Goal: Task Accomplishment & Management: Use online tool/utility

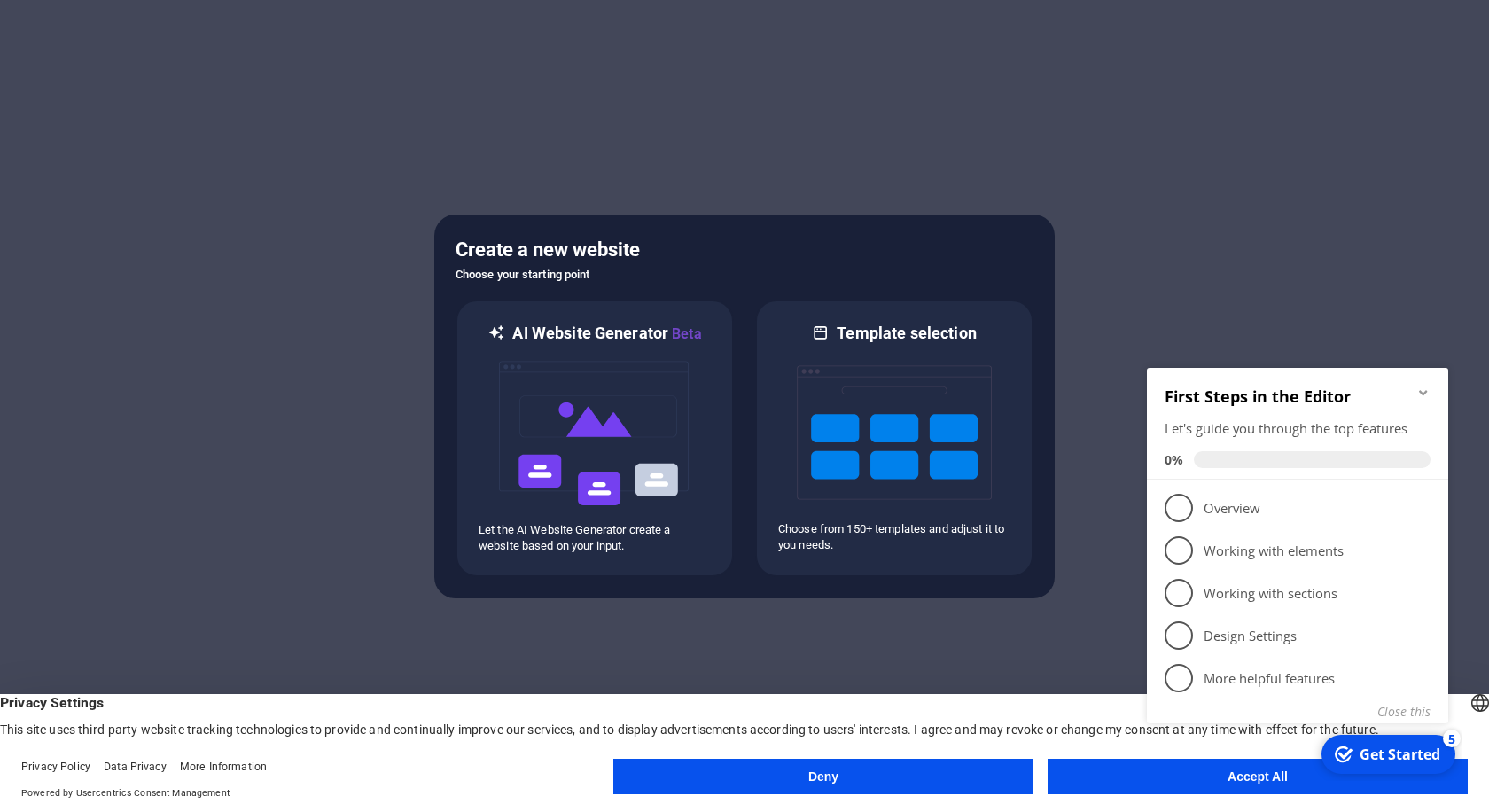
click at [1163, 772] on div "checkmark Get Started 5 First Steps in the Editor Let's guide you through the t…" at bounding box center [1301, 565] width 322 height 431
click at [1117, 781] on button "Accept All" at bounding box center [1258, 776] width 420 height 36
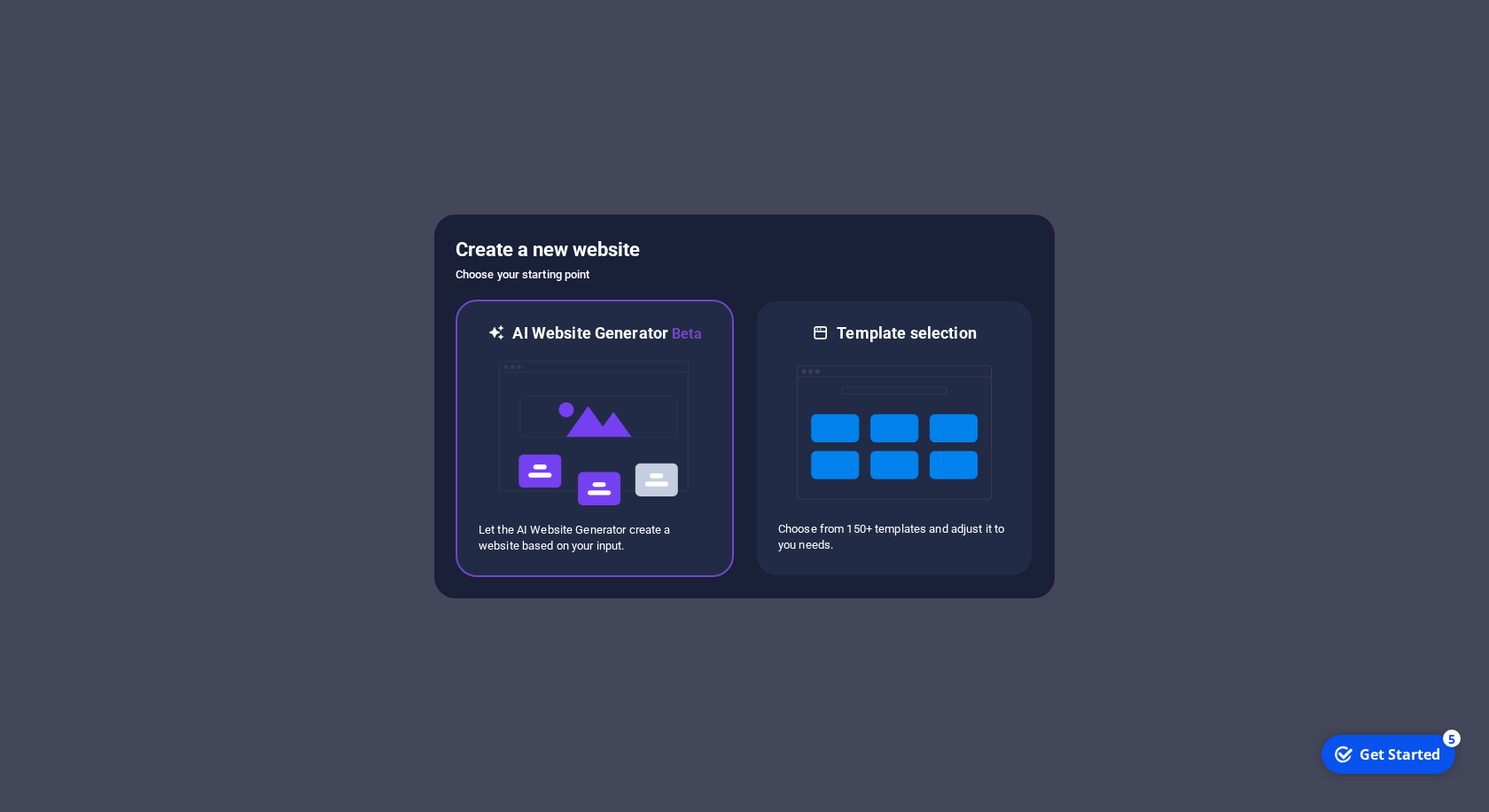
click at [587, 404] on img at bounding box center [595, 433] width 195 height 177
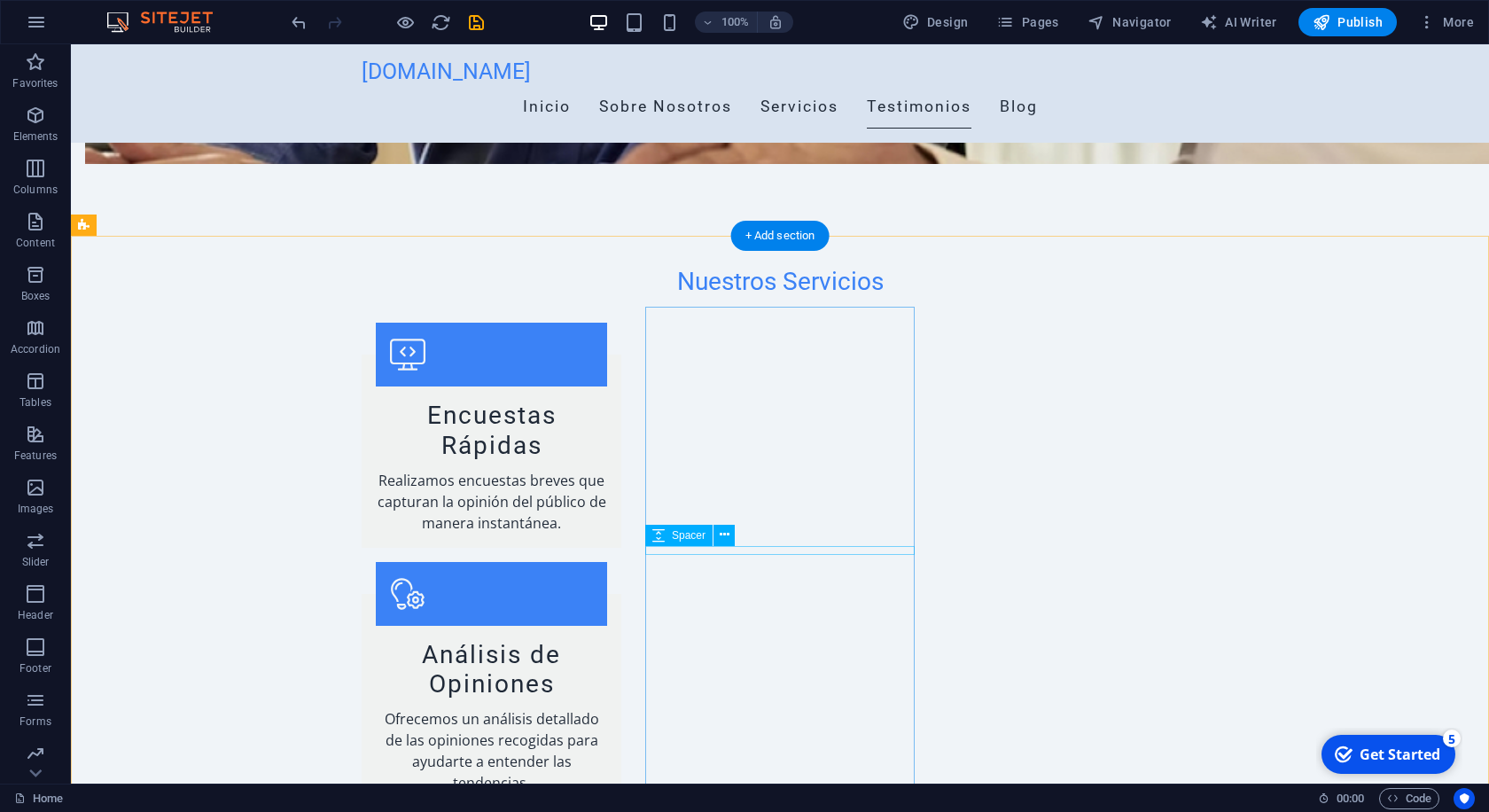
scroll to position [1808, 0]
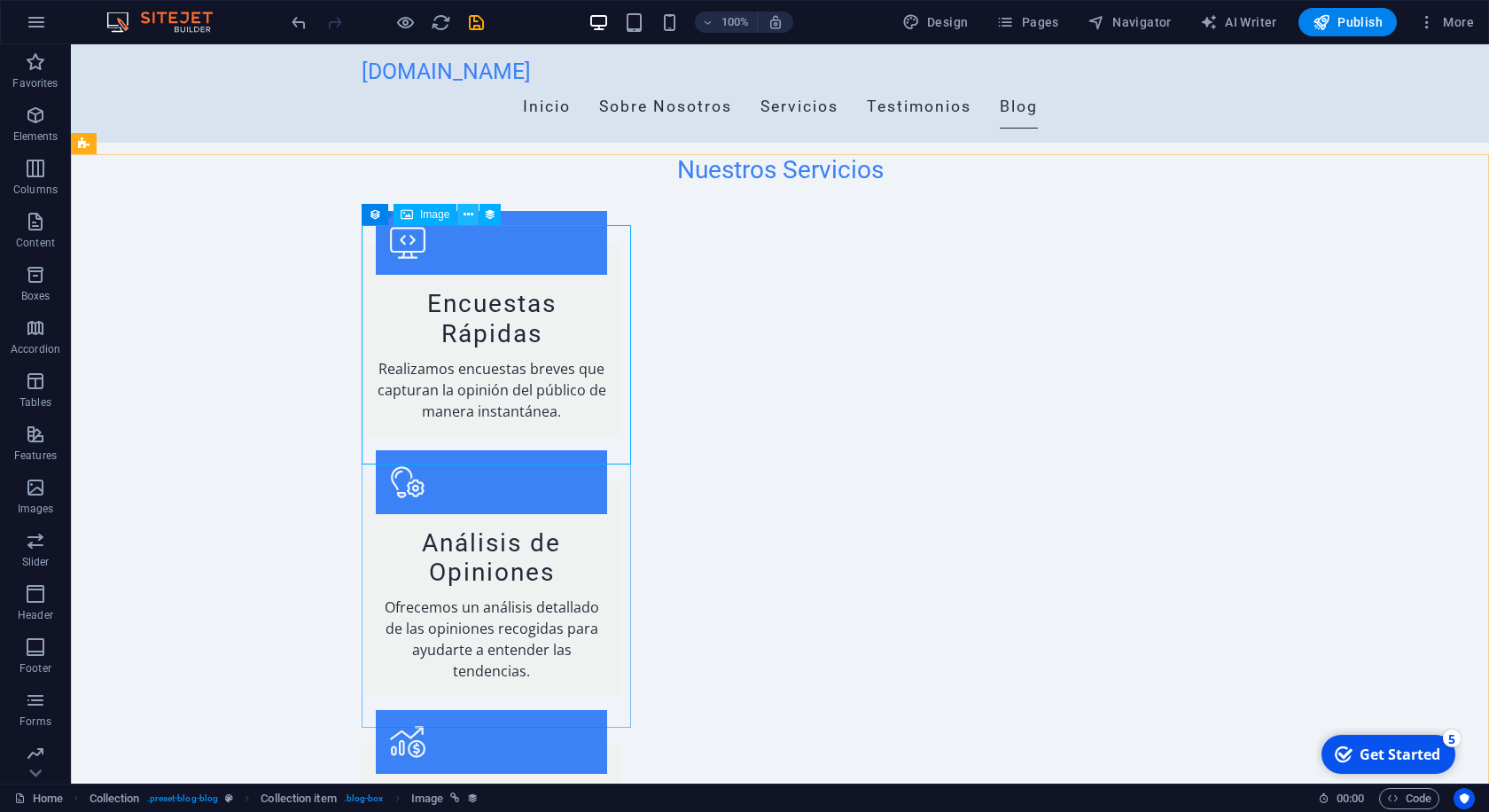
click at [467, 216] on icon at bounding box center [469, 215] width 10 height 19
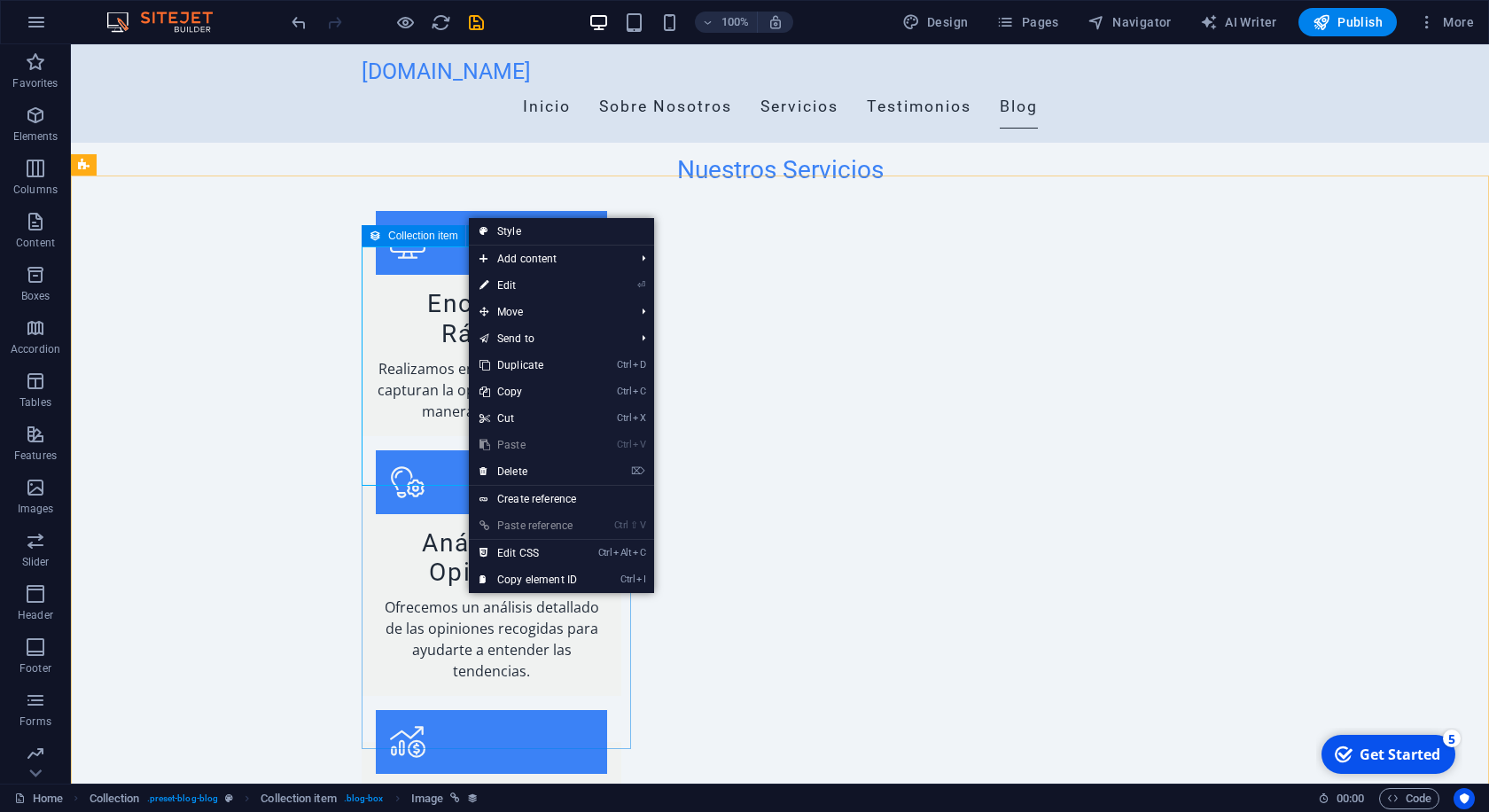
click at [388, 236] on span "Collection item" at bounding box center [423, 236] width 70 height 11
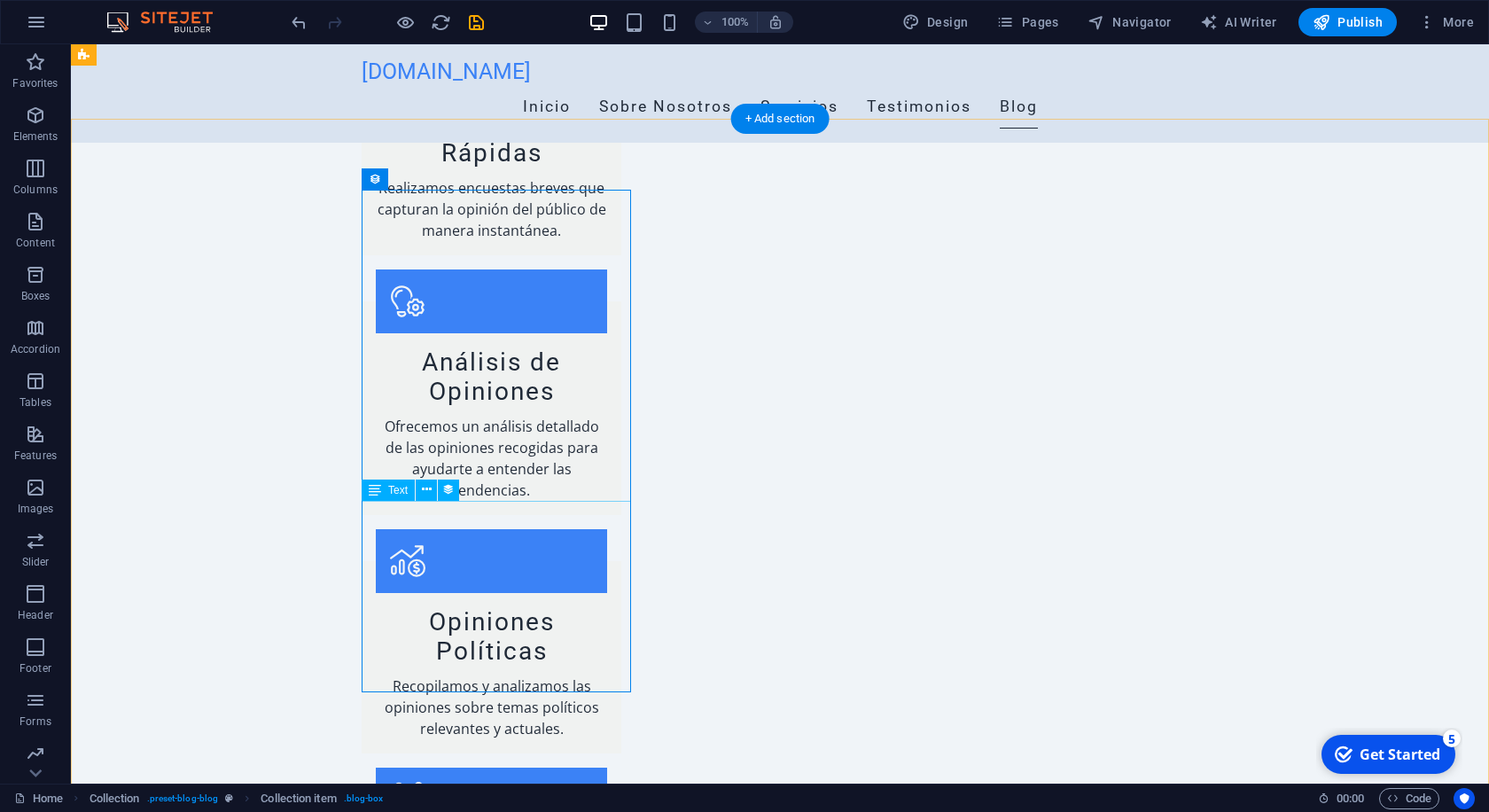
scroll to position [1718, 0]
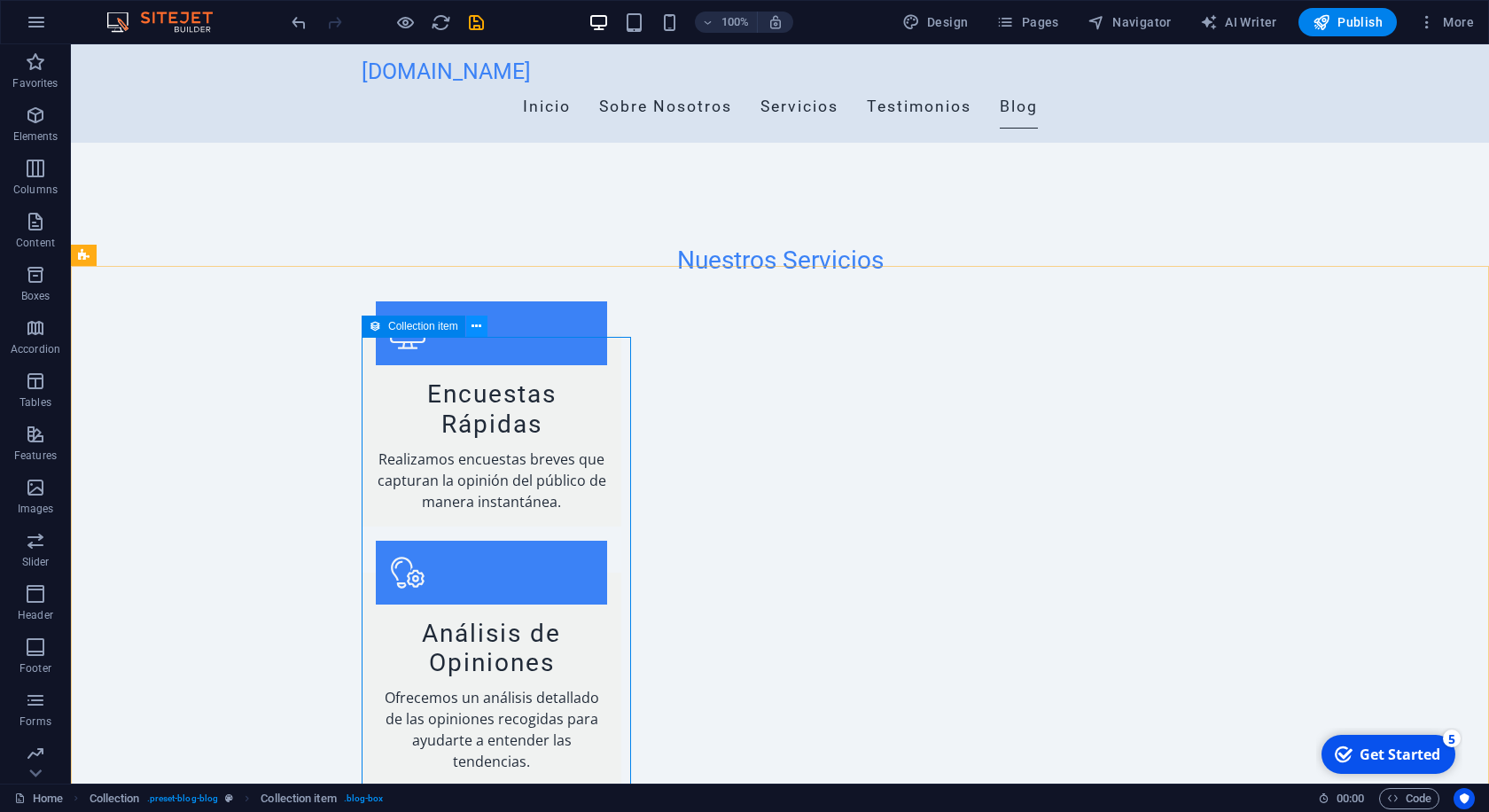
click at [475, 326] on icon at bounding box center [477, 326] width 10 height 19
click at [1244, 22] on span "AI Writer" at bounding box center [1238, 22] width 77 height 18
select select "English"
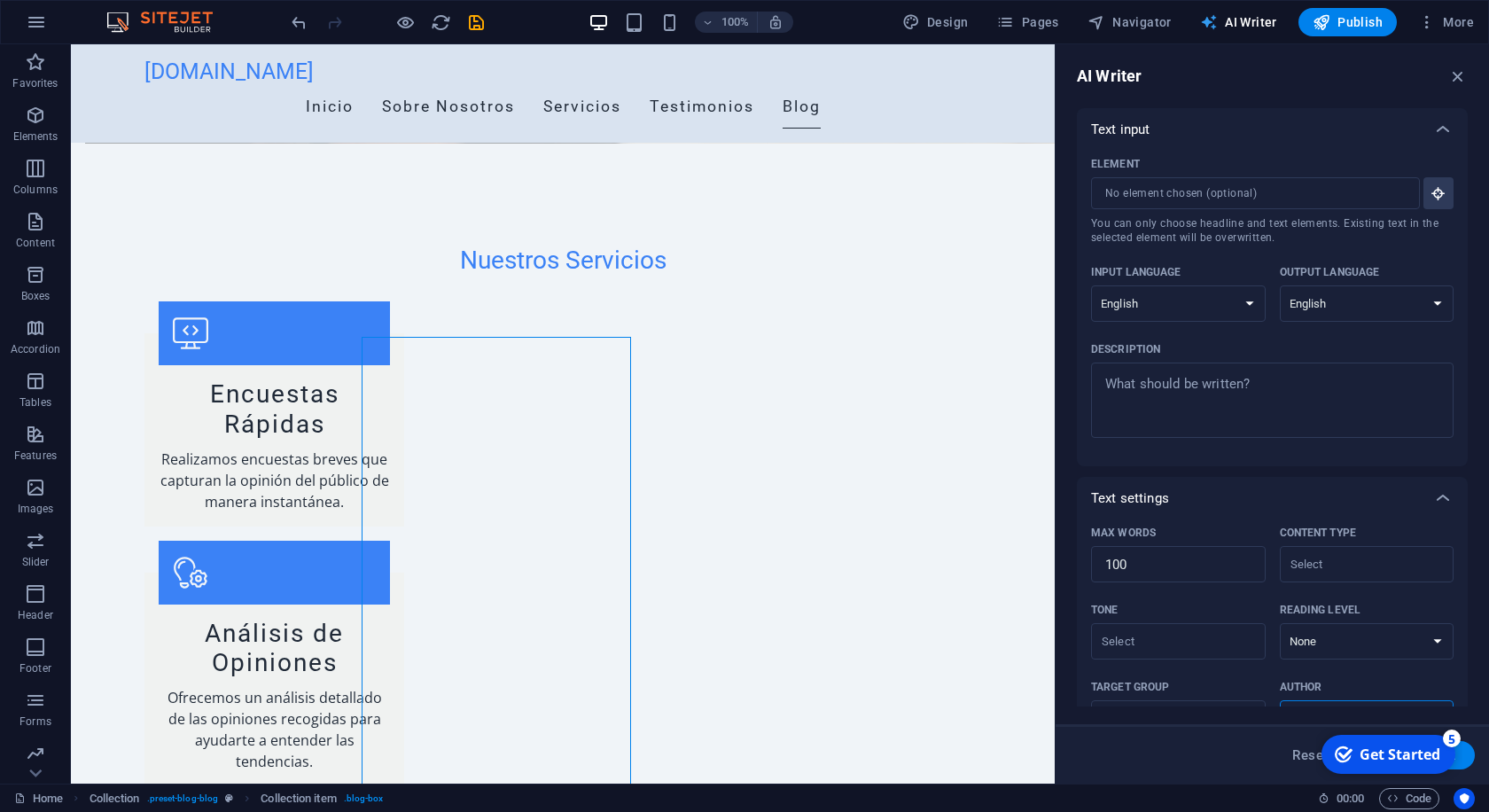
scroll to position [0, 0]
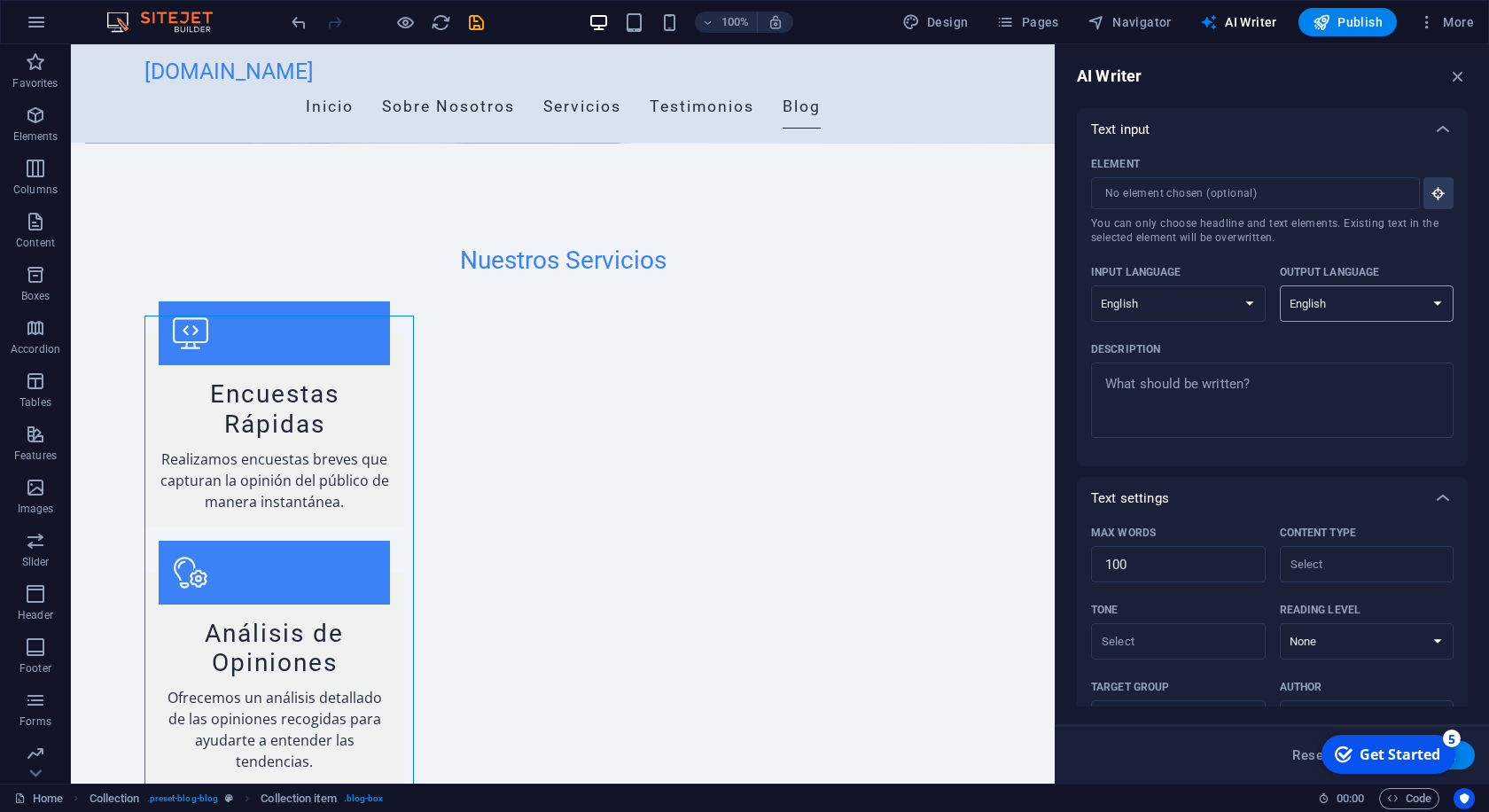
select select "Spanish"
click option "Spanish" at bounding box center [0, 0] width 0 height 0
click at [1447, 26] on span "More" at bounding box center [1446, 22] width 56 height 18
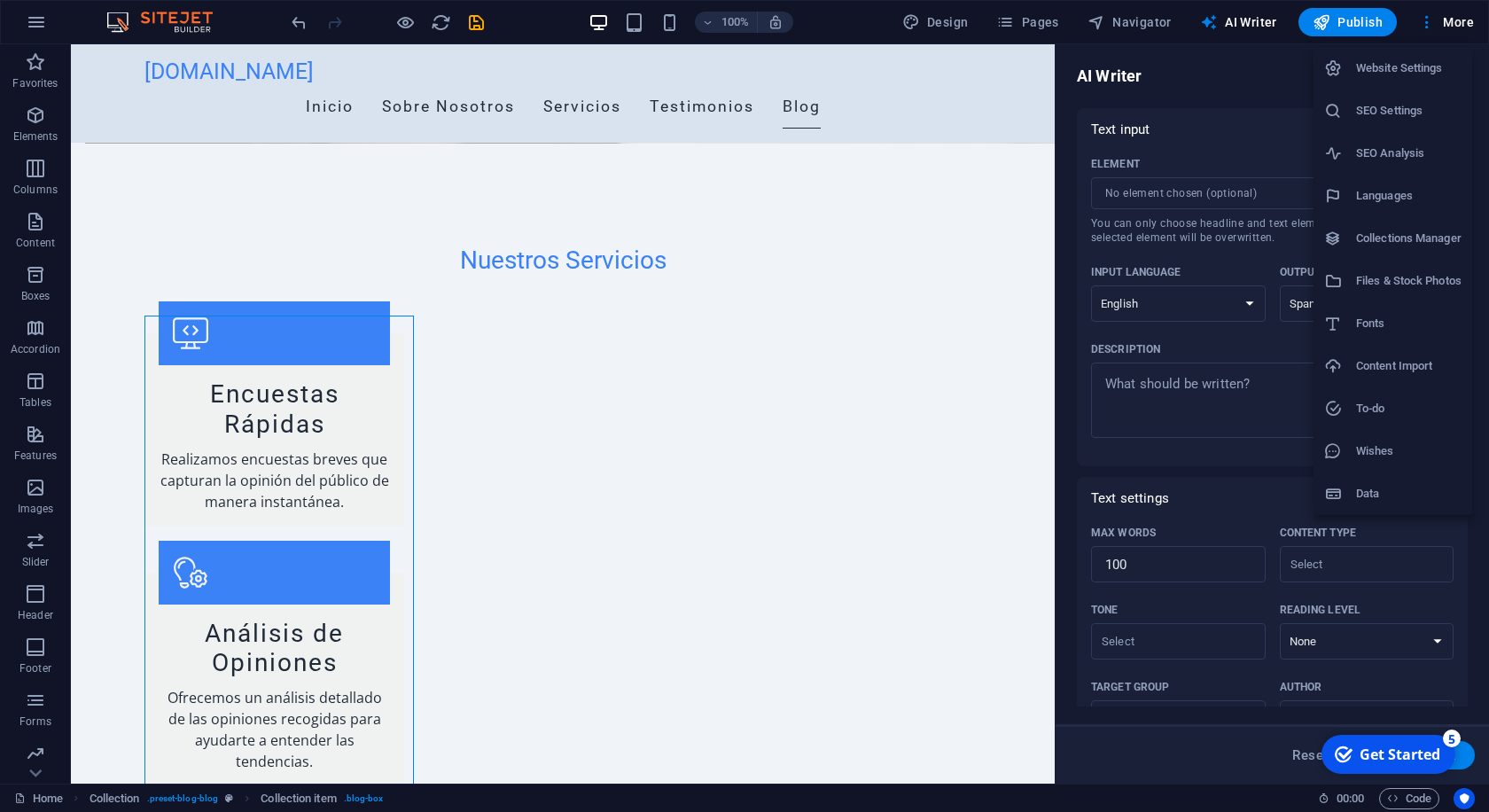
click at [1413, 189] on h6 "Languages" at bounding box center [1409, 195] width 106 height 21
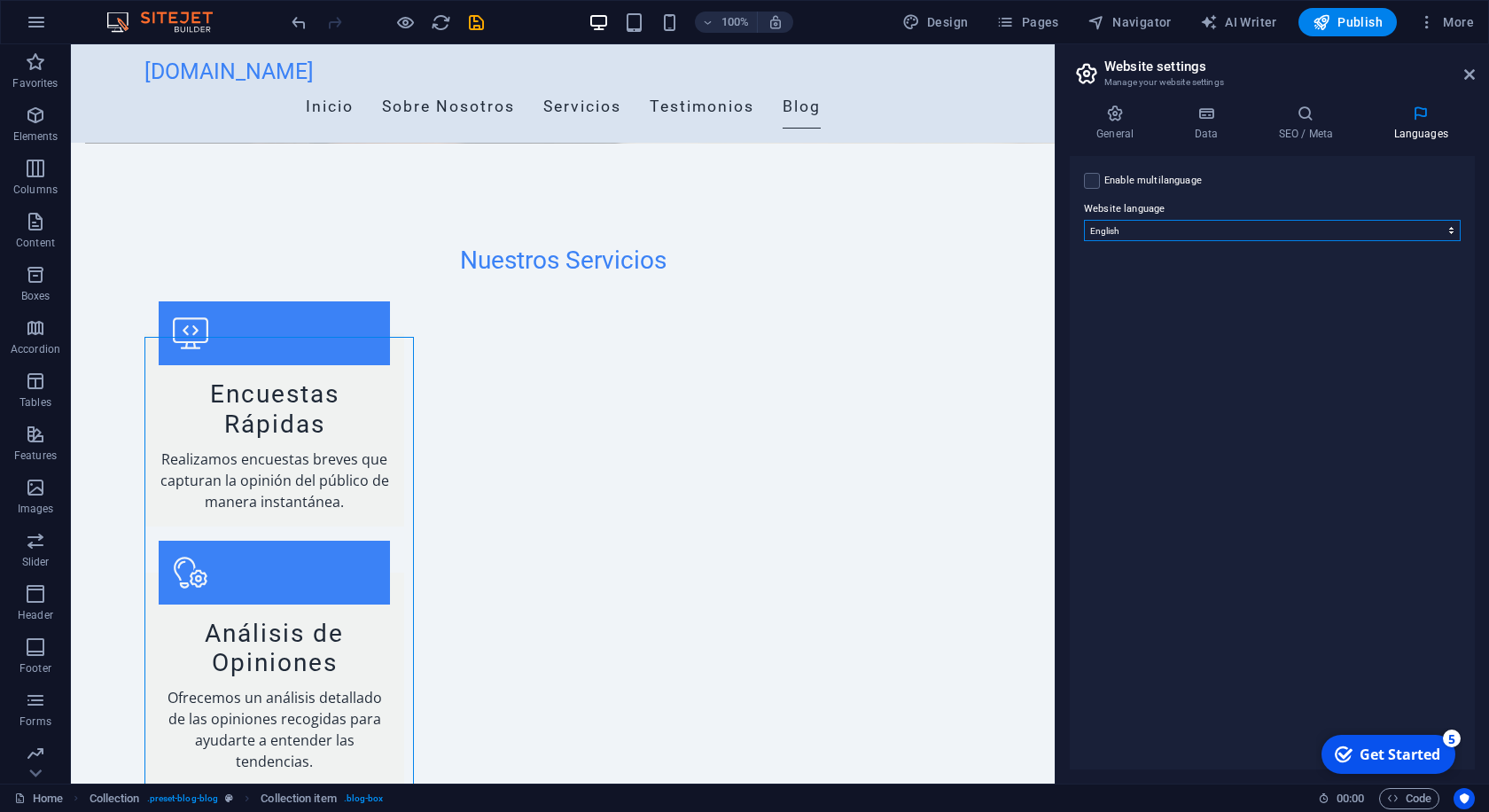
select select "148"
click option "Spanish" at bounding box center [0, 0] width 0 height 0
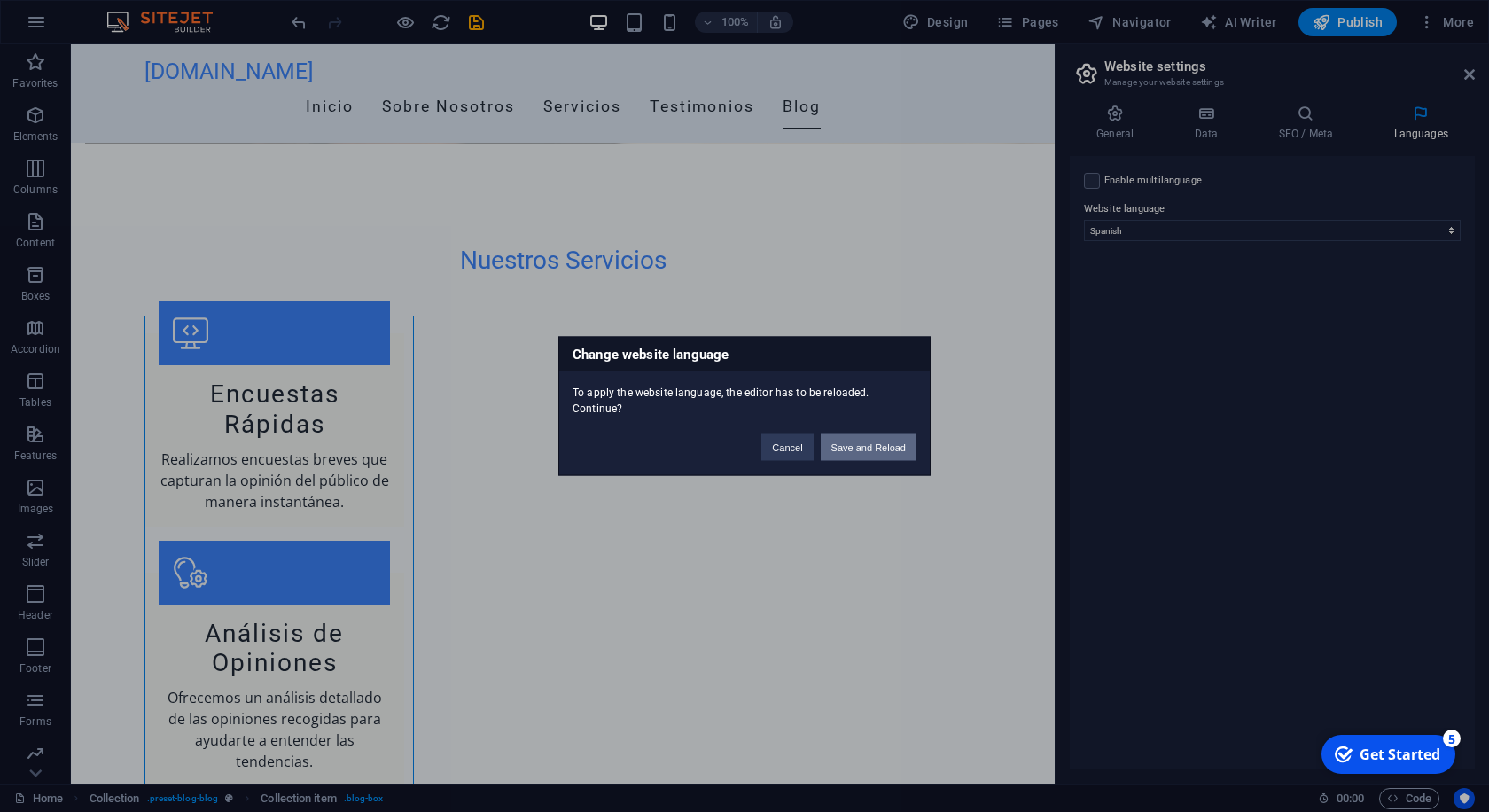
click at [865, 446] on button "Save and Reload" at bounding box center [869, 447] width 96 height 27
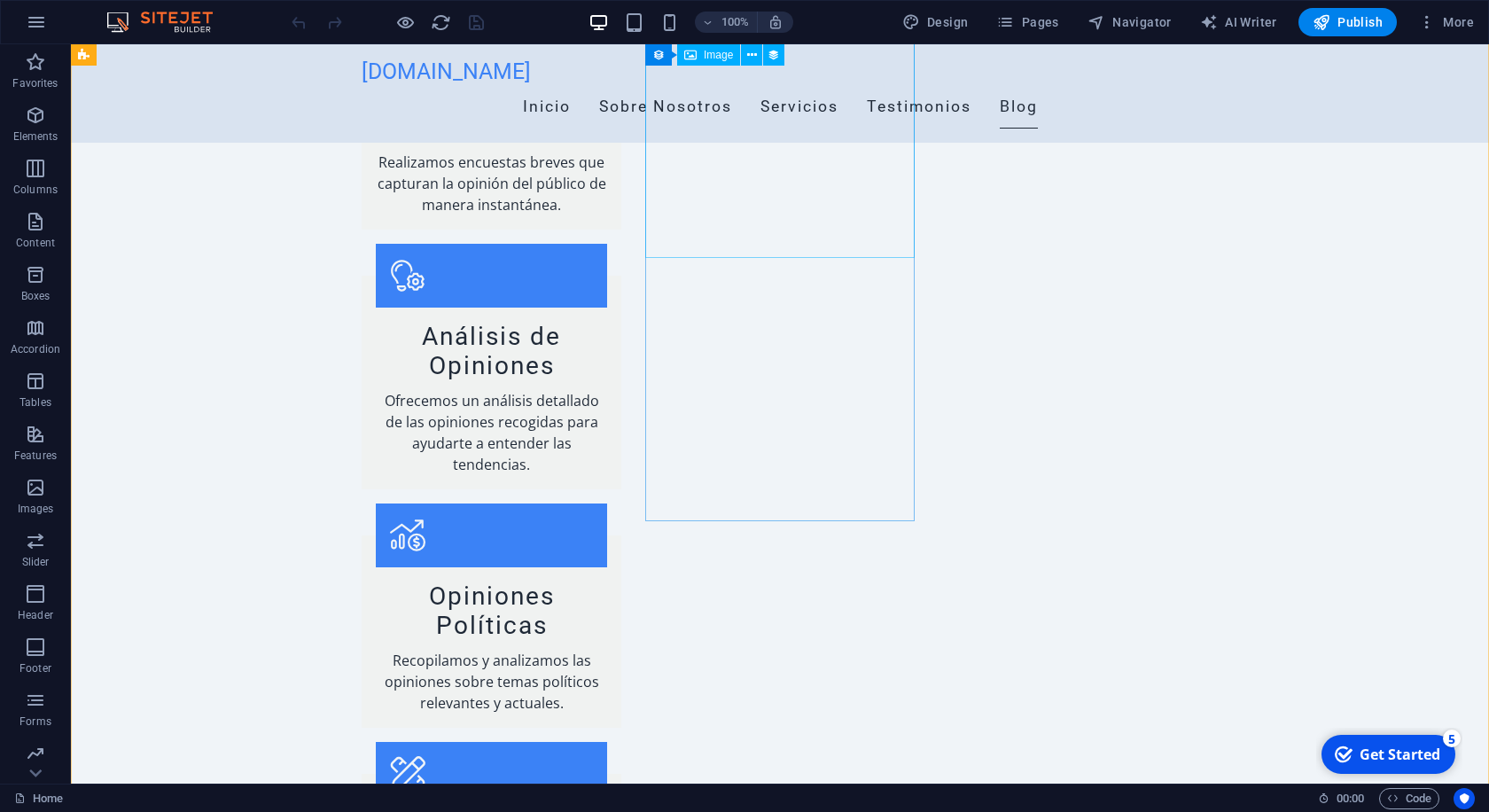
scroll to position [1653, 0]
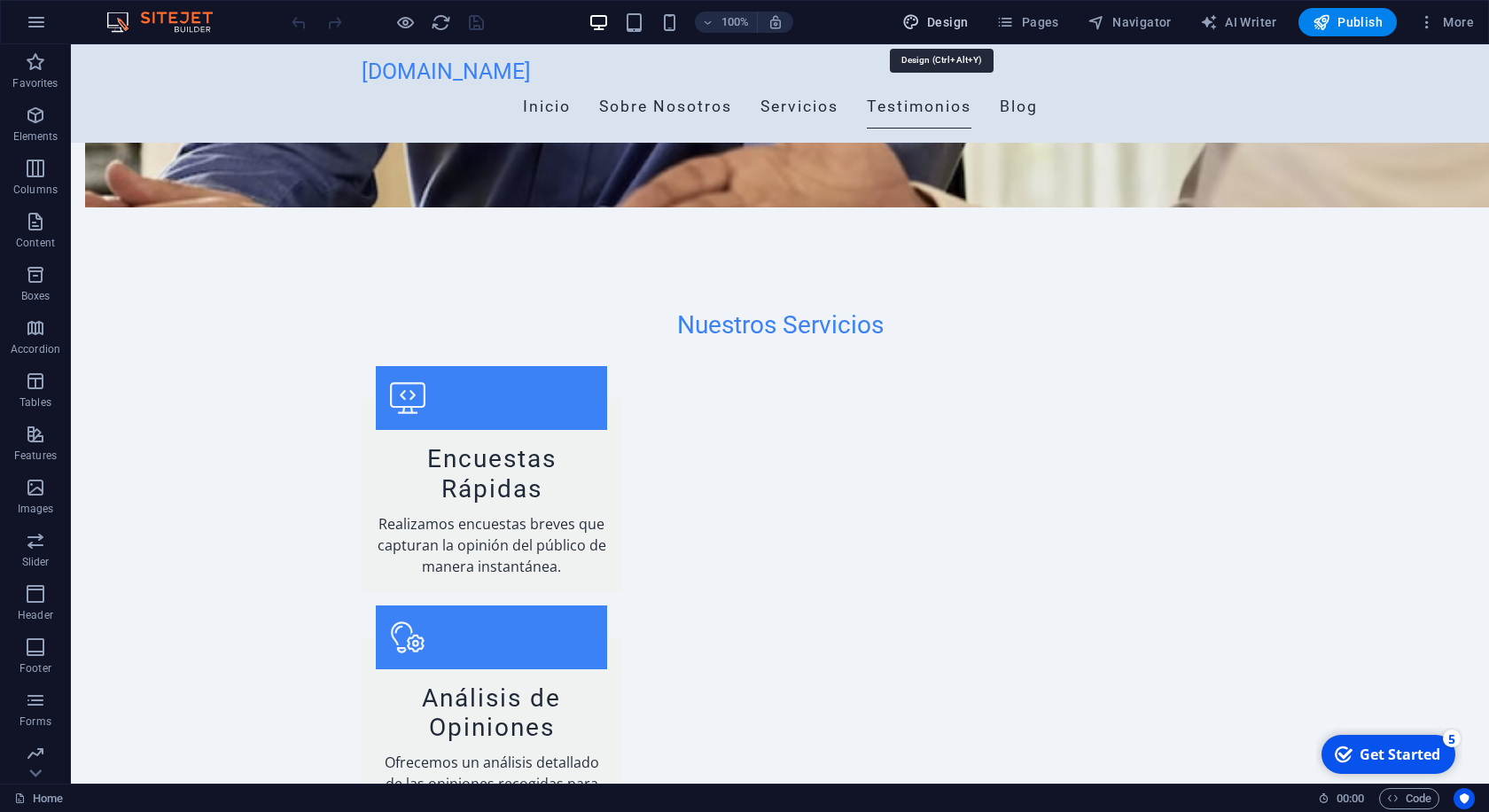
click at [949, 20] on span "Design" at bounding box center [936, 22] width 67 height 18
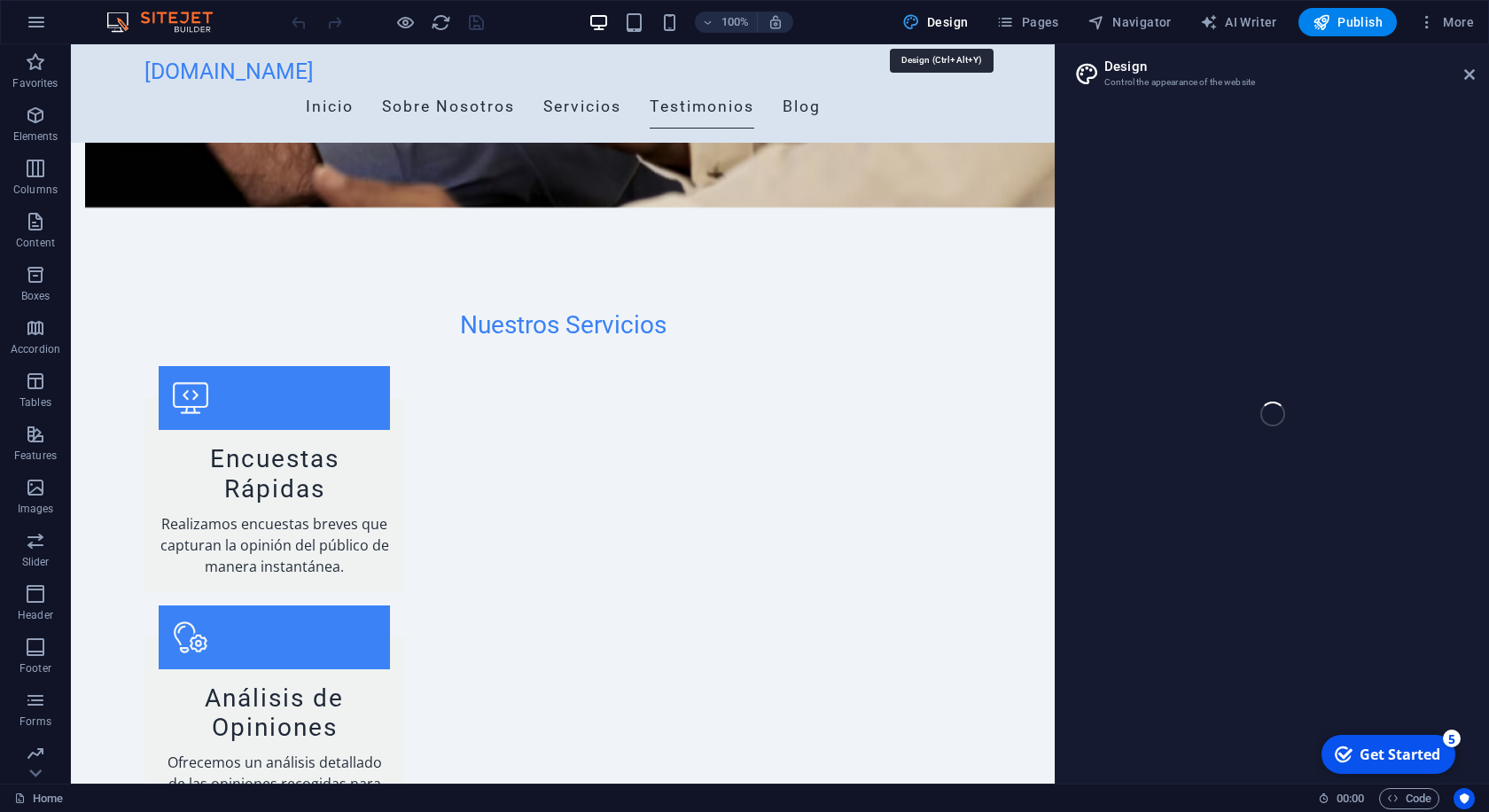
select select "px"
select select "200"
select select "px"
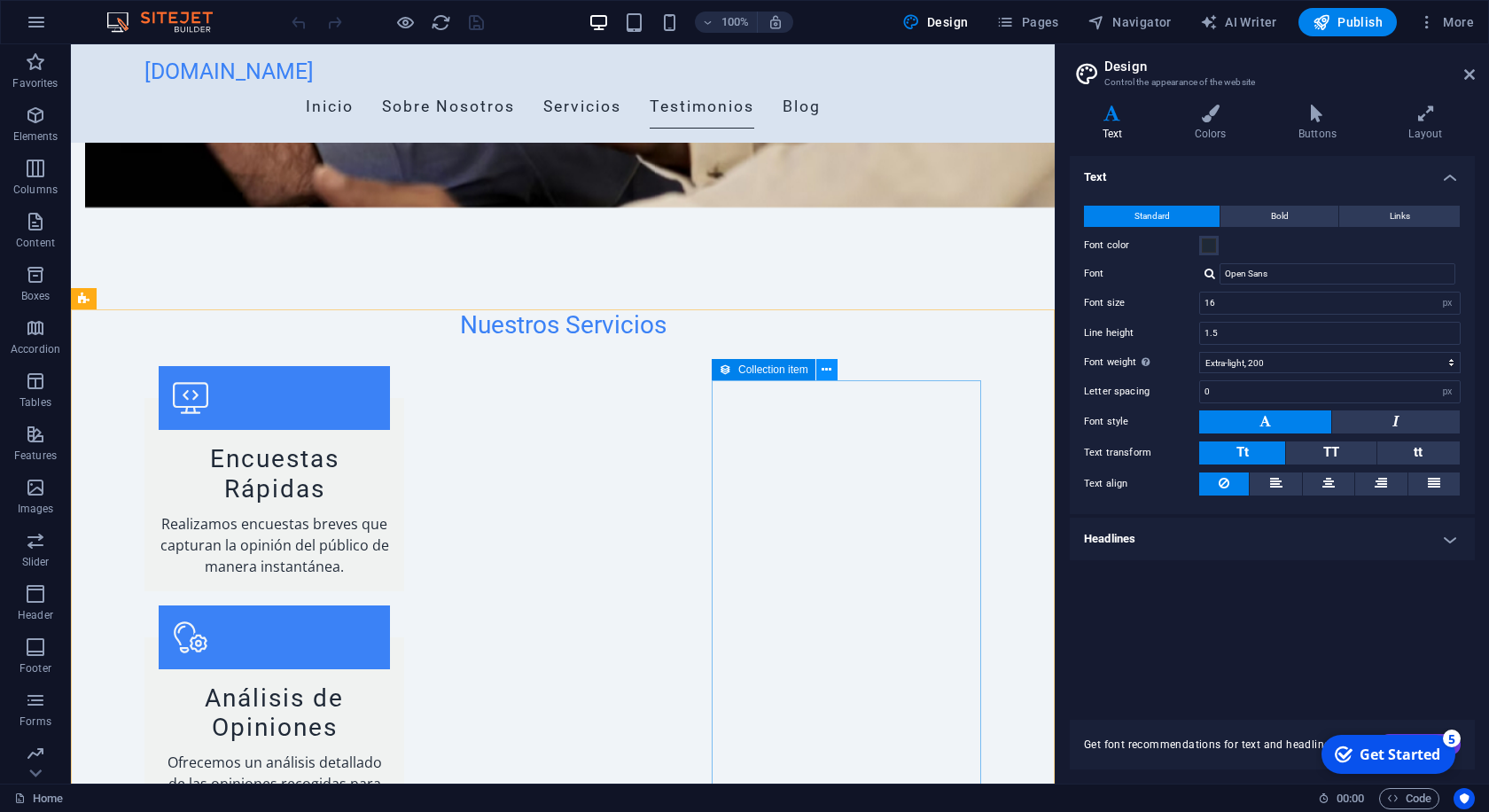
click at [830, 369] on icon at bounding box center [827, 369] width 10 height 19
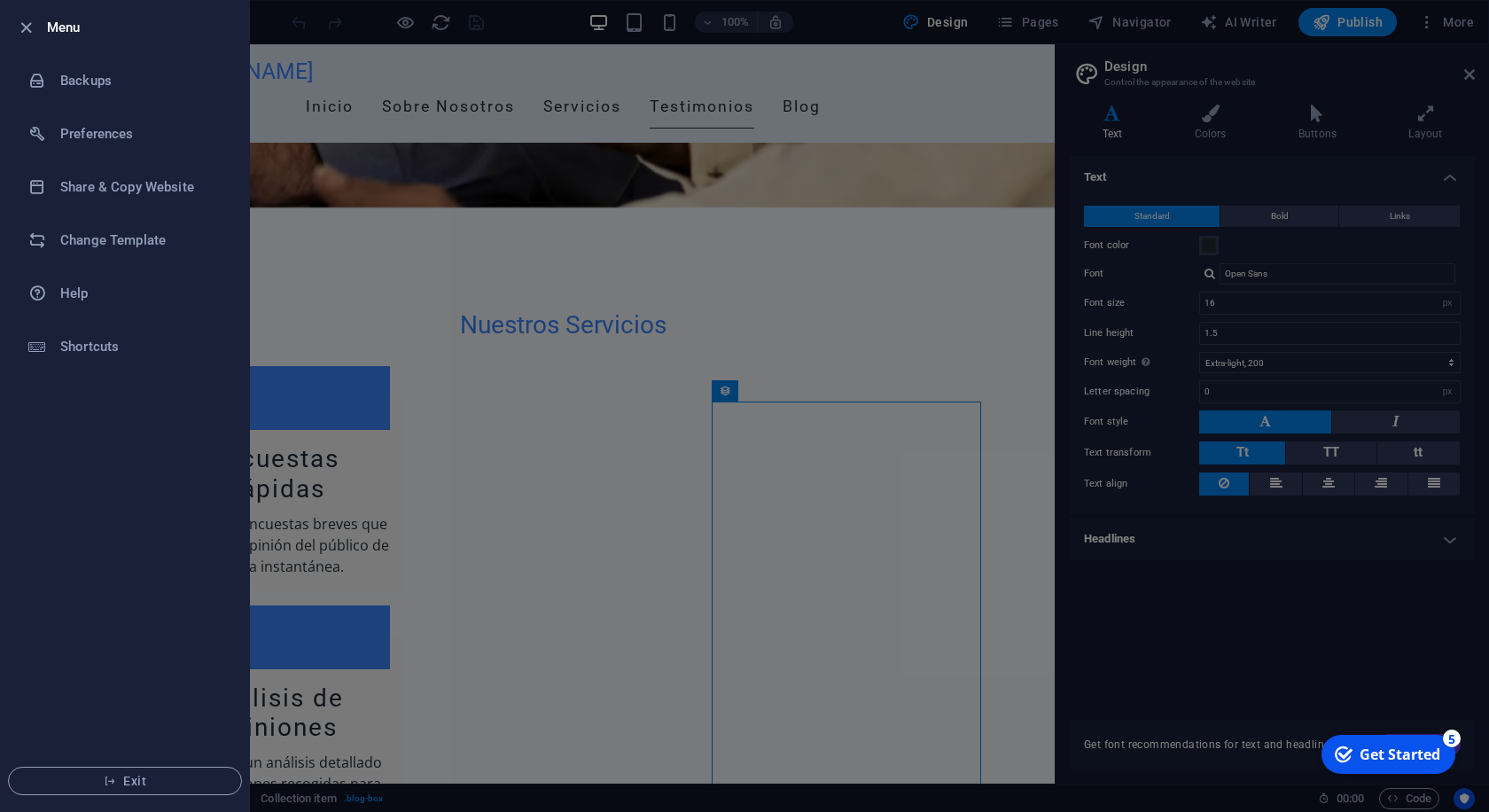
click at [1054, 29] on div at bounding box center [744, 406] width 1489 height 812
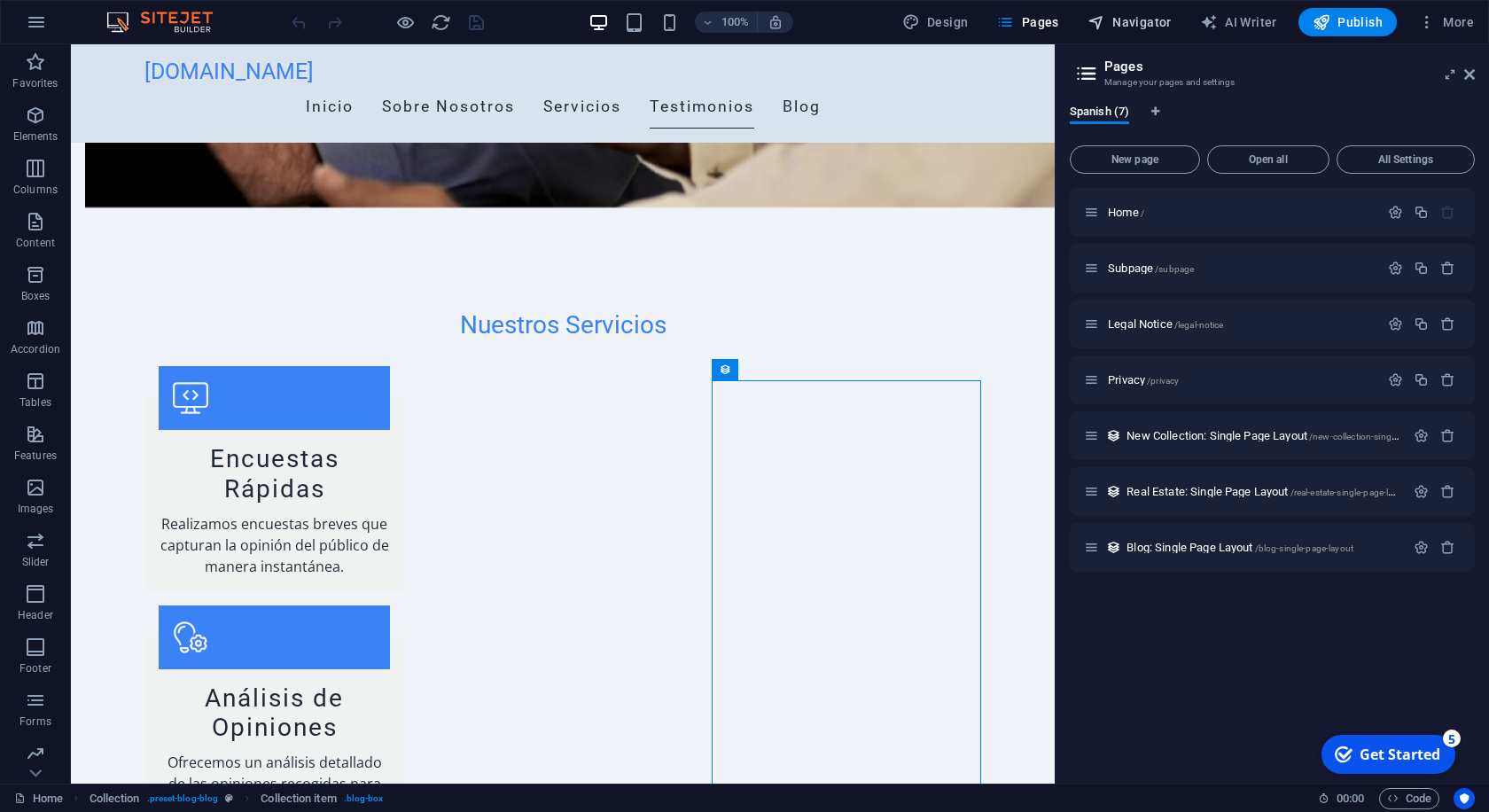
click at [1144, 28] on span "Navigator" at bounding box center [1130, 22] width 85 height 18
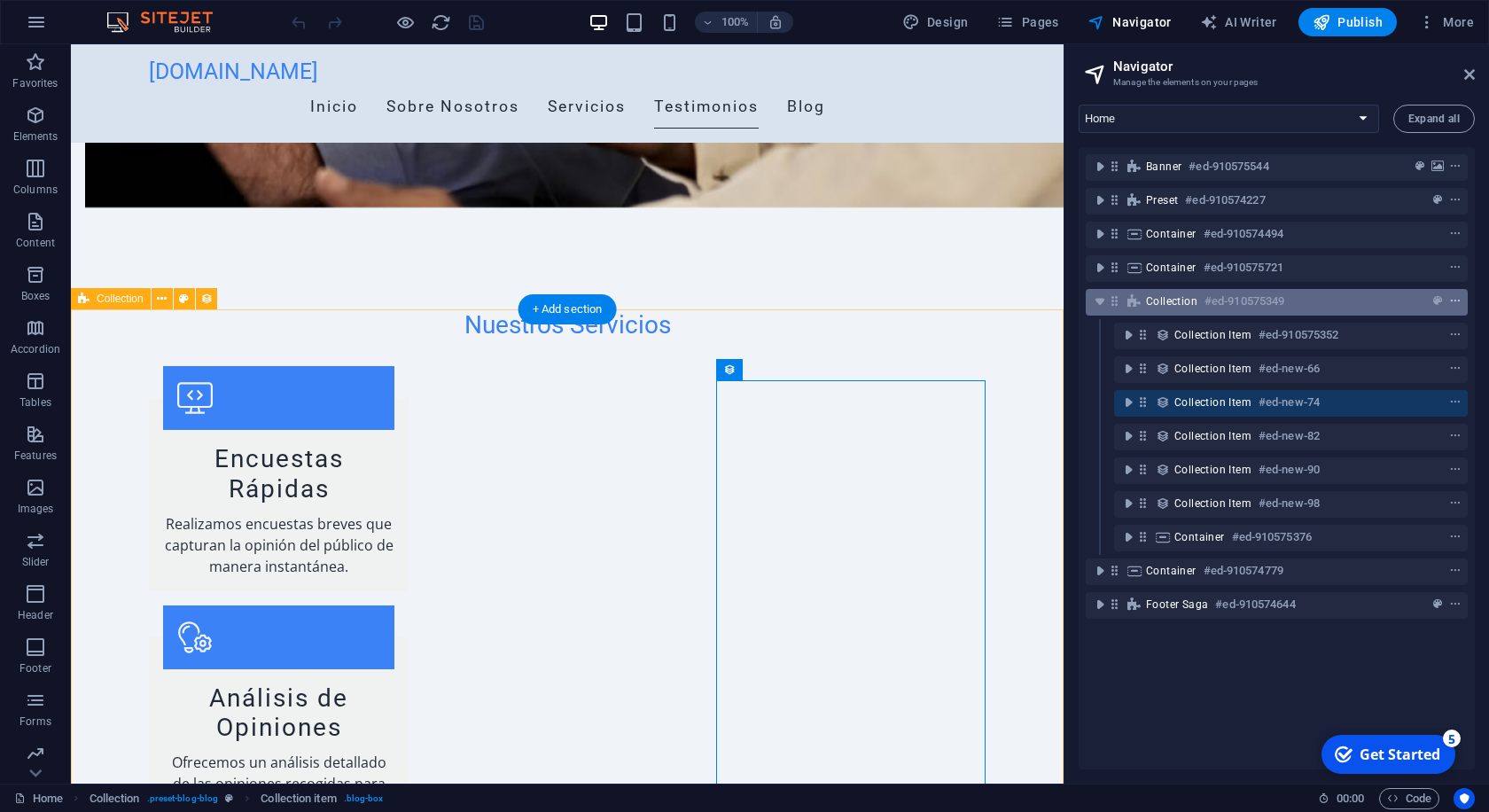
click at [1459, 302] on icon "context-menu" at bounding box center [1455, 302] width 12 height 12
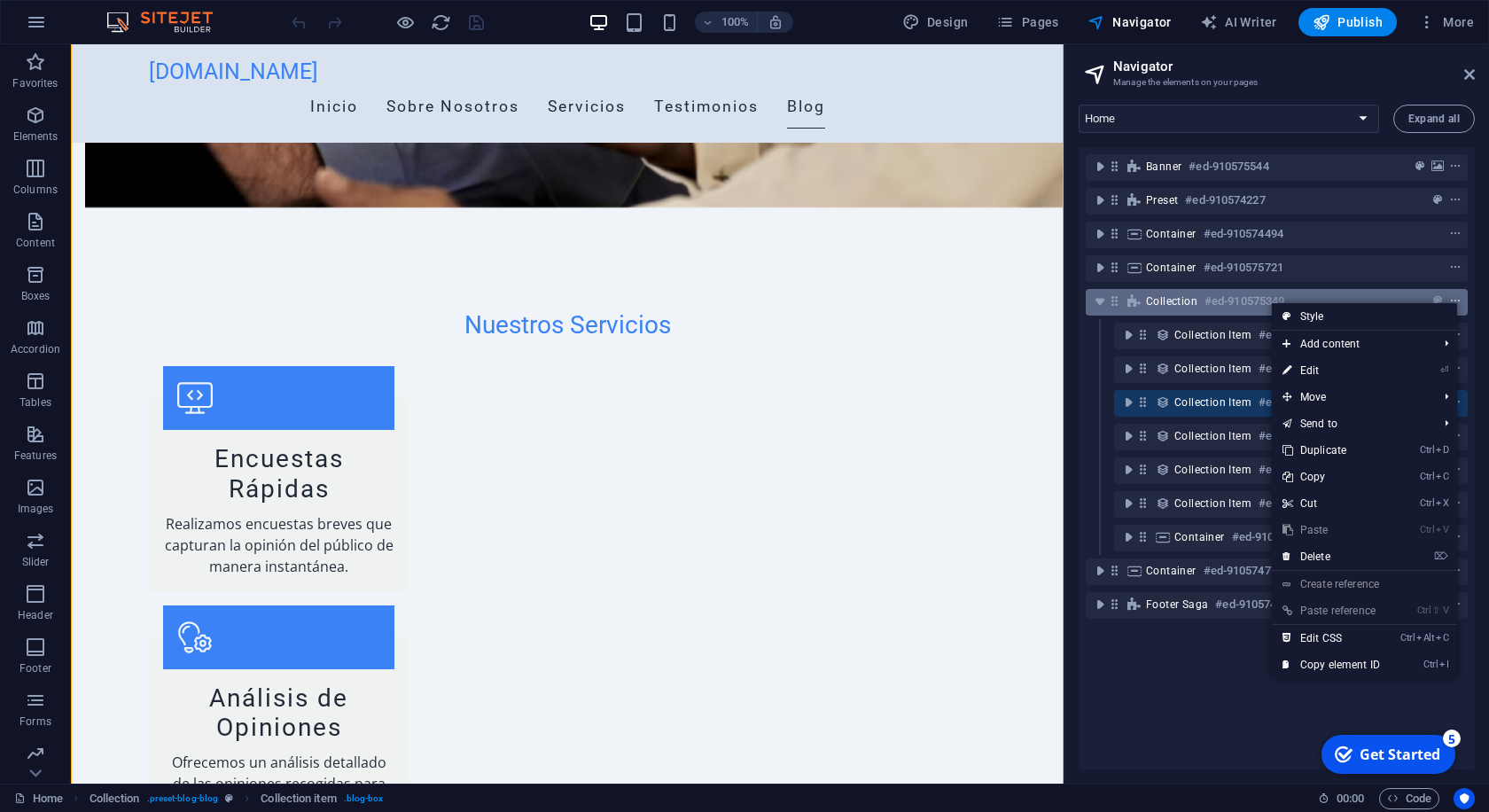
scroll to position [2143, 0]
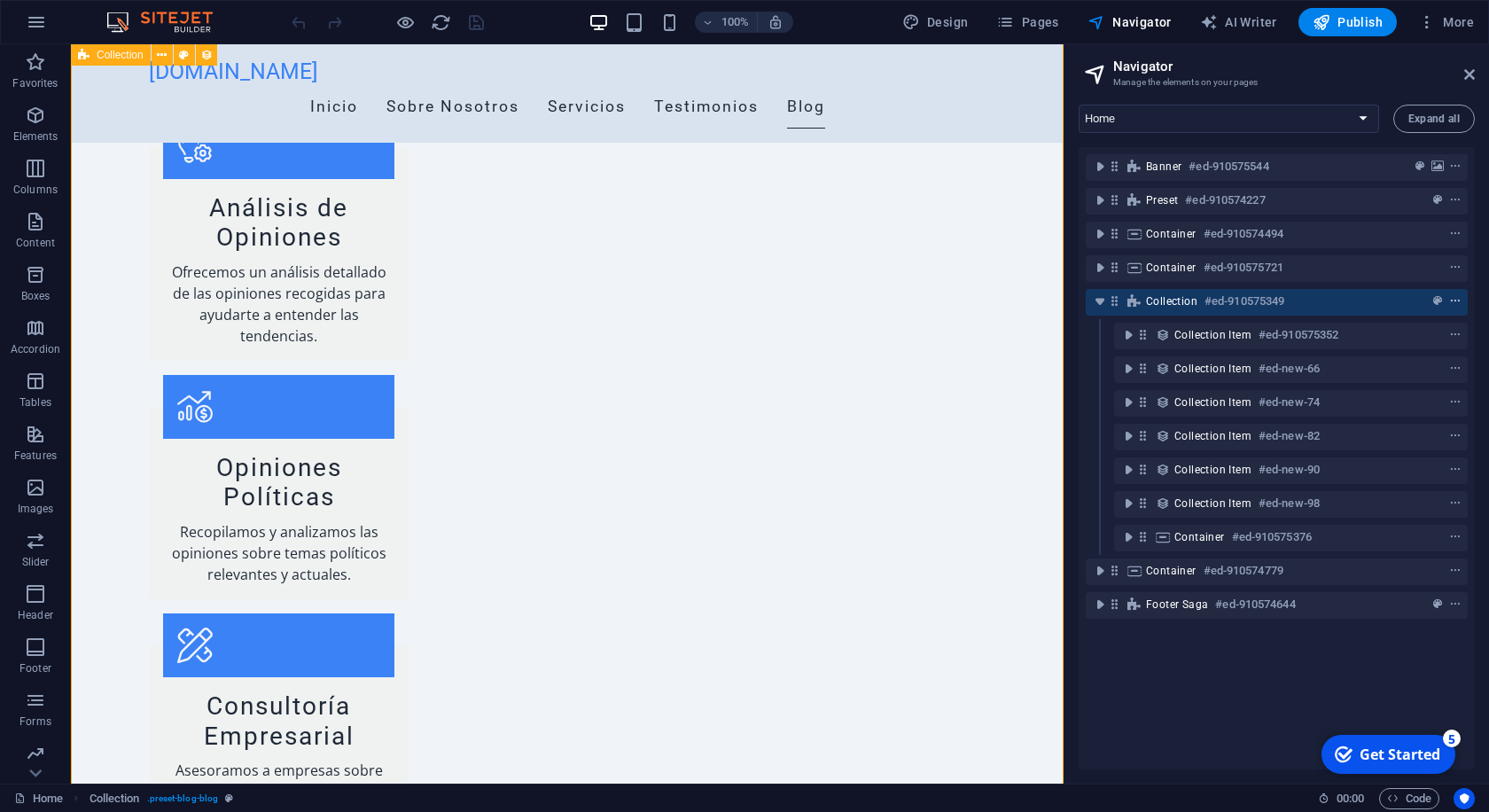
click at [1457, 304] on icon "context-menu" at bounding box center [1455, 302] width 12 height 12
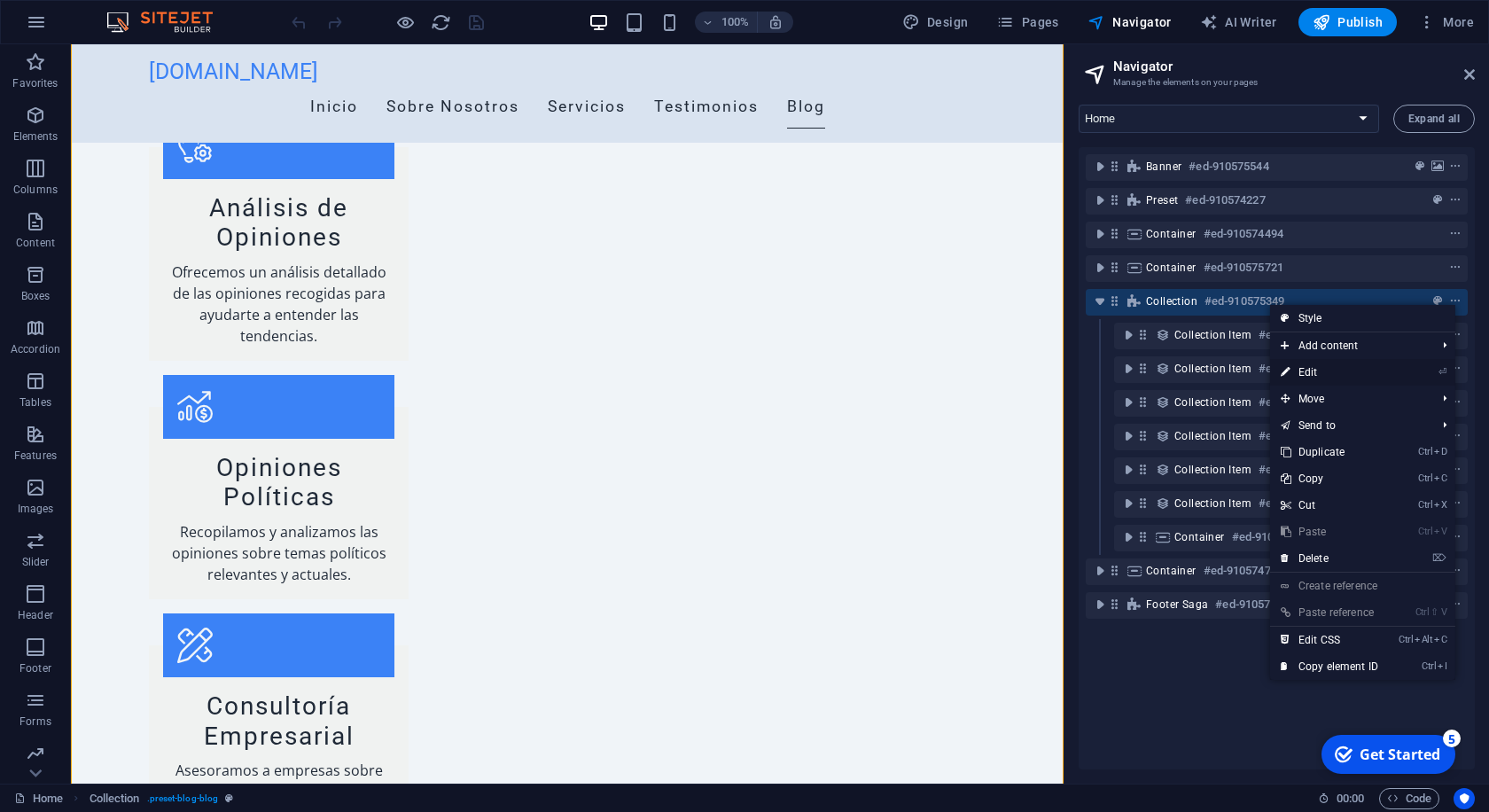
click at [1313, 367] on link "⏎ Edit" at bounding box center [1329, 372] width 118 height 27
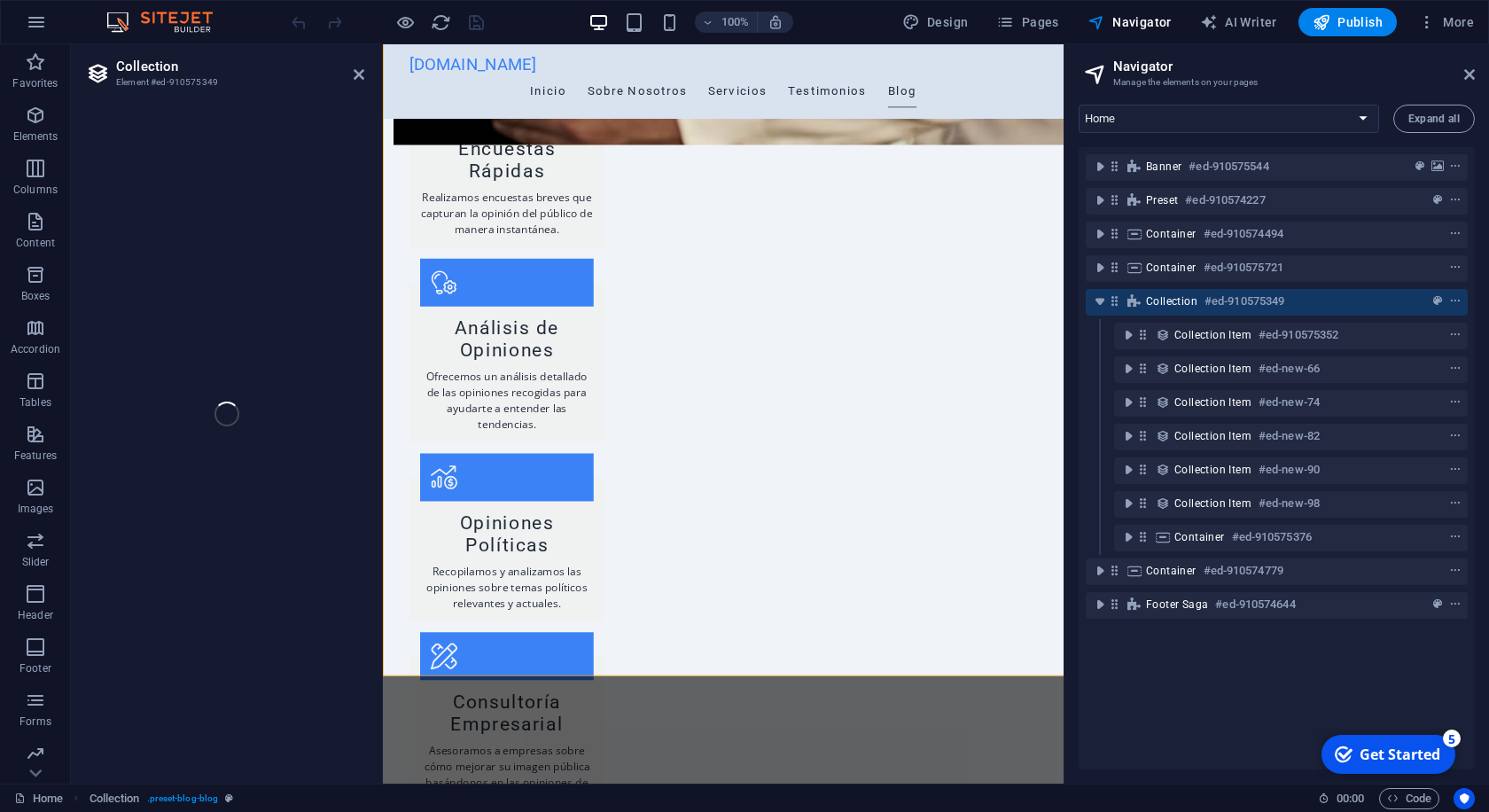
select select "columns.publishing_date_DESC"
select select "columns.status"
select select "columns.publishing_date"
select select "past"
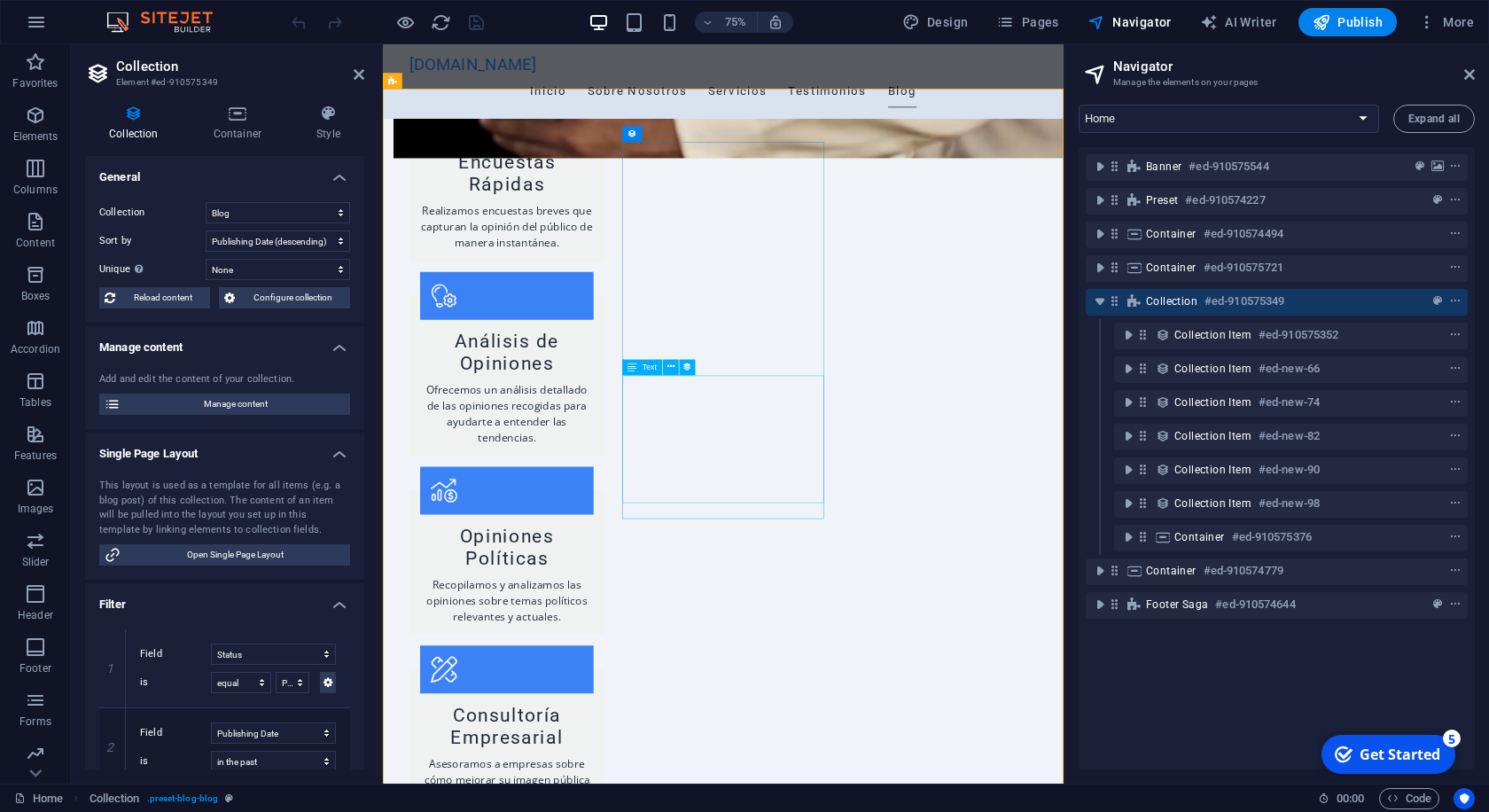
scroll to position [1981, 0]
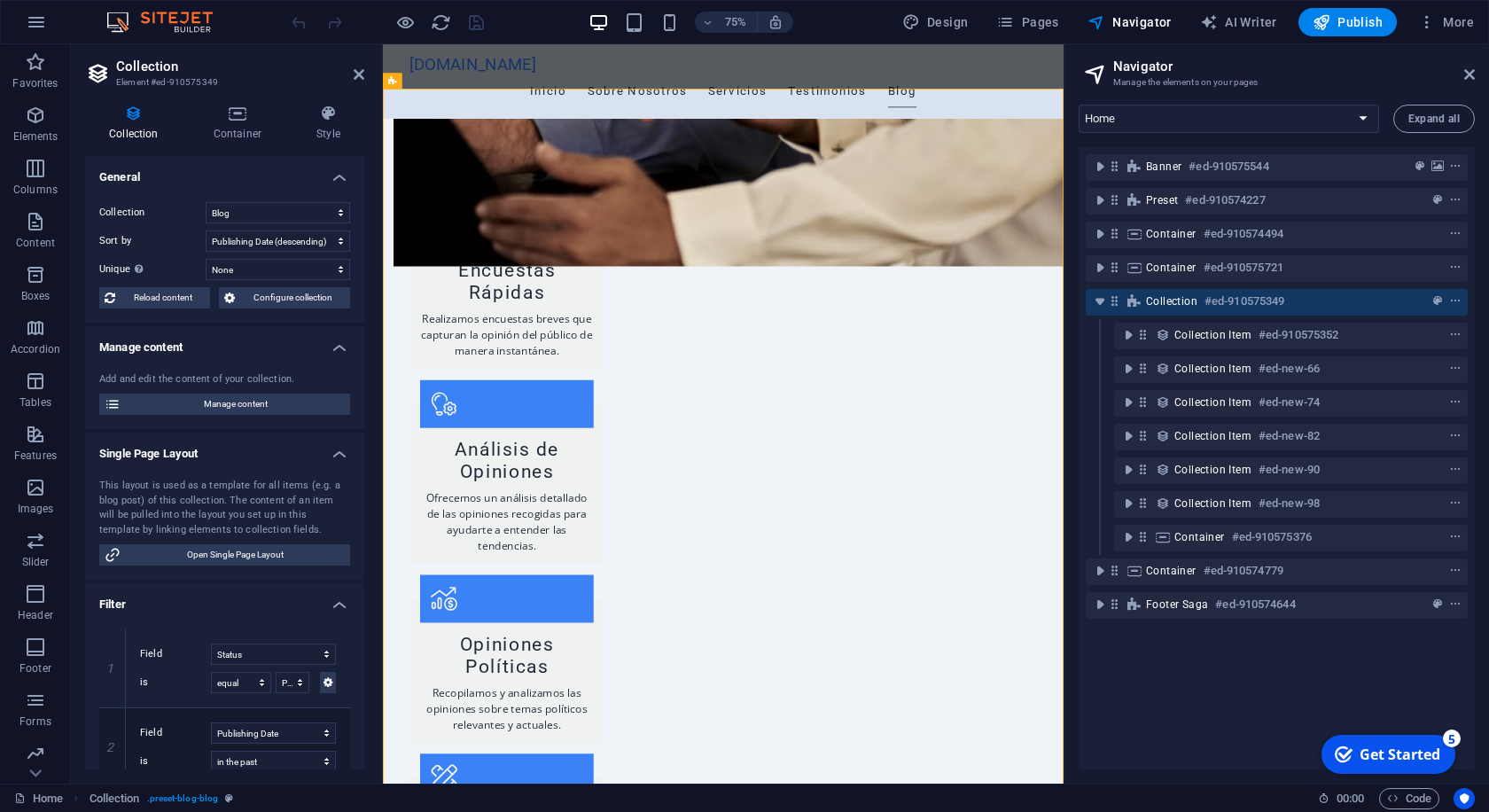
click at [336, 451] on h4 "Single Page Layout" at bounding box center [225, 449] width 280 height 32
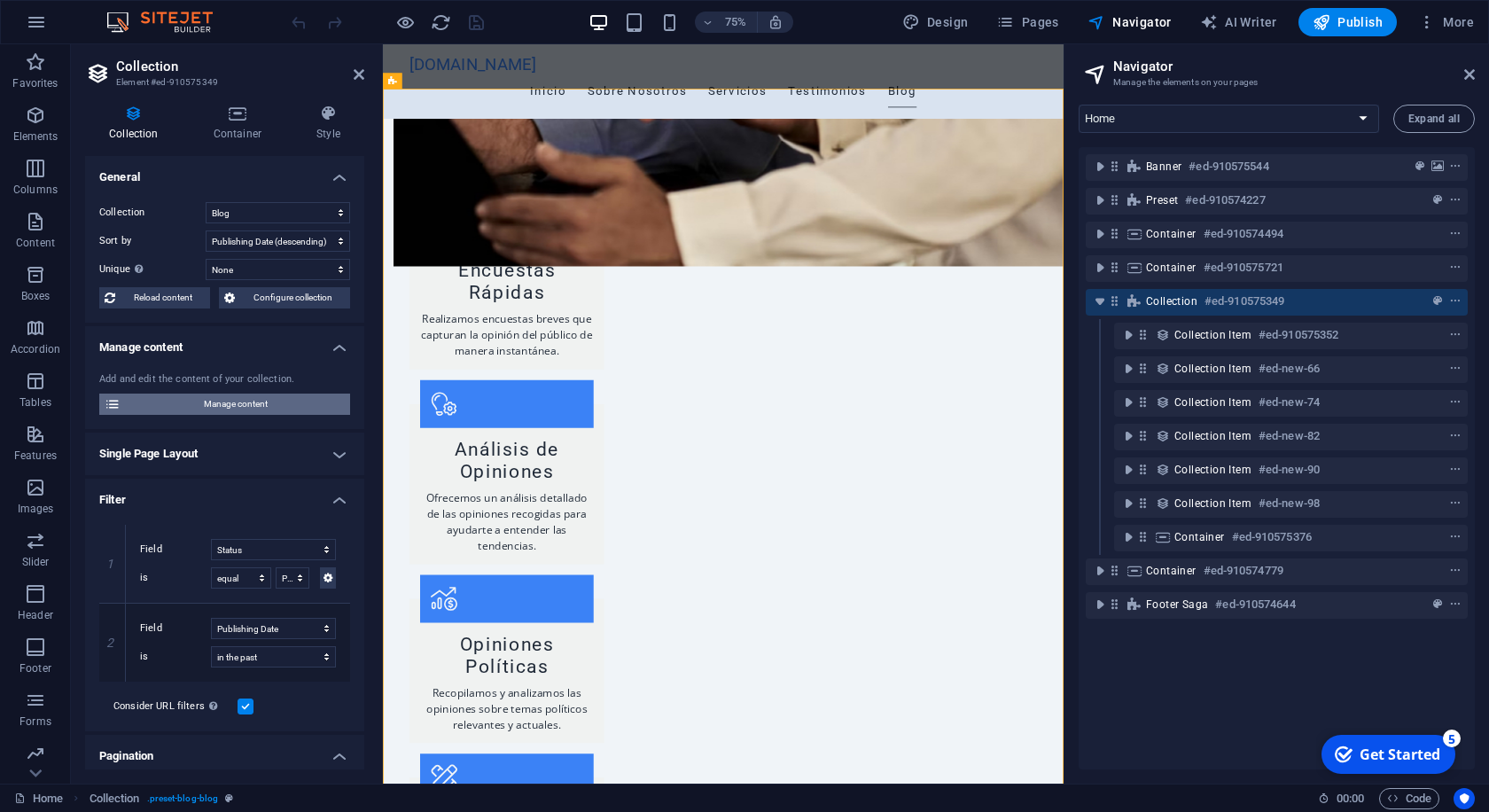
click at [115, 407] on icon at bounding box center [112, 403] width 16 height 21
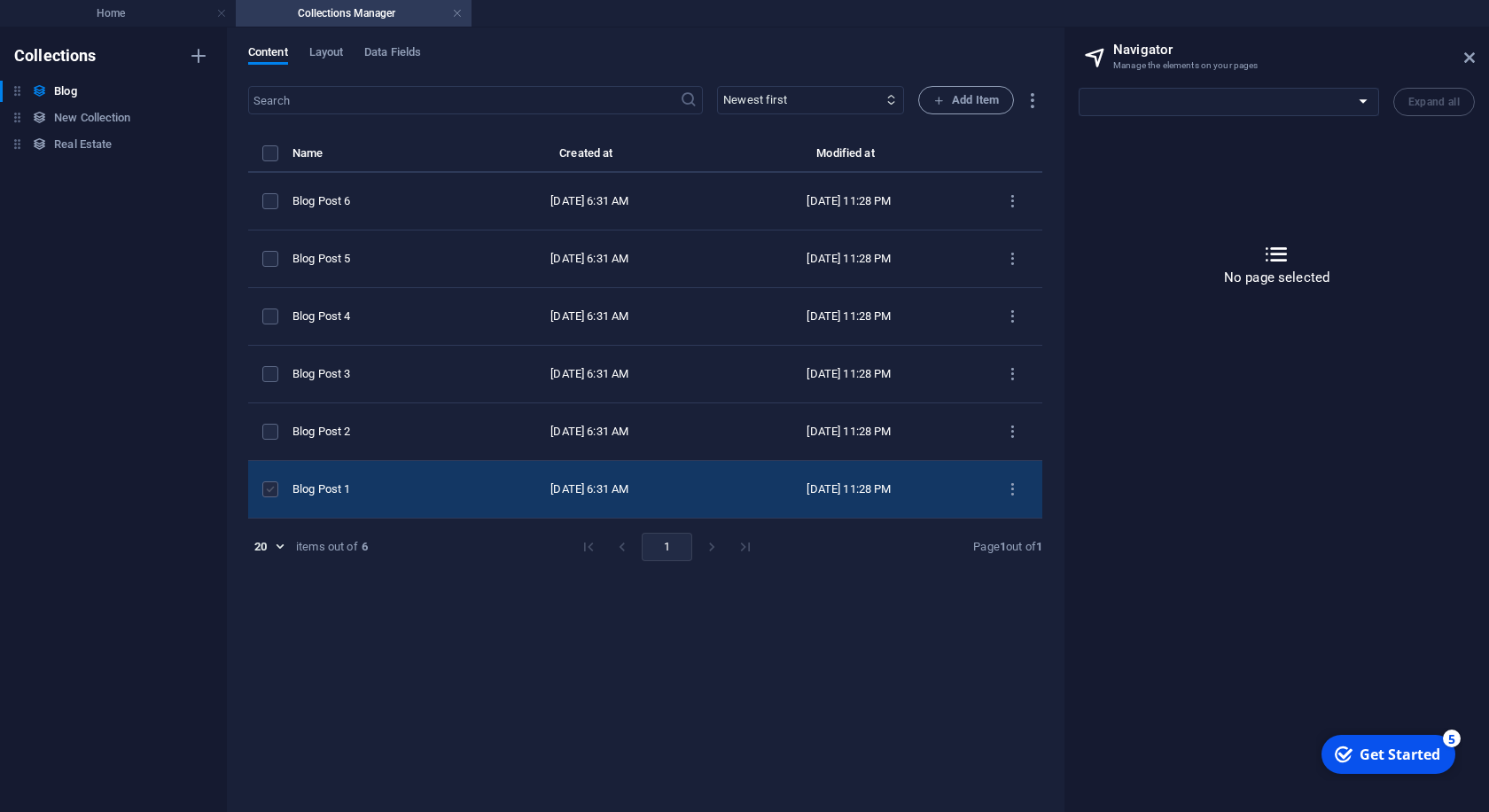
click at [266, 490] on label "items list" at bounding box center [271, 490] width 16 height 16
click at [0, 0] on input "items list" at bounding box center [0, 0] width 0 height 0
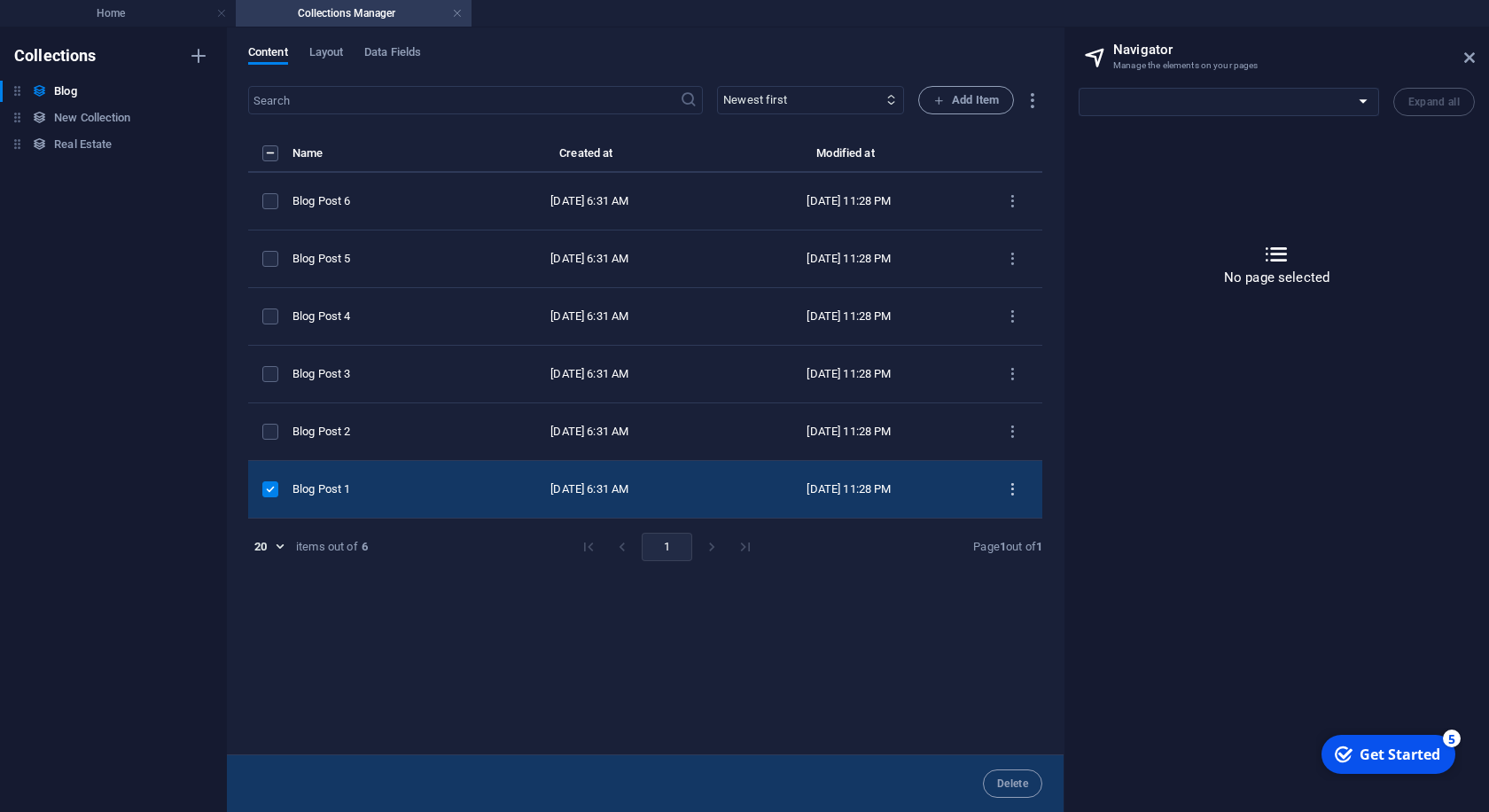
click at [1016, 491] on icon "items list" at bounding box center [1012, 490] width 17 height 17
click at [1009, 200] on div at bounding box center [744, 406] width 1489 height 812
click at [1009, 200] on icon "items list" at bounding box center [1012, 201] width 17 height 17
click at [1009, 200] on div at bounding box center [744, 406] width 1489 height 812
click at [164, 20] on h4 "Home" at bounding box center [117, 14] width 236 height 20
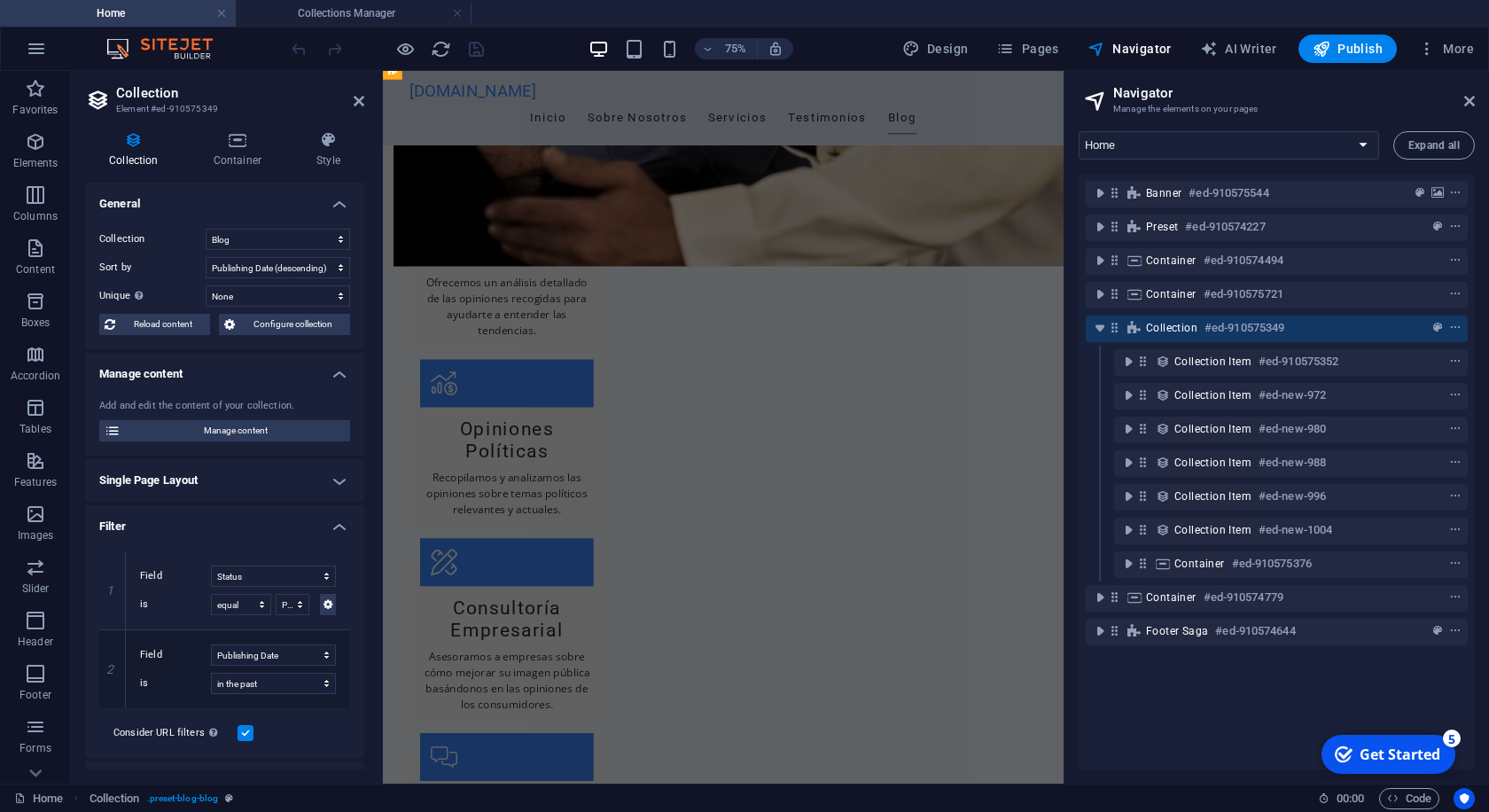
select select "17050555-es"
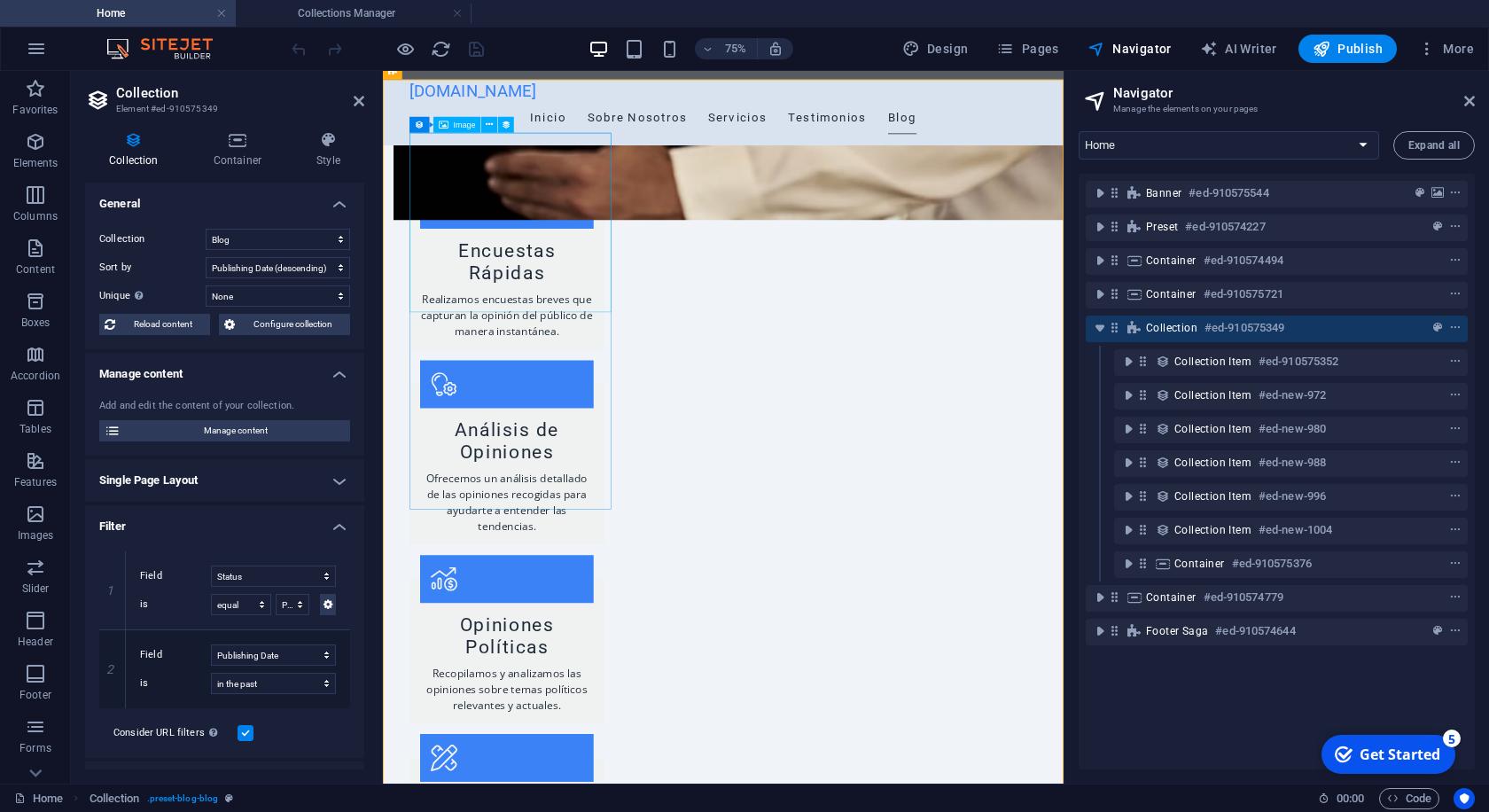
click at [461, 123] on span "Image" at bounding box center [465, 124] width 22 height 8
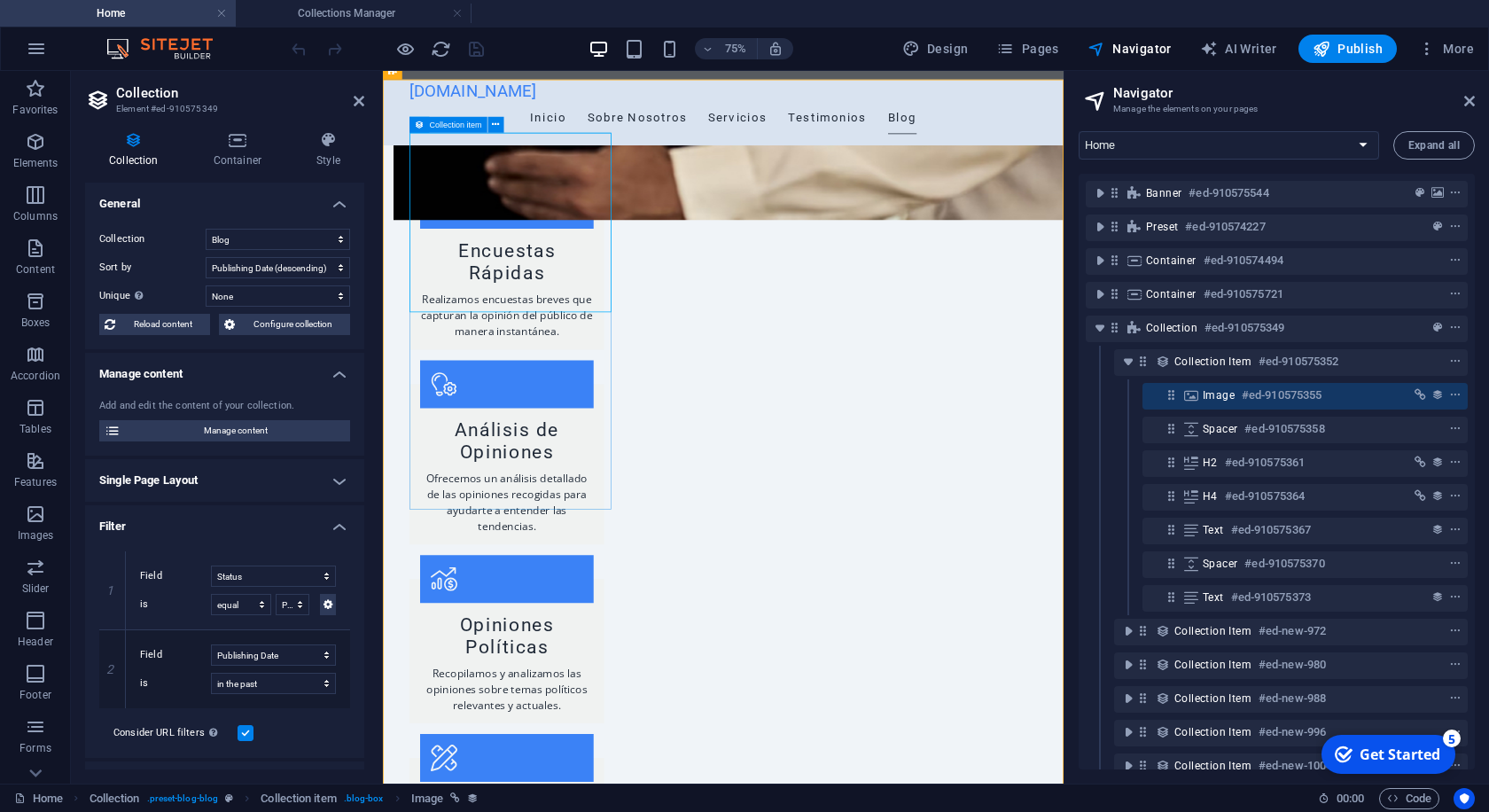
click at [424, 127] on icon at bounding box center [420, 125] width 10 height 16
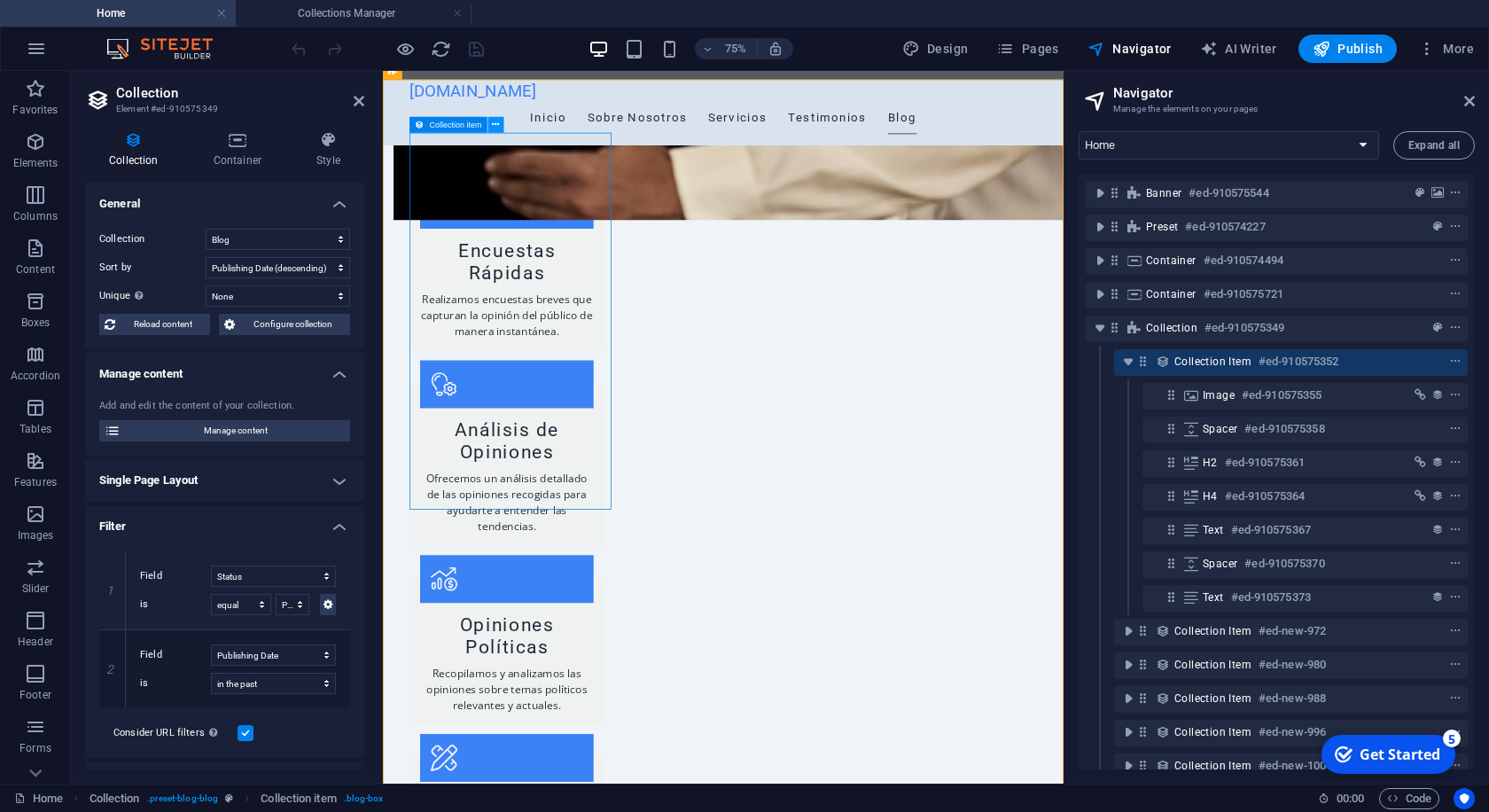
click at [493, 126] on icon at bounding box center [495, 124] width 7 height 14
click at [1236, 45] on span "AI Writer" at bounding box center [1238, 49] width 77 height 18
select select "English"
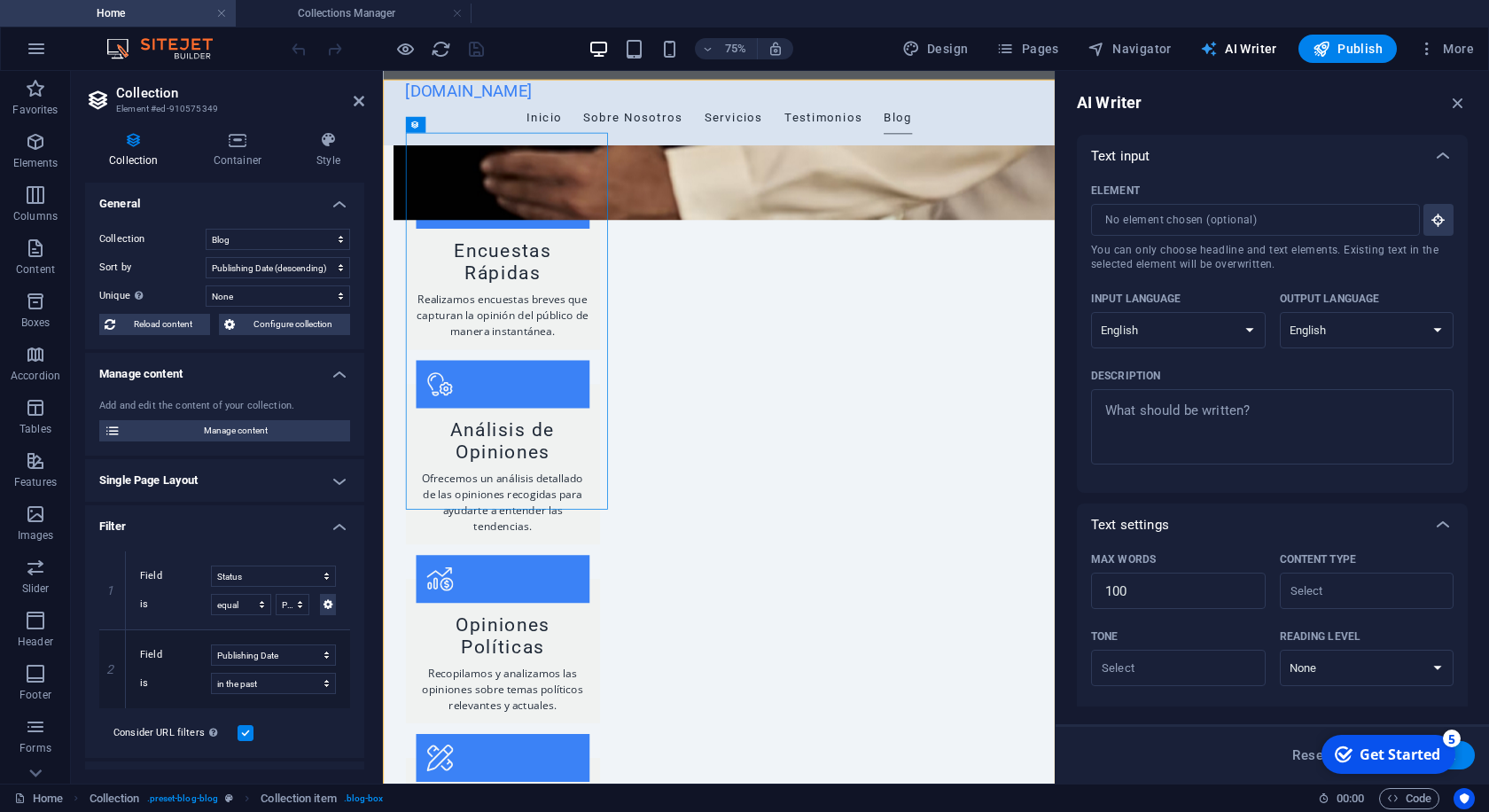
scroll to position [0, 0]
select select "Spanish"
click option "Spanish" at bounding box center [0, 0] width 0 height 0
select select "Spanish"
click option "Spanish" at bounding box center [0, 0] width 0 height 0
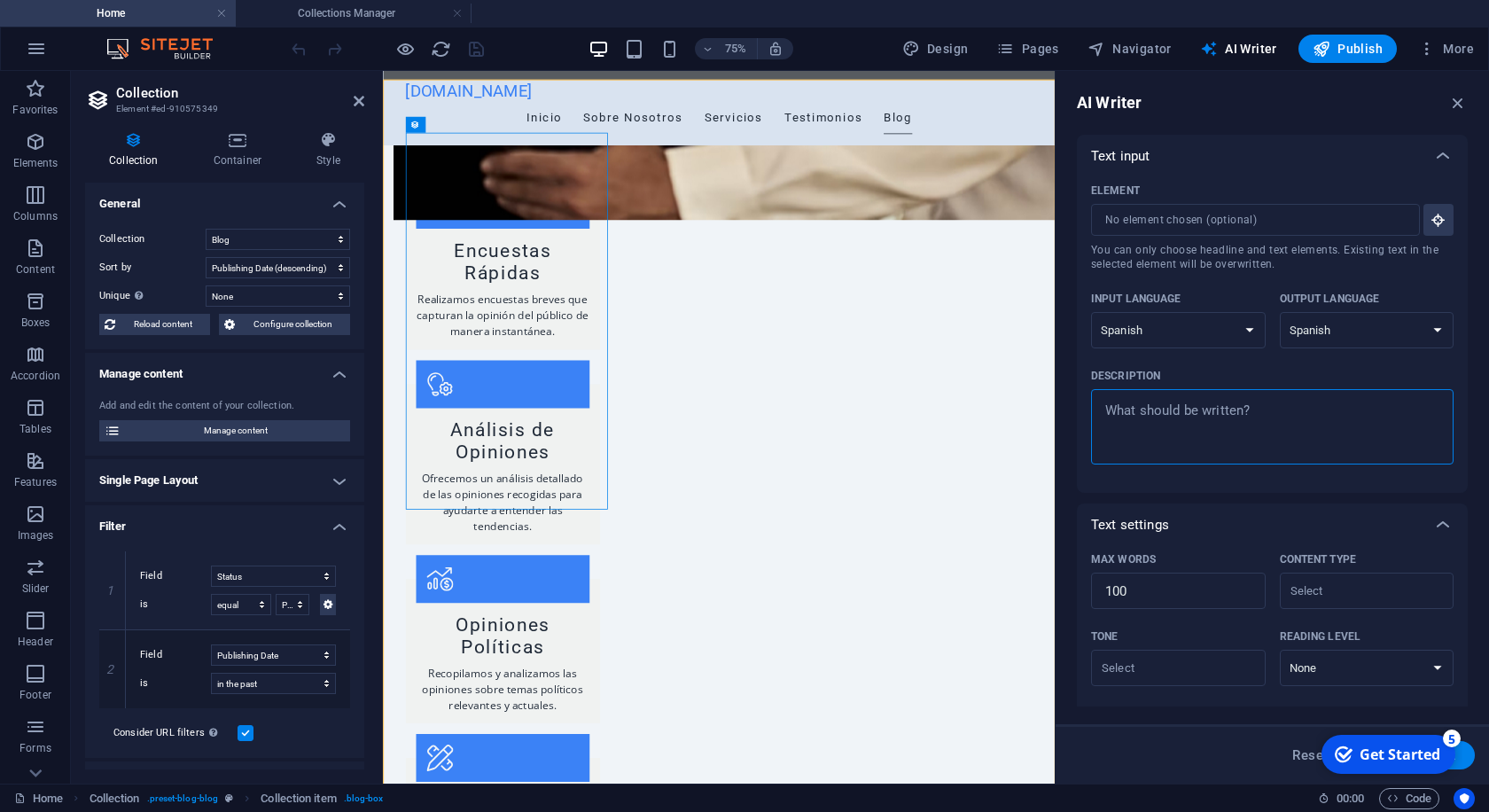
type textarea "x"
click at [1279, 406] on textarea "Description x ​" at bounding box center [1272, 427] width 344 height 58
type textarea "E"
type textarea "x"
type textarea "En"
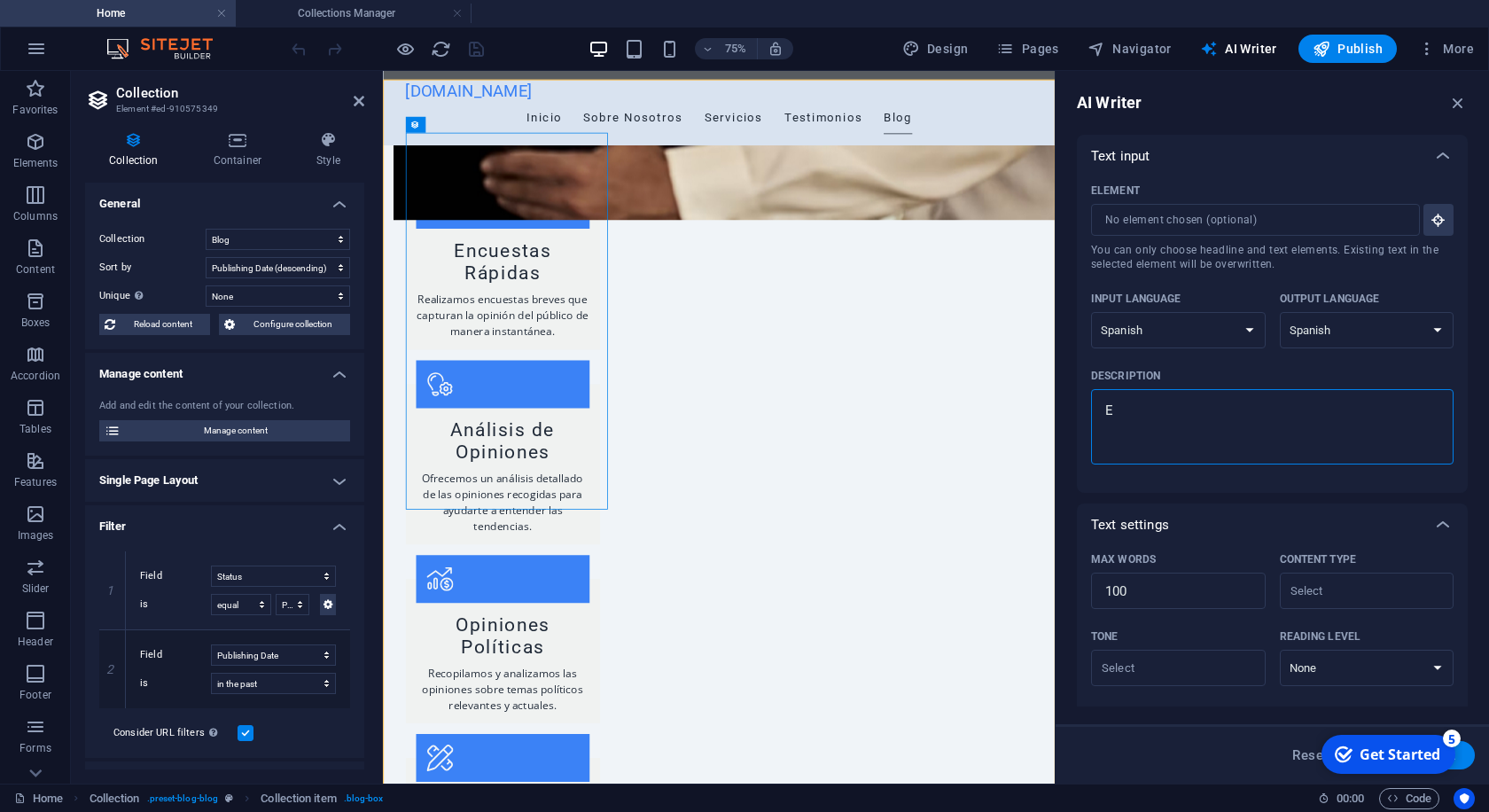
type textarea "x"
type textarea "Enc"
type textarea "x"
type textarea "Encu"
type textarea "x"
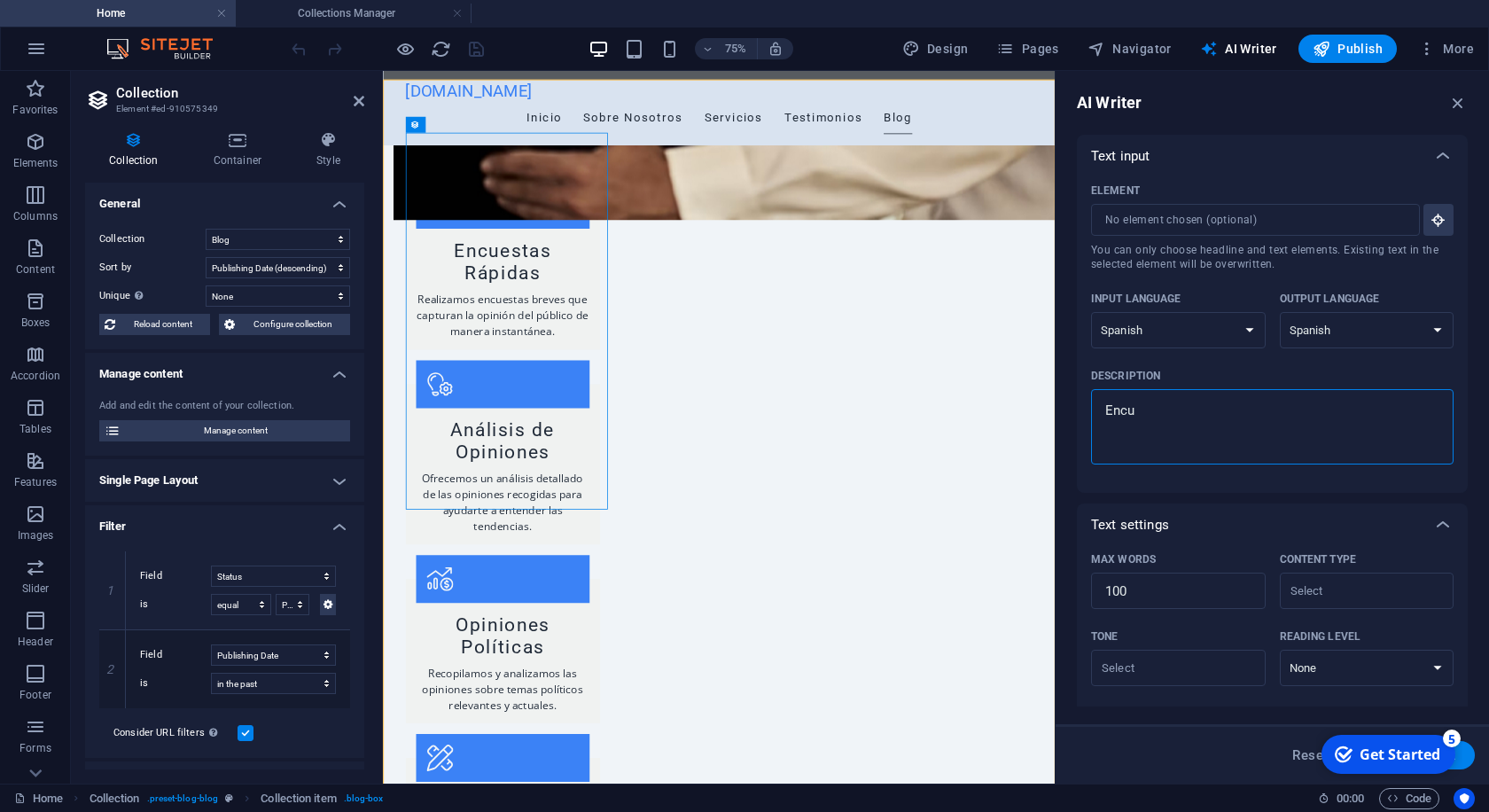
type textarea "Encue"
type textarea "x"
type textarea "Encues"
type textarea "x"
type textarea "Encuest"
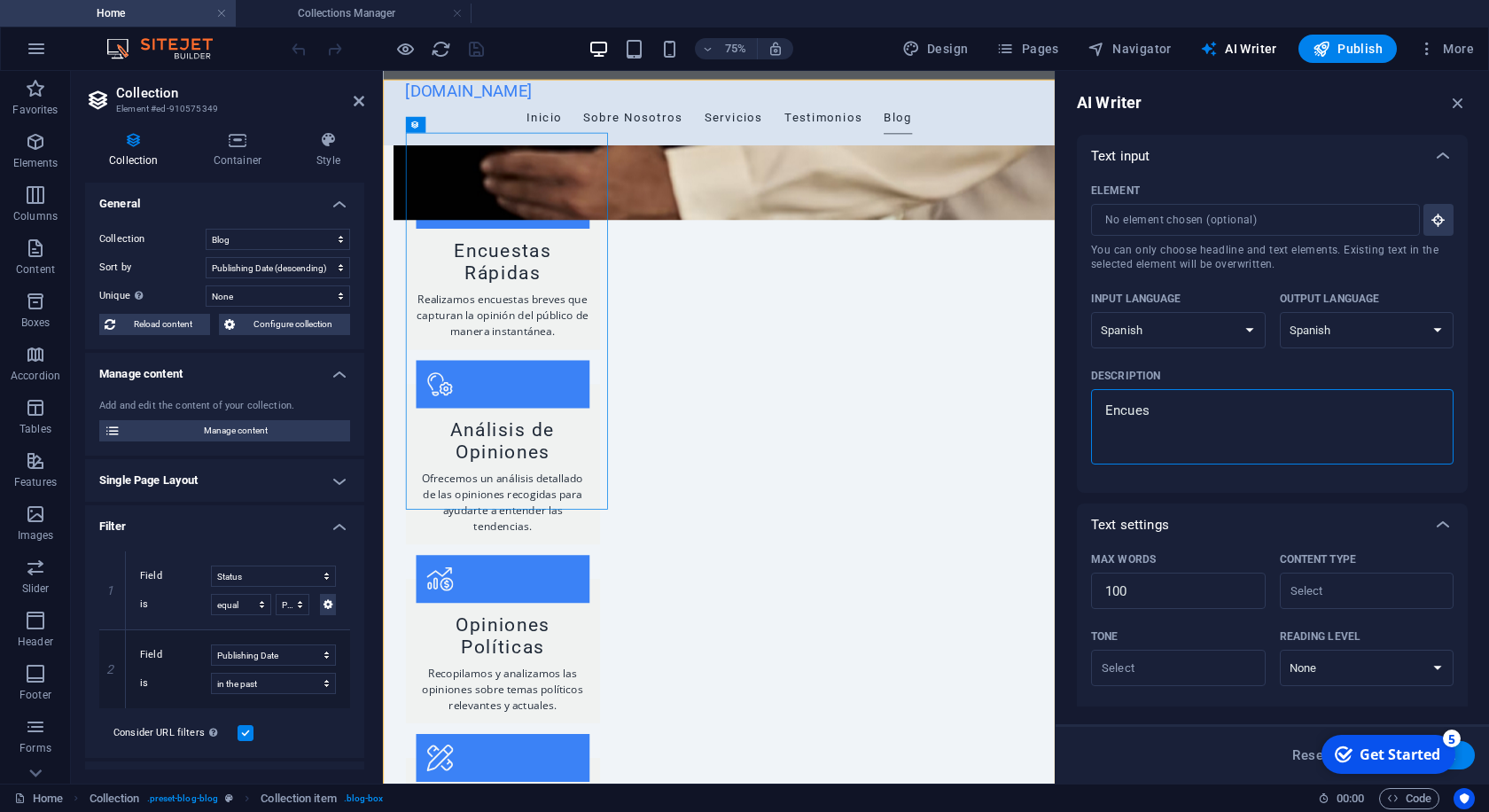
type textarea "x"
type textarea "Encuesta"
type textarea "x"
type textarea "Encuestas"
type textarea "x"
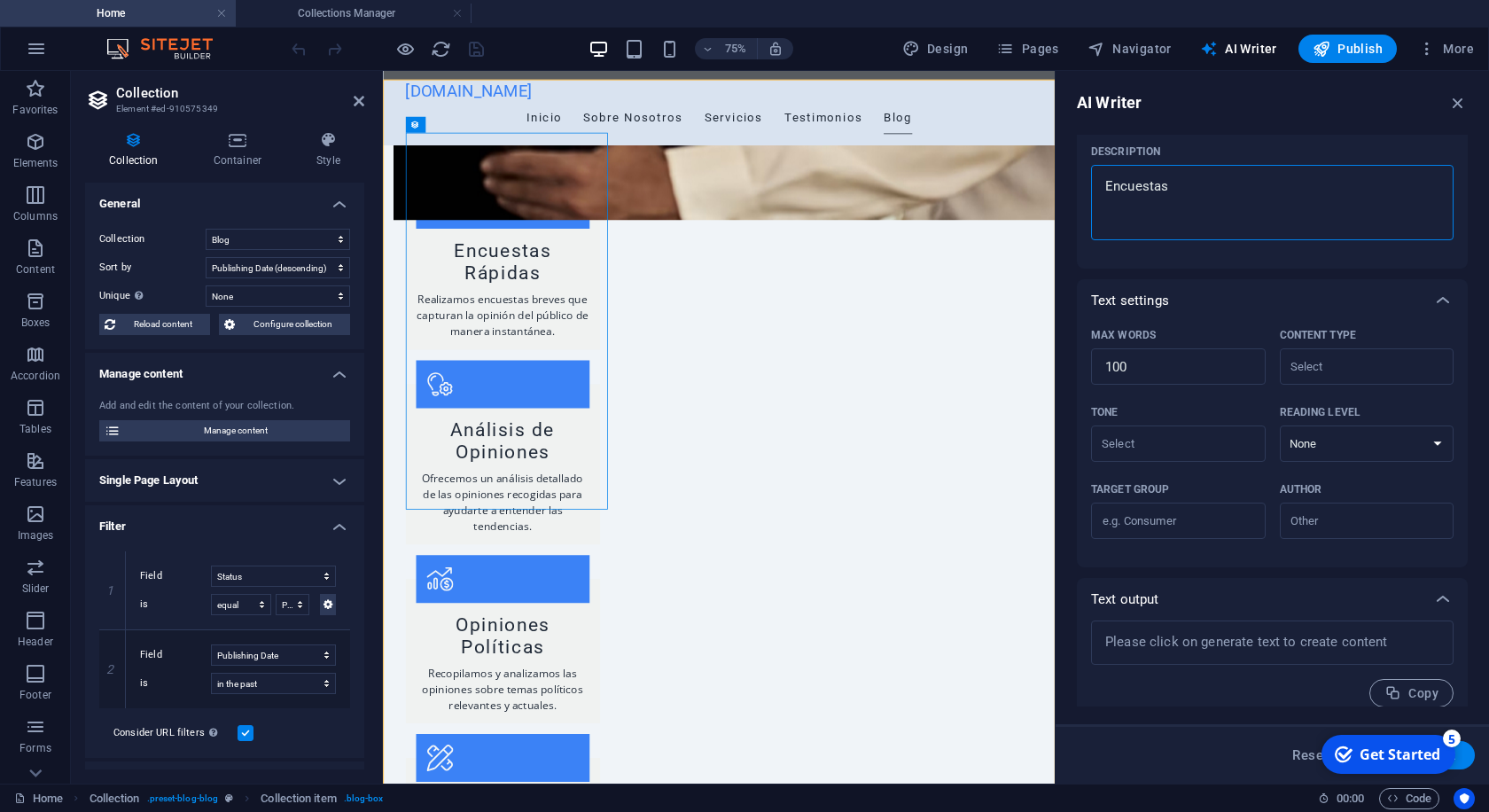
scroll to position [239, 0]
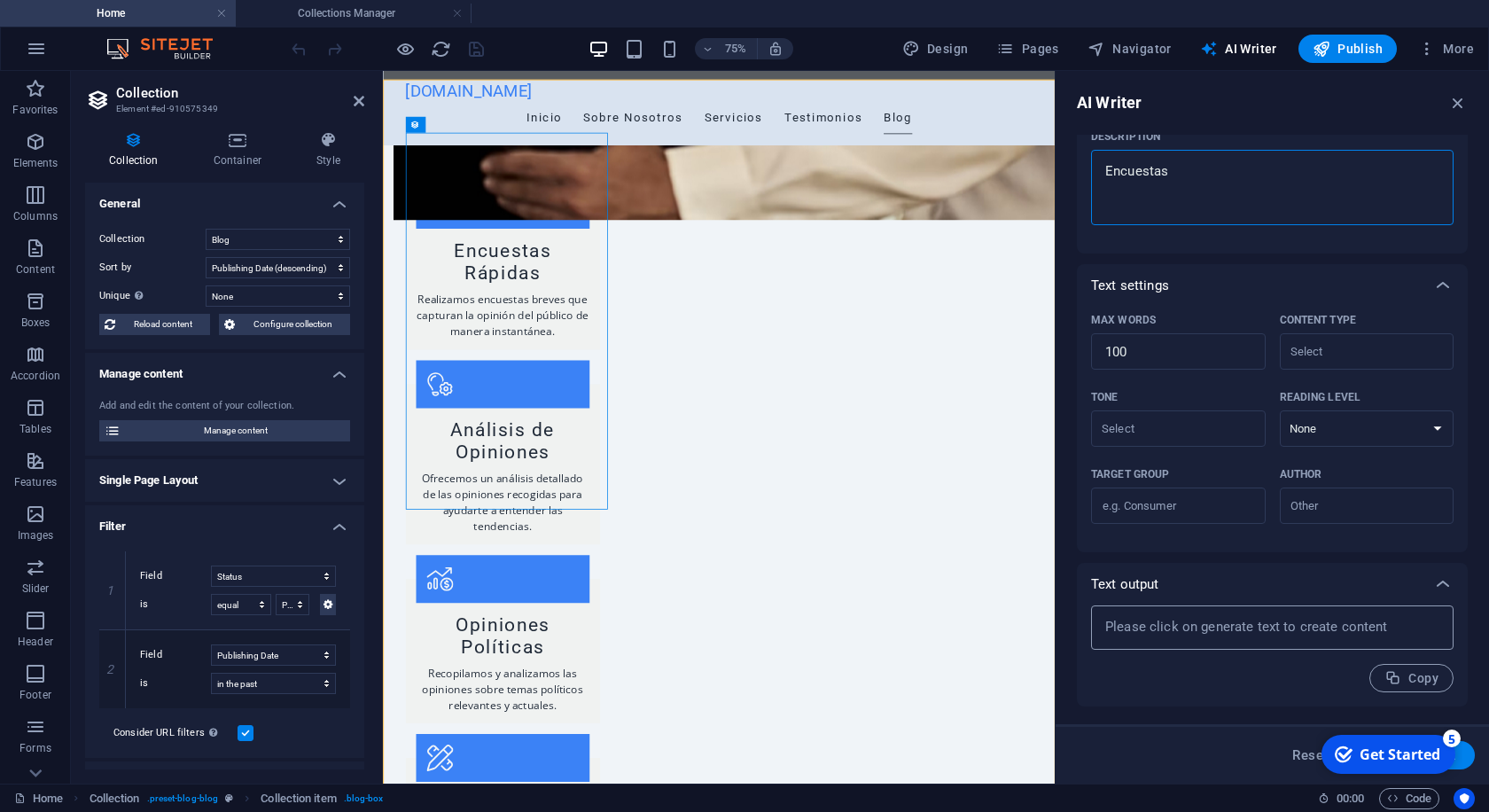
type textarea "Encuestas"
type textarea "x"
click at [1242, 628] on textarea at bounding box center [1272, 627] width 344 height 27
click at [1412, 629] on textarea at bounding box center [1272, 627] width 344 height 27
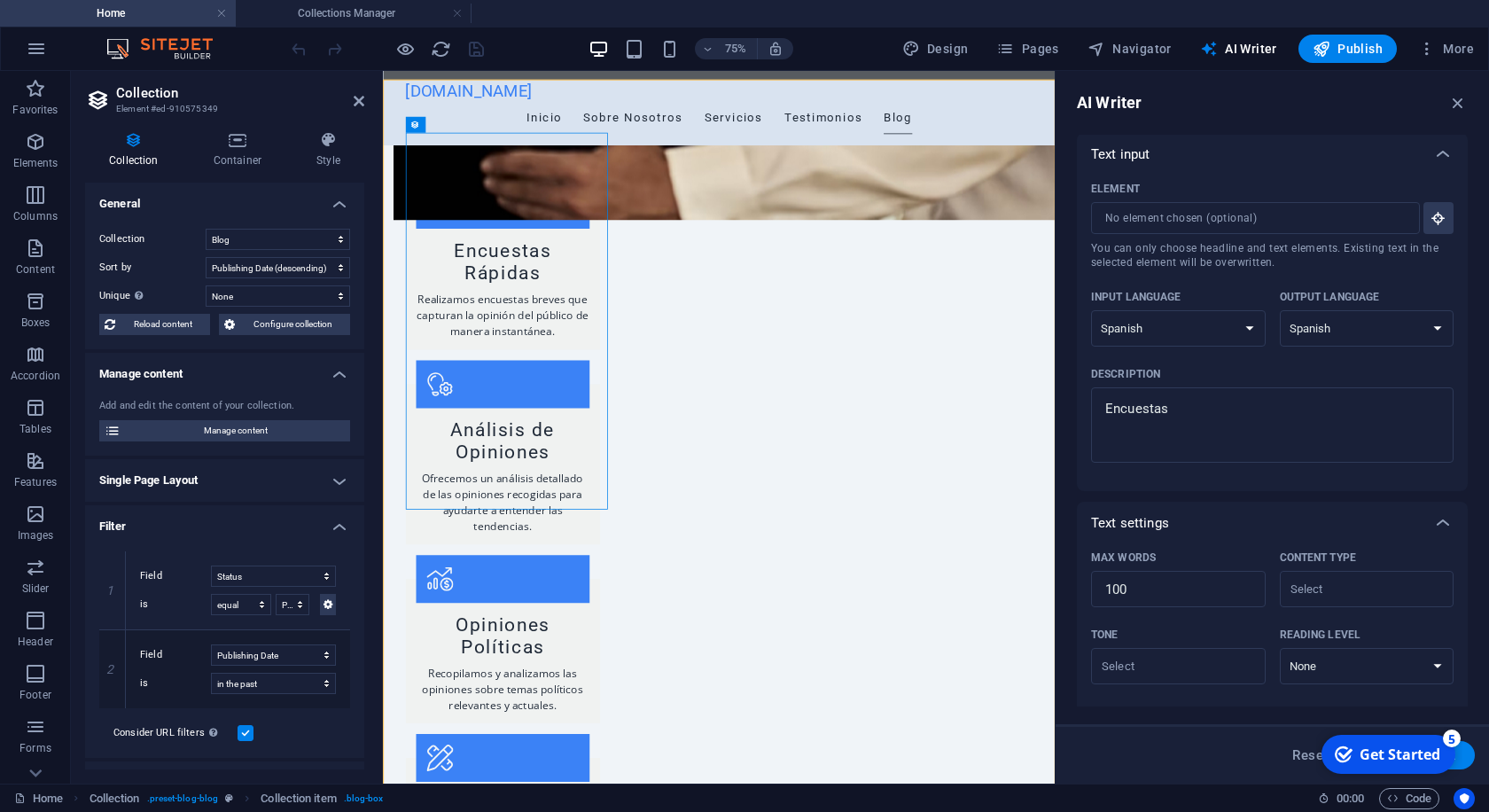
scroll to position [0, 0]
type textarea "x"
click at [1439, 218] on icon "button" at bounding box center [1439, 220] width 16 height 16
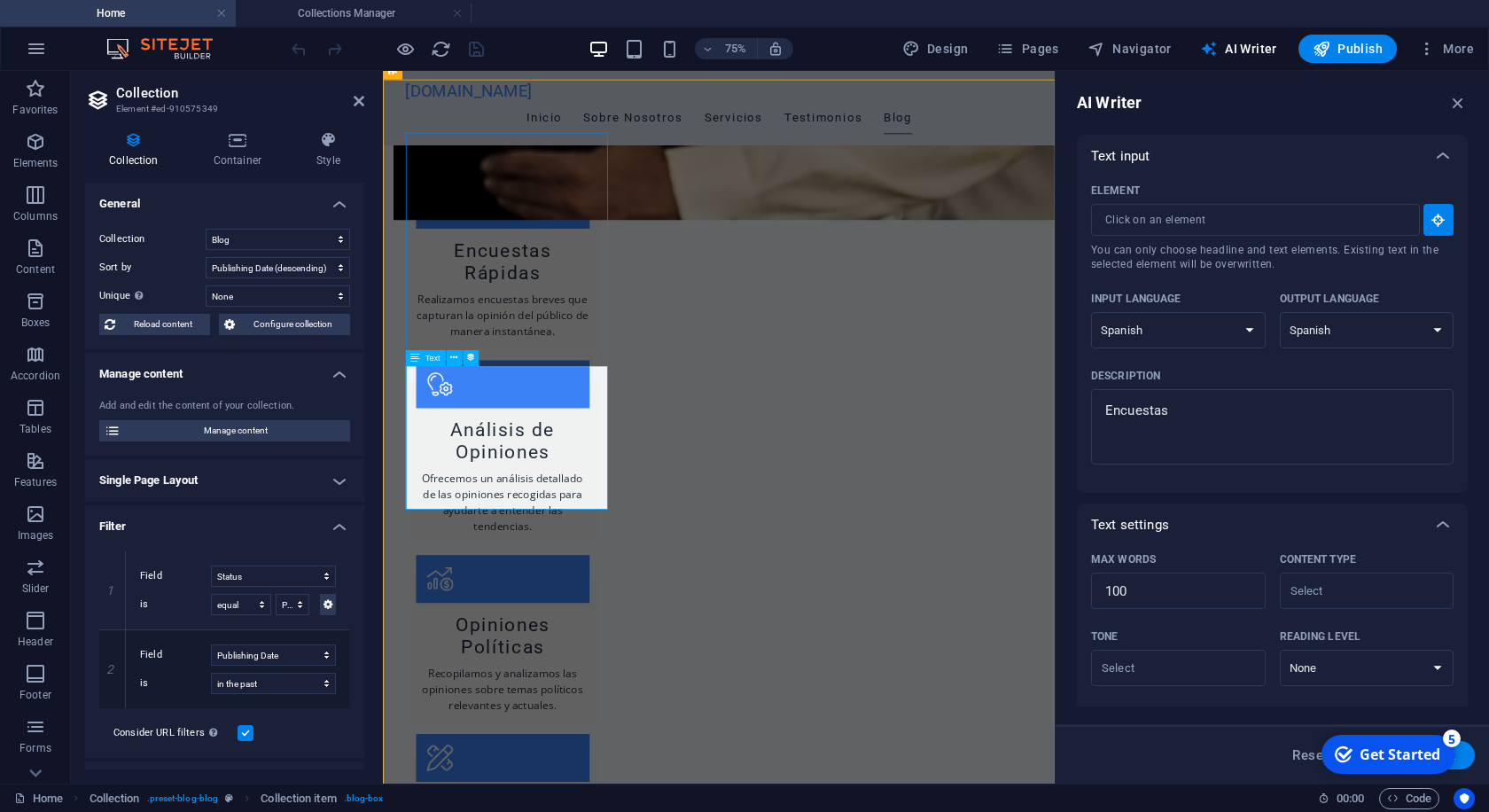
type input "#ed-910575373"
type textarea "x"
type input "40"
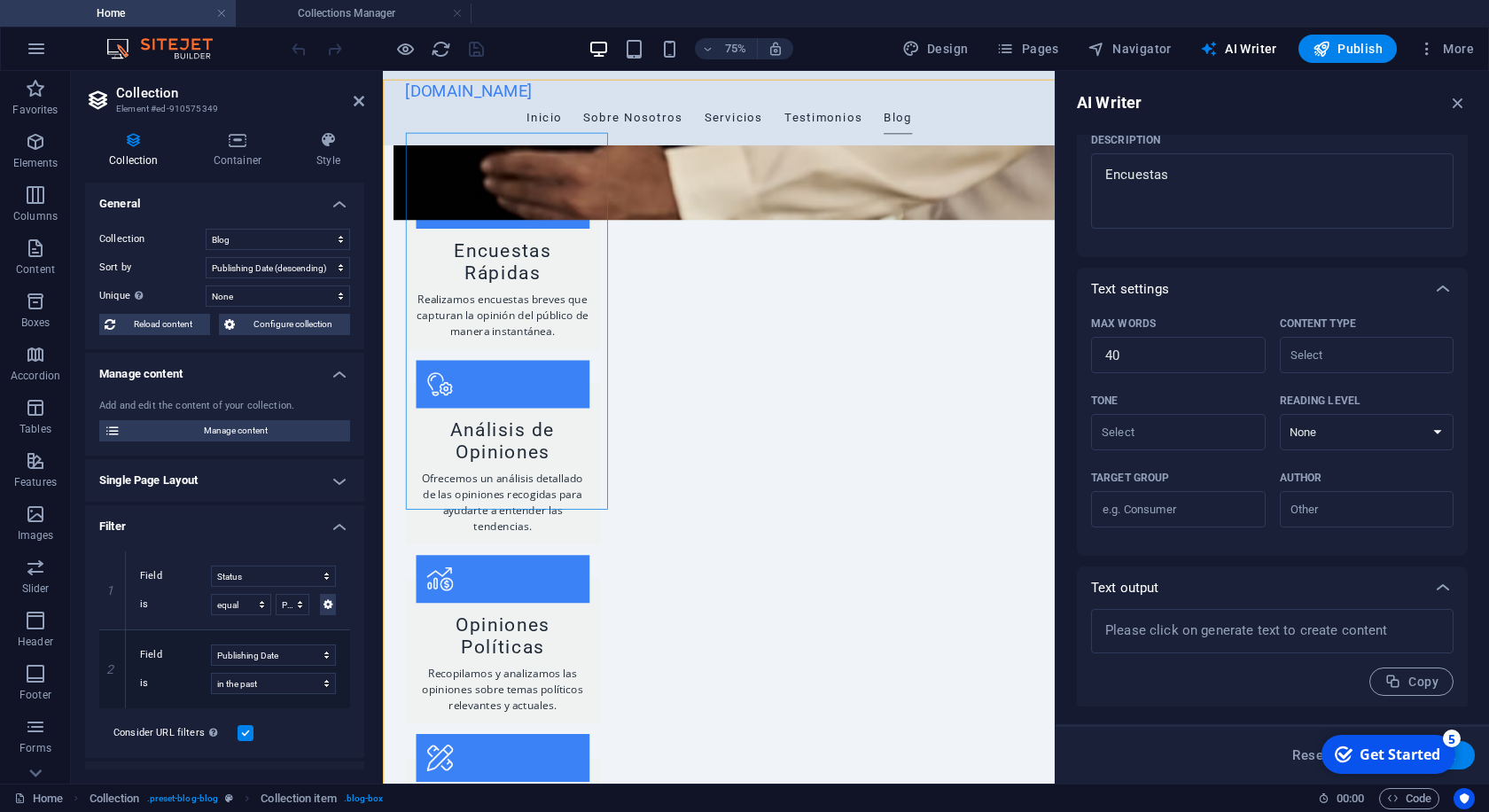
scroll to position [239, 0]
click at [1260, 632] on textarea at bounding box center [1272, 627] width 344 height 27
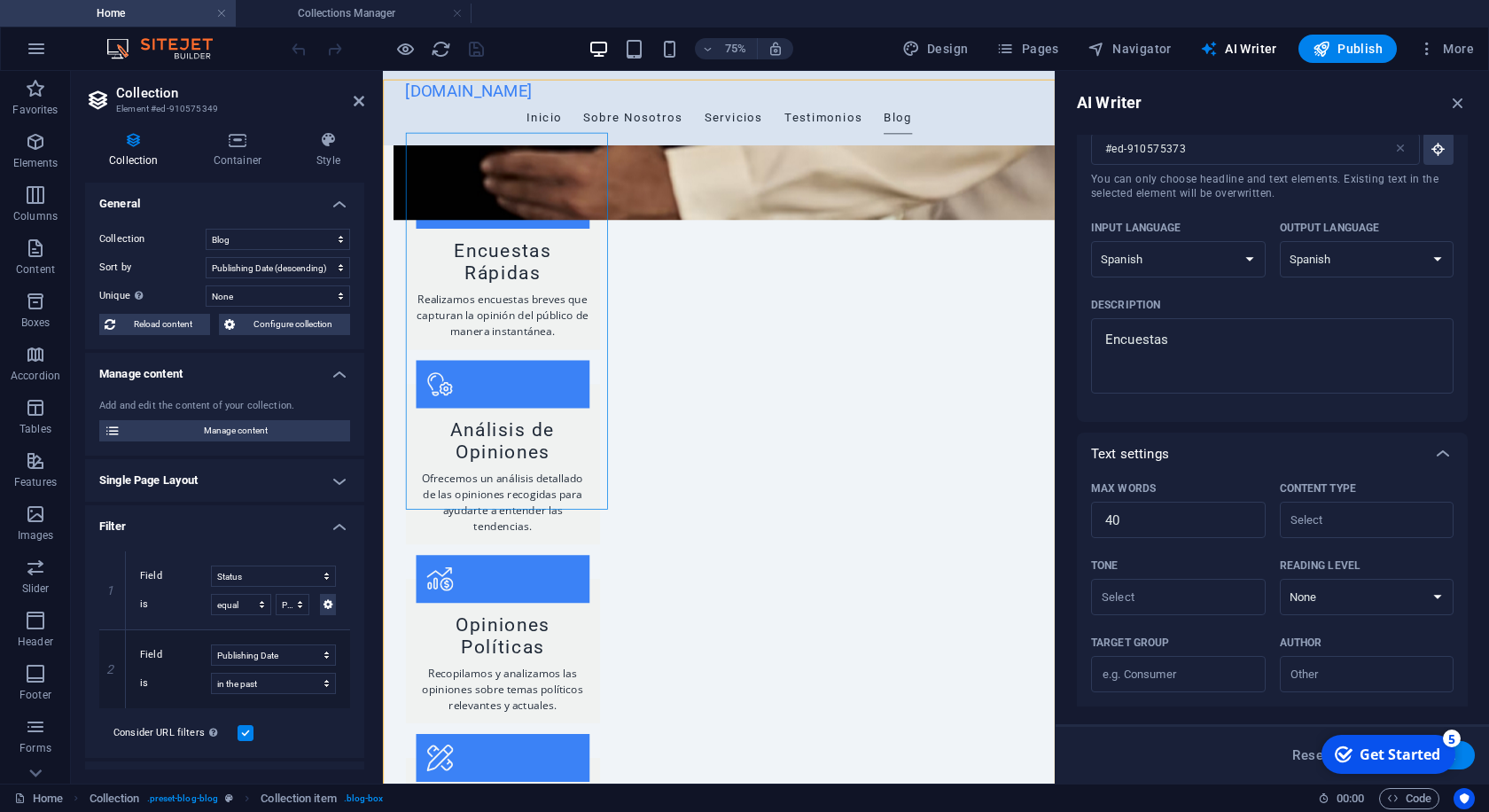
scroll to position [0, 0]
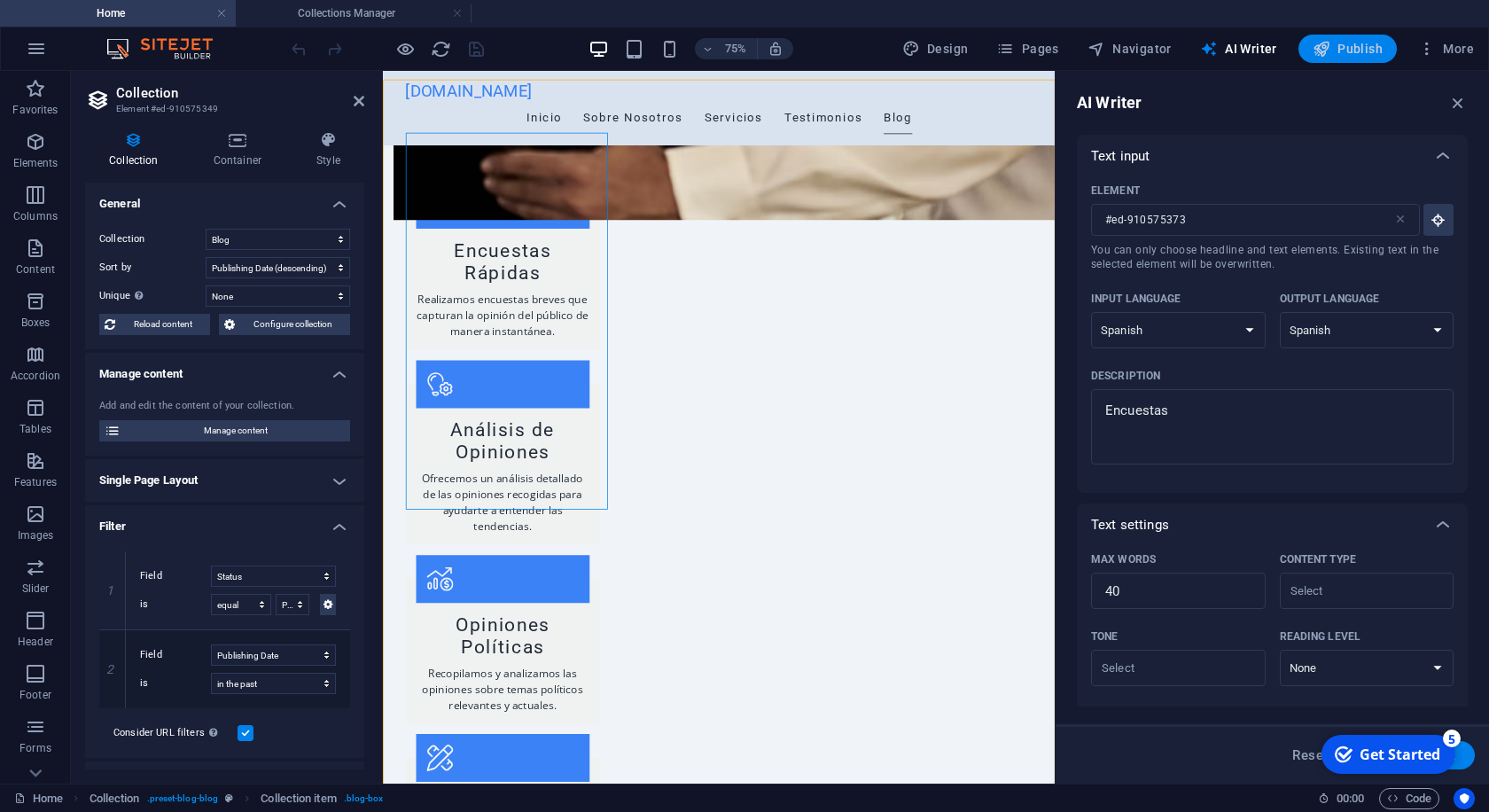
type textarea "x"
click at [1348, 48] on span "Publish" at bounding box center [1348, 49] width 70 height 18
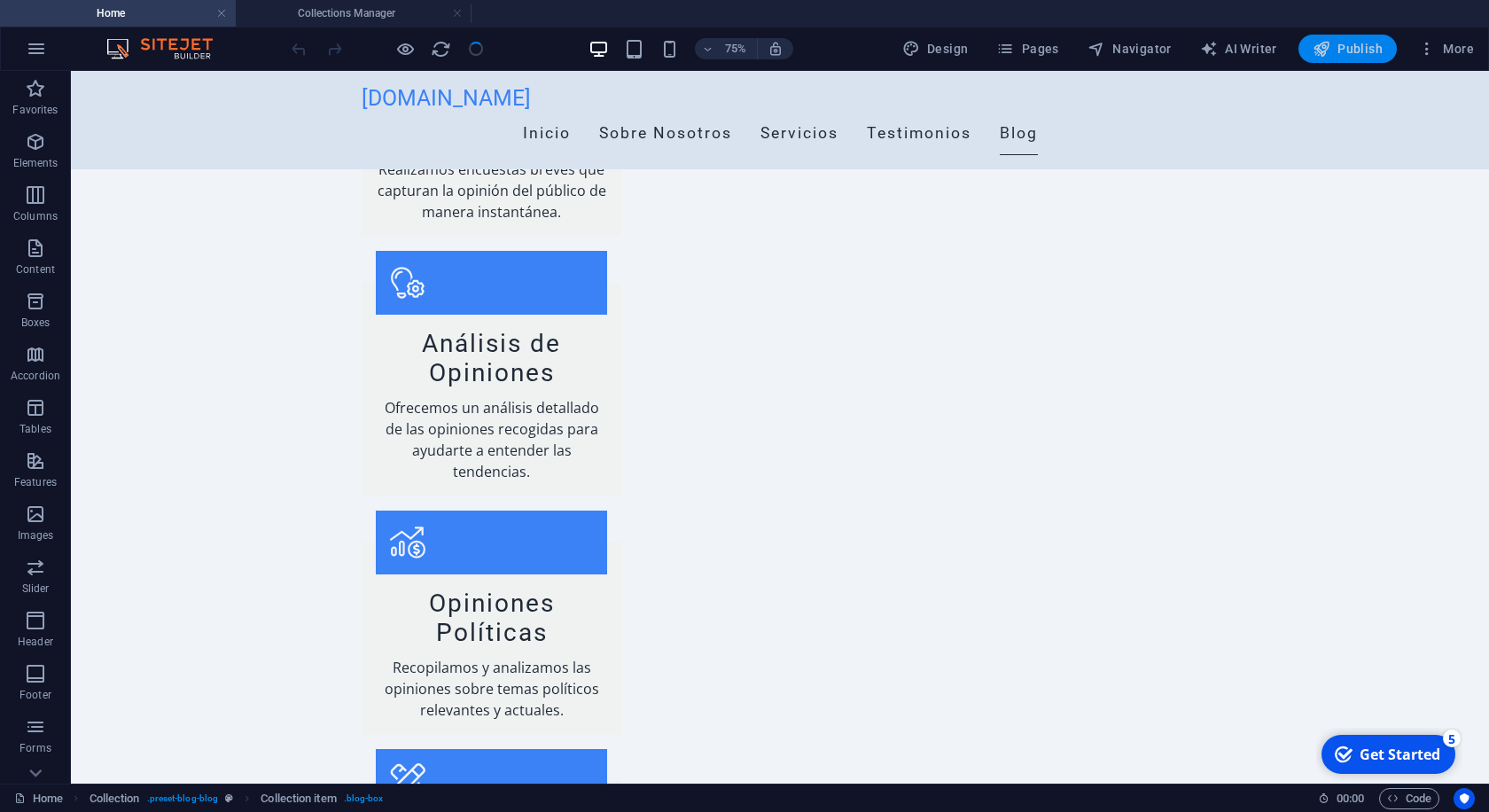
scroll to position [1896, 0]
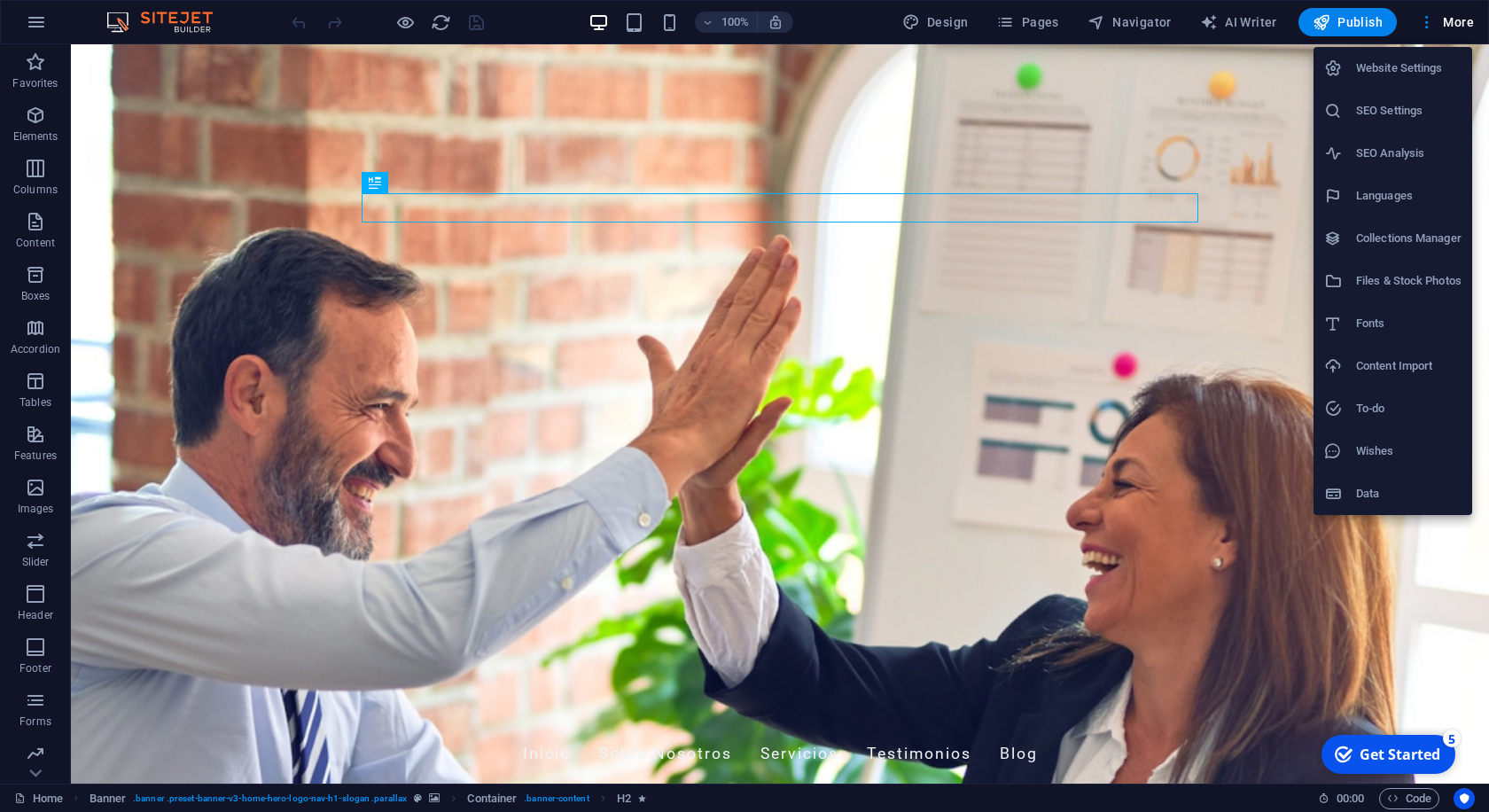
click at [1400, 195] on h6 "Languages" at bounding box center [1409, 195] width 106 height 21
select select "148"
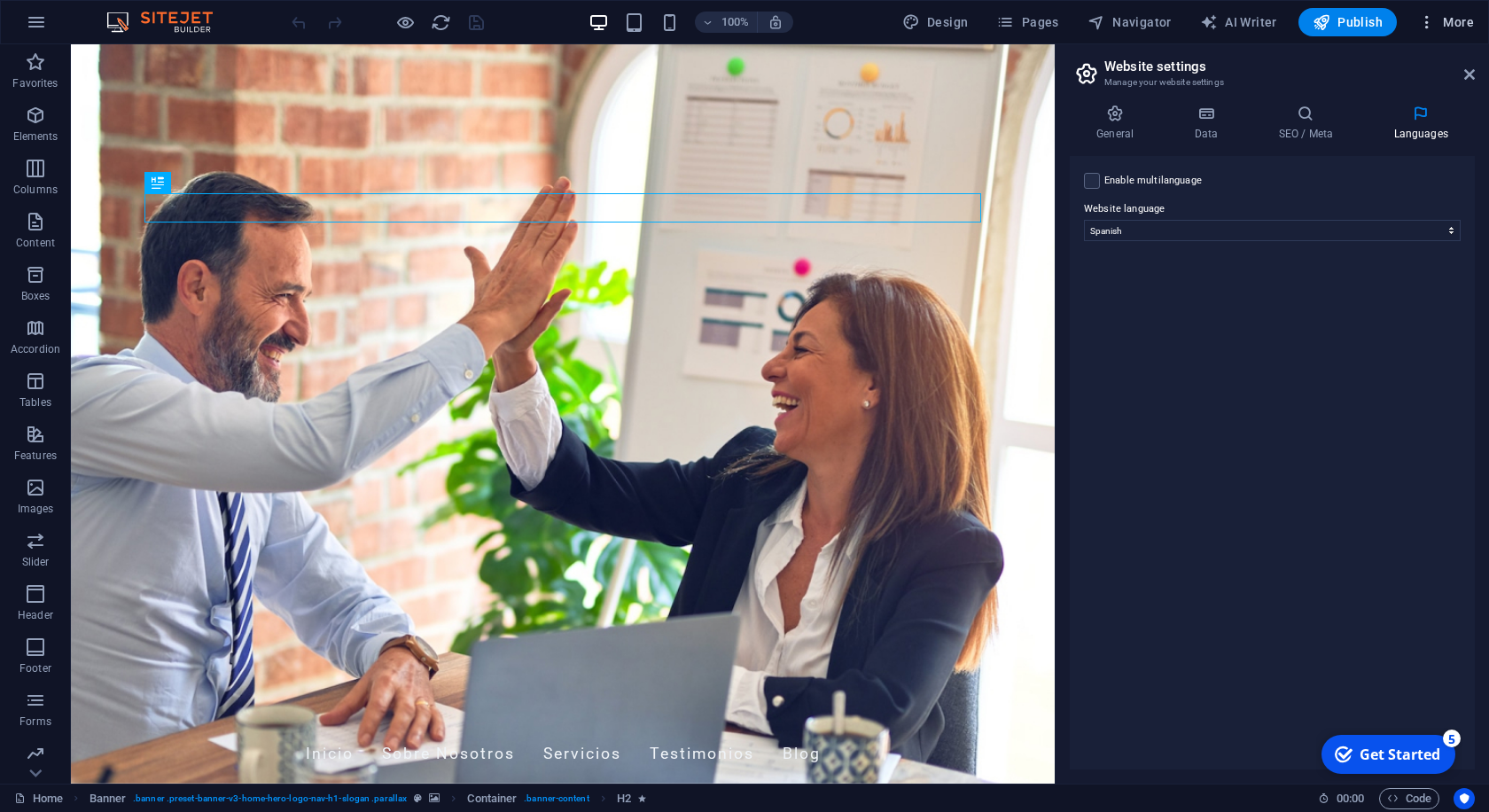
click at [1215, 376] on div at bounding box center [744, 406] width 1489 height 812
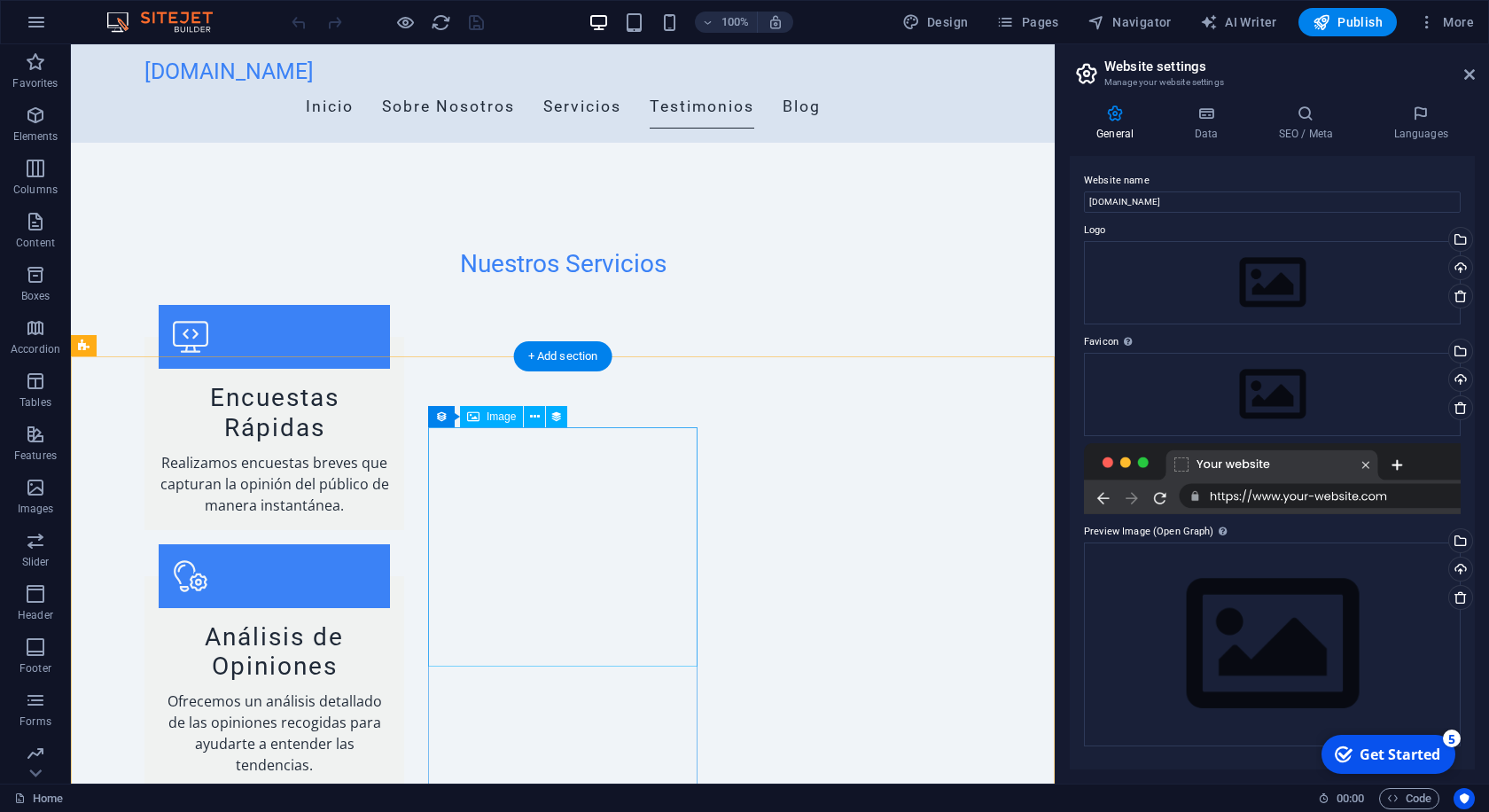
scroll to position [1718, 0]
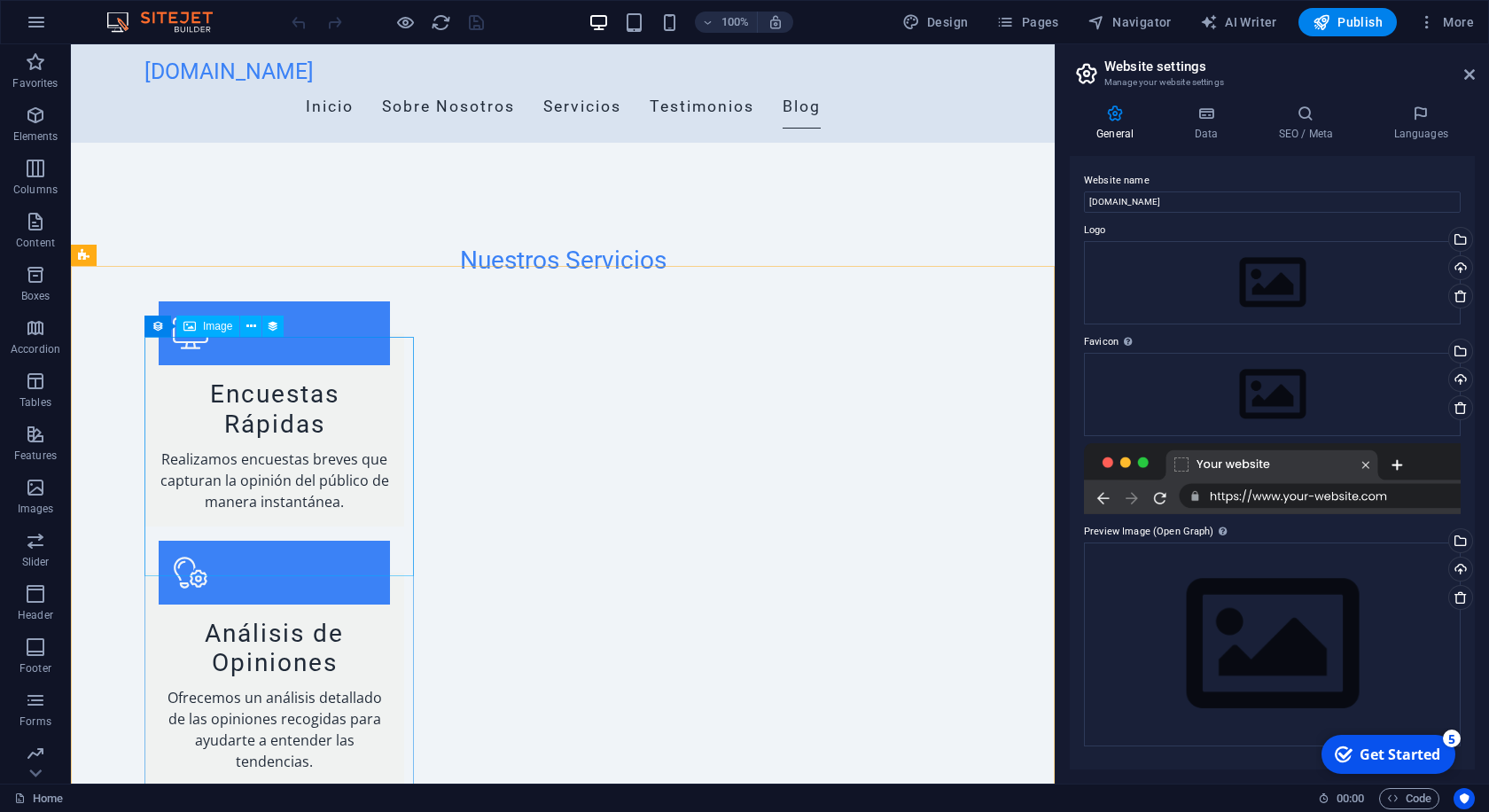
click at [197, 326] on div "Image" at bounding box center [207, 325] width 63 height 21
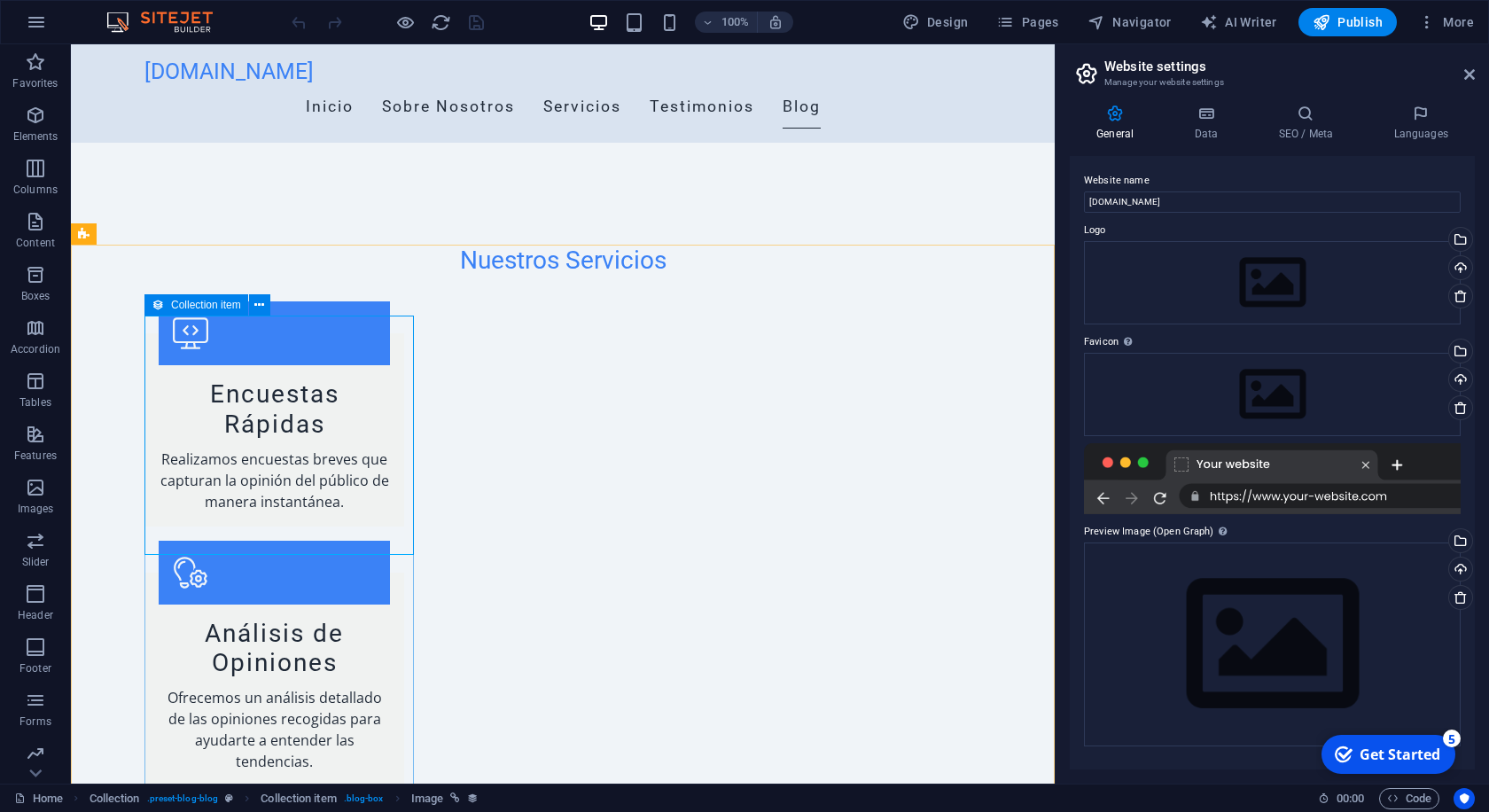
click at [159, 308] on icon at bounding box center [157, 304] width 12 height 21
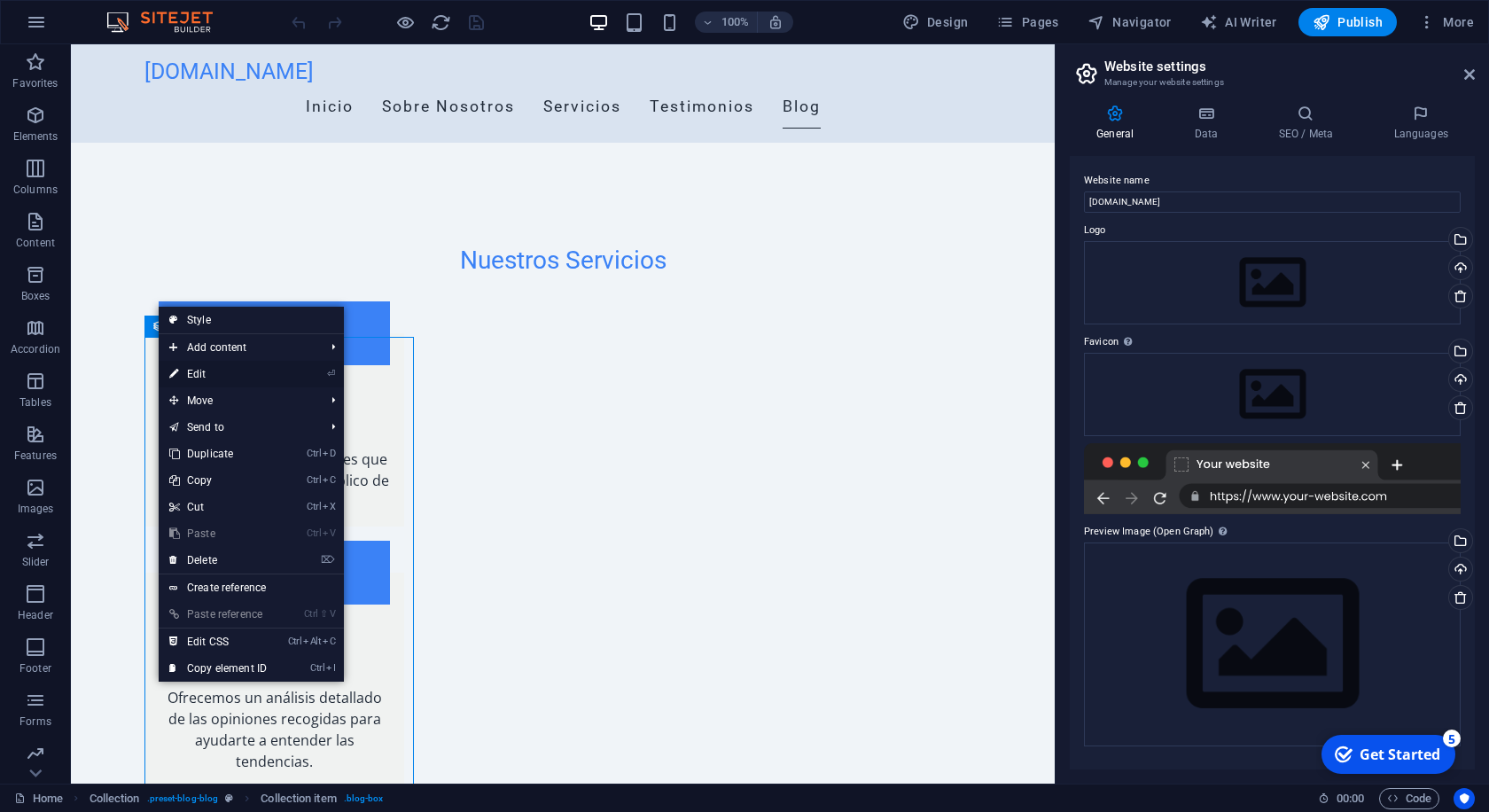
click at [231, 378] on link "⏎ Edit" at bounding box center [217, 373] width 118 height 27
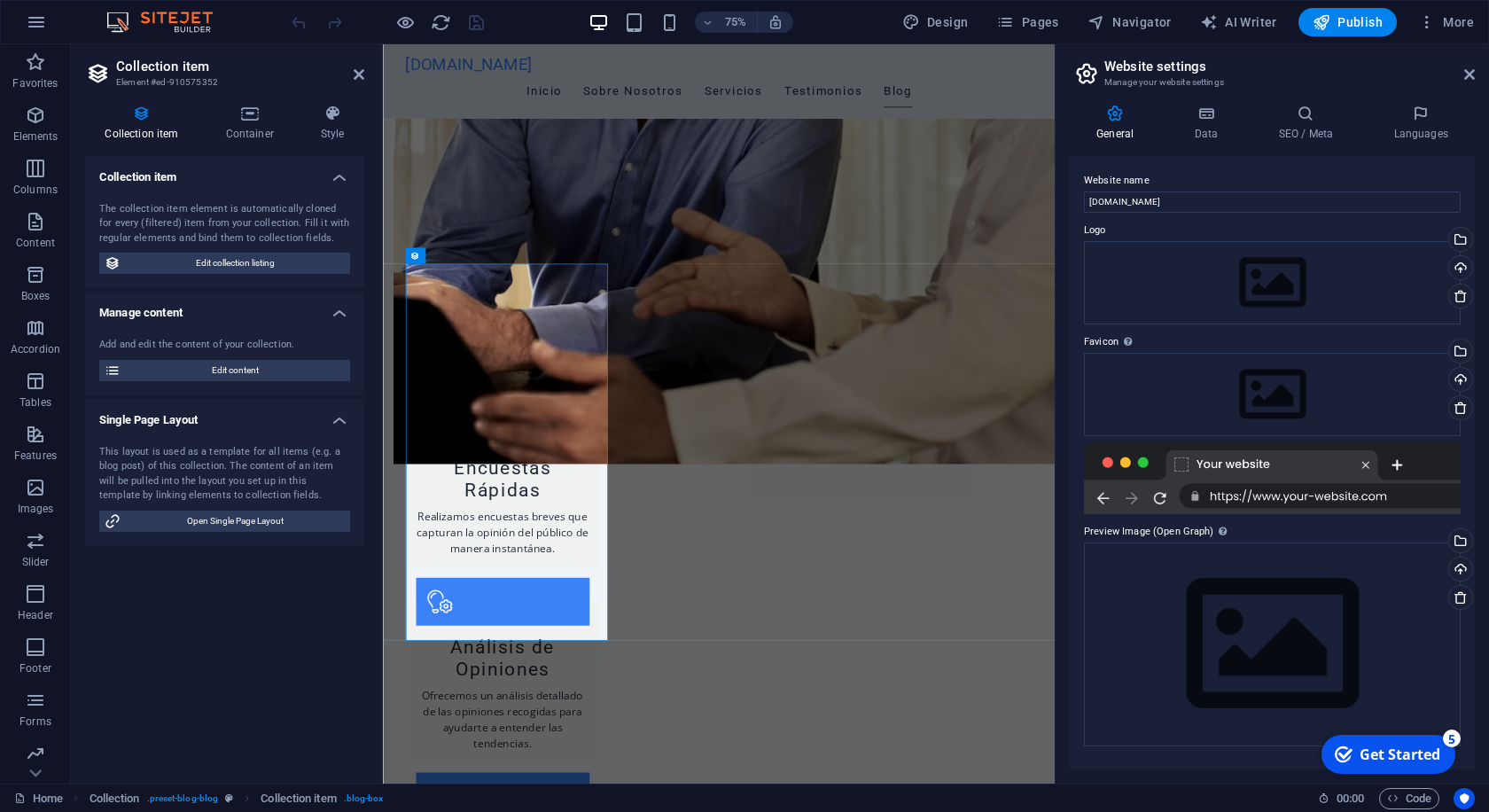
scroll to position [1841, 0]
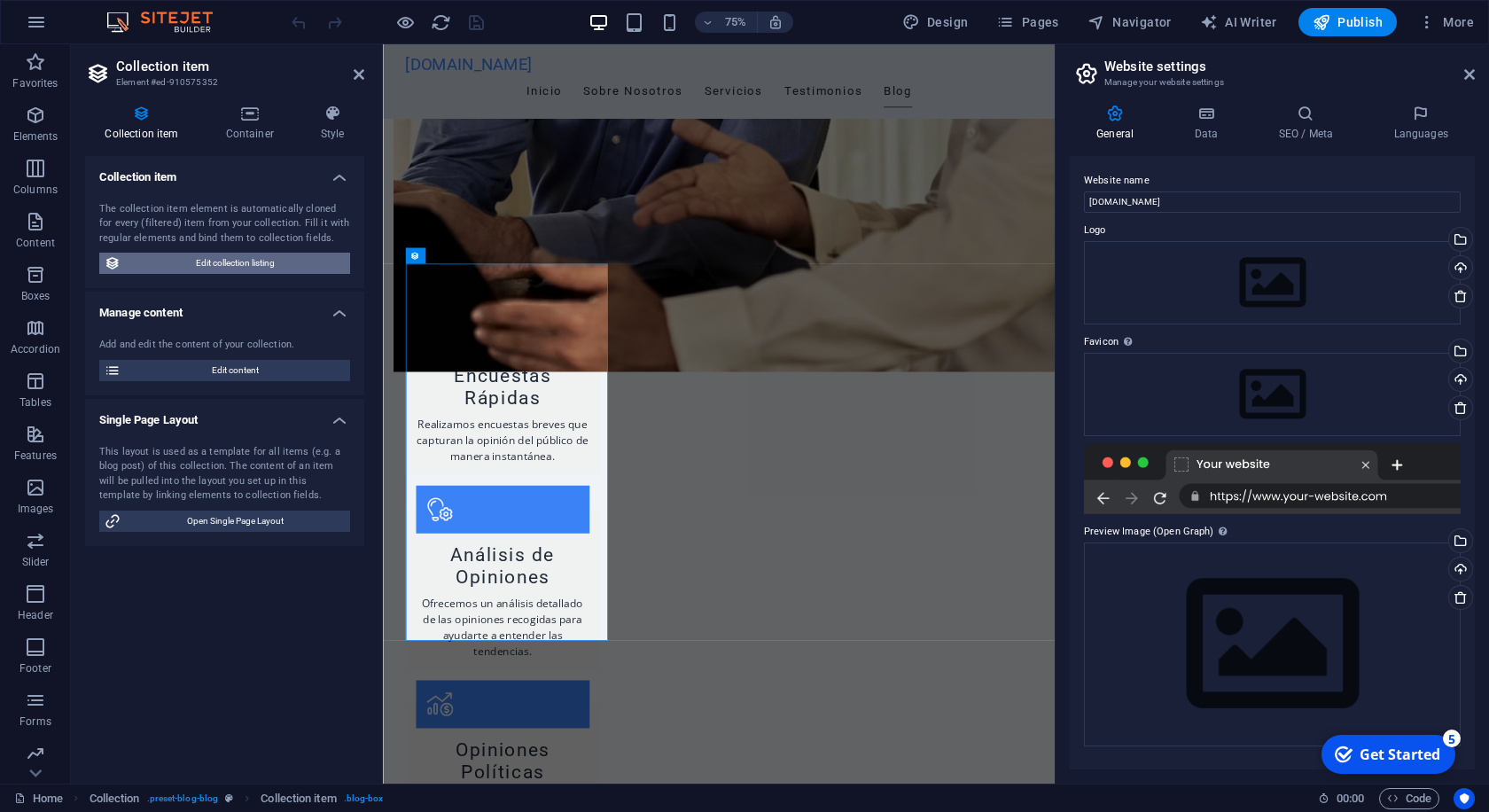
click at [287, 263] on span "Edit collection listing" at bounding box center [235, 263] width 219 height 21
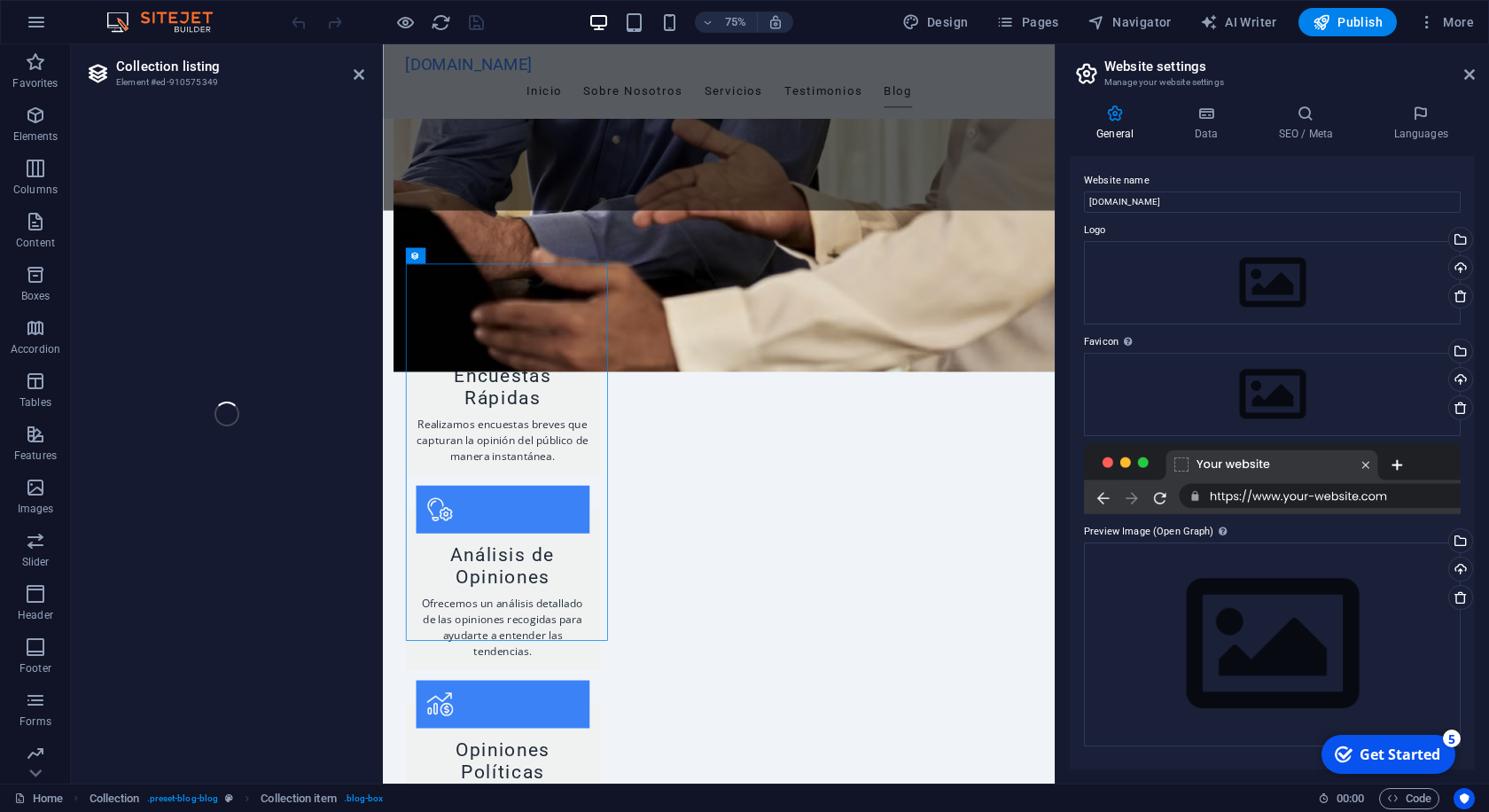
select select "columns.publishing_date_DESC"
select select "columns.status"
select select "columns.publishing_date"
select select "past"
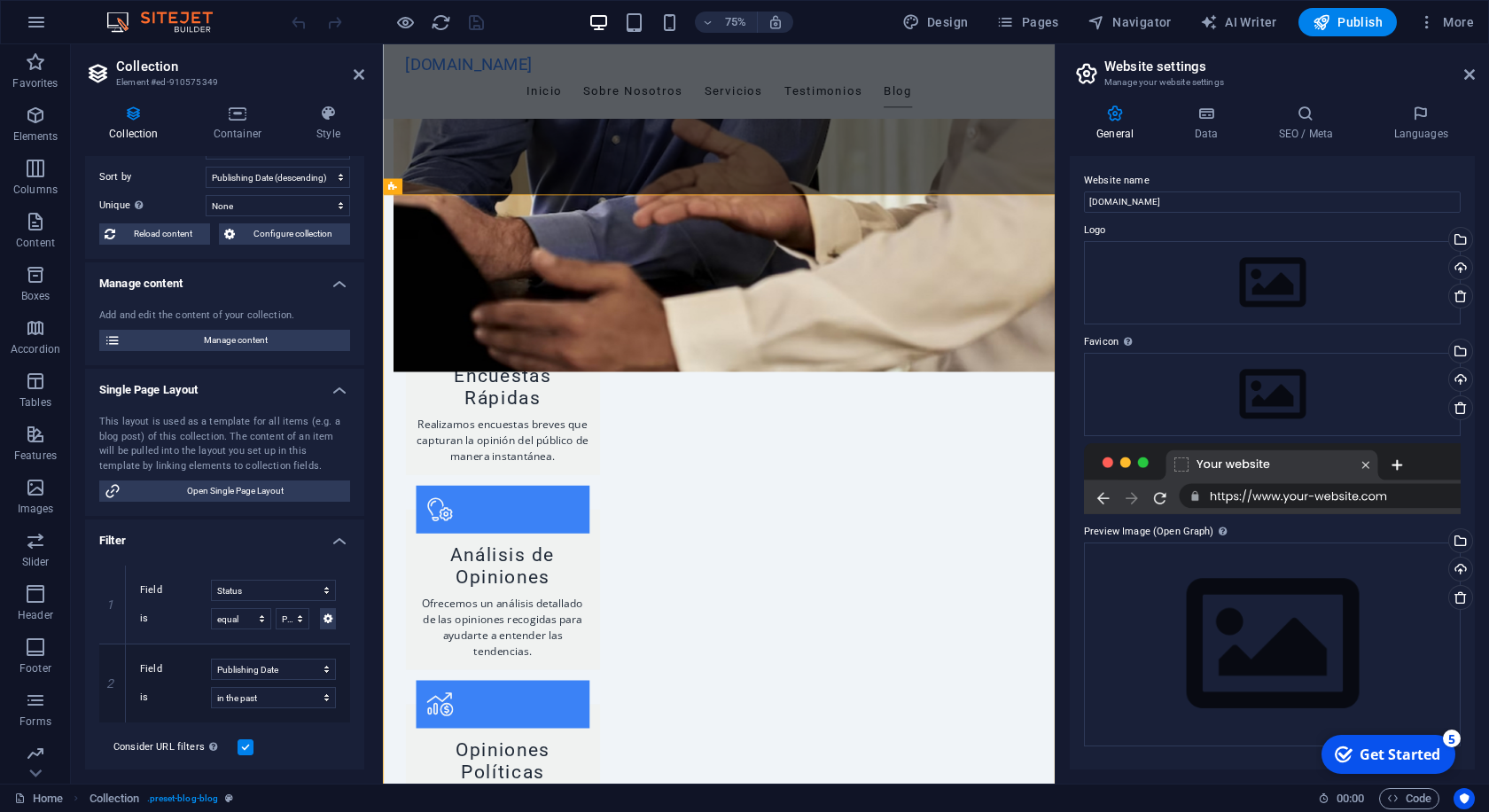
scroll to position [0, 0]
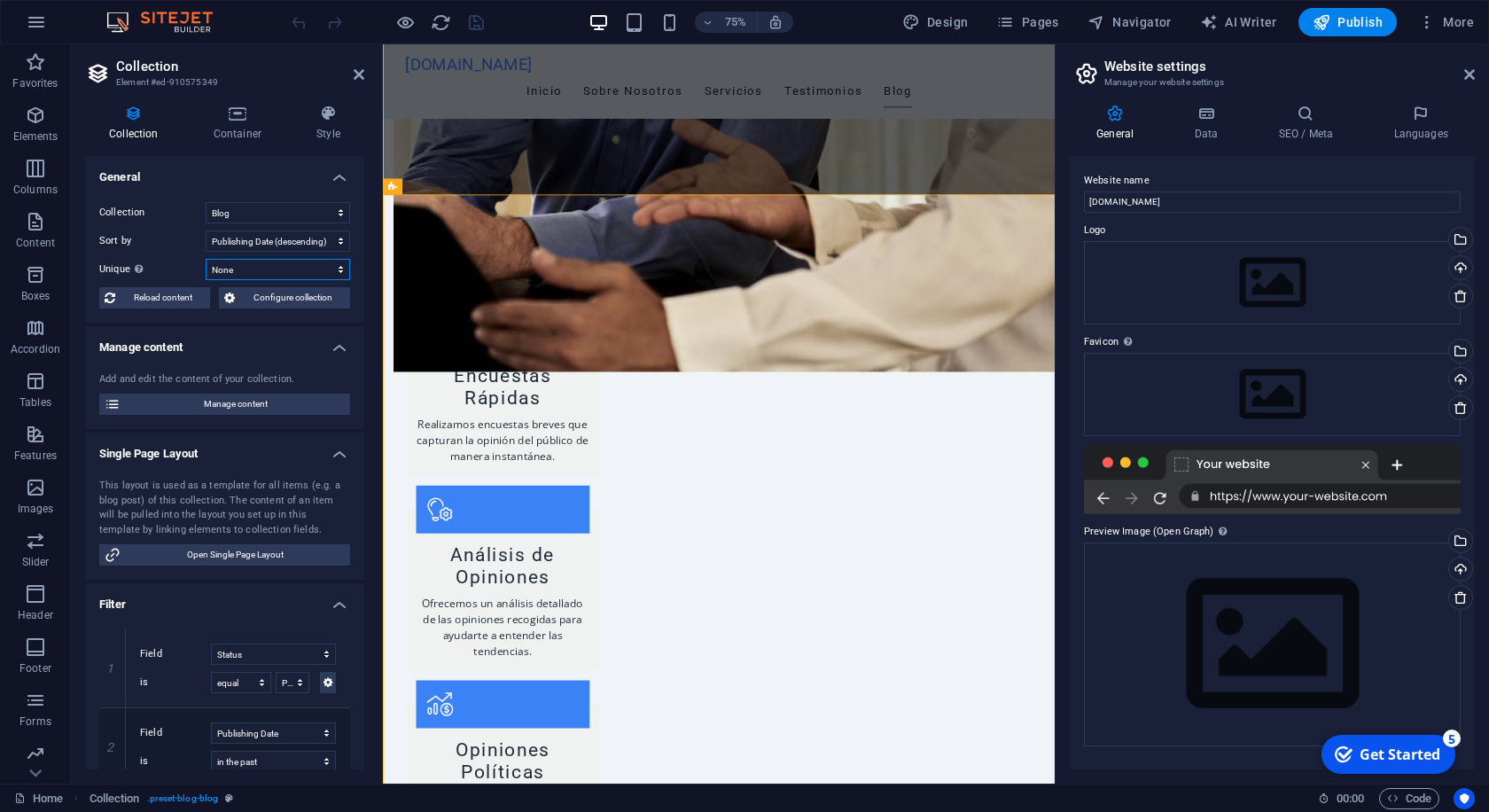
click at [274, 270] on select "None Name Slug Description Content Category Author Image Publishing Date Status" at bounding box center [278, 269] width 144 height 21
click at [206, 202] on select "Blog New Collection Real Estate" at bounding box center [278, 212] width 144 height 21
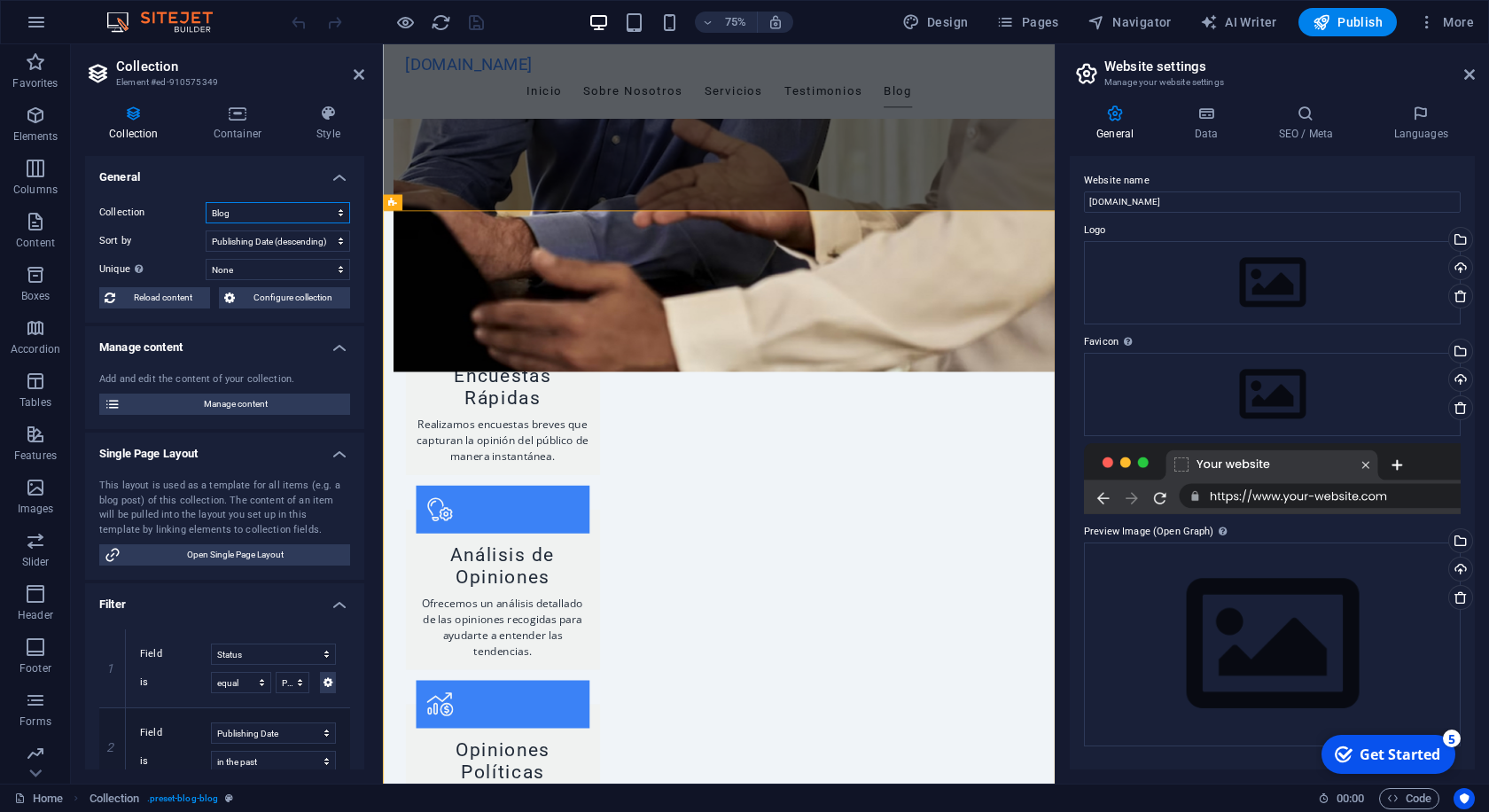
click at [269, 206] on select "Blog New Collection Real Estate" at bounding box center [278, 212] width 144 height 21
click at [194, 401] on span "Manage content" at bounding box center [235, 403] width 219 height 21
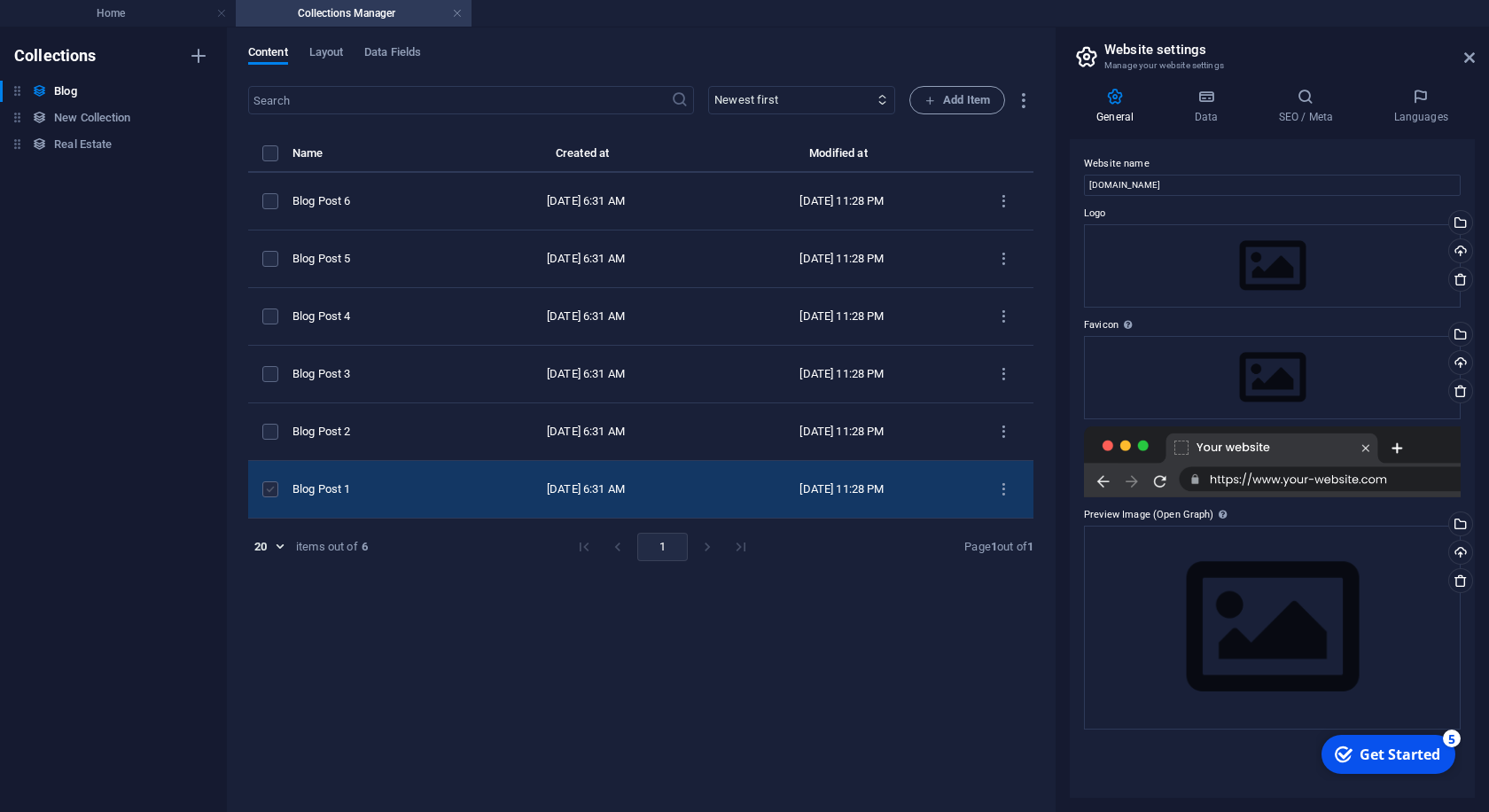
click at [278, 490] on label "items list" at bounding box center [271, 490] width 16 height 16
click at [0, 0] on input "items list" at bounding box center [0, 0] width 0 height 0
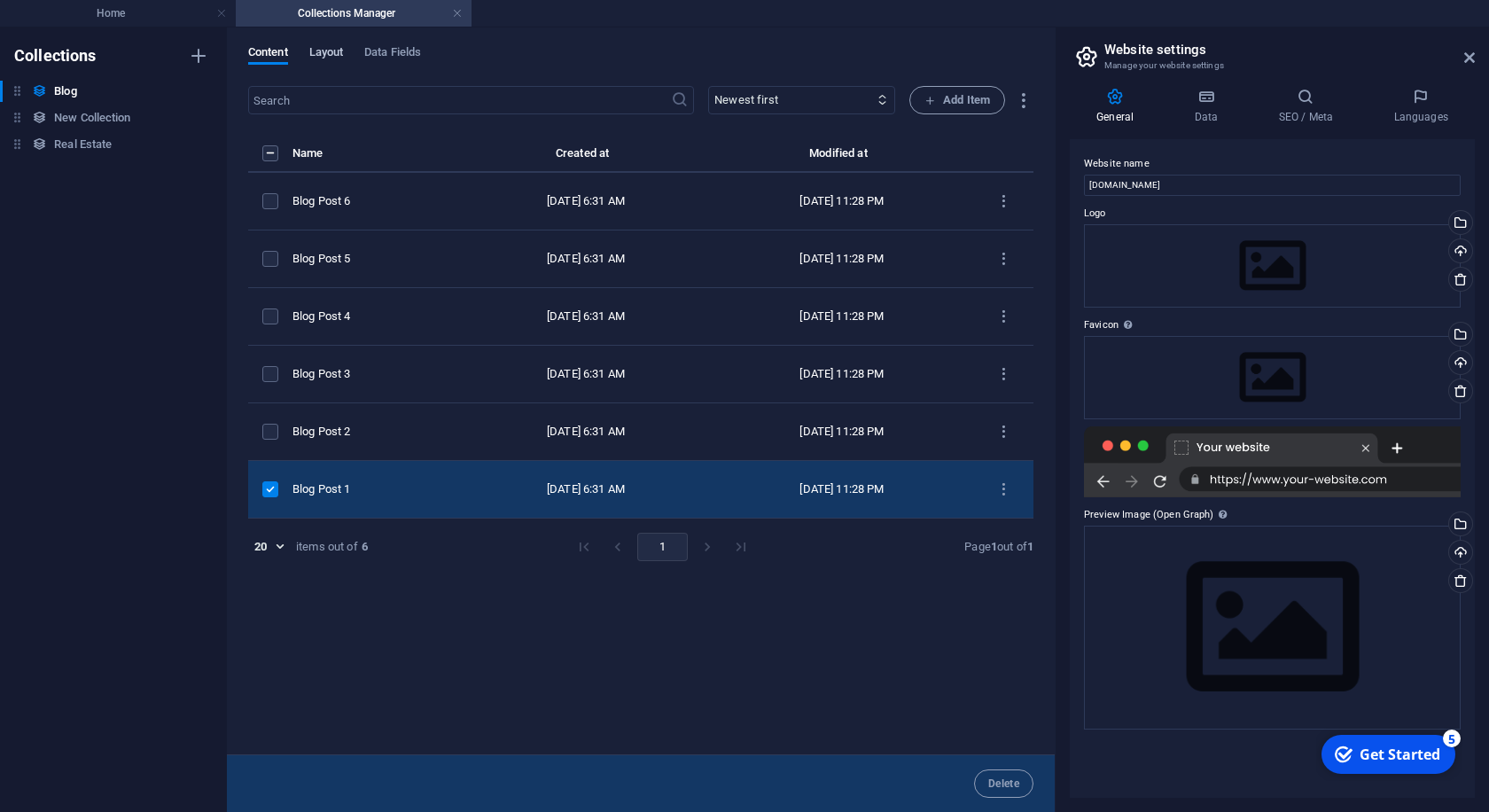
click at [324, 54] on span "Layout" at bounding box center [326, 54] width 35 height 25
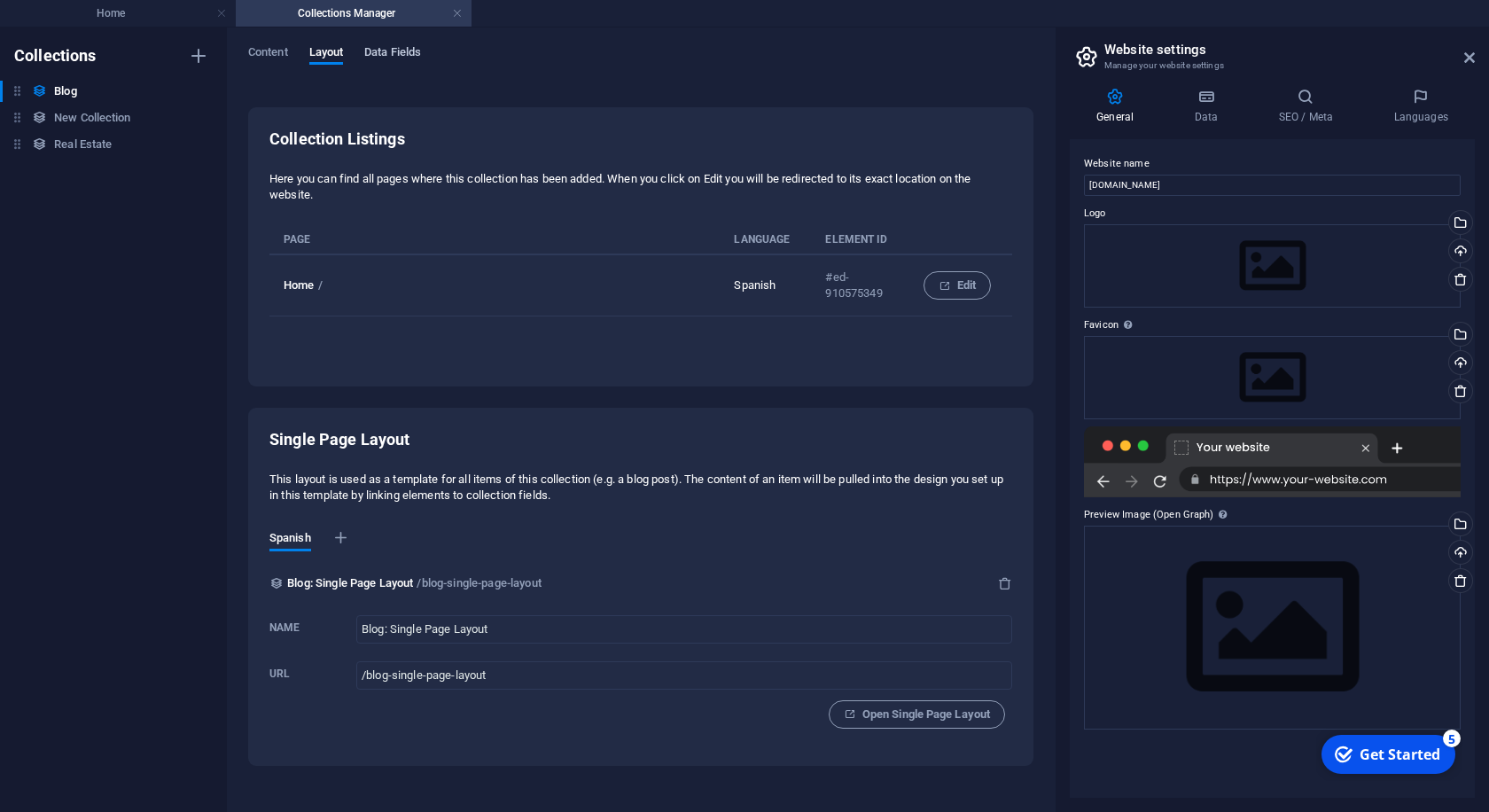
click at [394, 55] on span "Data Fields" at bounding box center [392, 54] width 57 height 25
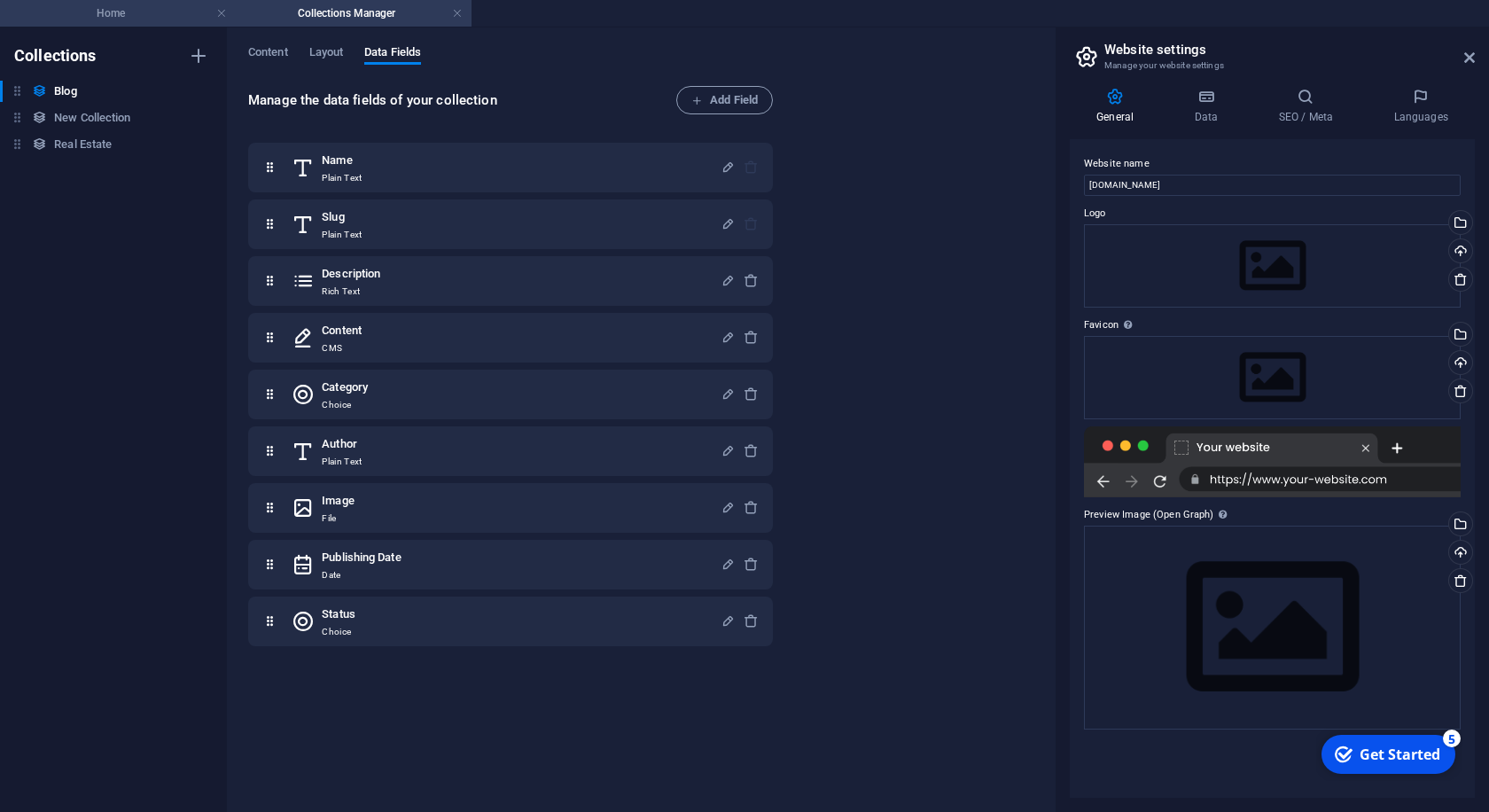
click at [138, 12] on h4 "Home" at bounding box center [117, 14] width 236 height 20
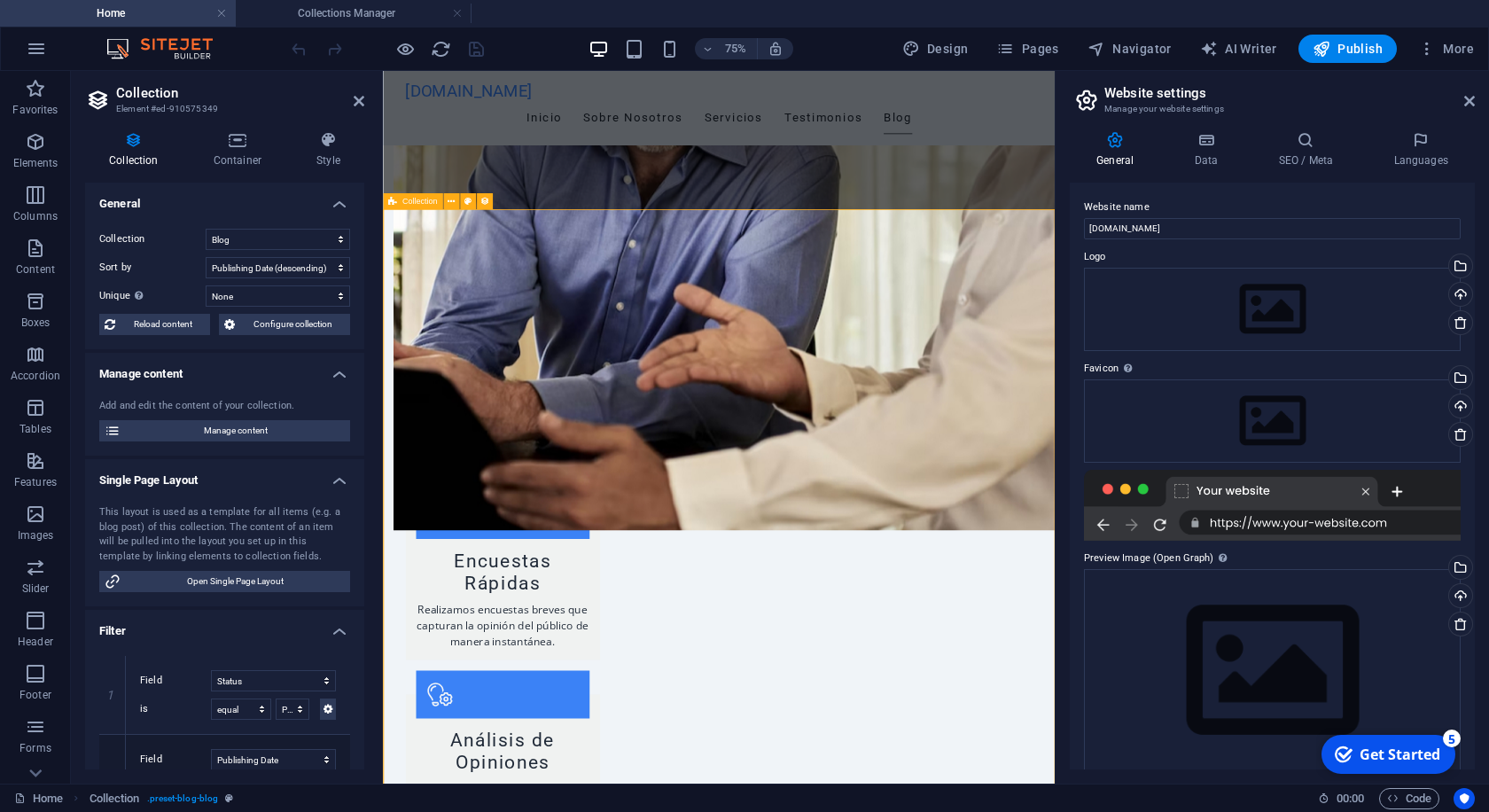
scroll to position [1690, 0]
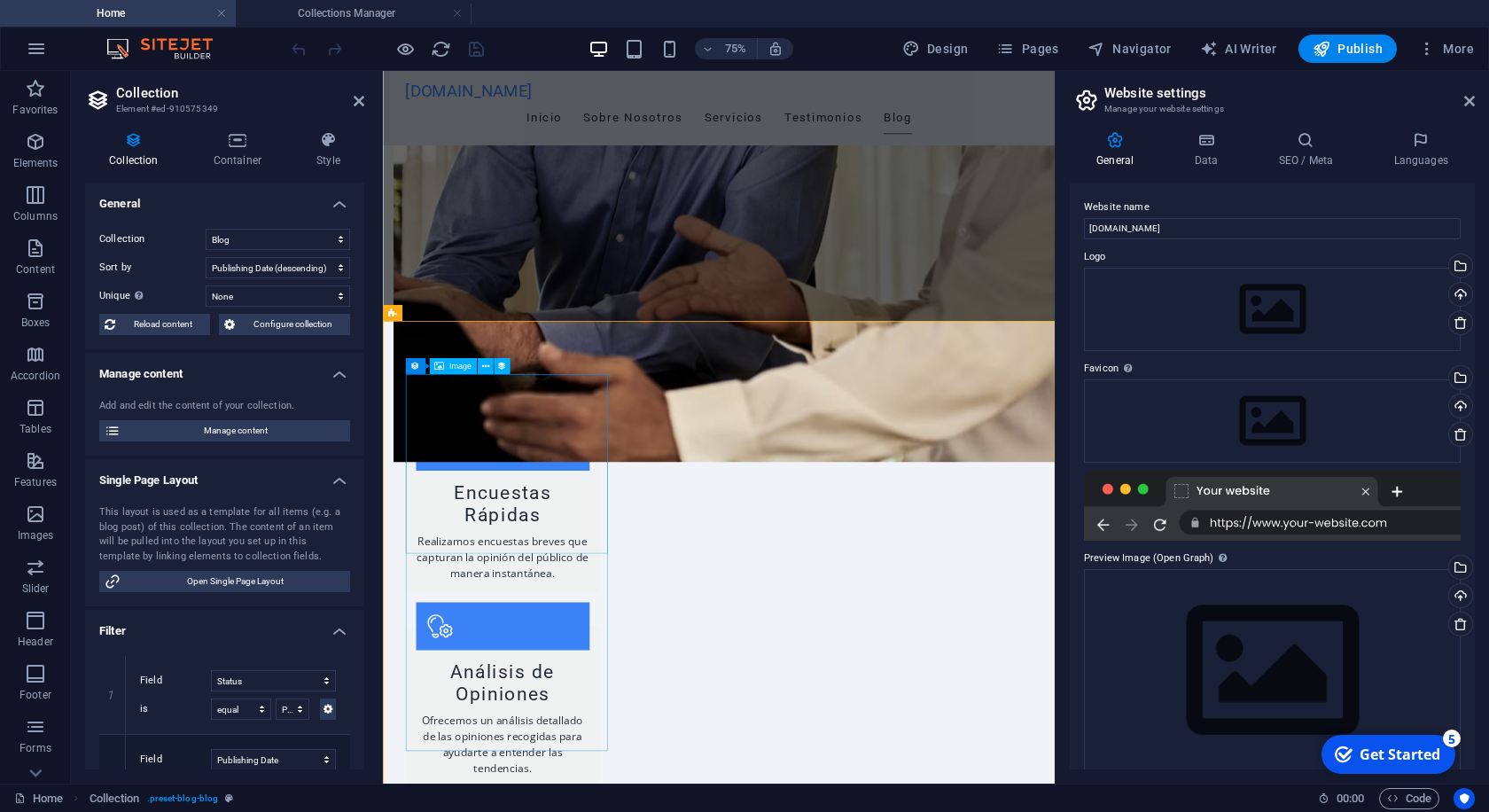
select select "image"
select select "px"
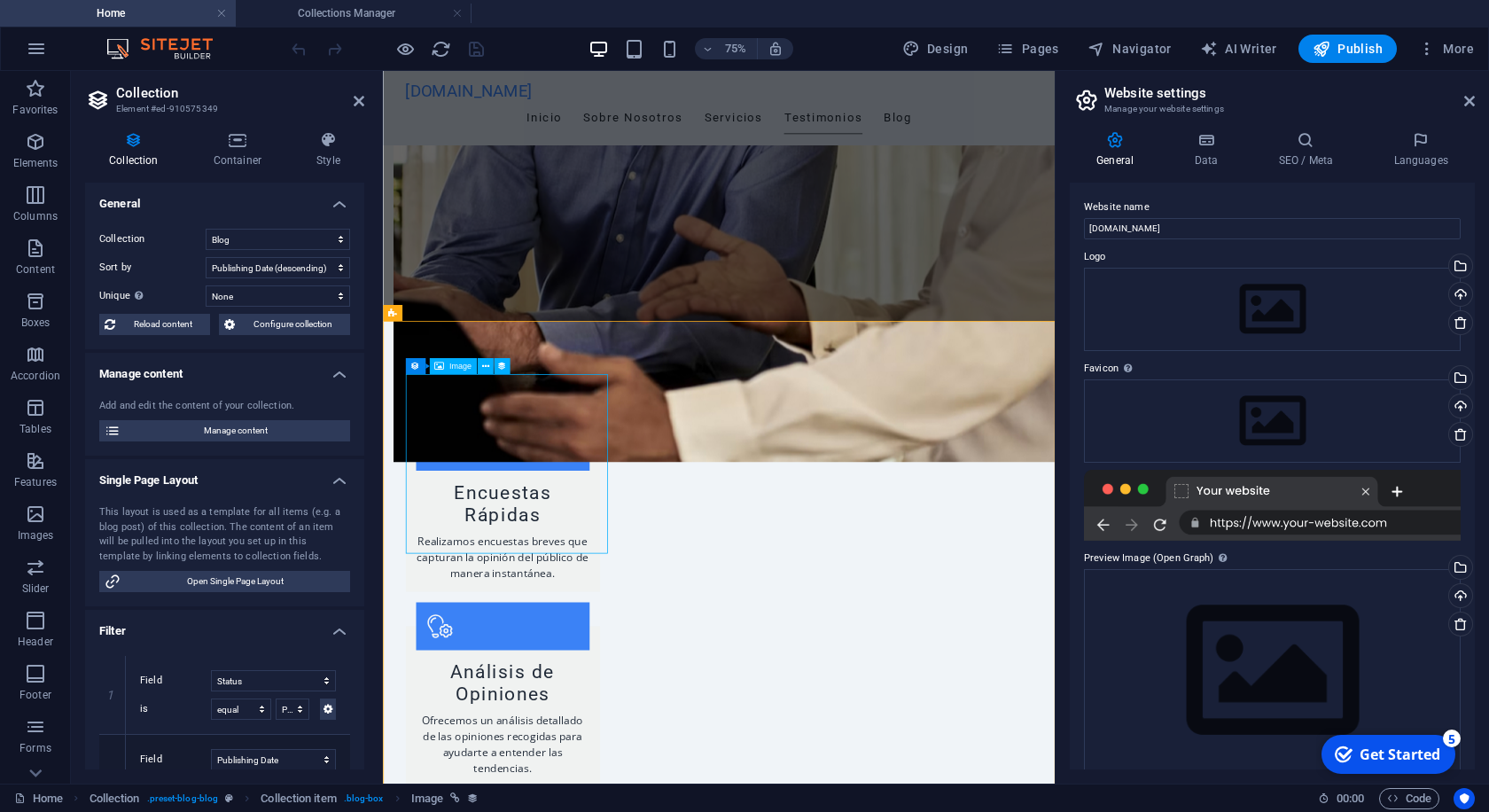
select select "px"
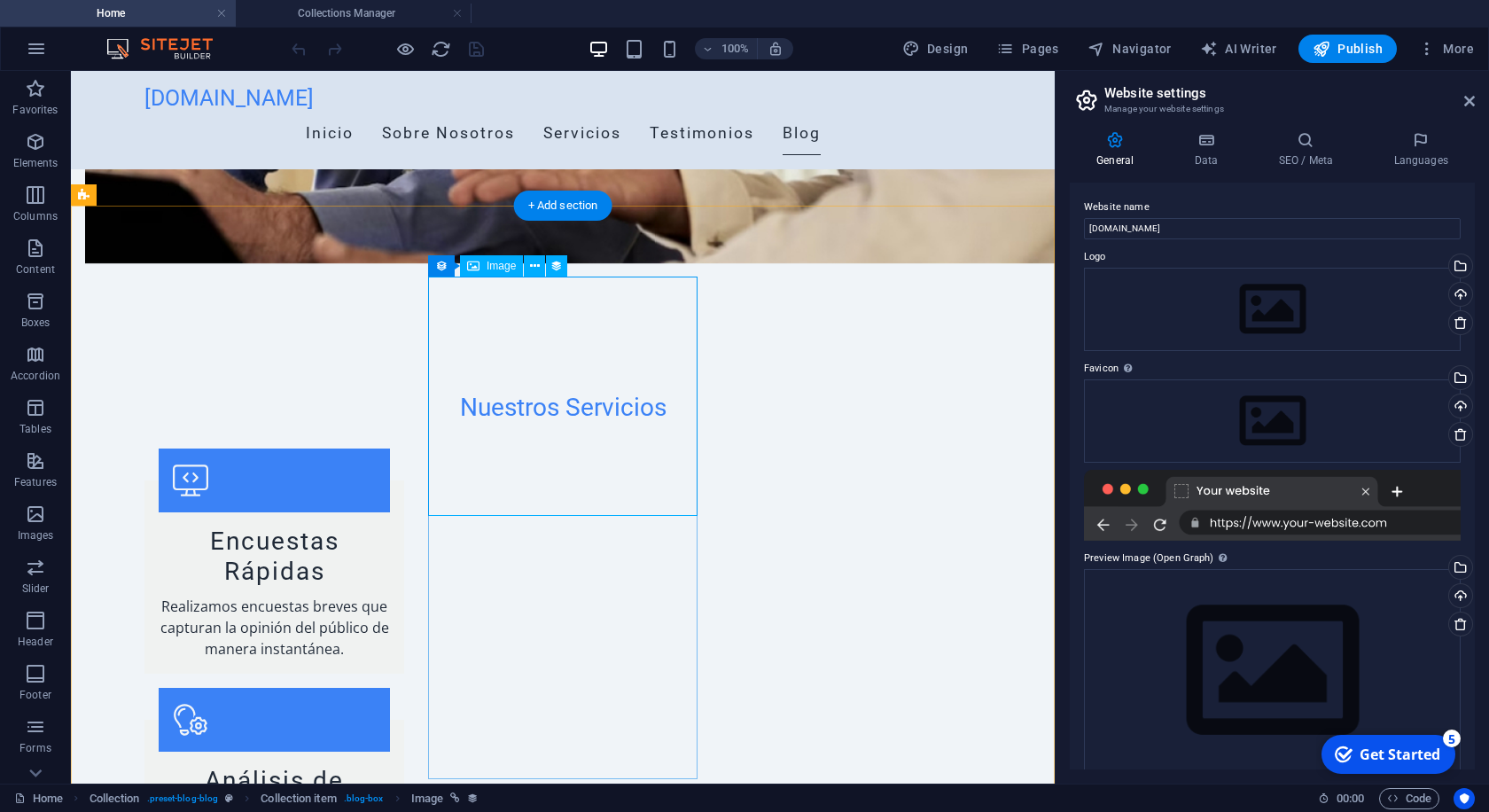
scroll to position [1845, 0]
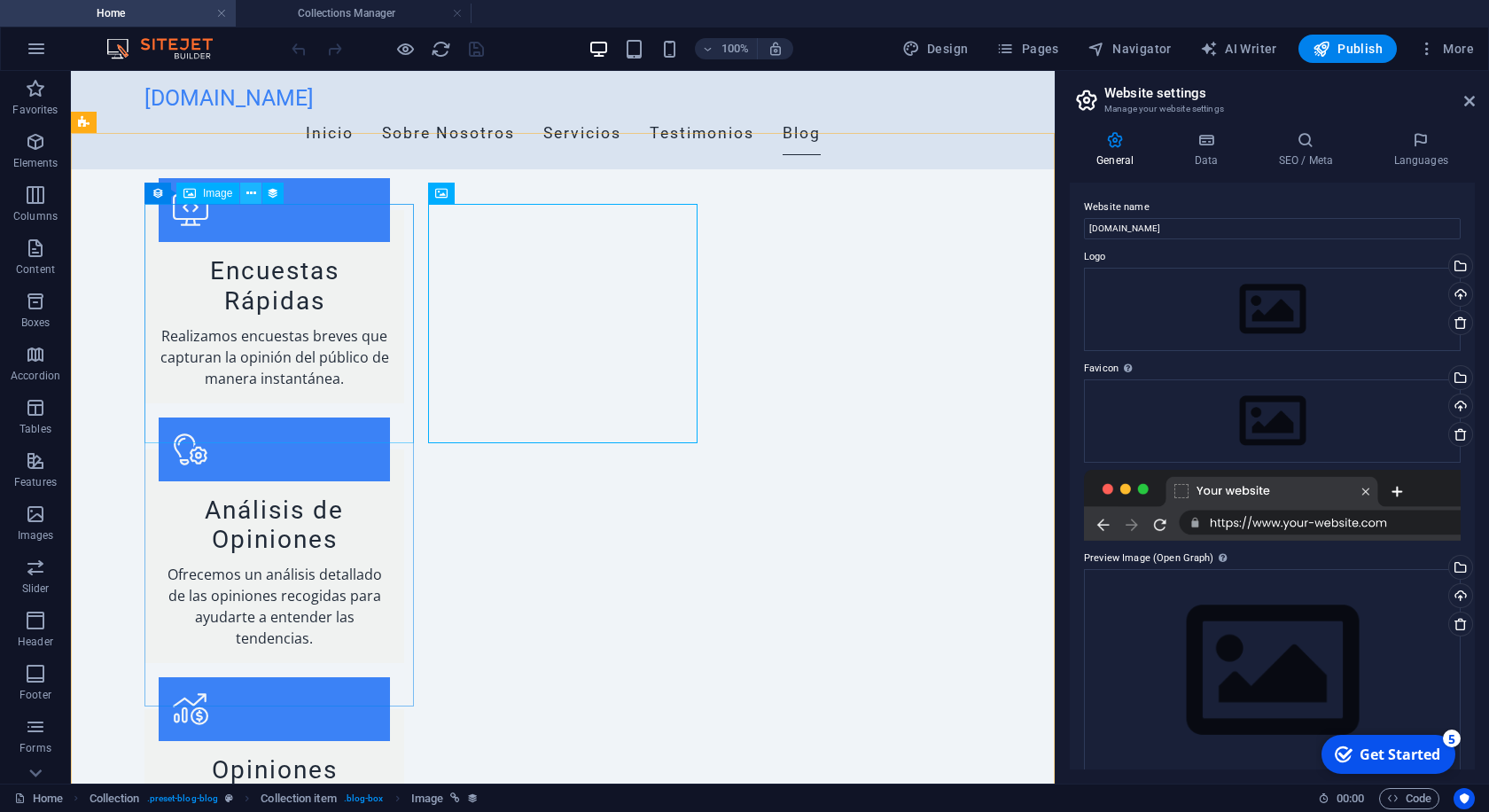
click at [254, 189] on icon at bounding box center [252, 193] width 10 height 19
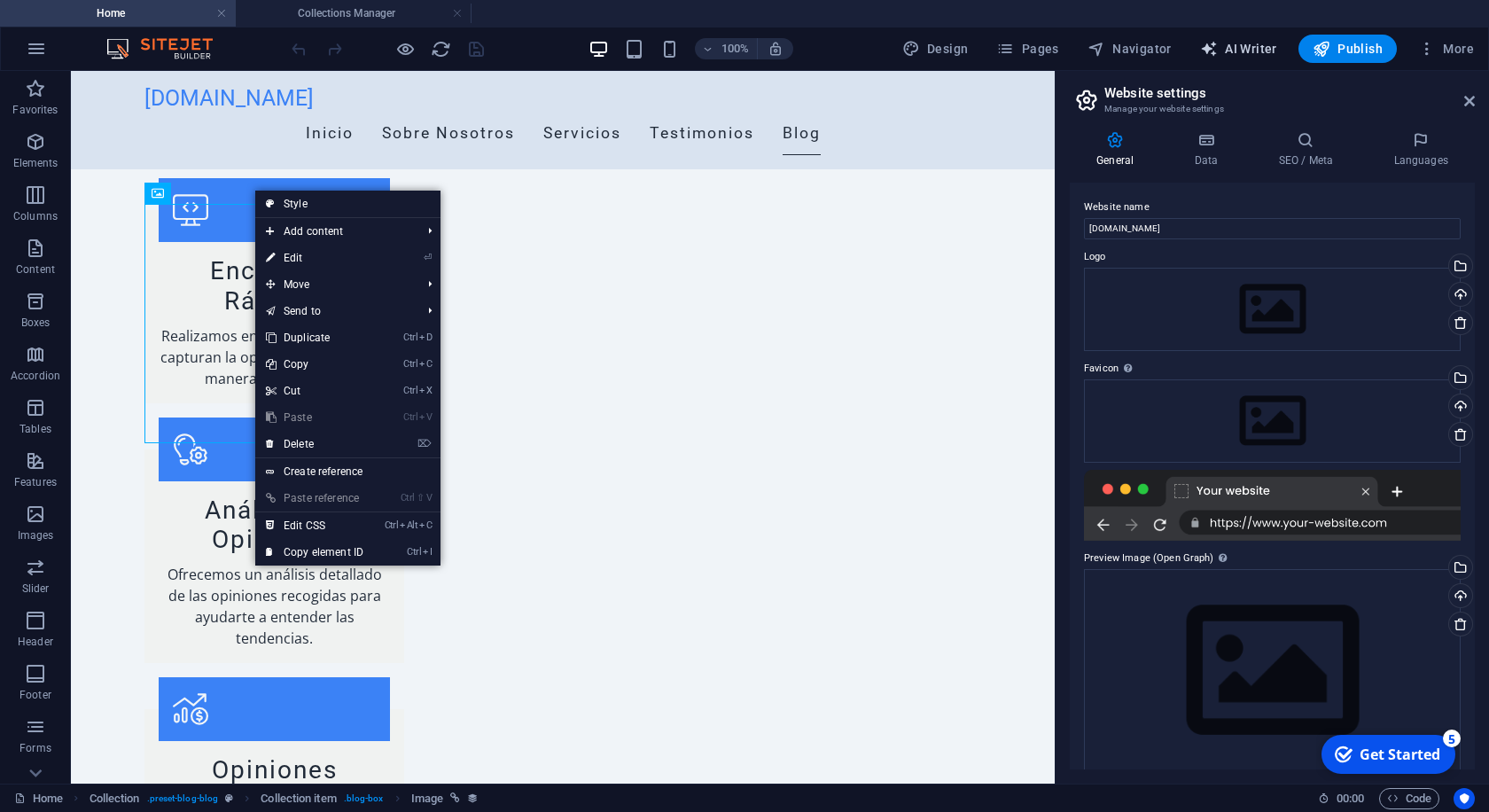
click at [1231, 45] on span "AI Writer" at bounding box center [1238, 49] width 77 height 18
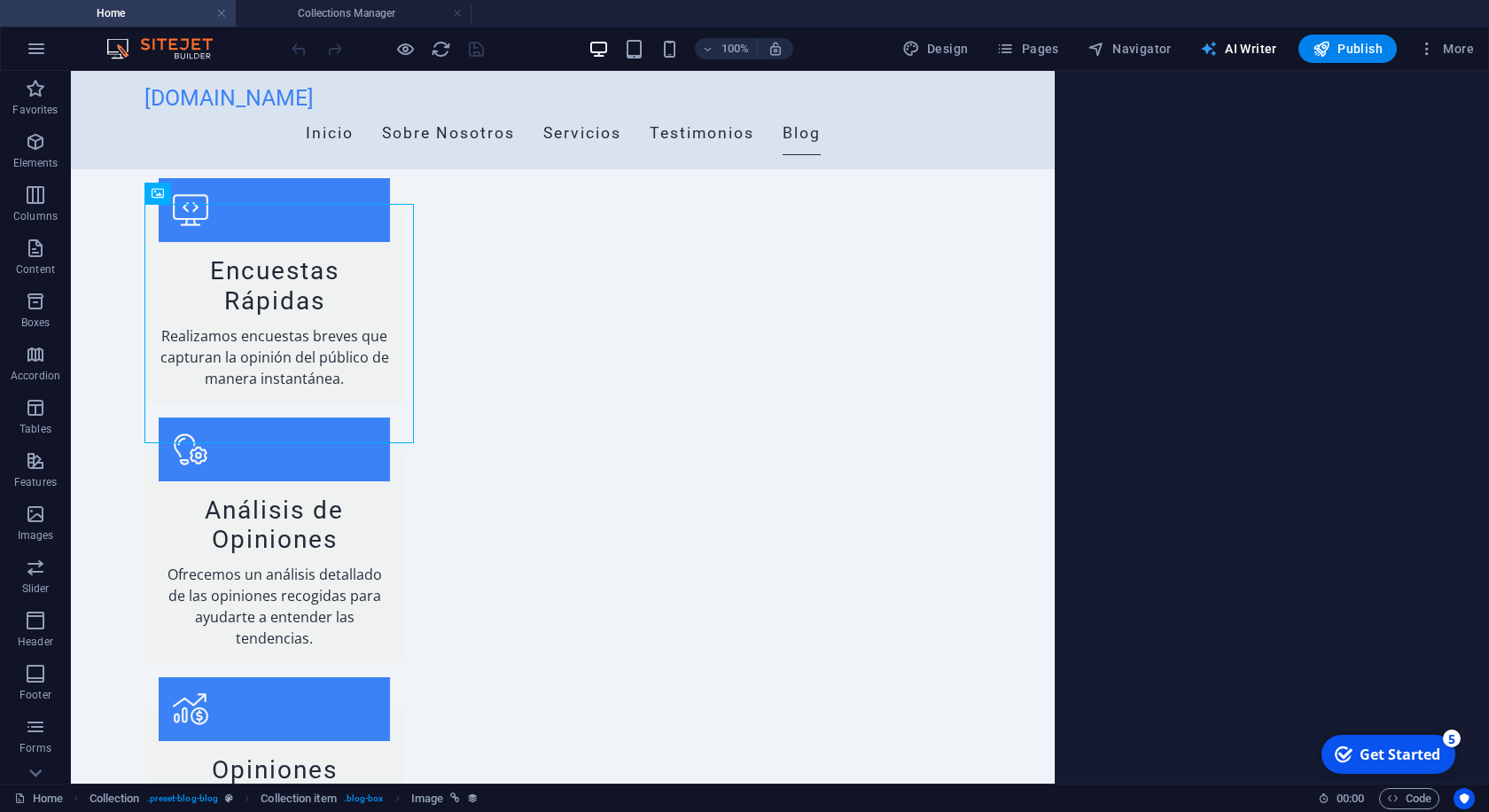
select select "English"
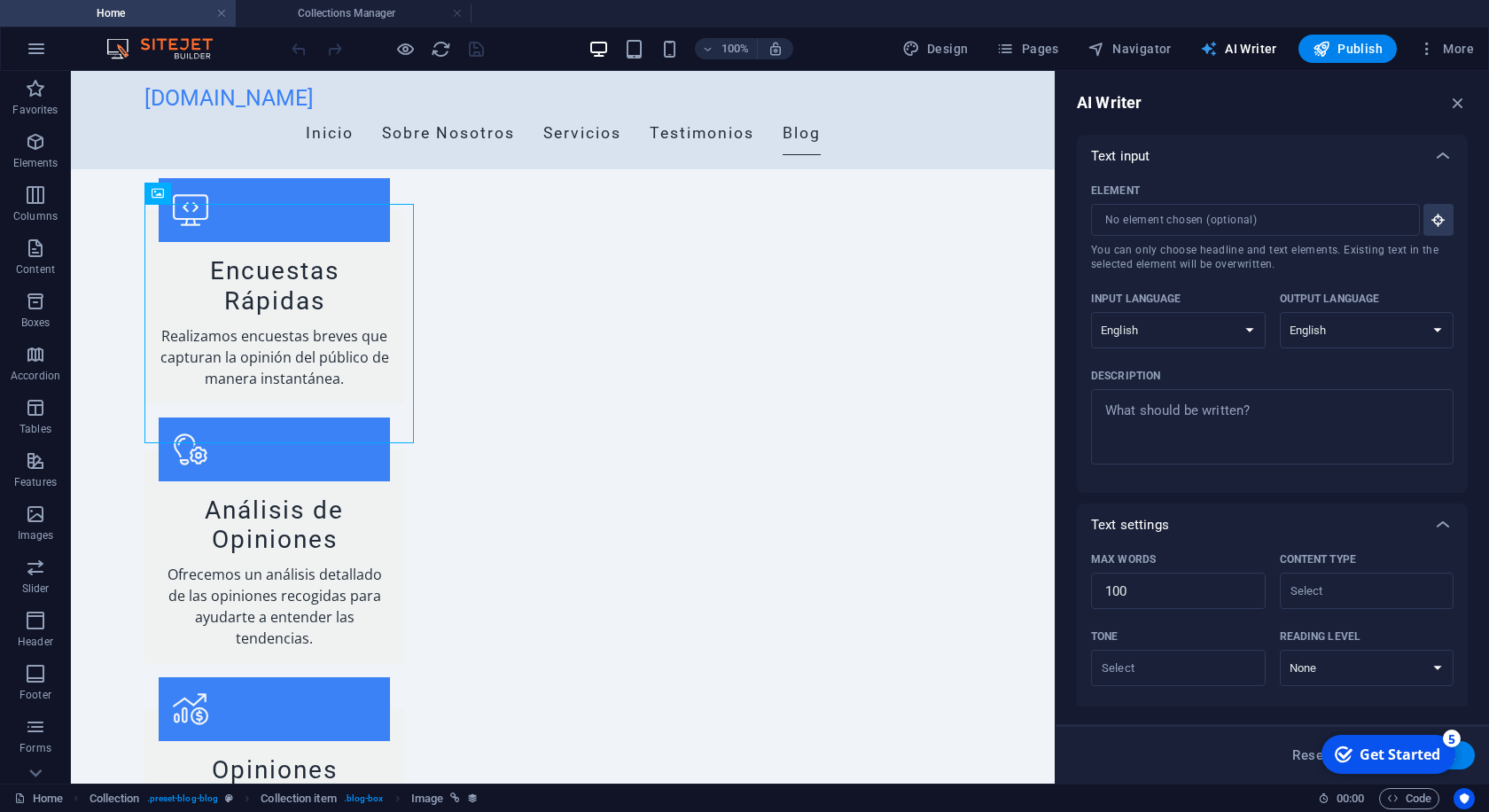
scroll to position [0, 0]
click at [1441, 223] on icon "button" at bounding box center [1439, 220] width 16 height 16
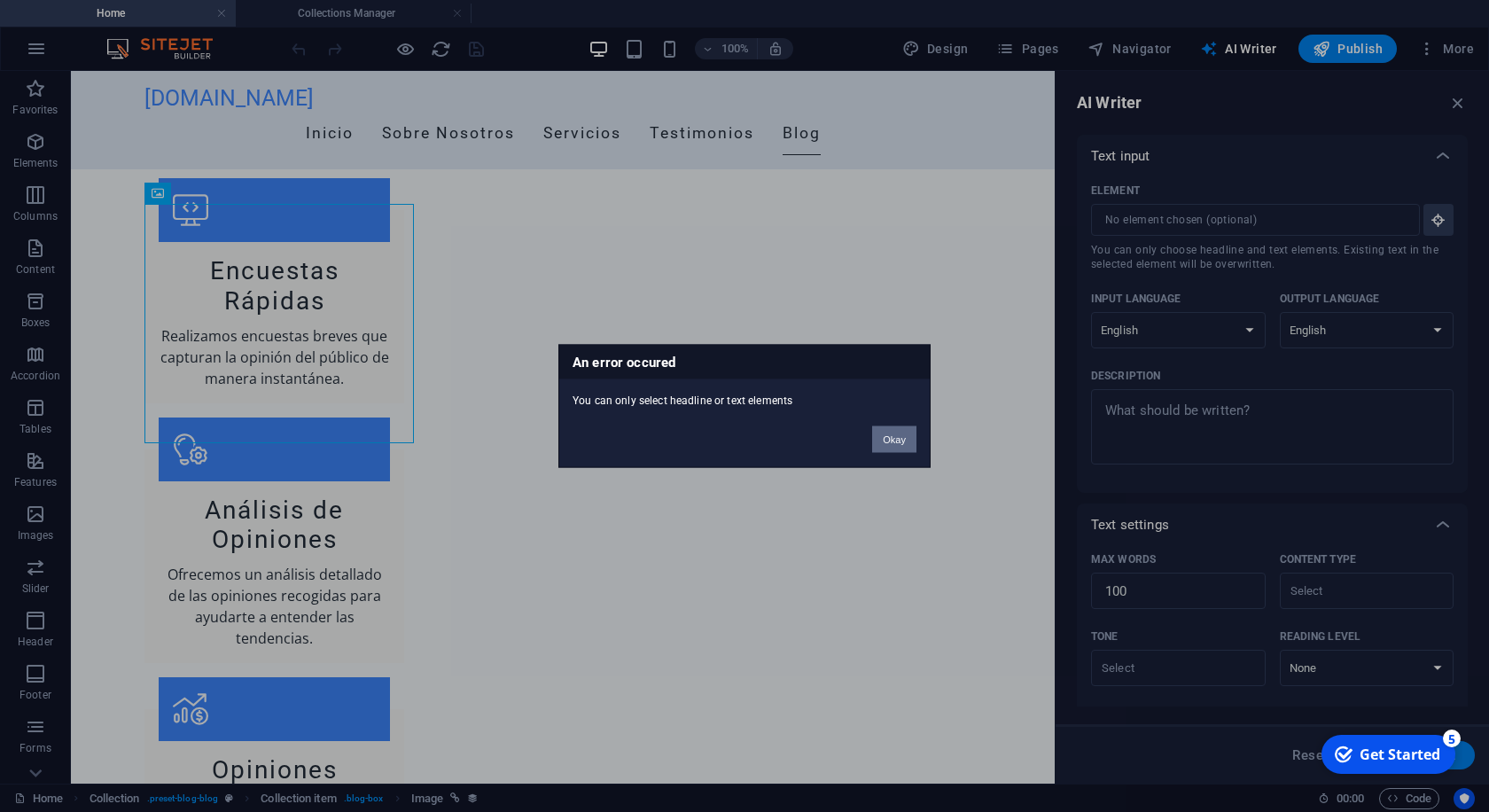
click at [910, 439] on button "Okay" at bounding box center [894, 439] width 45 height 27
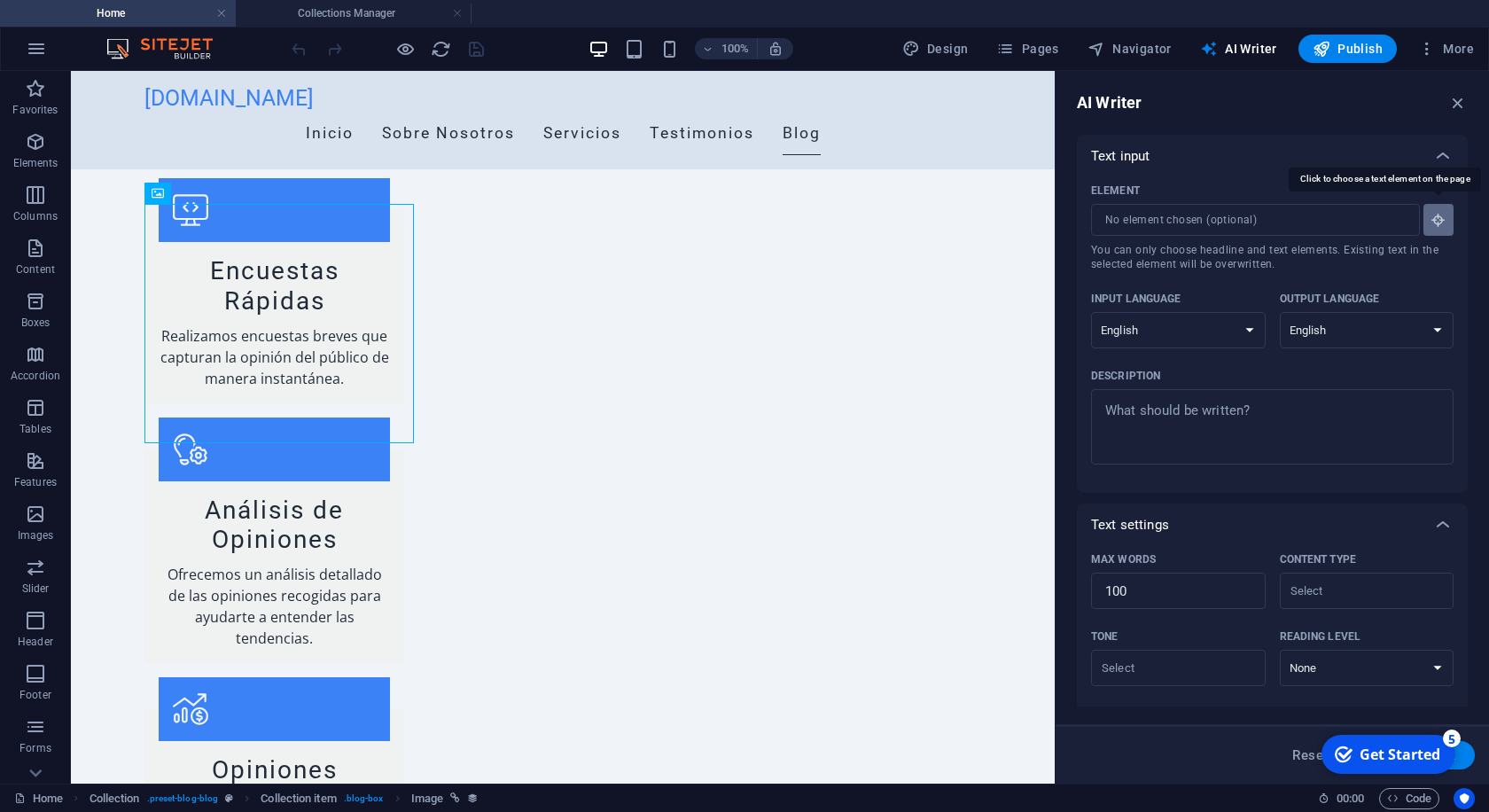
click at [1448, 218] on button "Element ​ You can only choose headline and text elements. Existing text in the …" at bounding box center [1438, 220] width 30 height 32
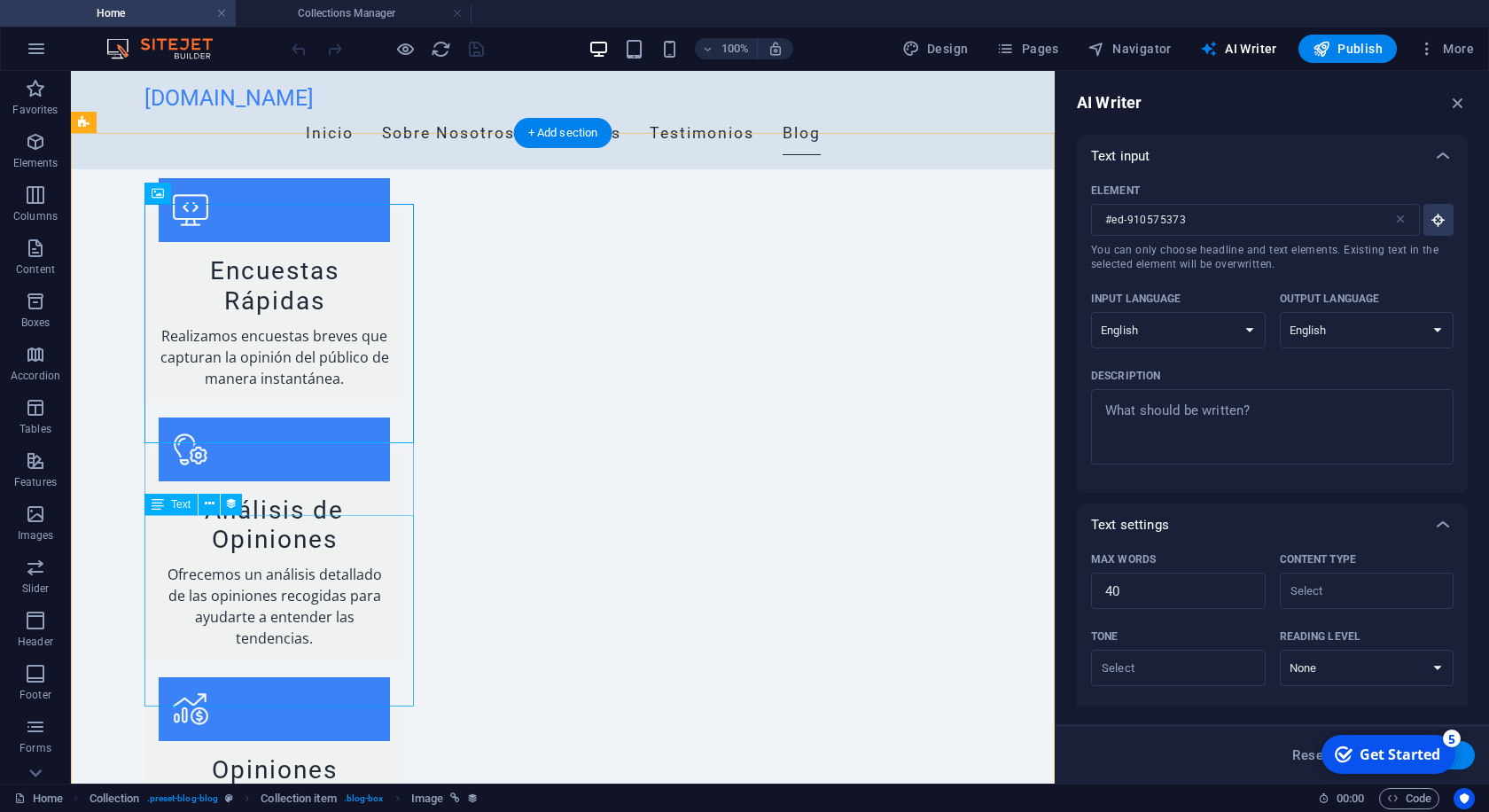
type input "#ed-910575373"
type textarea "x"
type input "40"
type textarea "x"
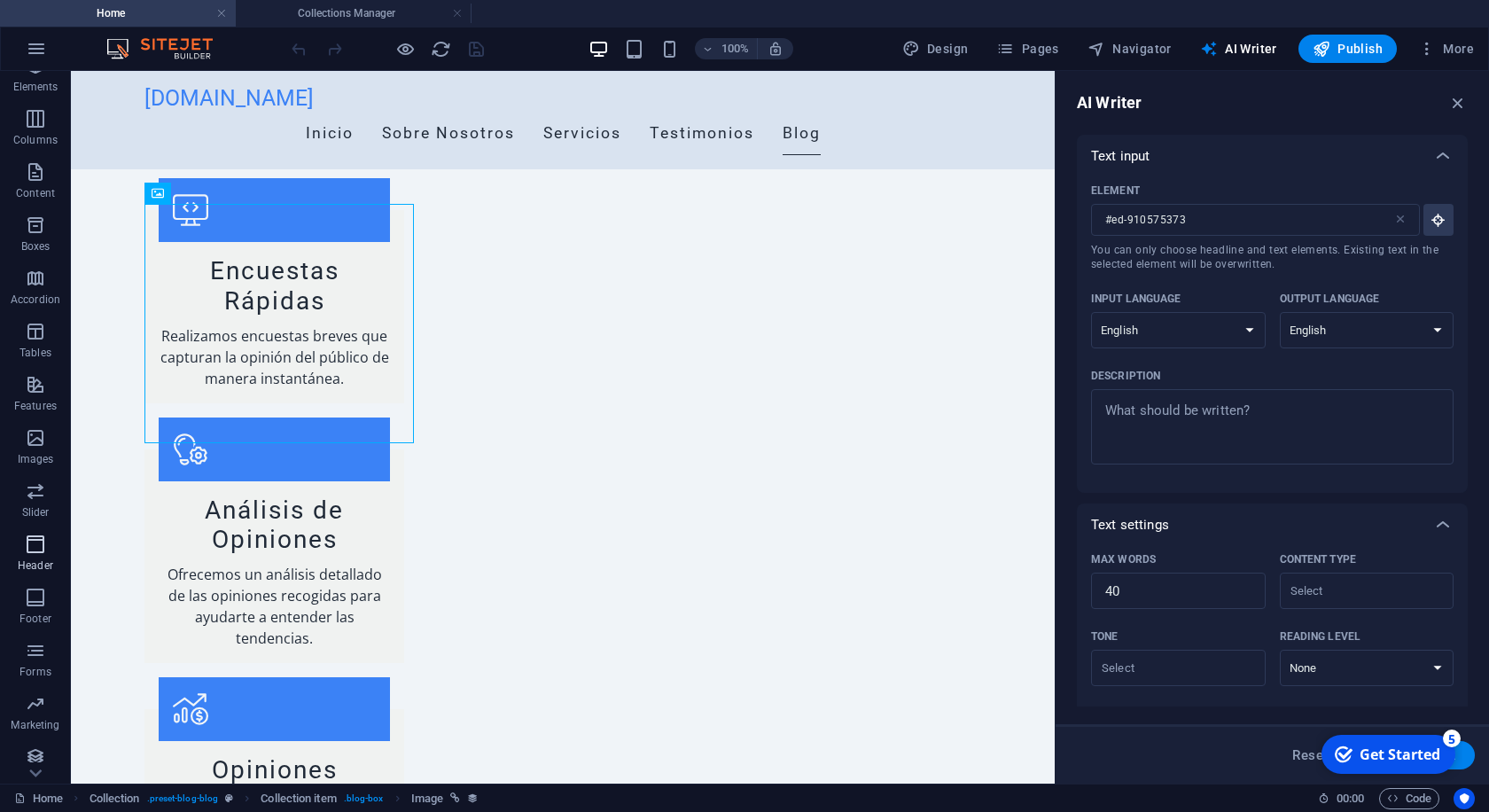
scroll to position [86, 0]
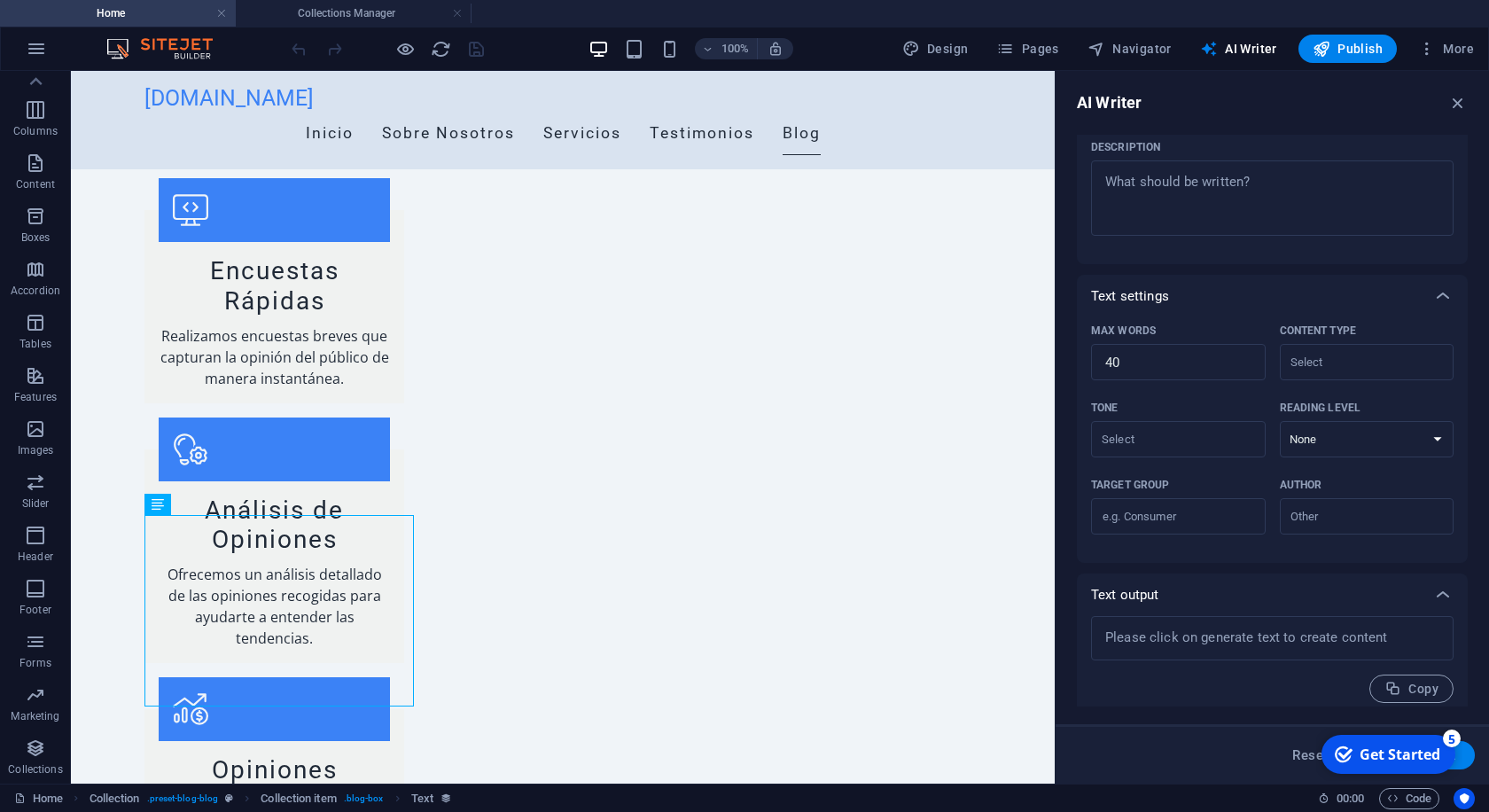
scroll to position [239, 0]
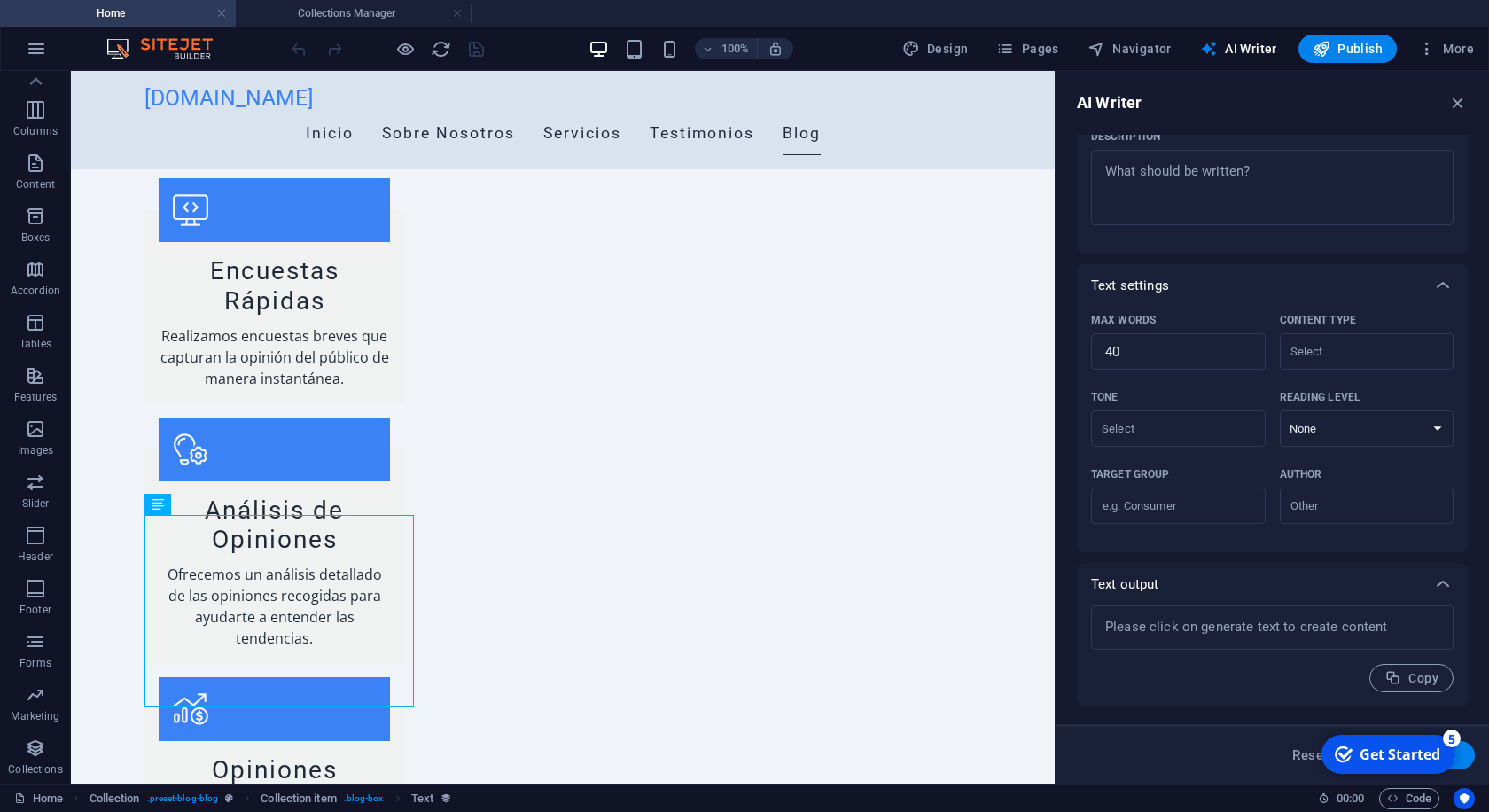
click at [1387, 753] on div "Get Started" at bounding box center [1399, 754] width 81 height 20
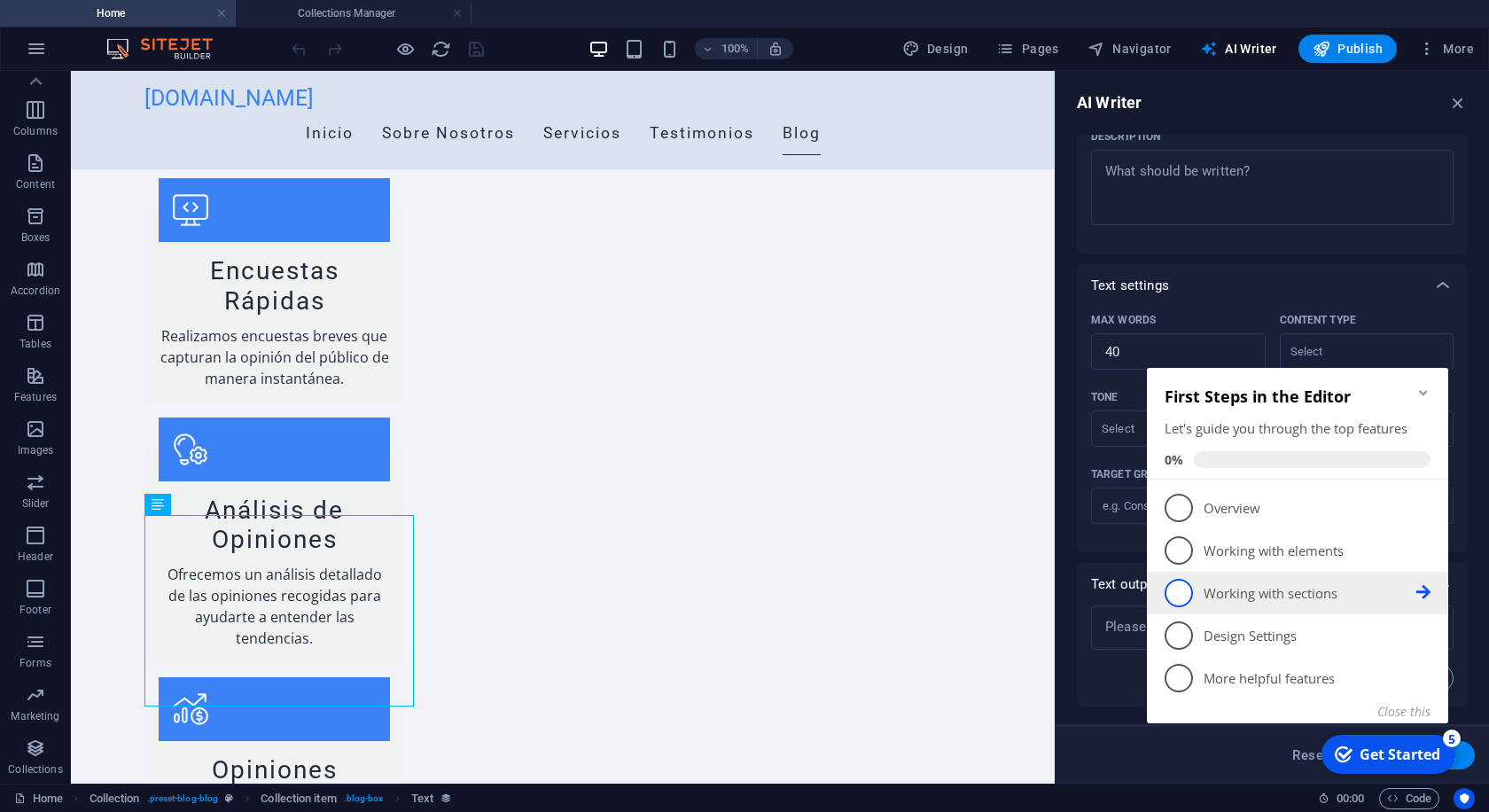
click at [1176, 591] on span "3" at bounding box center [1178, 593] width 29 height 29
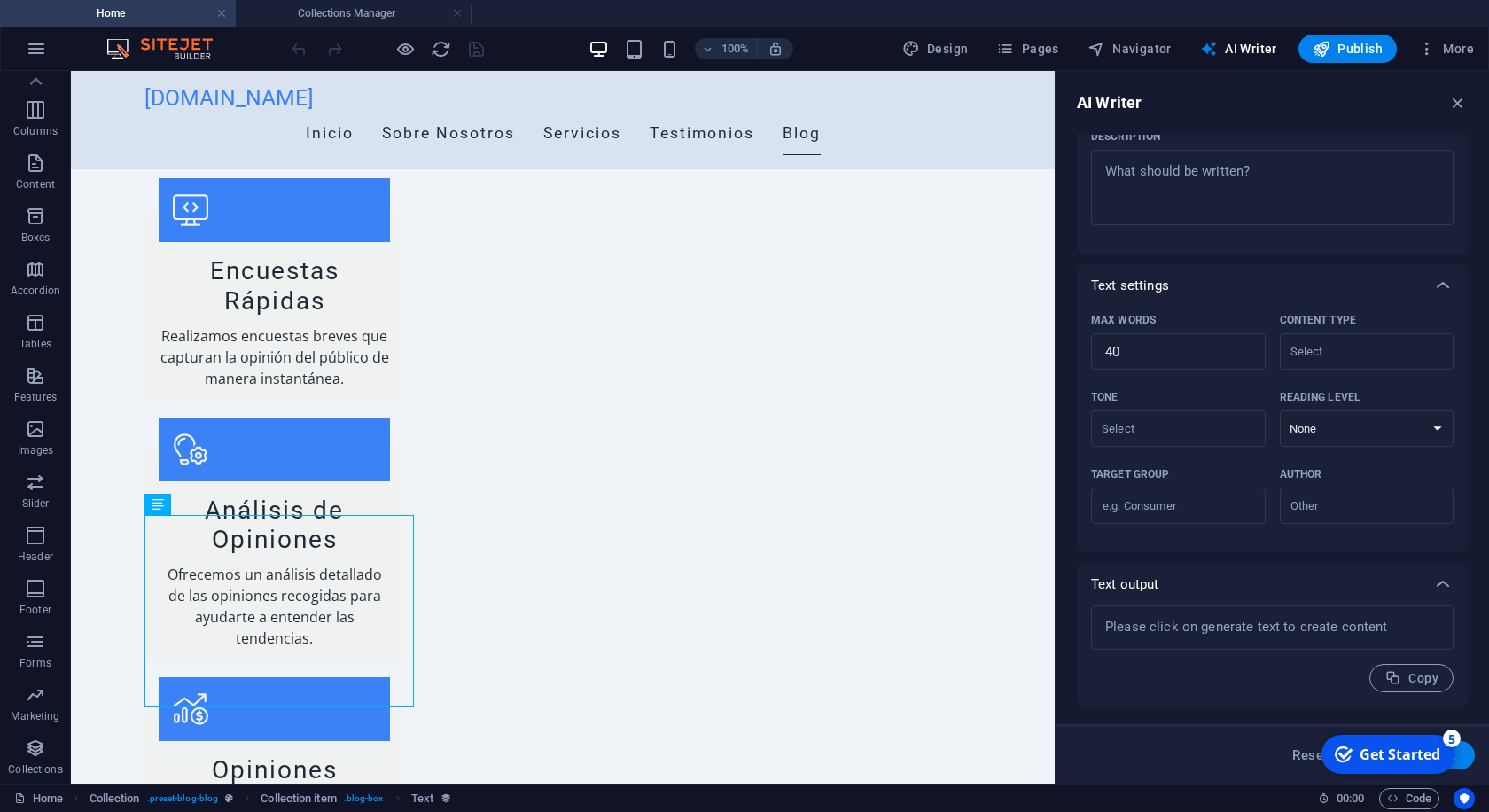
scroll to position [0, 0]
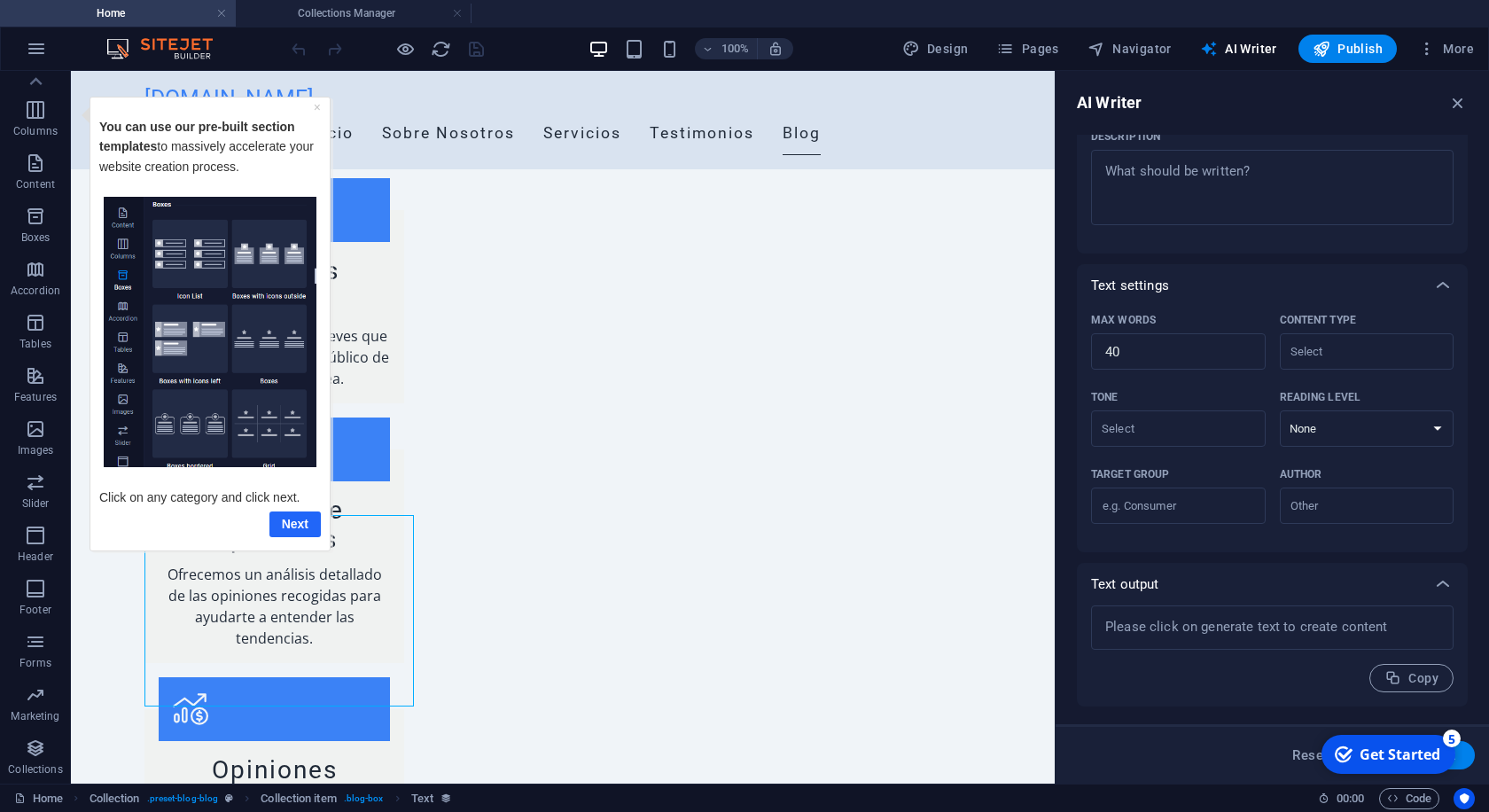
click at [299, 522] on link "Next" at bounding box center [296, 523] width 52 height 26
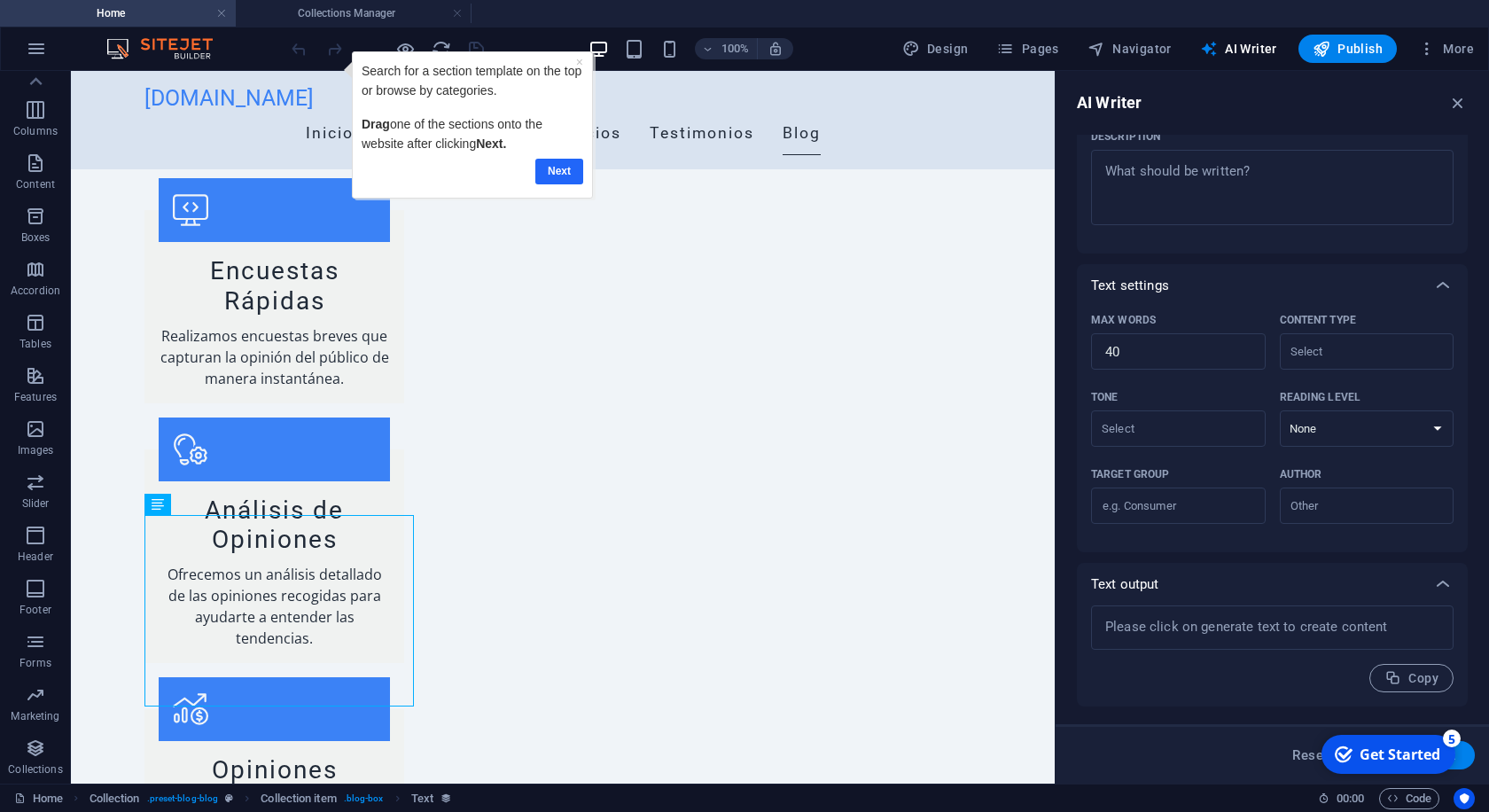
drag, startPoint x: 550, startPoint y: 166, endPoint x: 819, endPoint y: 146, distance: 269.7
click at [550, 166] on link "Next" at bounding box center [558, 171] width 48 height 26
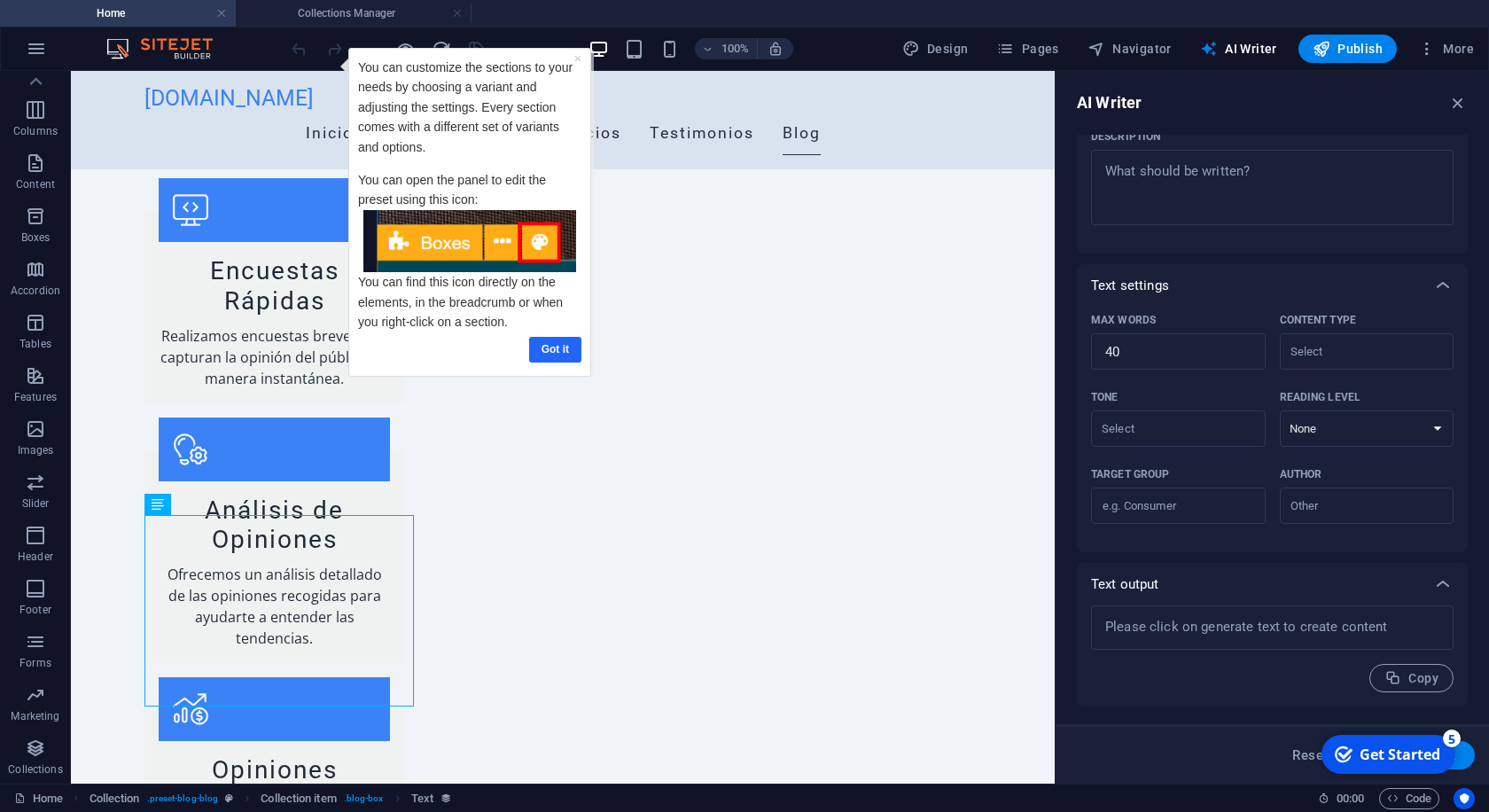
click at [545, 347] on link "Got it" at bounding box center [555, 349] width 53 height 26
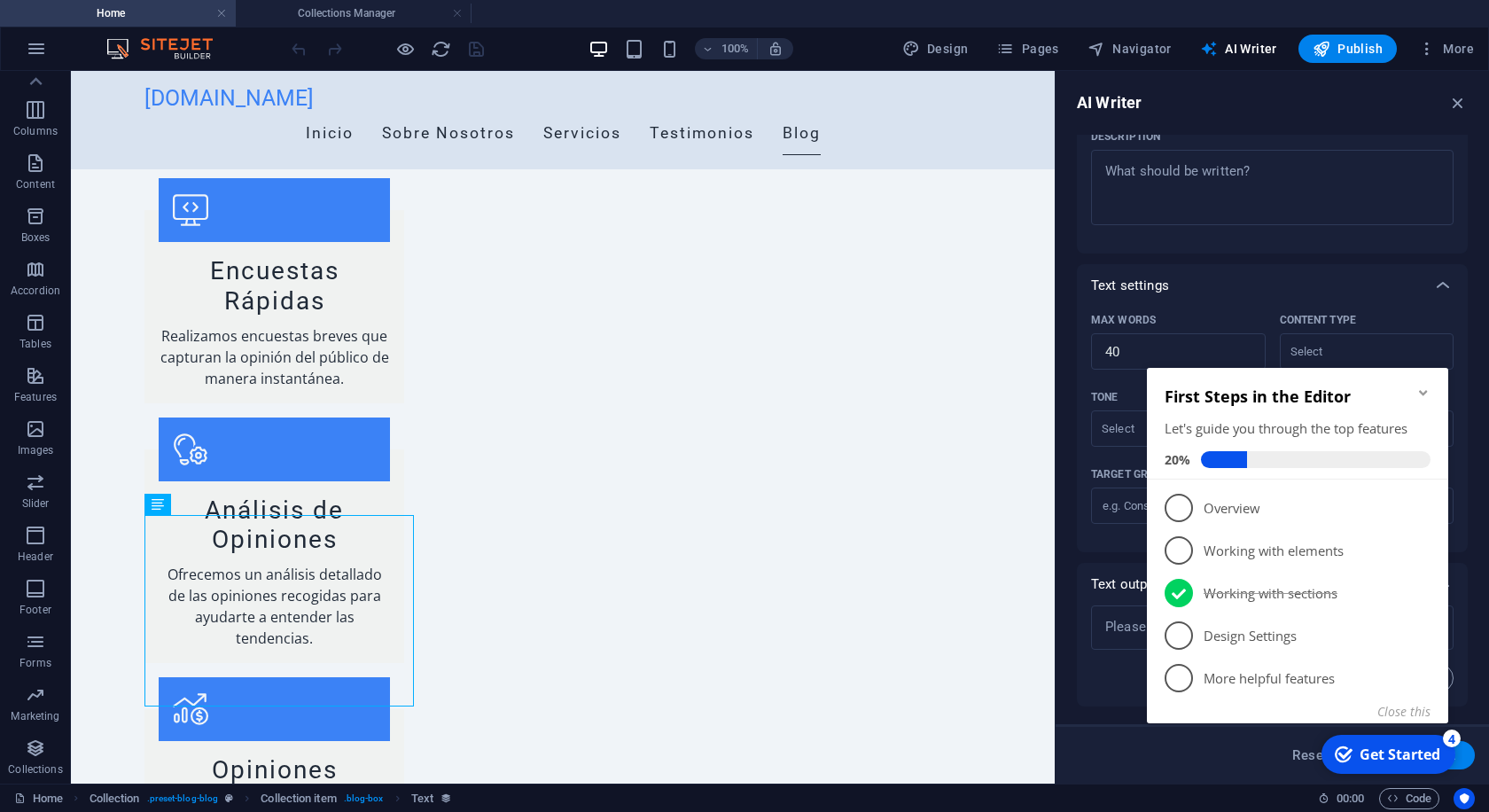
click at [1351, 748] on icon "checkmark" at bounding box center [1344, 754] width 18 height 18
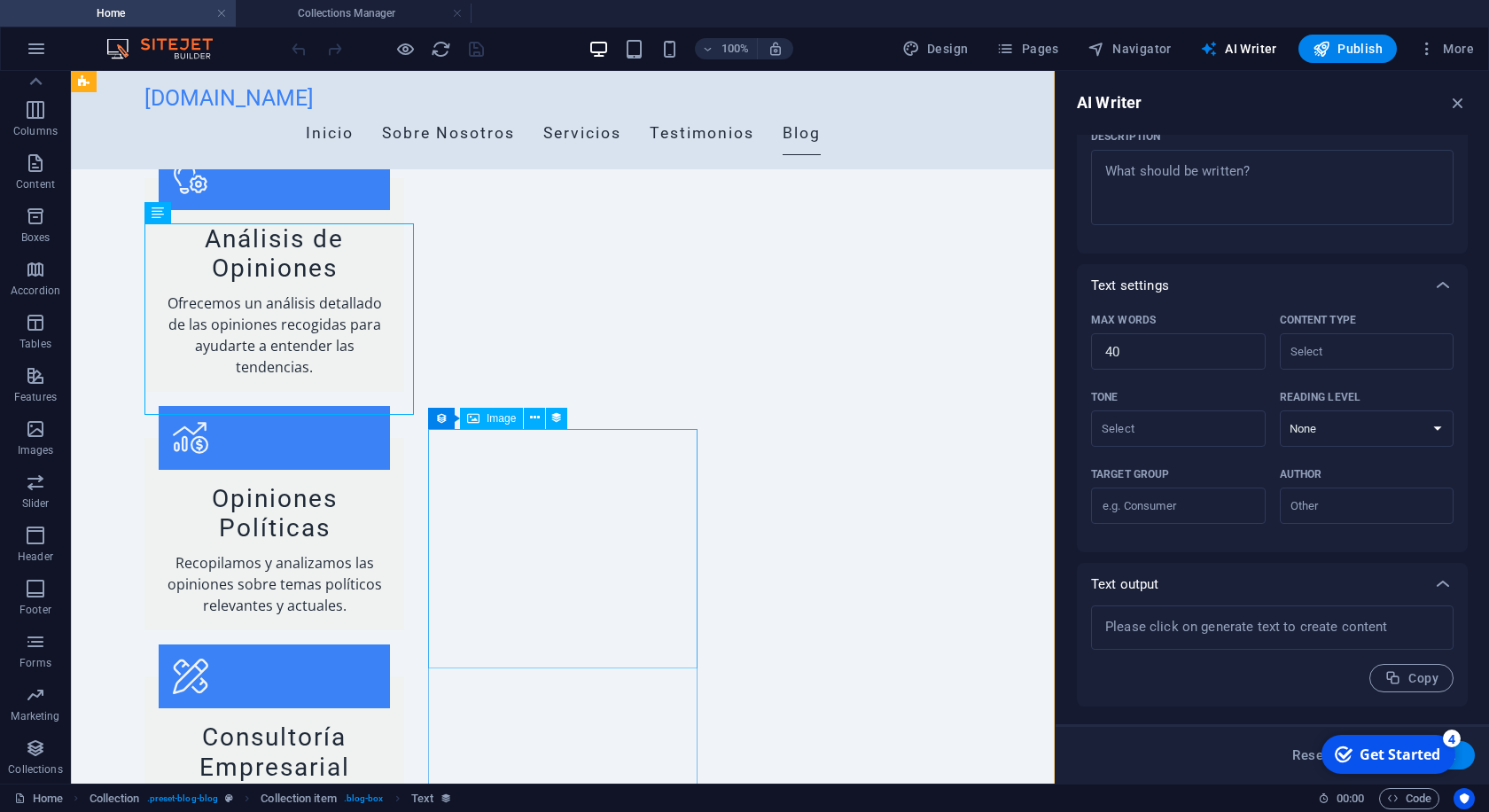
scroll to position [2387, 0]
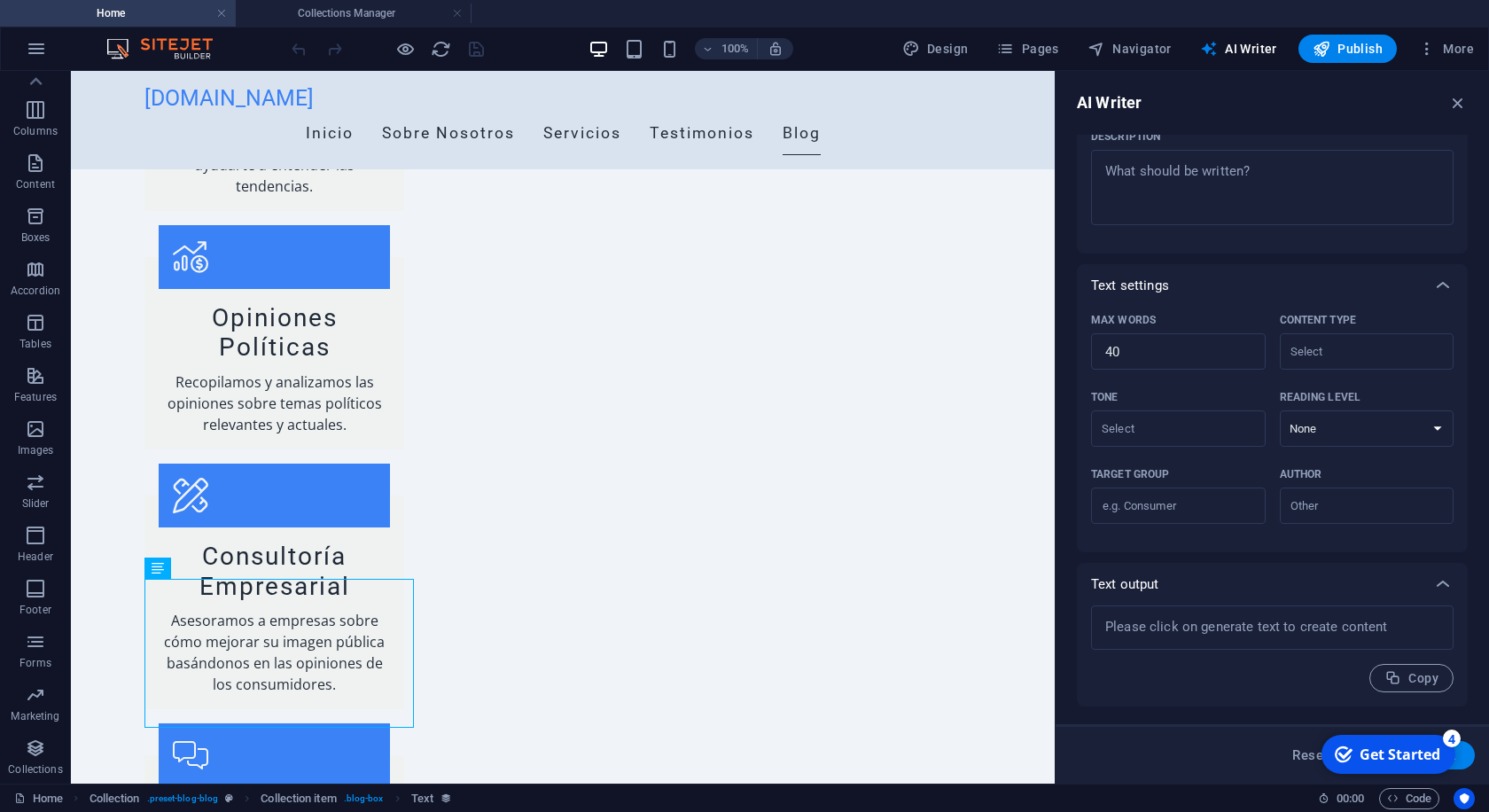
scroll to position [0, 0]
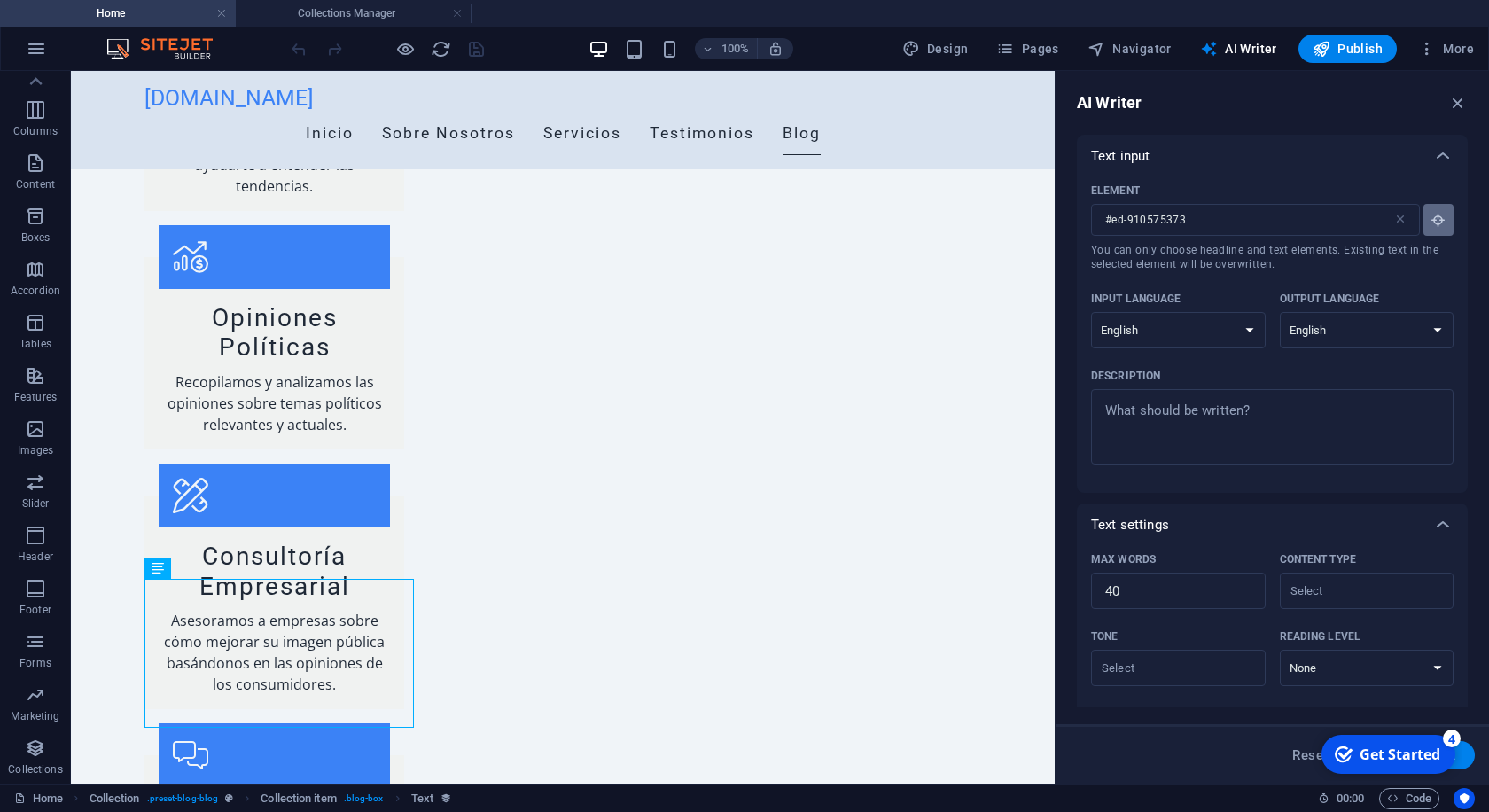
click at [1435, 222] on icon "button" at bounding box center [1439, 220] width 16 height 16
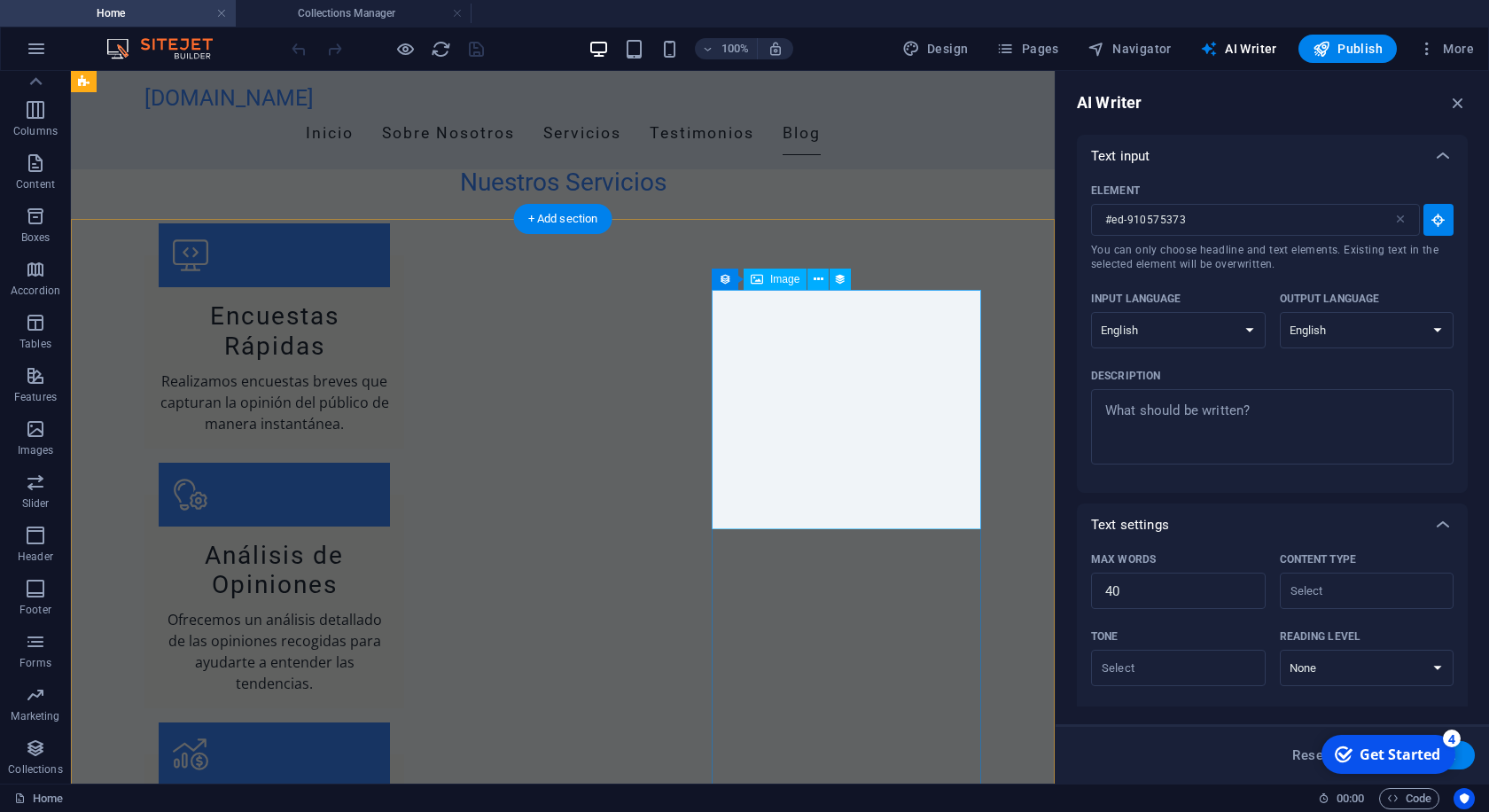
scroll to position [1754, 0]
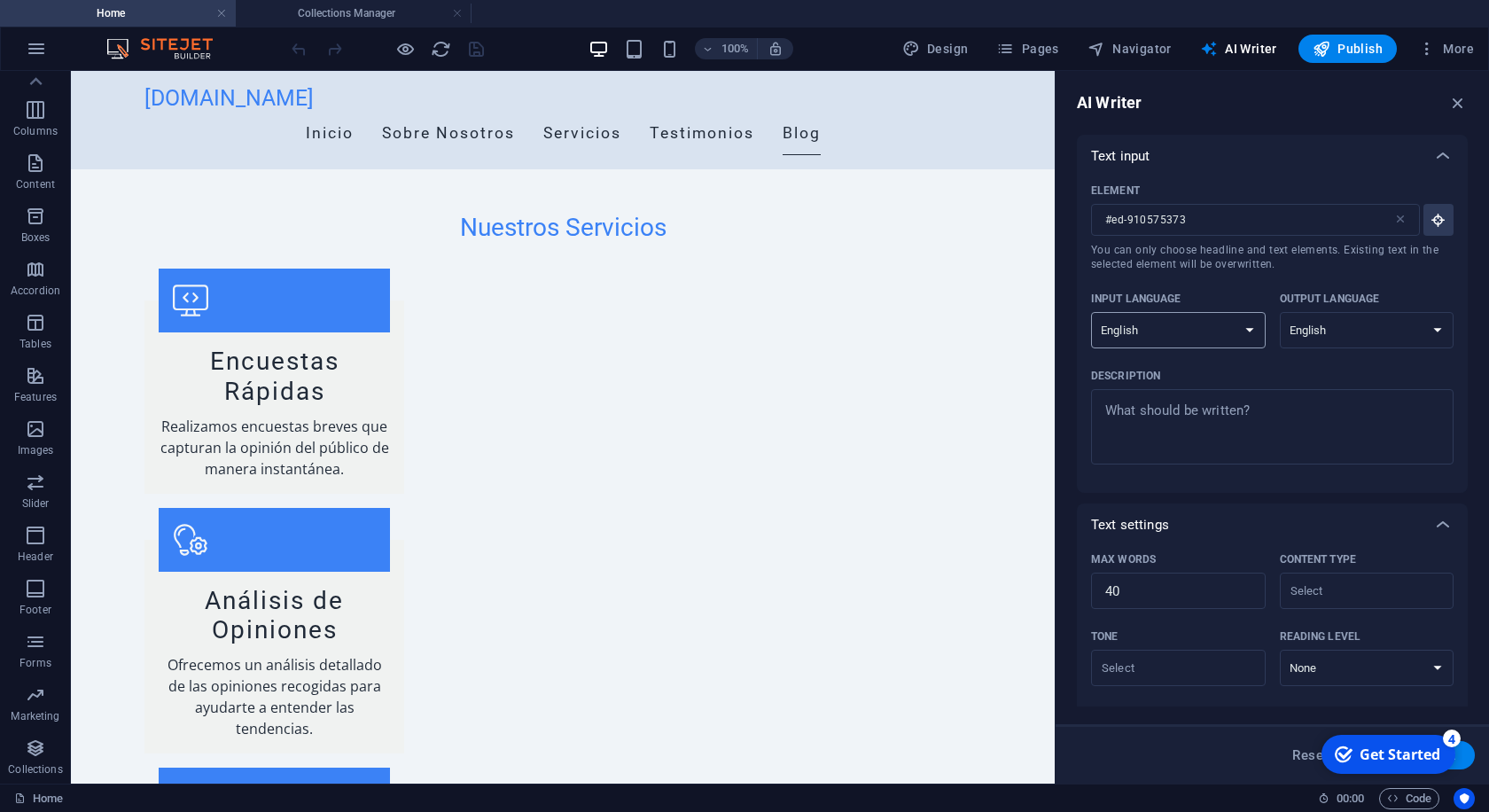
select select "Spanish"
click option "Spanish" at bounding box center [0, 0] width 0 height 0
select select "Spanish"
click option "Spanish" at bounding box center [0, 0] width 0 height 0
type textarea "x"
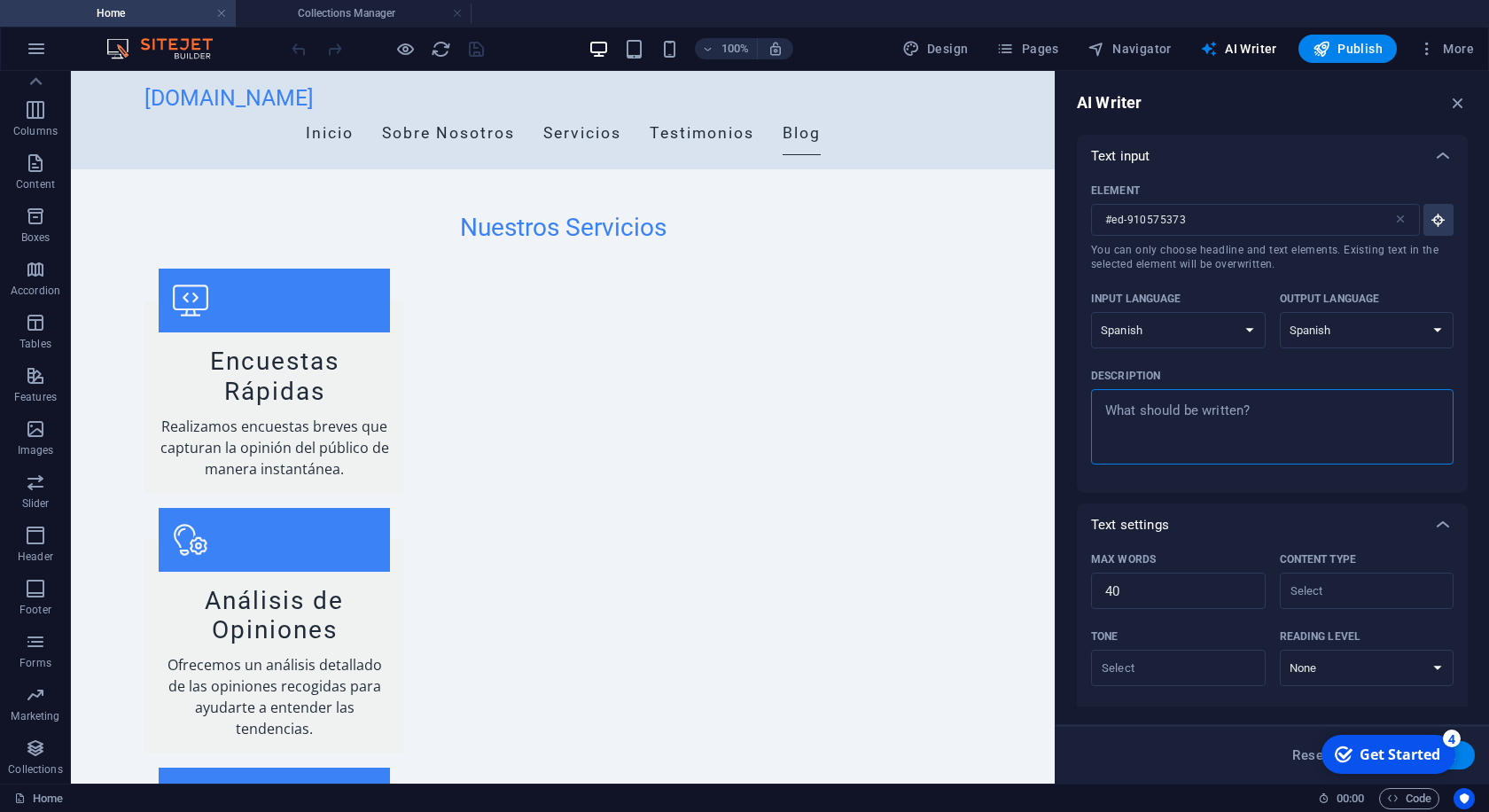
click at [1206, 404] on textarea "Description x ​" at bounding box center [1272, 427] width 344 height 58
type textarea "e"
type textarea "x"
type textarea "en"
type textarea "x"
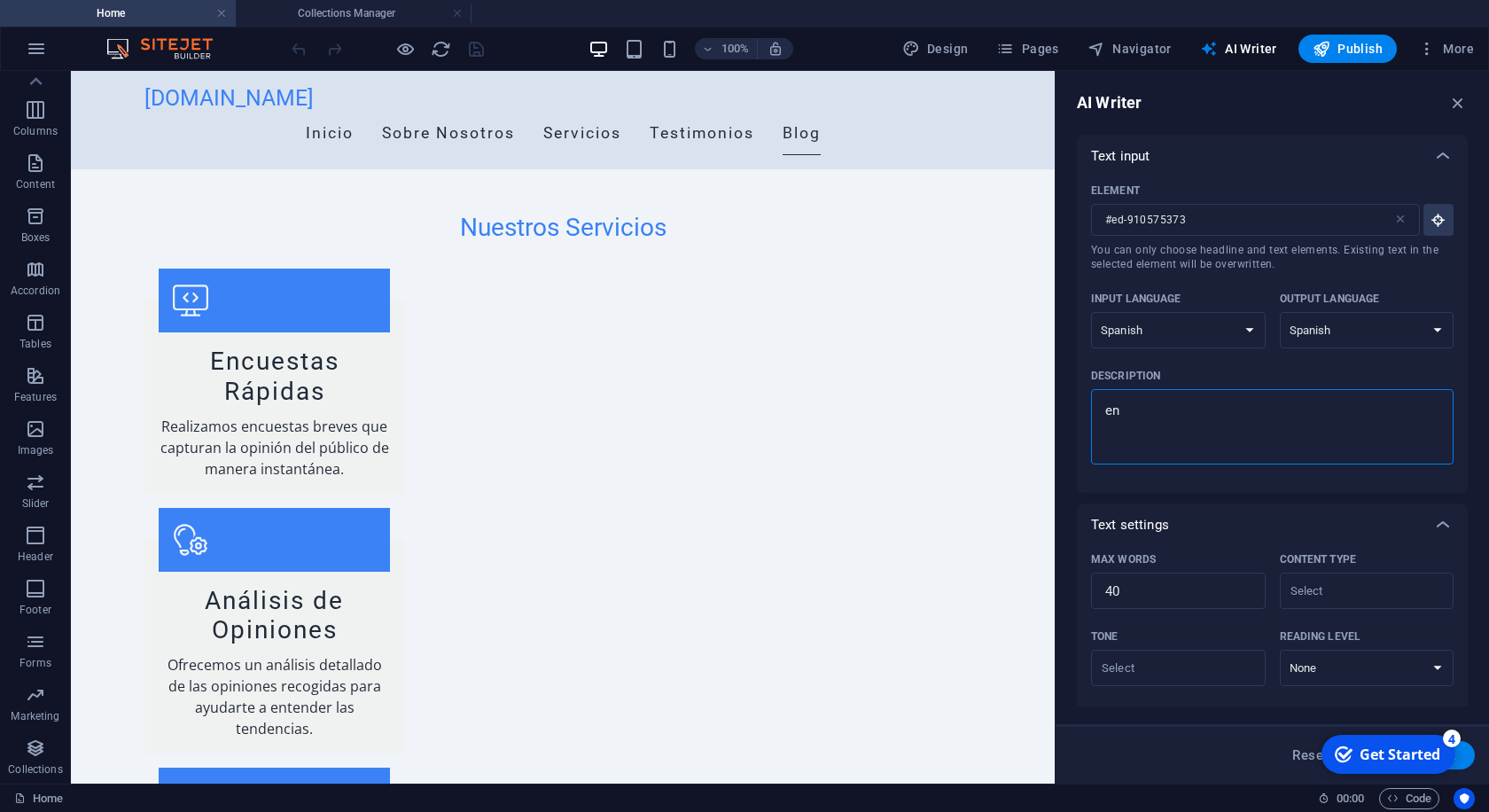
type textarea "enc"
type textarea "x"
type textarea "encu"
type textarea "x"
type textarea "encue"
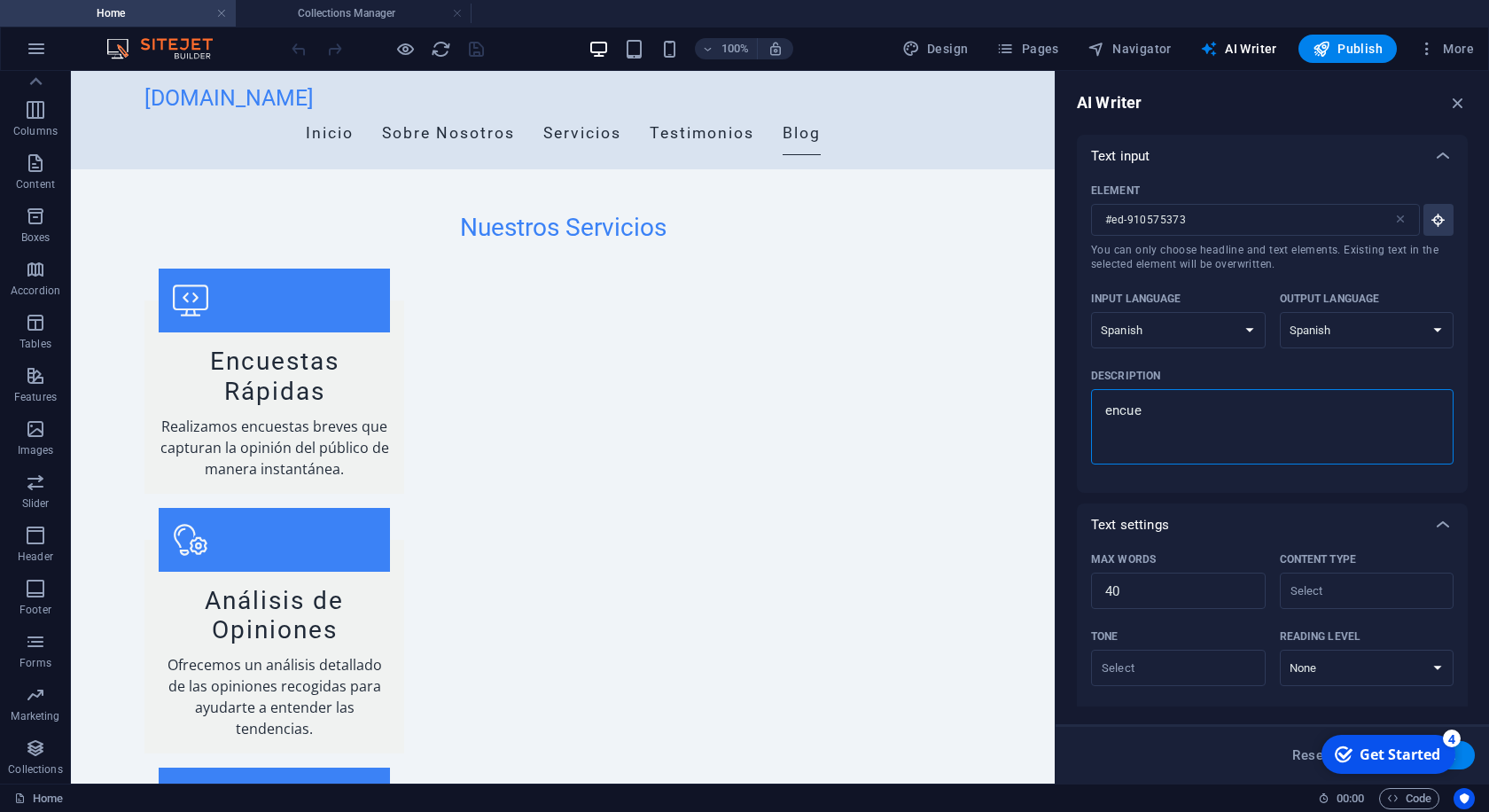
type textarea "x"
type textarea "encues"
type textarea "x"
type textarea "encuest"
type textarea "x"
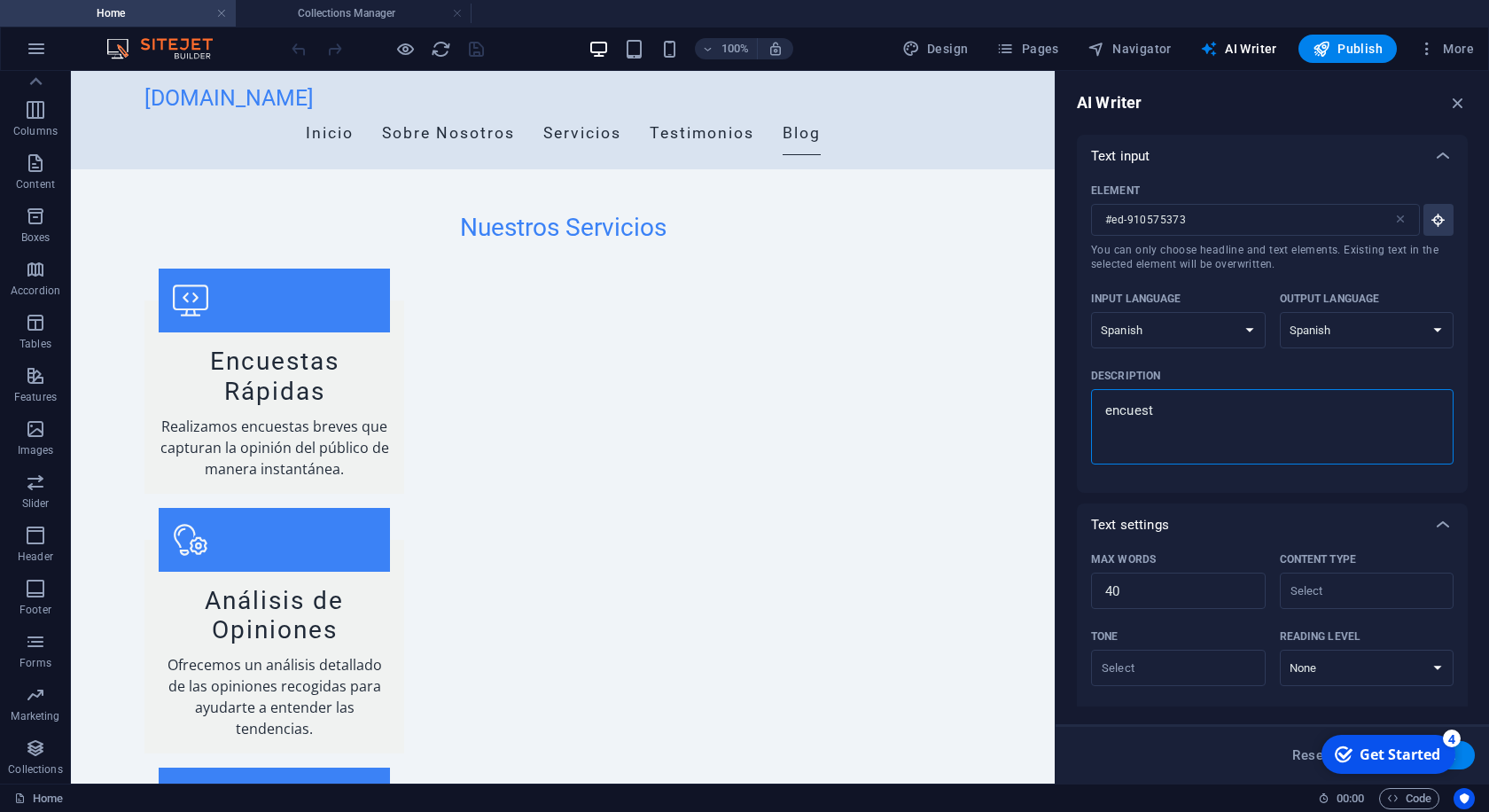
type textarea "encuesta"
type textarea "x"
type textarea "encuestas"
type textarea "x"
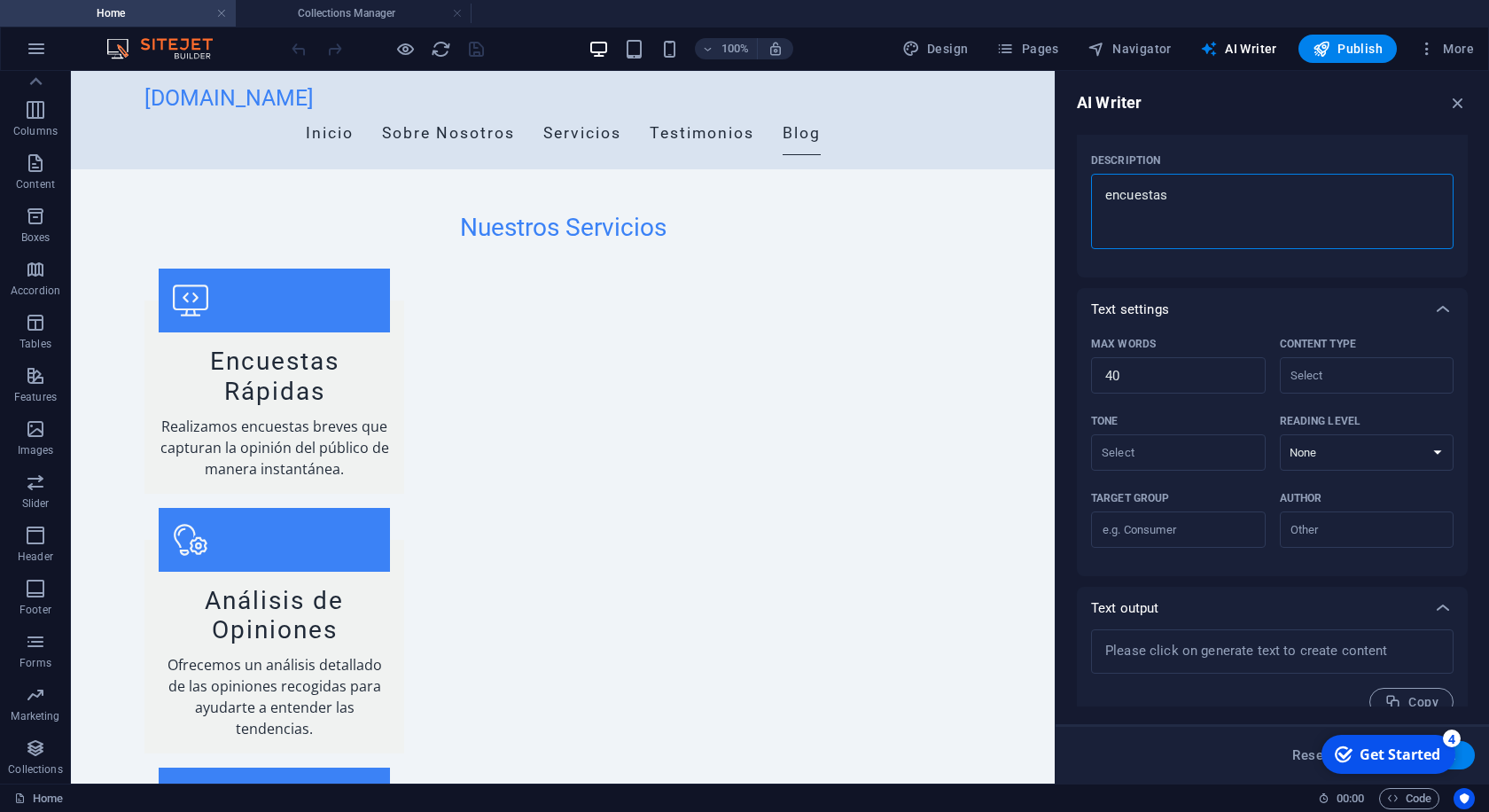
scroll to position [239, 0]
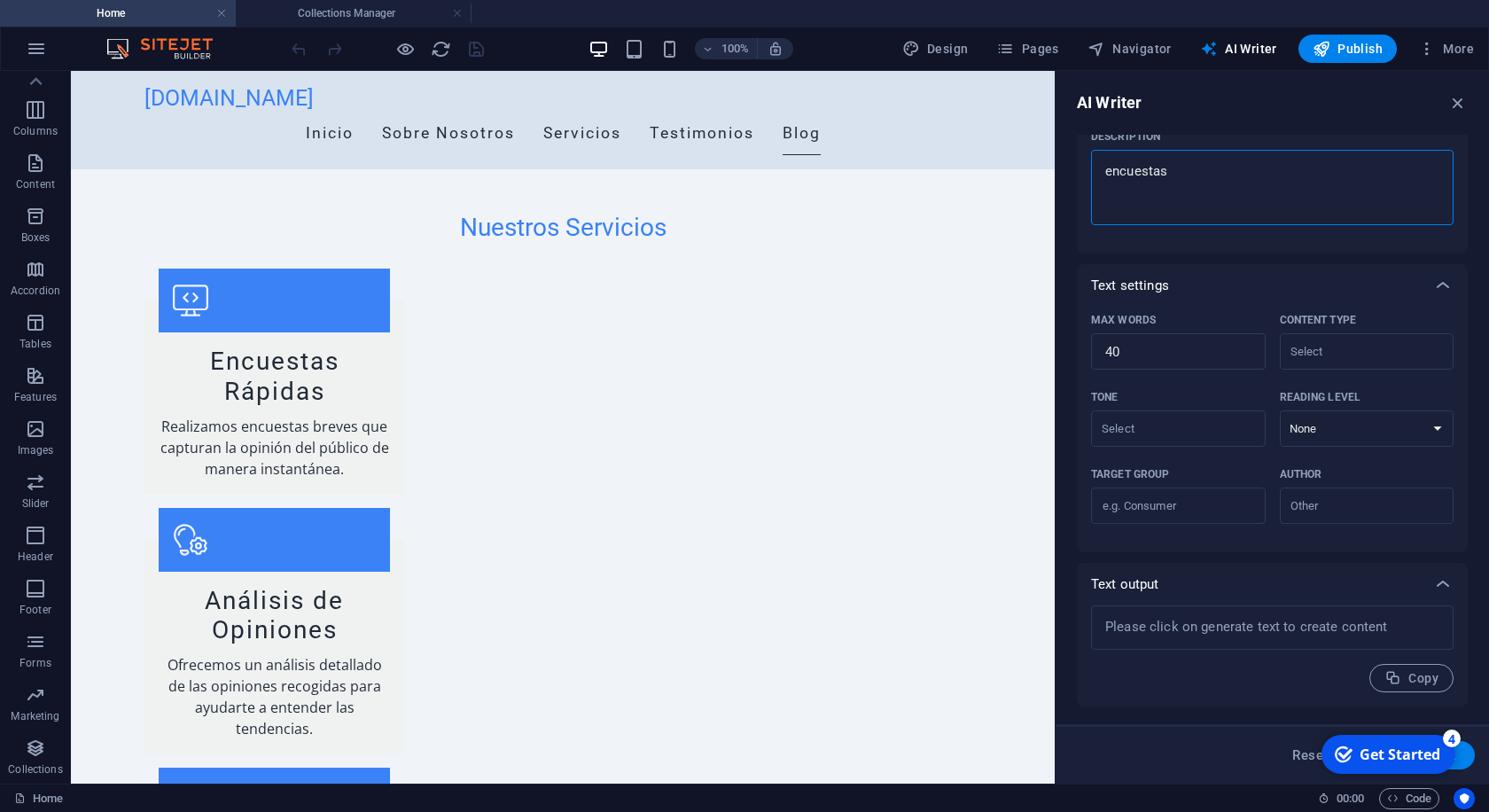
type textarea "encuestas"
type textarea "x"
type textarea "encuestas"
click at [1401, 679] on icon "button" at bounding box center [1392, 678] width 17 height 17
type textarea "x"
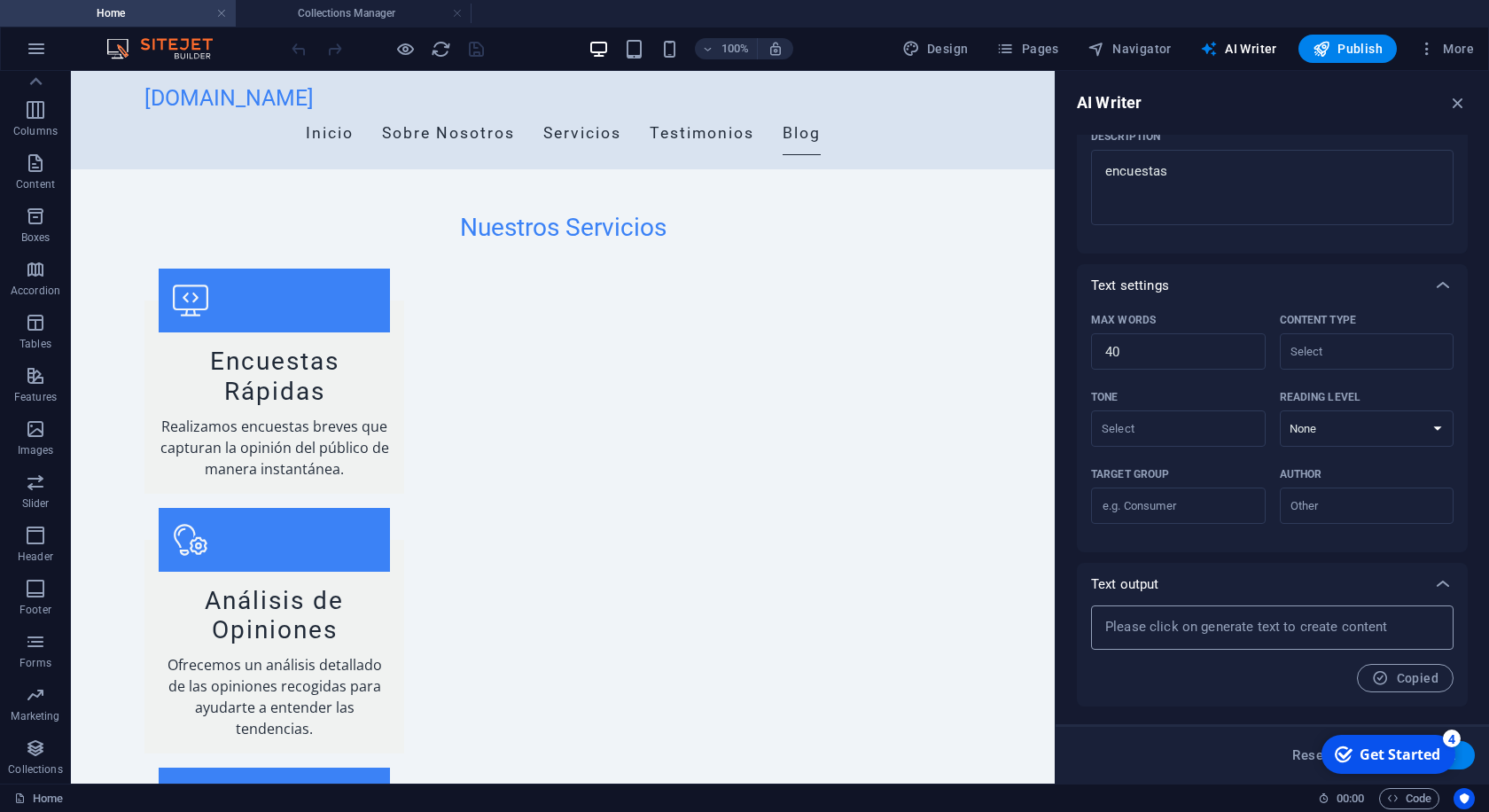
type textarea "x"
click at [1212, 638] on textarea at bounding box center [1272, 627] width 344 height 27
click at [1238, 629] on textarea at bounding box center [1272, 627] width 344 height 27
type textarea "x"
click at [1334, 352] on input "Content type ​" at bounding box center [1352, 351] width 134 height 26
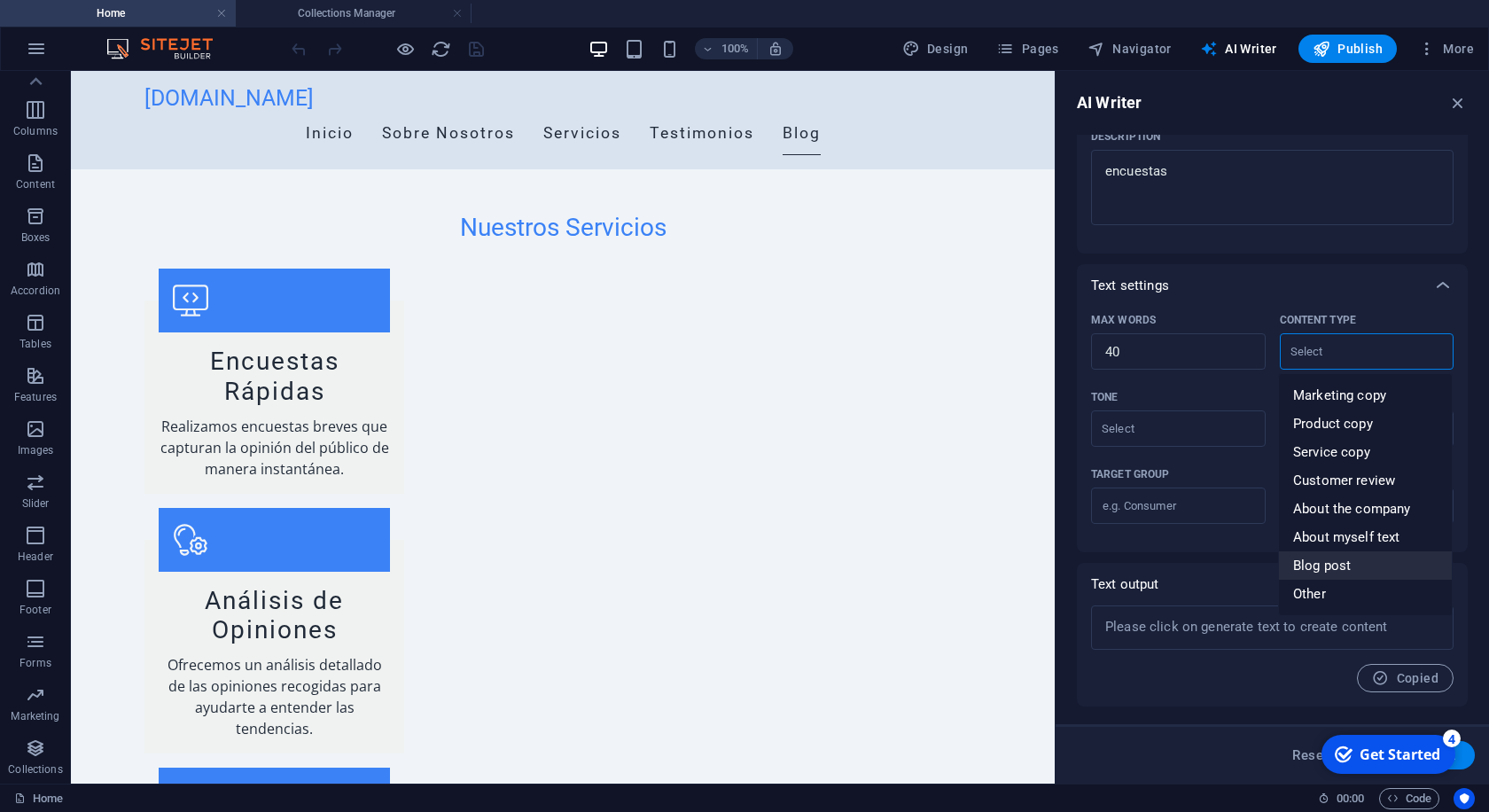
click at [1369, 571] on li "Blog post" at bounding box center [1366, 565] width 173 height 29
type input "Blog post"
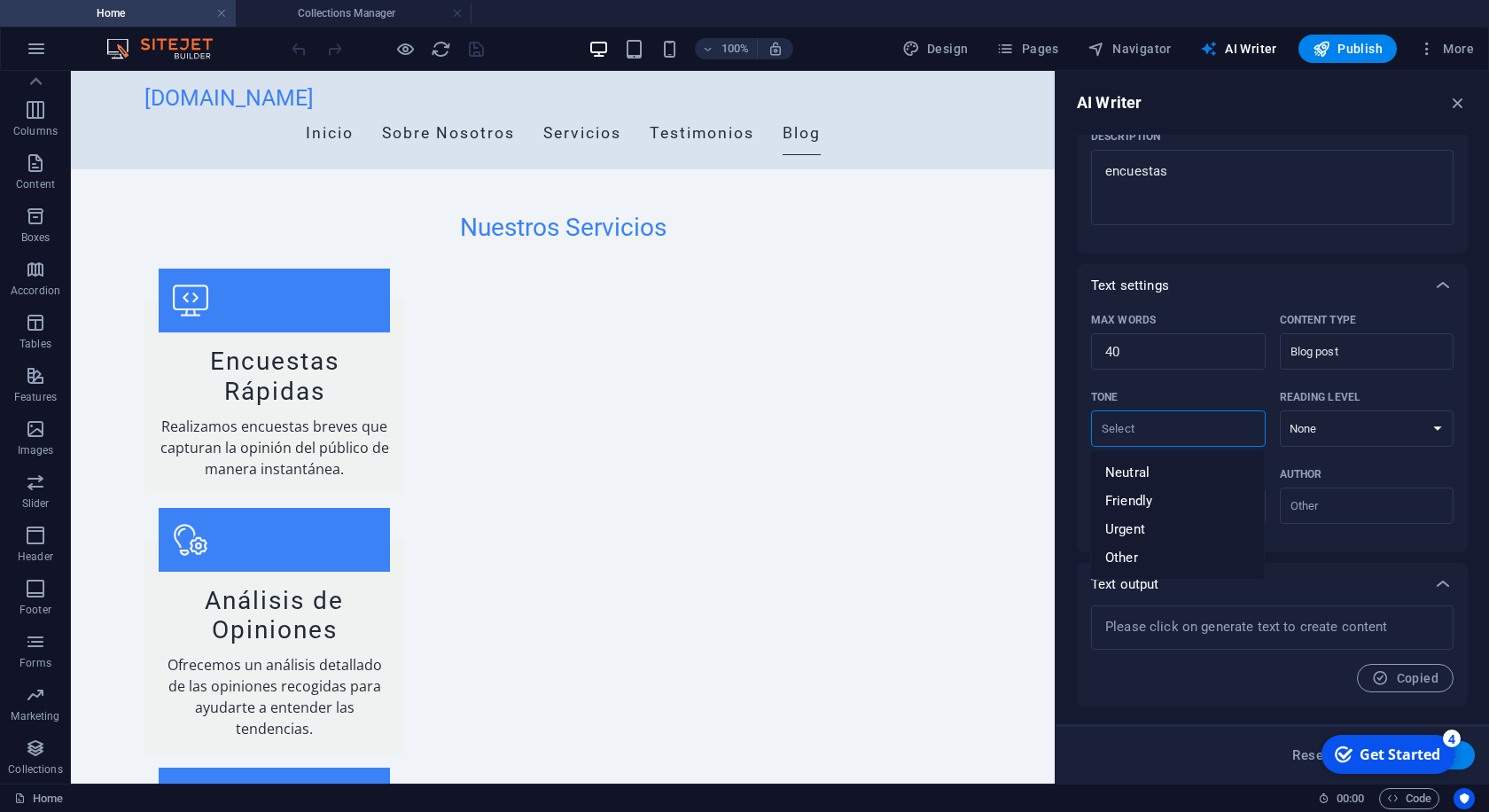
click at [1194, 432] on input "Tone ​" at bounding box center [1164, 429] width 134 height 26
click at [1175, 468] on li "Neutral" at bounding box center [1177, 472] width 173 height 29
type input "Neutral"
click at [1280, 410] on select "None Academic Adult Teen Child" at bounding box center [1367, 428] width 174 height 37
select select "Academic"
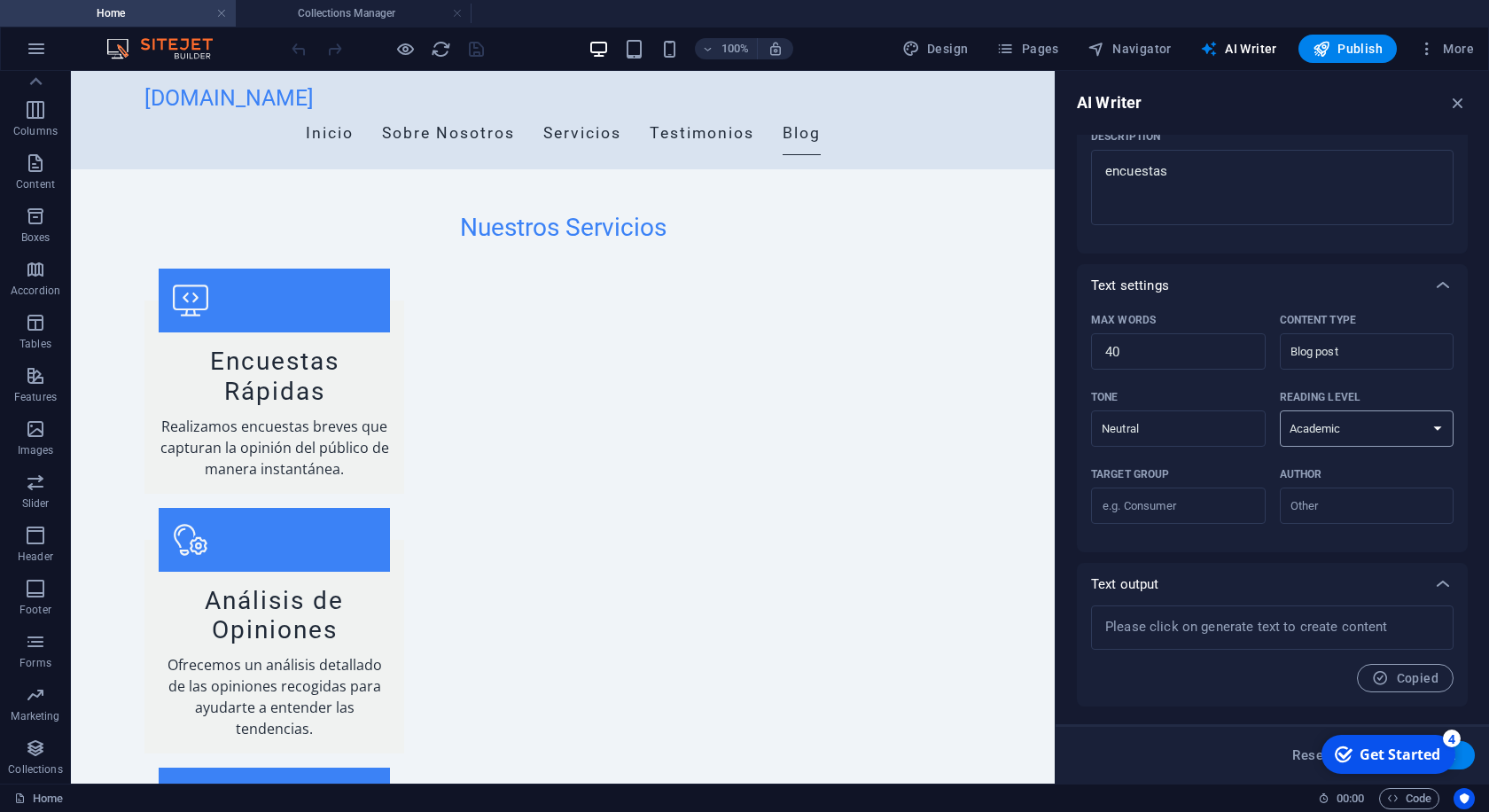
click option "Academic" at bounding box center [0, 0] width 0 height 0
click at [1195, 507] on input "Target group ​" at bounding box center [1177, 506] width 174 height 29
type input "Post"
click at [1383, 511] on input "Author ​" at bounding box center [1352, 506] width 134 height 26
click at [1361, 552] on li "Business" at bounding box center [1366, 549] width 173 height 29
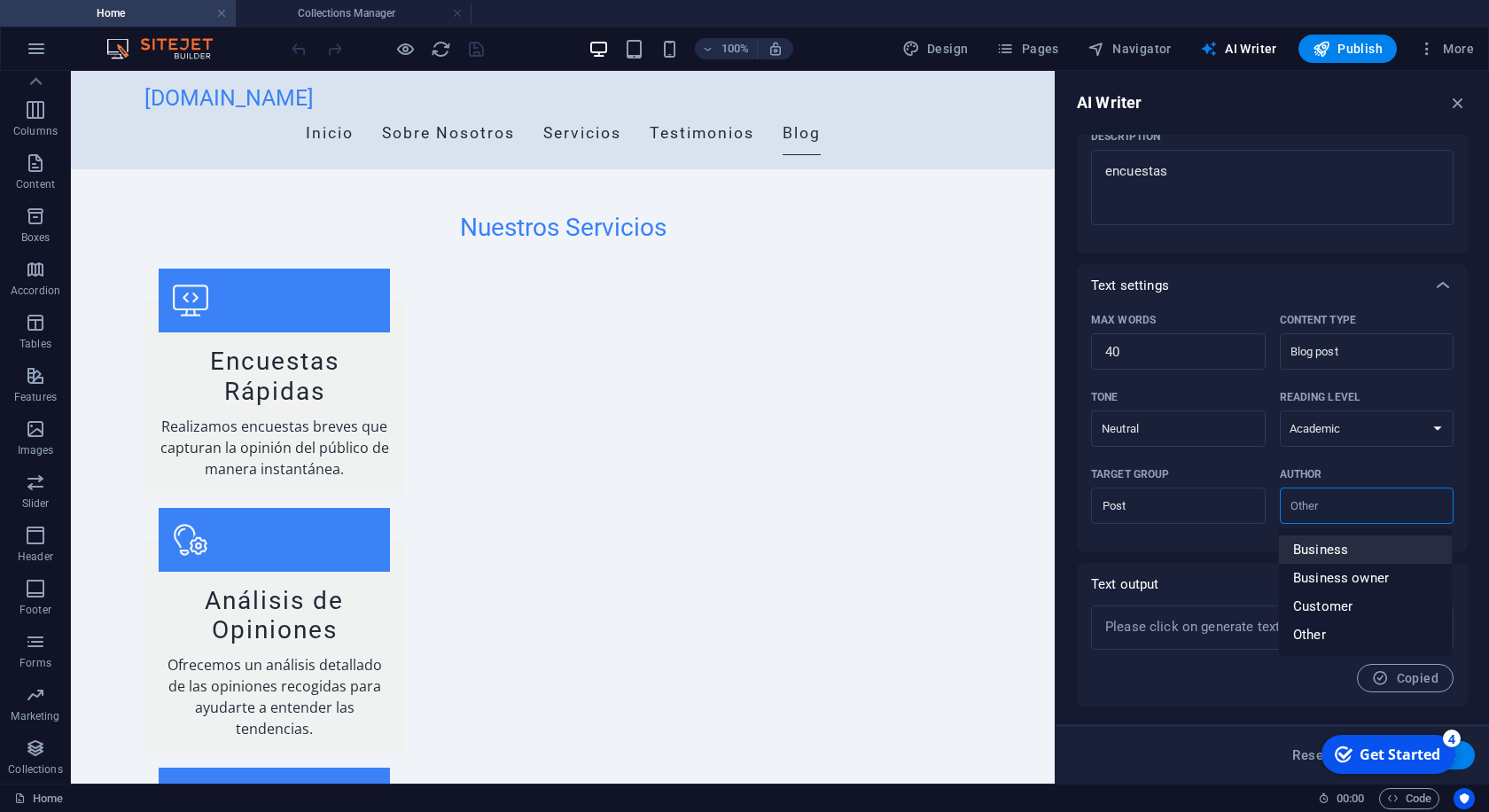
type input "Business"
click at [1445, 588] on icon at bounding box center [1442, 583] width 21 height 21
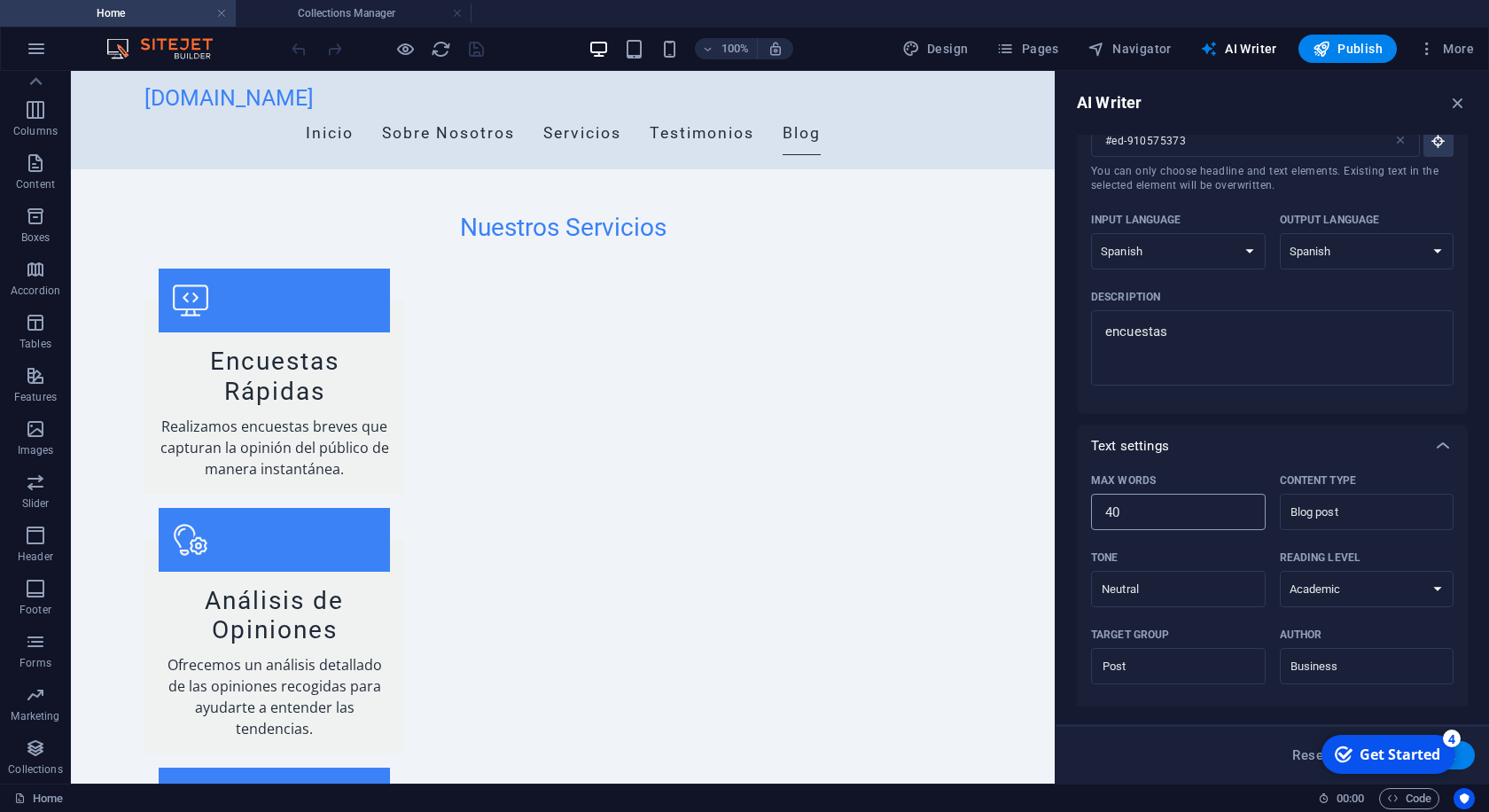
scroll to position [138, 0]
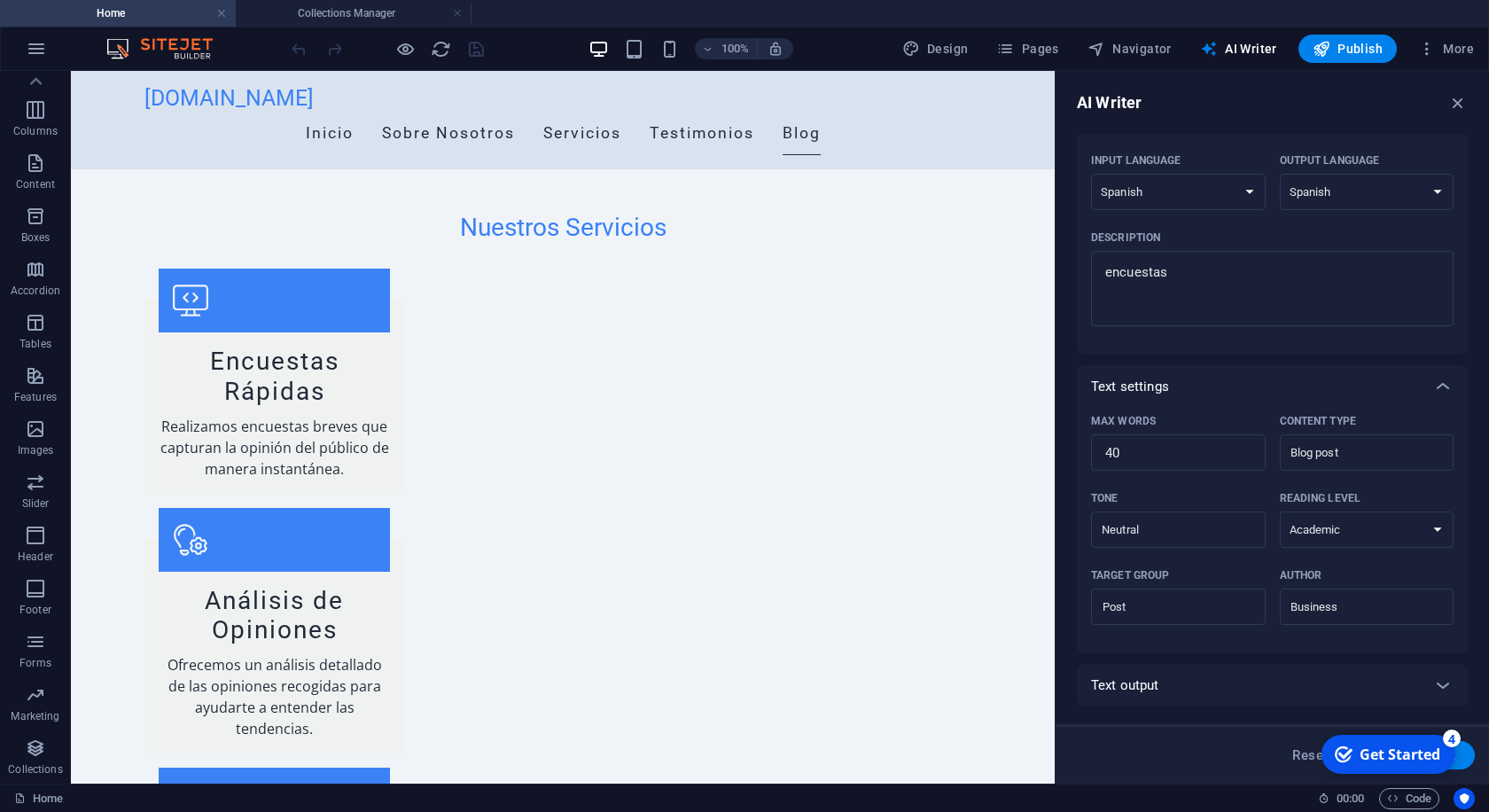
click at [1218, 649] on div "Max words 40 ​ Content type Blog post ​ Tone Neutral ​ Reading level None Acade…" at bounding box center [1272, 530] width 391 height 246
click at [1446, 687] on icon at bounding box center [1442, 685] width 21 height 21
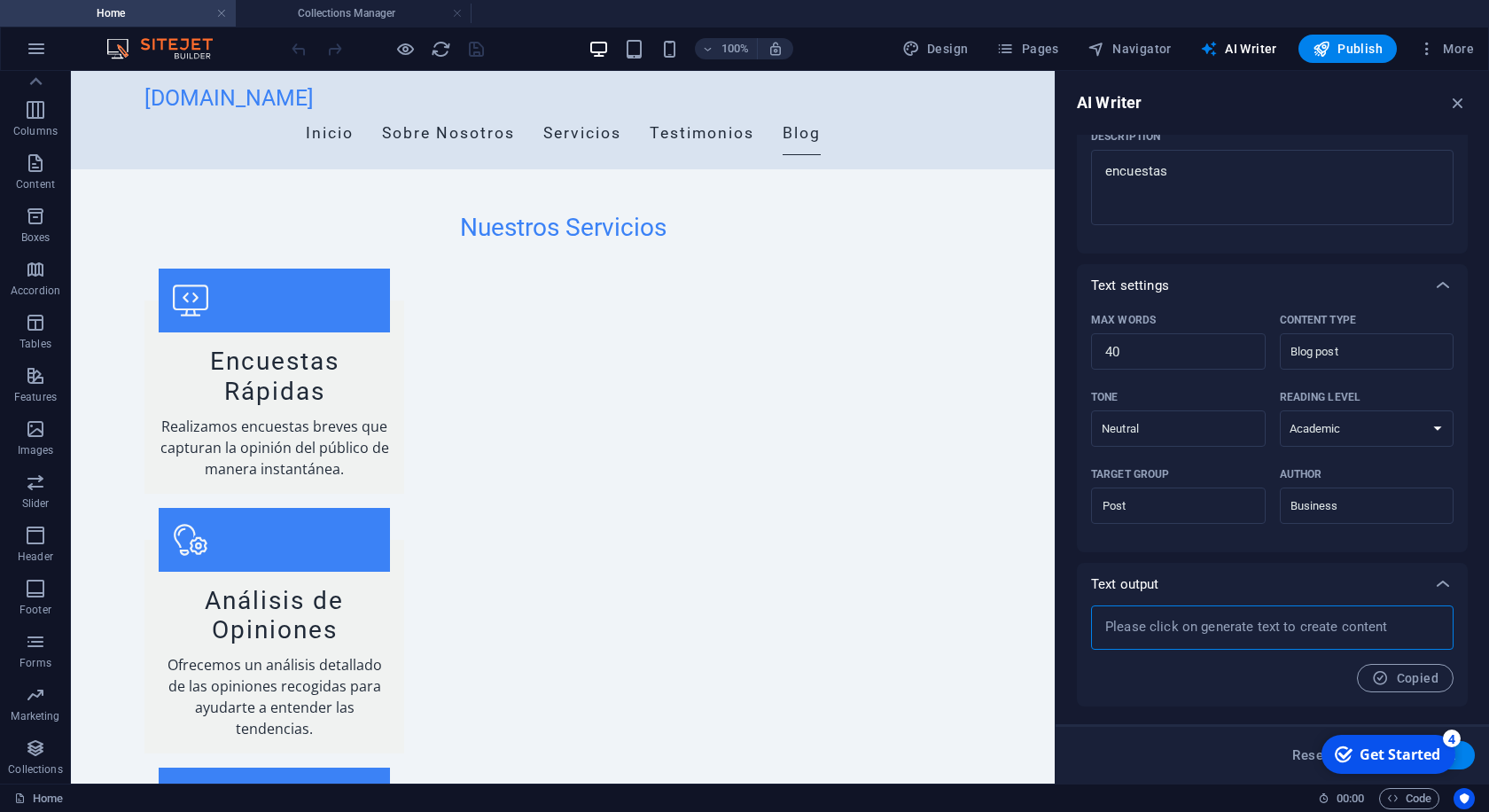
click at [1340, 632] on textarea at bounding box center [1272, 627] width 344 height 27
click at [1388, 677] on icon "button" at bounding box center [1381, 678] width 17 height 17
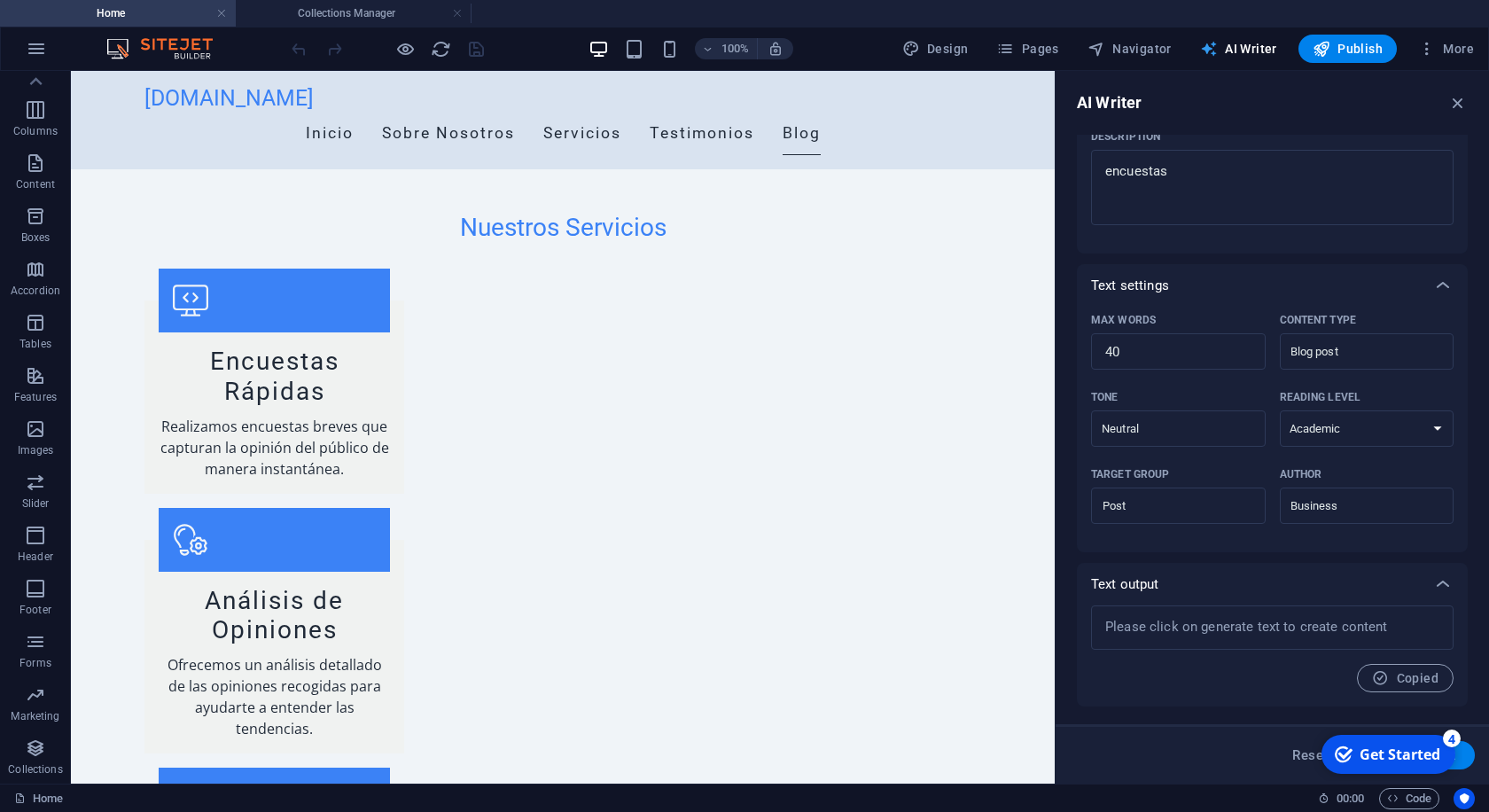
click at [1240, 49] on span "AI Writer" at bounding box center [1238, 49] width 77 height 18
drag, startPoint x: 1172, startPoint y: 616, endPoint x: 1171, endPoint y: 604, distance: 12.0
click at [1171, 616] on textarea at bounding box center [1272, 627] width 344 height 27
type textarea "x"
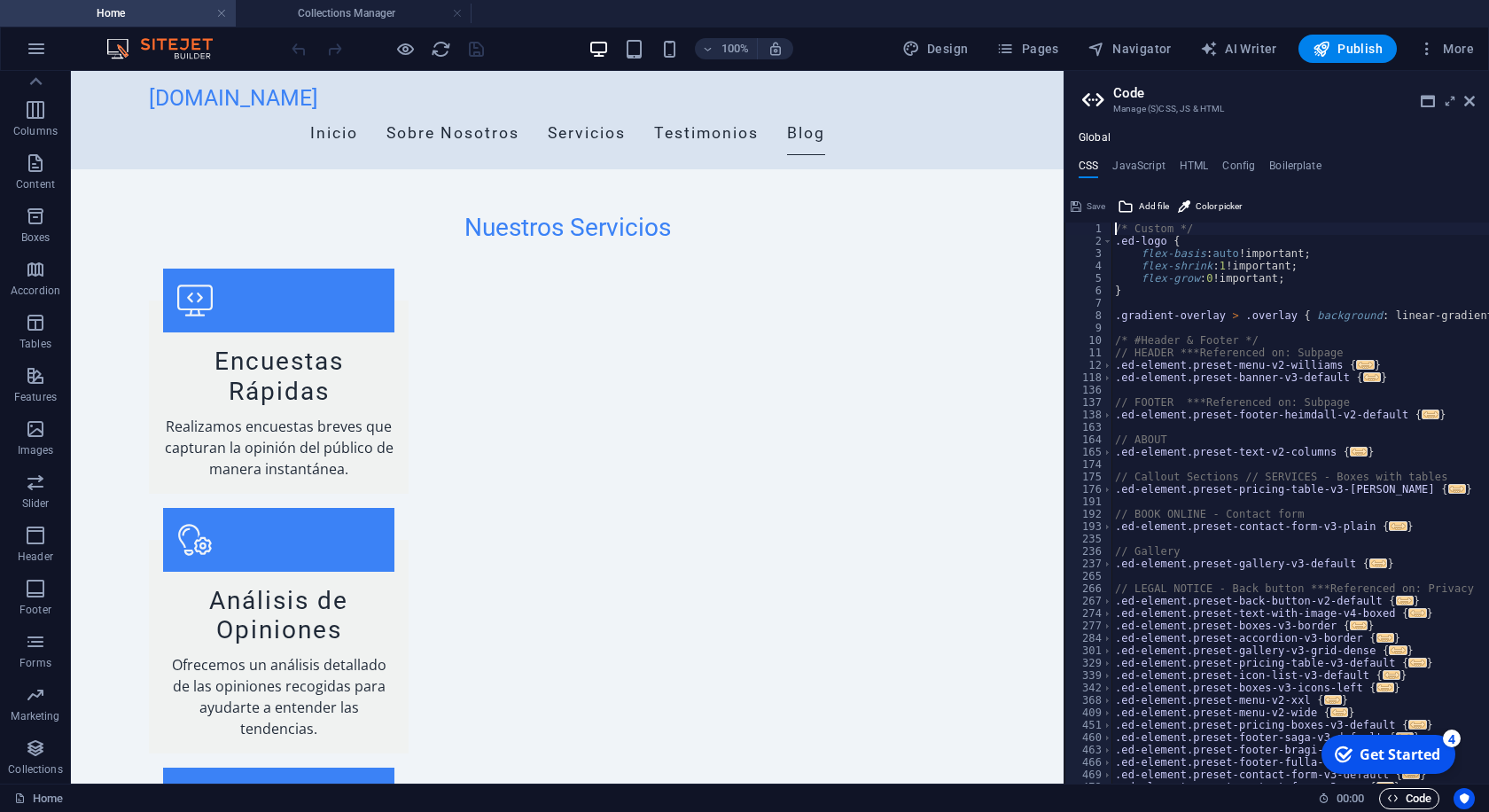
click at [1347, 791] on span "00 : 00" at bounding box center [1351, 798] width 28 height 21
click at [1344, 795] on span "00 : 00" at bounding box center [1351, 798] width 28 height 21
click at [1097, 207] on div "Save" at bounding box center [1088, 206] width 40 height 21
click at [1134, 164] on h4 "JavaScript" at bounding box center [1139, 169] width 53 height 20
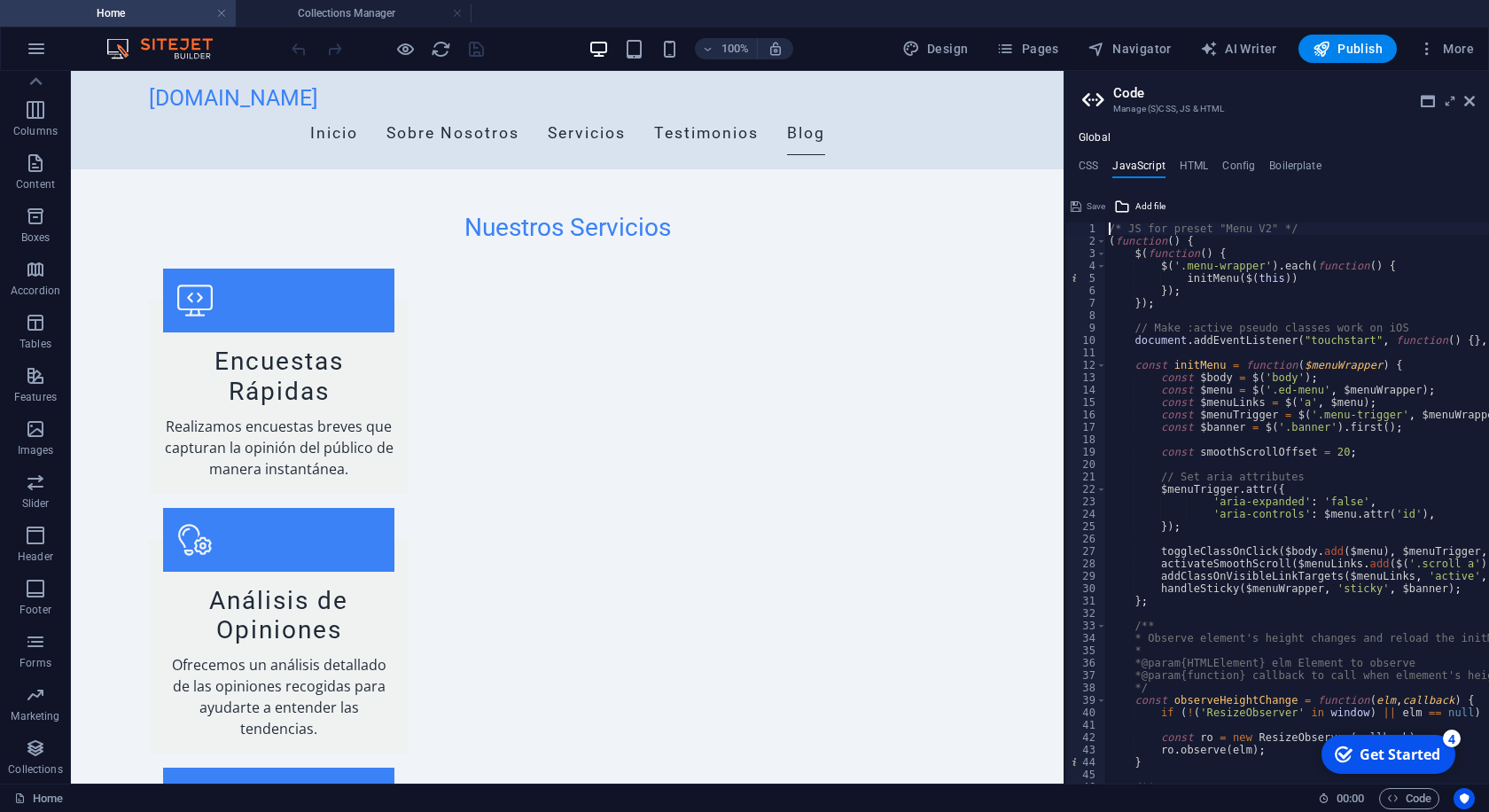
type textarea "/* JS for preset "Menu V2" */"
click at [1191, 164] on h4 "HTML" at bounding box center [1193, 169] width 29 height 20
type textarea "<a href="#main-content" class="wv-link-content button">Skip to main content</a>"
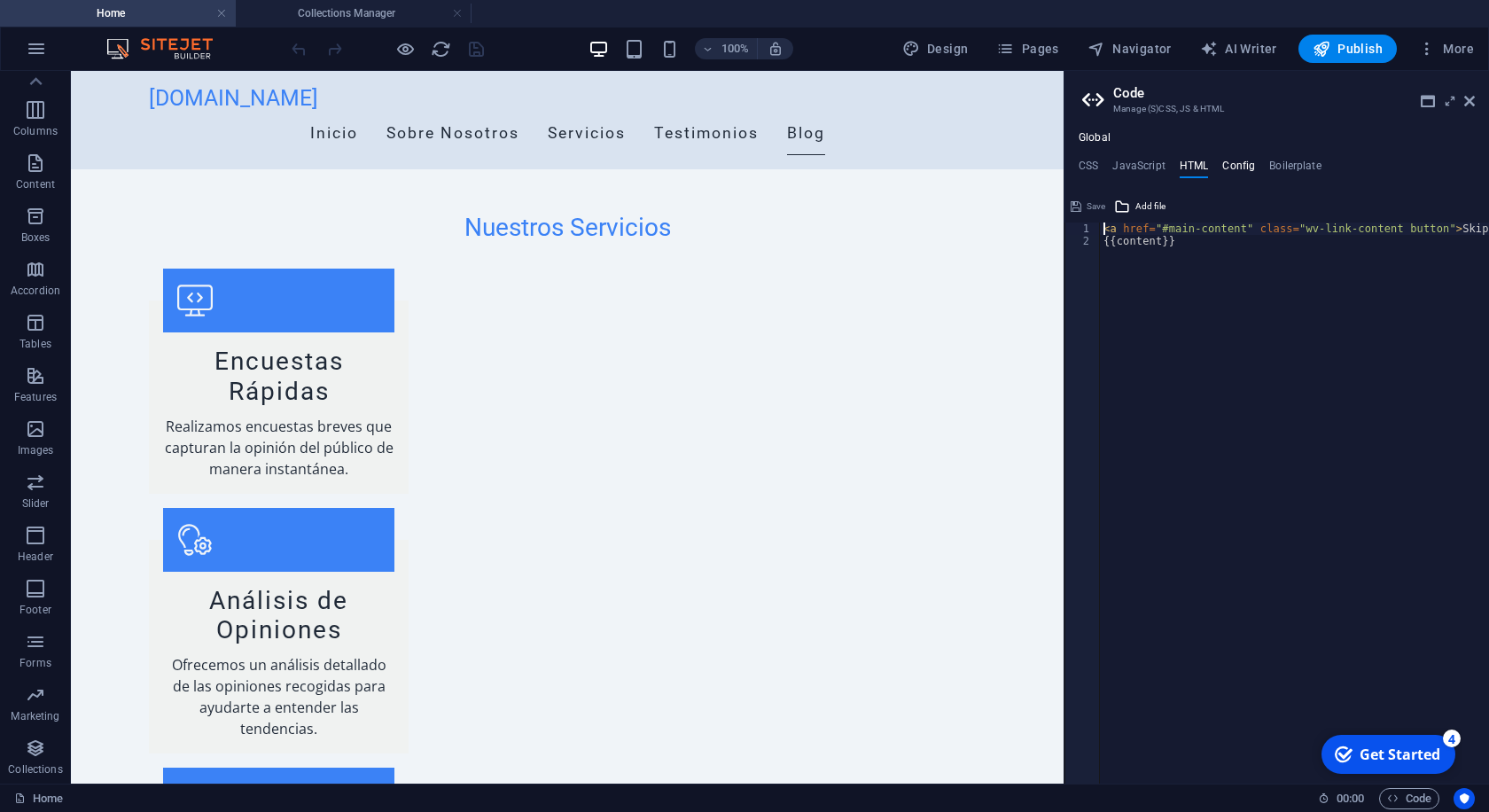
click at [1244, 164] on h4 "Config" at bounding box center [1238, 169] width 33 height 20
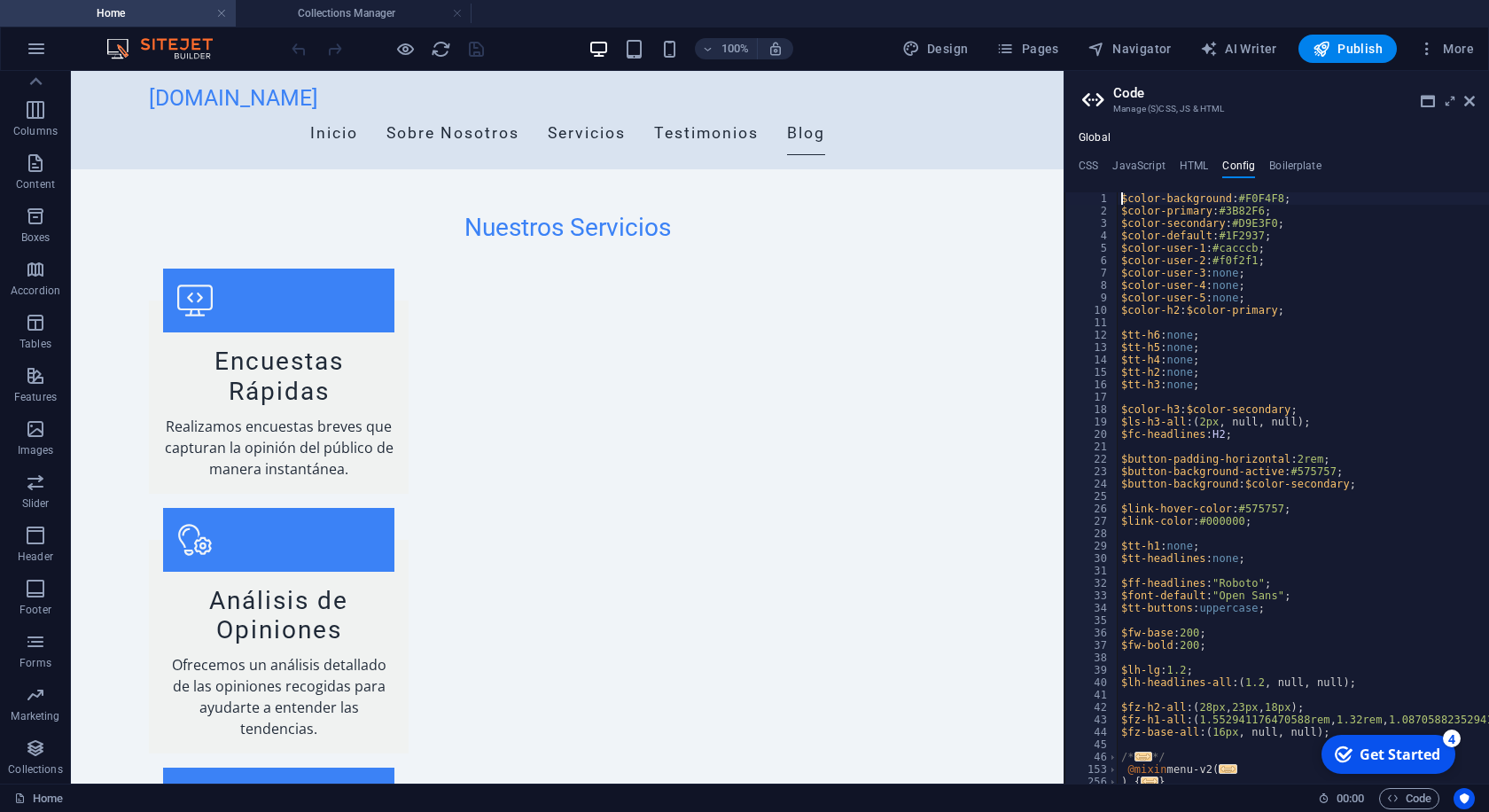
type textarea "$color-background: #F0F4F8;"
click at [1297, 160] on h4 "Boilerplate" at bounding box center [1295, 169] width 53 height 20
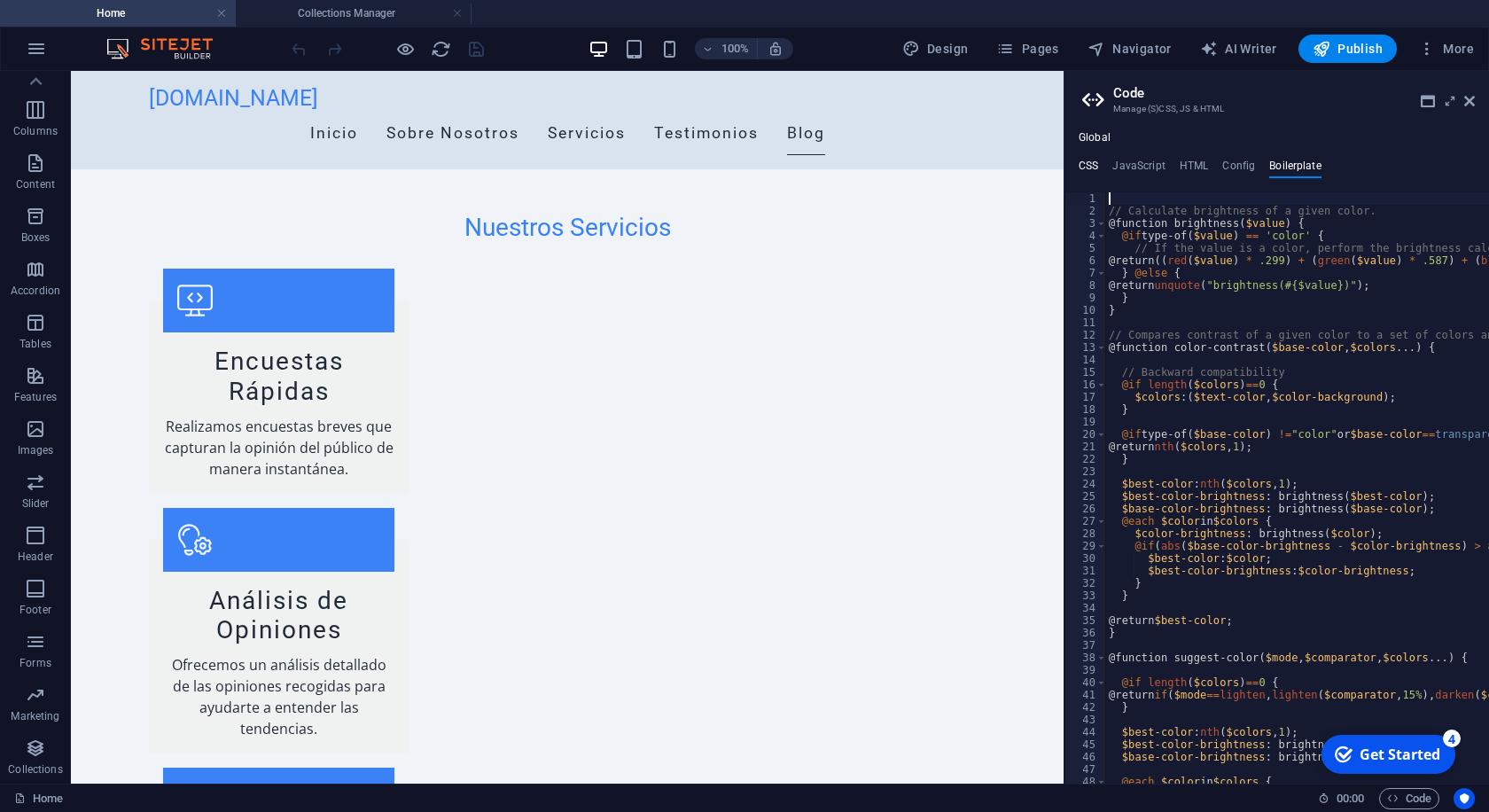
click at [1093, 162] on h4 "CSS" at bounding box center [1089, 169] width 20 height 20
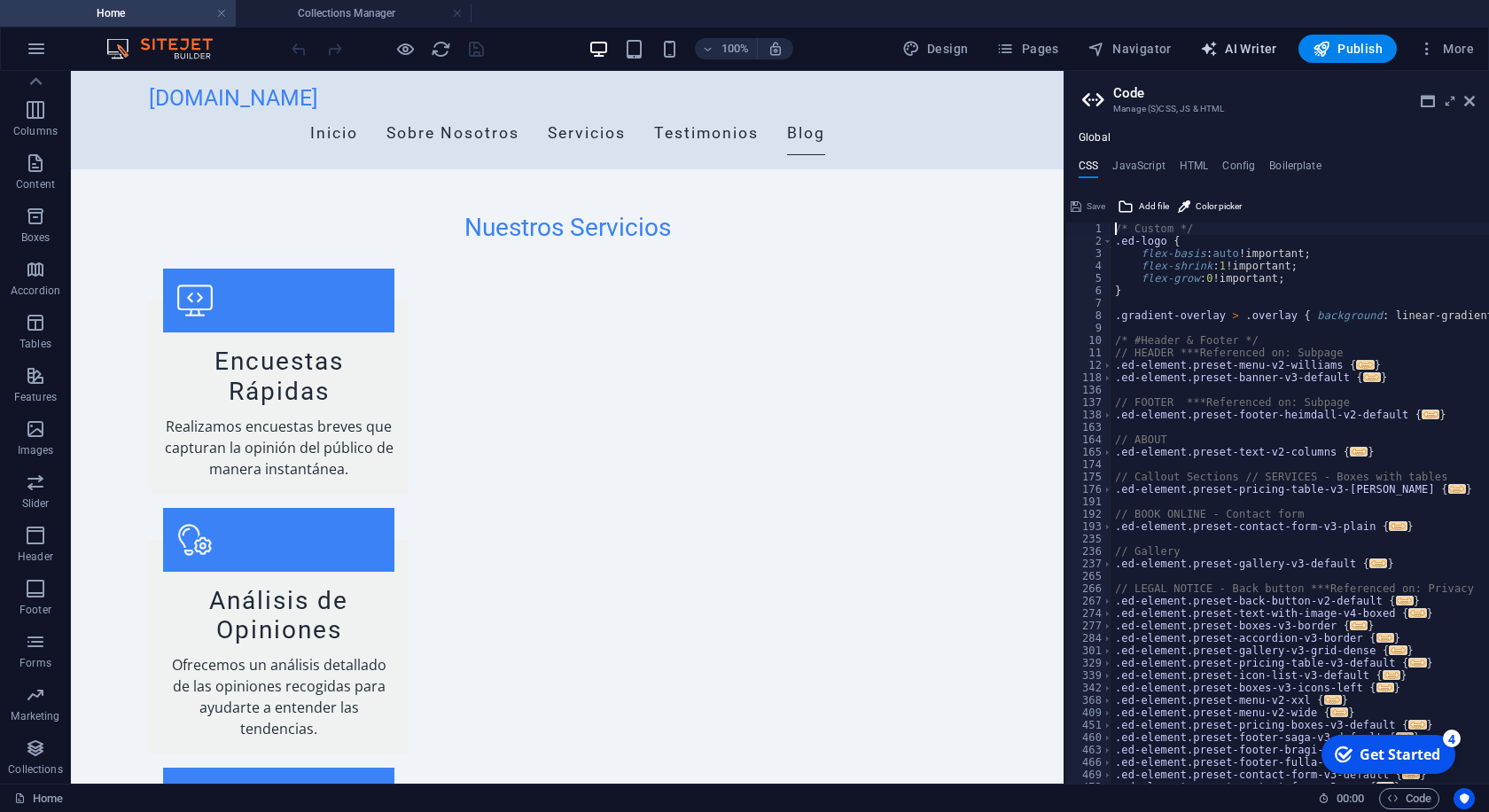
click at [1234, 53] on span "AI Writer" at bounding box center [1238, 49] width 77 height 18
select select "Spanish"
select select "Academic"
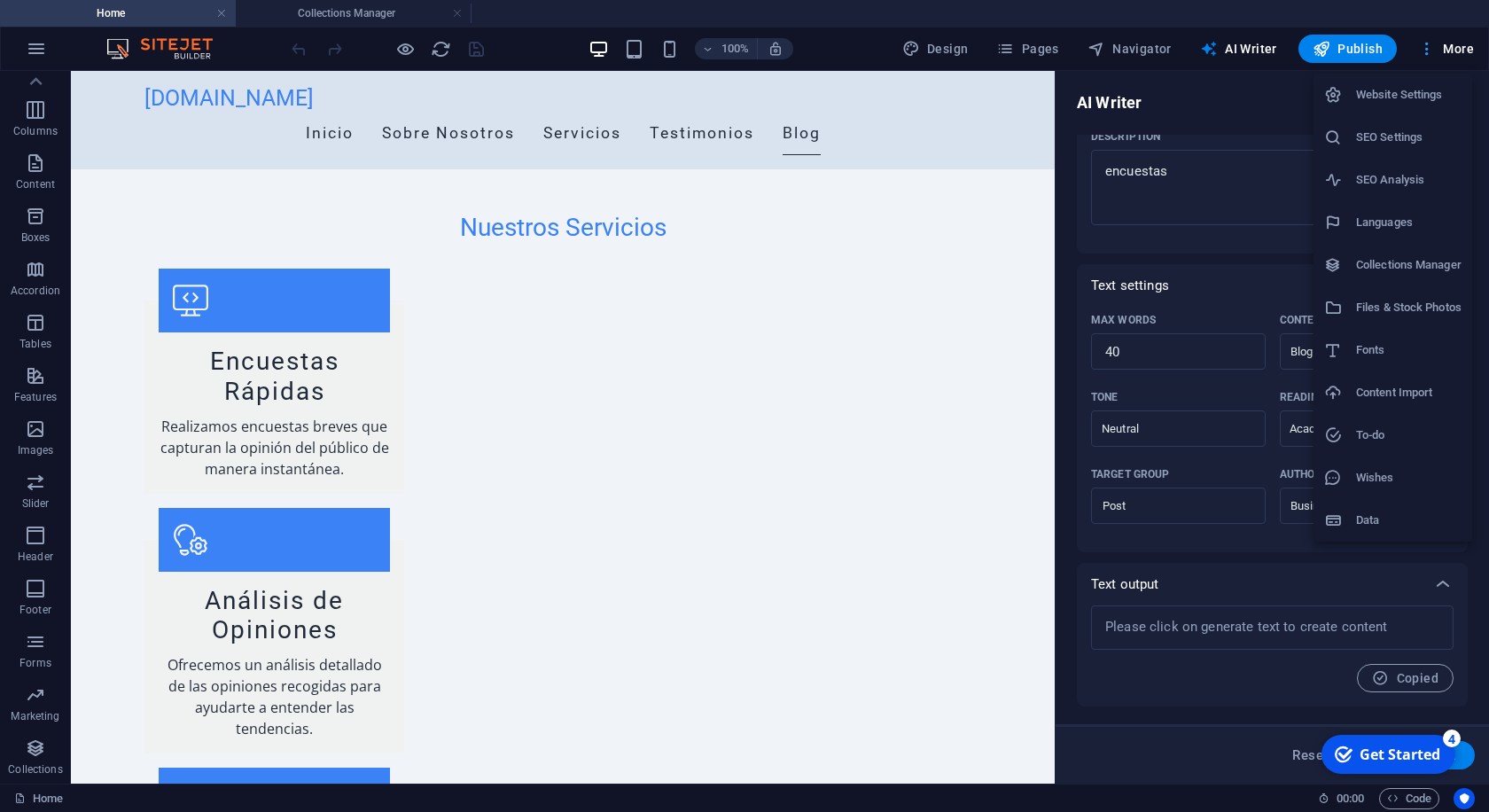
click at [1426, 46] on div at bounding box center [744, 406] width 1489 height 812
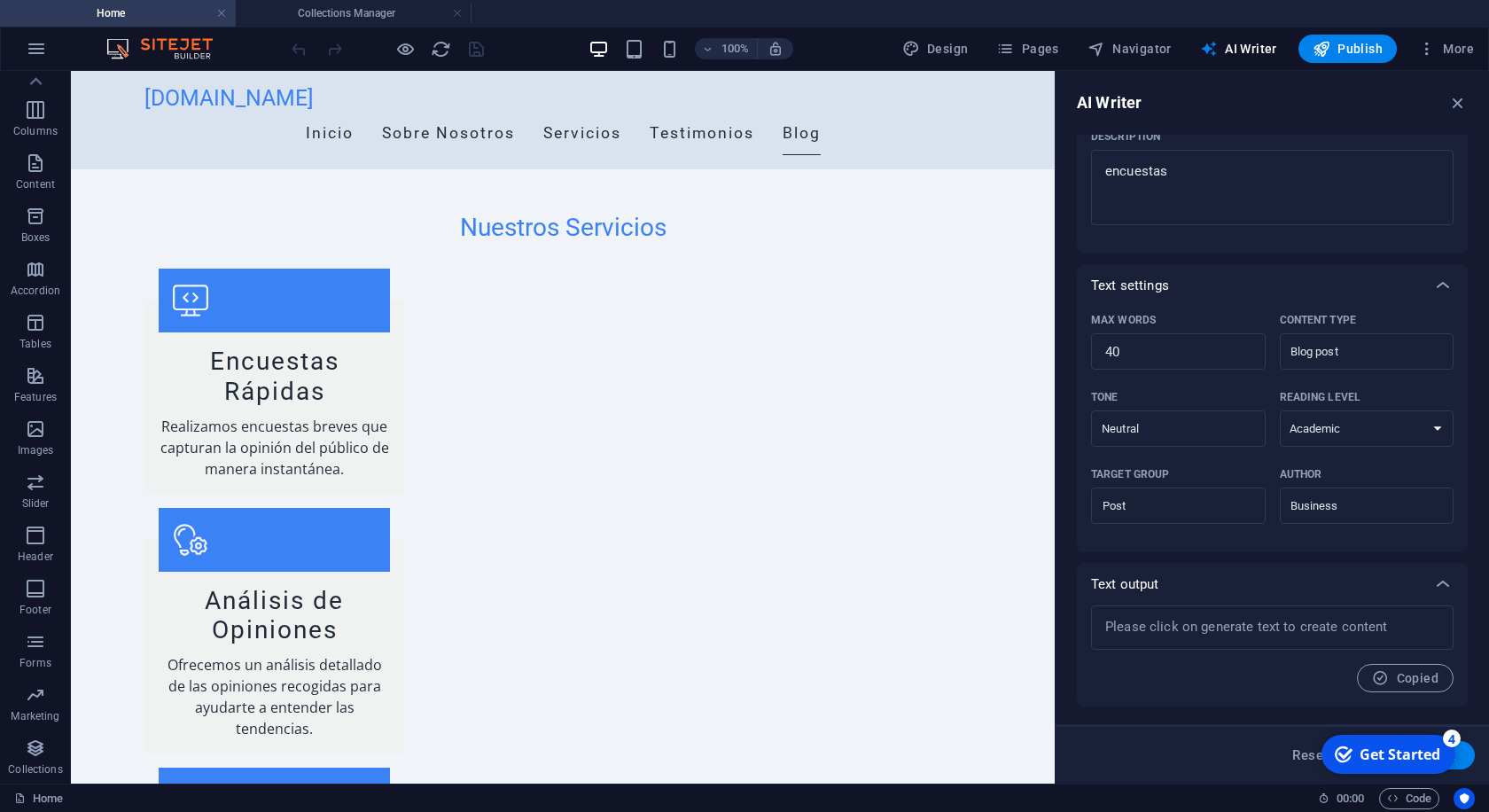
drag, startPoint x: 1423, startPoint y: 749, endPoint x: 2557, endPoint y: 1362, distance: 1289.1
click at [1312, 727] on html "checkmark Get Started 4 First Steps in the Editor Let's guide you through the t…" at bounding box center [1386, 753] width 150 height 53
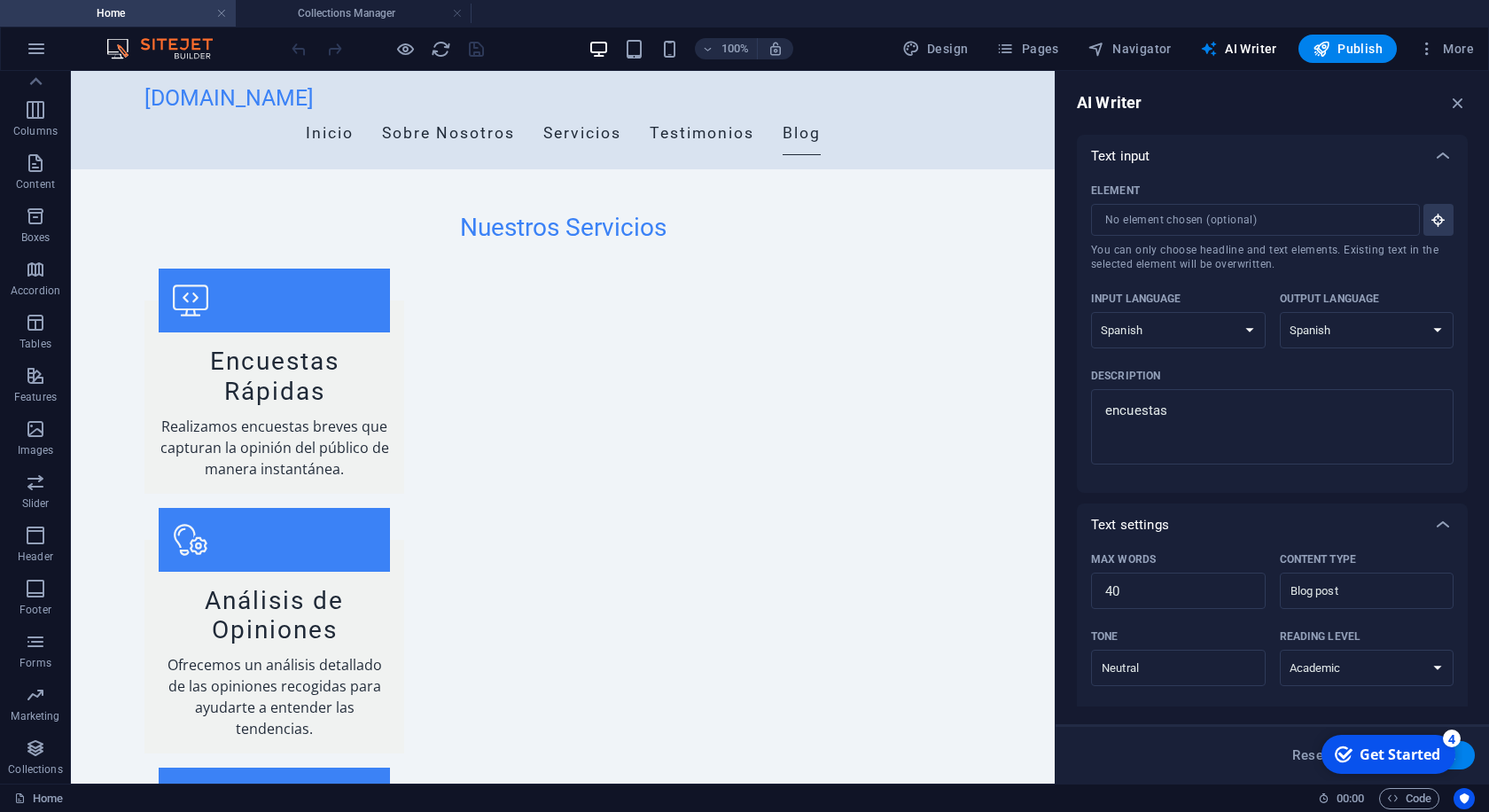
click at [1404, 752] on div "Get Started" at bounding box center [1399, 754] width 81 height 20
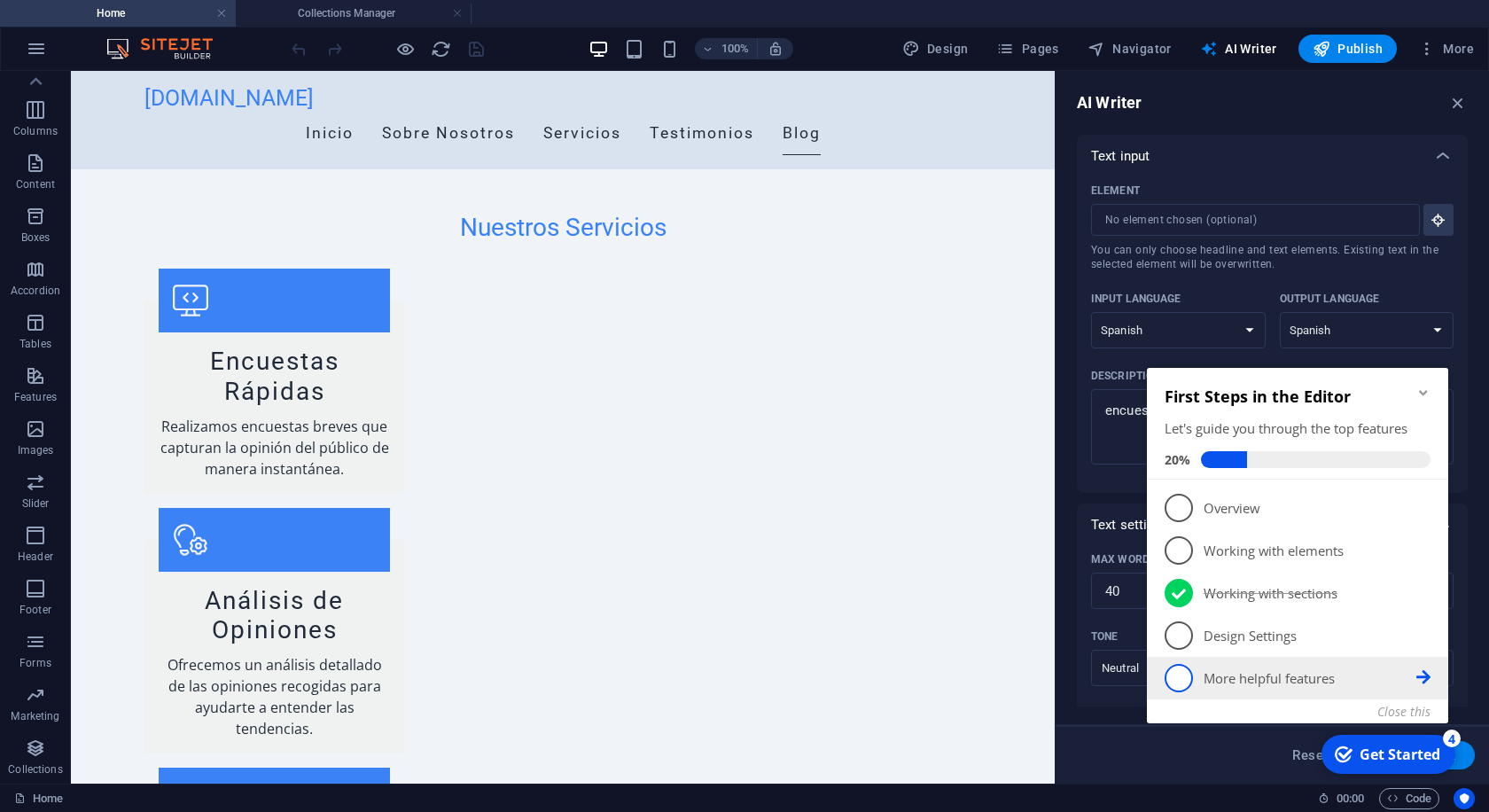
click at [1421, 671] on icon at bounding box center [1423, 677] width 14 height 14
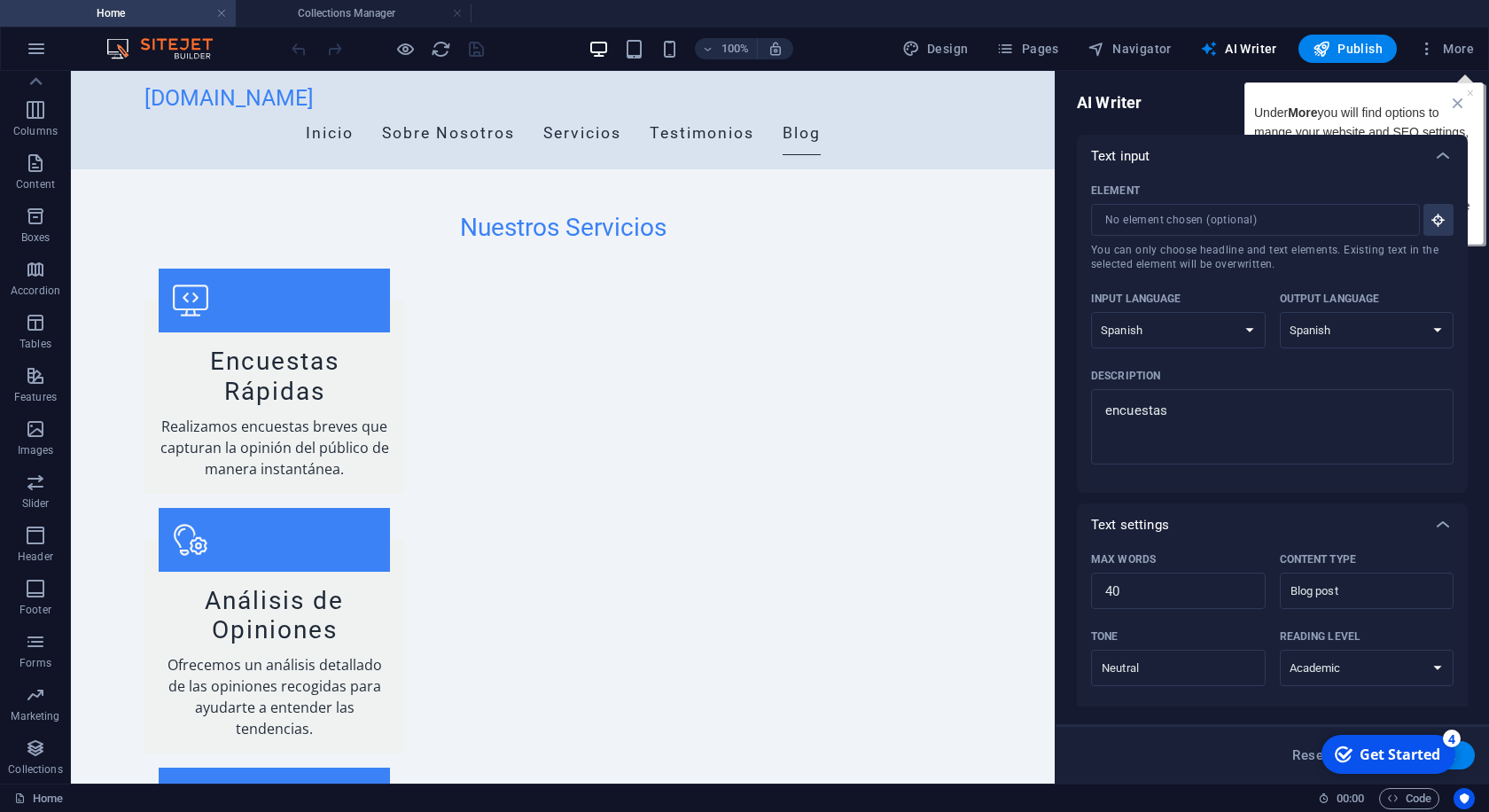
click at [1390, 92] on div "AI Writer Text input Element ​ You can only choose headline and text elements. …" at bounding box center [1273, 427] width 434 height 712
click at [1459, 97] on icon "button" at bounding box center [1458, 103] width 20 height 20
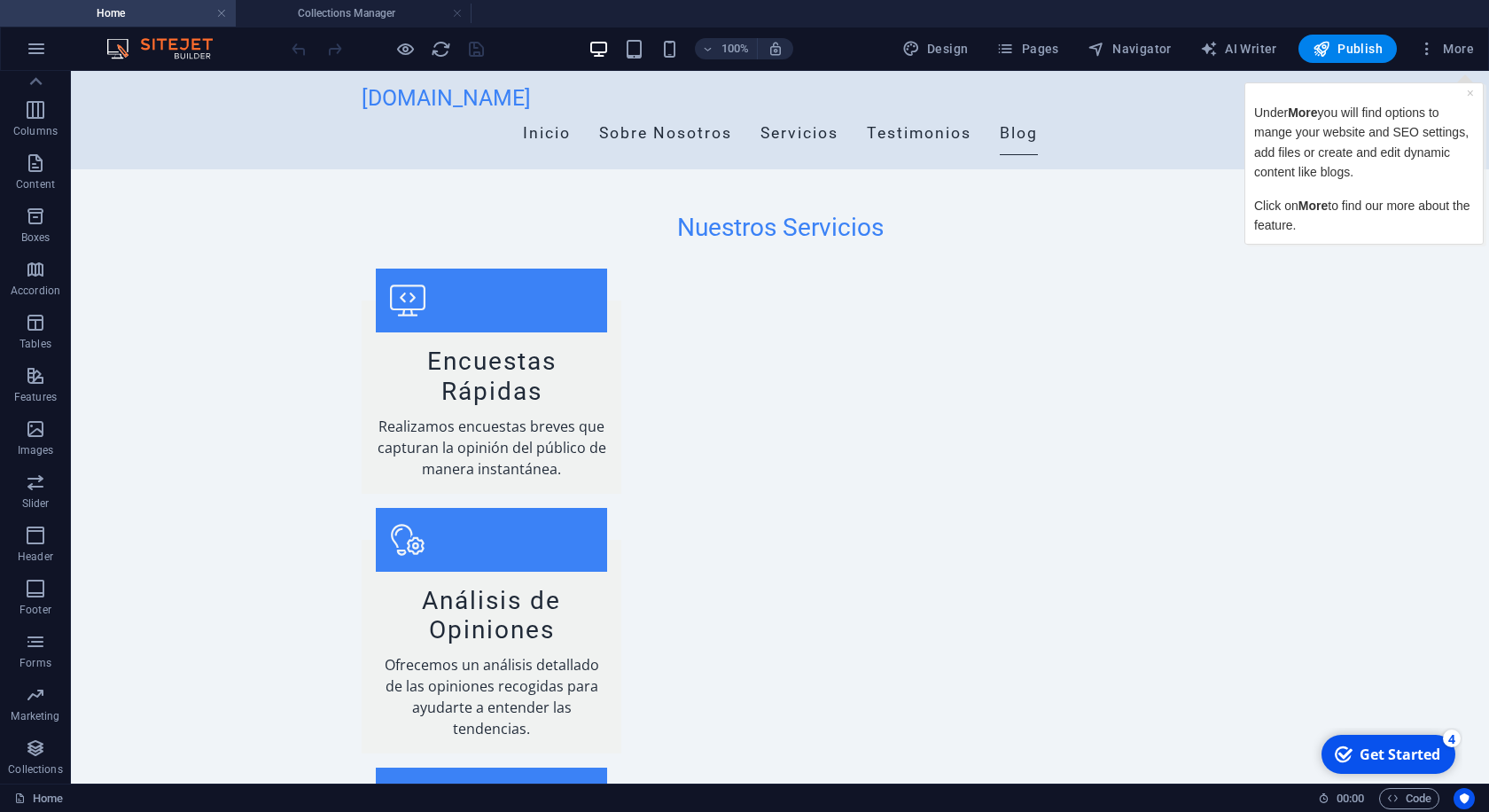
click at [1459, 97] on div "Under More you will find options to mange your website and SEO settings, add fi…" at bounding box center [1364, 163] width 220 height 142
click at [1471, 94] on link "×" at bounding box center [1470, 93] width 7 height 14
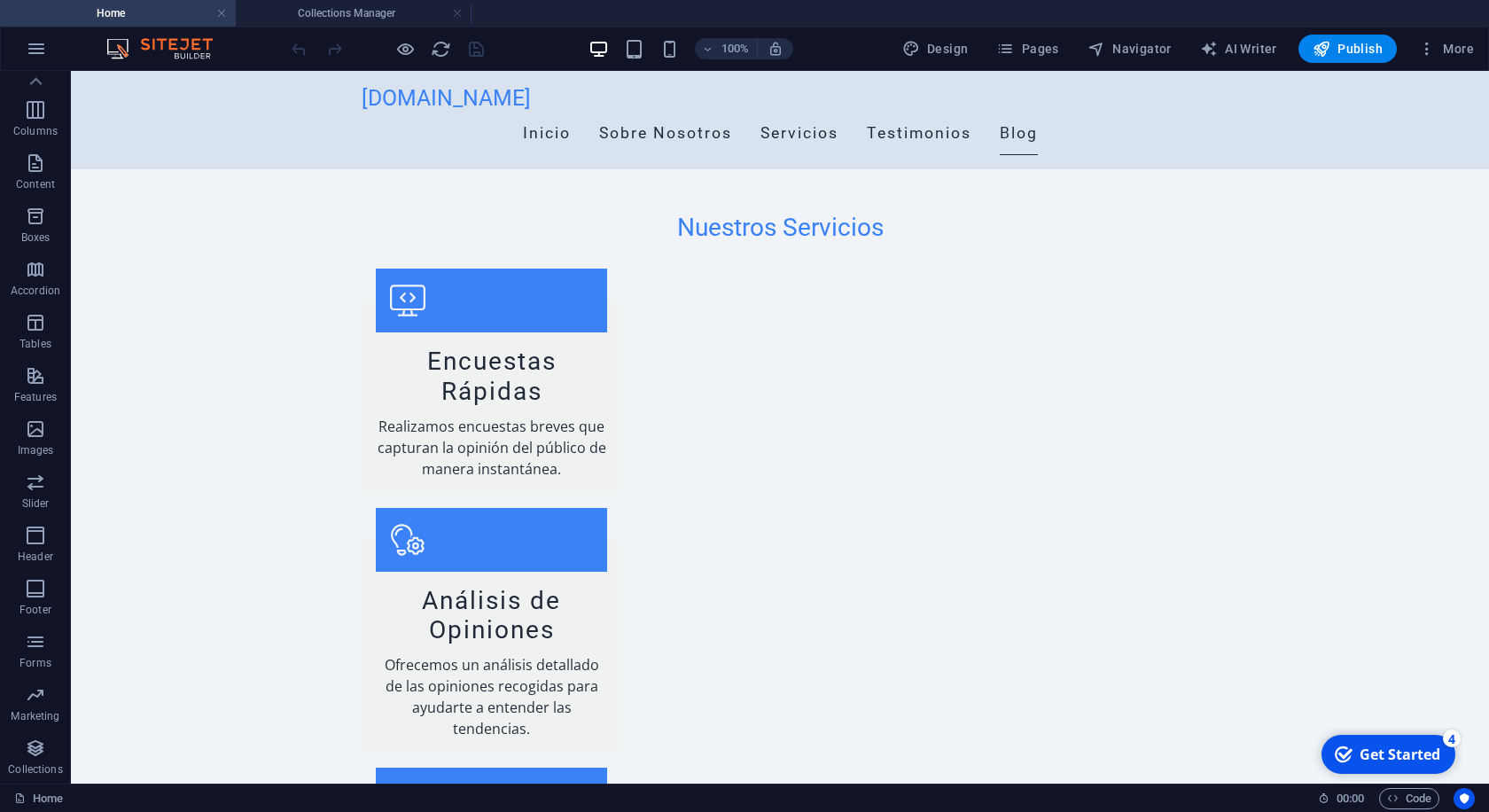
click at [1391, 763] on div "Get Started" at bounding box center [1399, 754] width 81 height 20
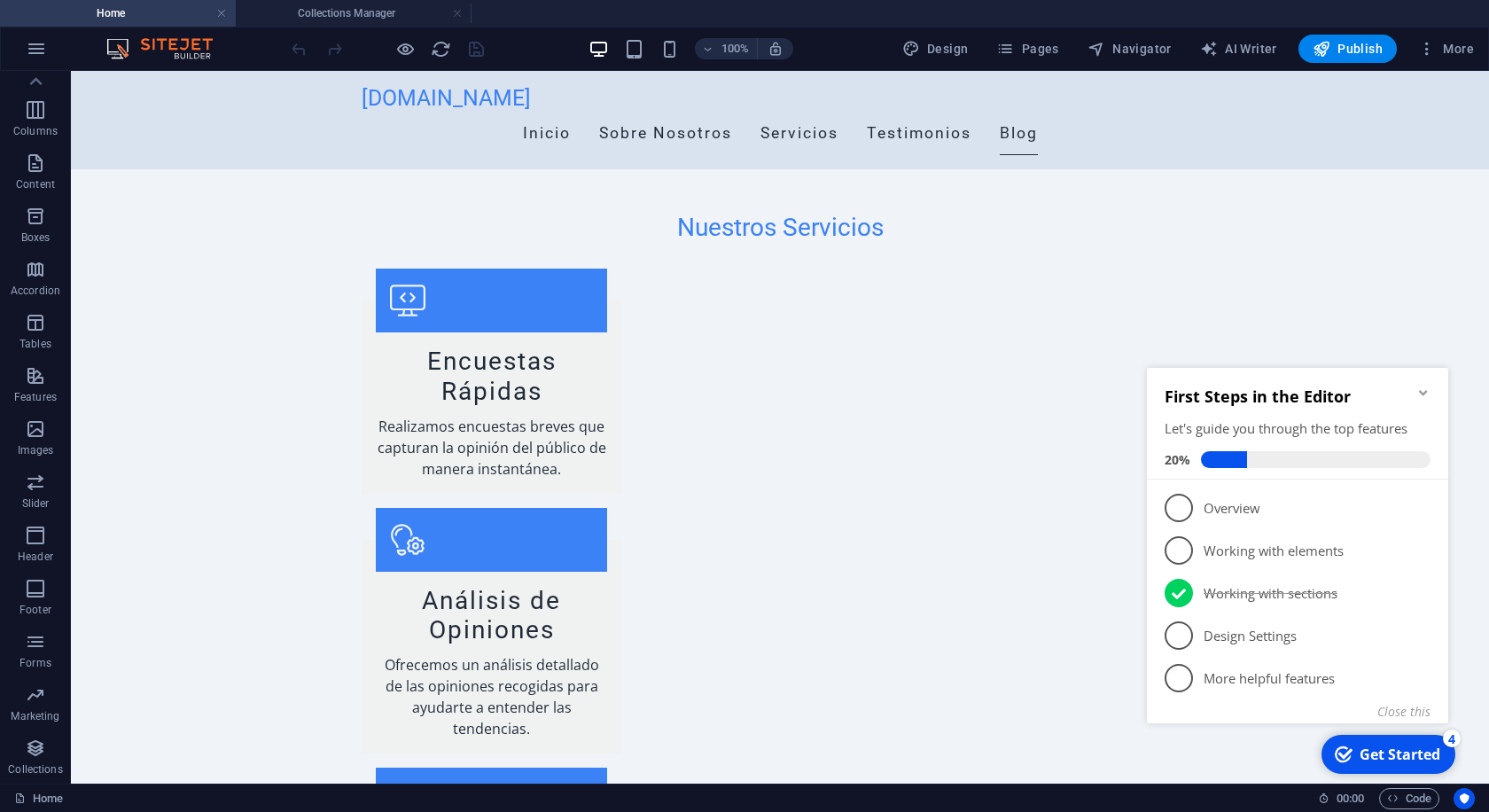
click at [1391, 763] on div "Get Started" at bounding box center [1399, 754] width 81 height 20
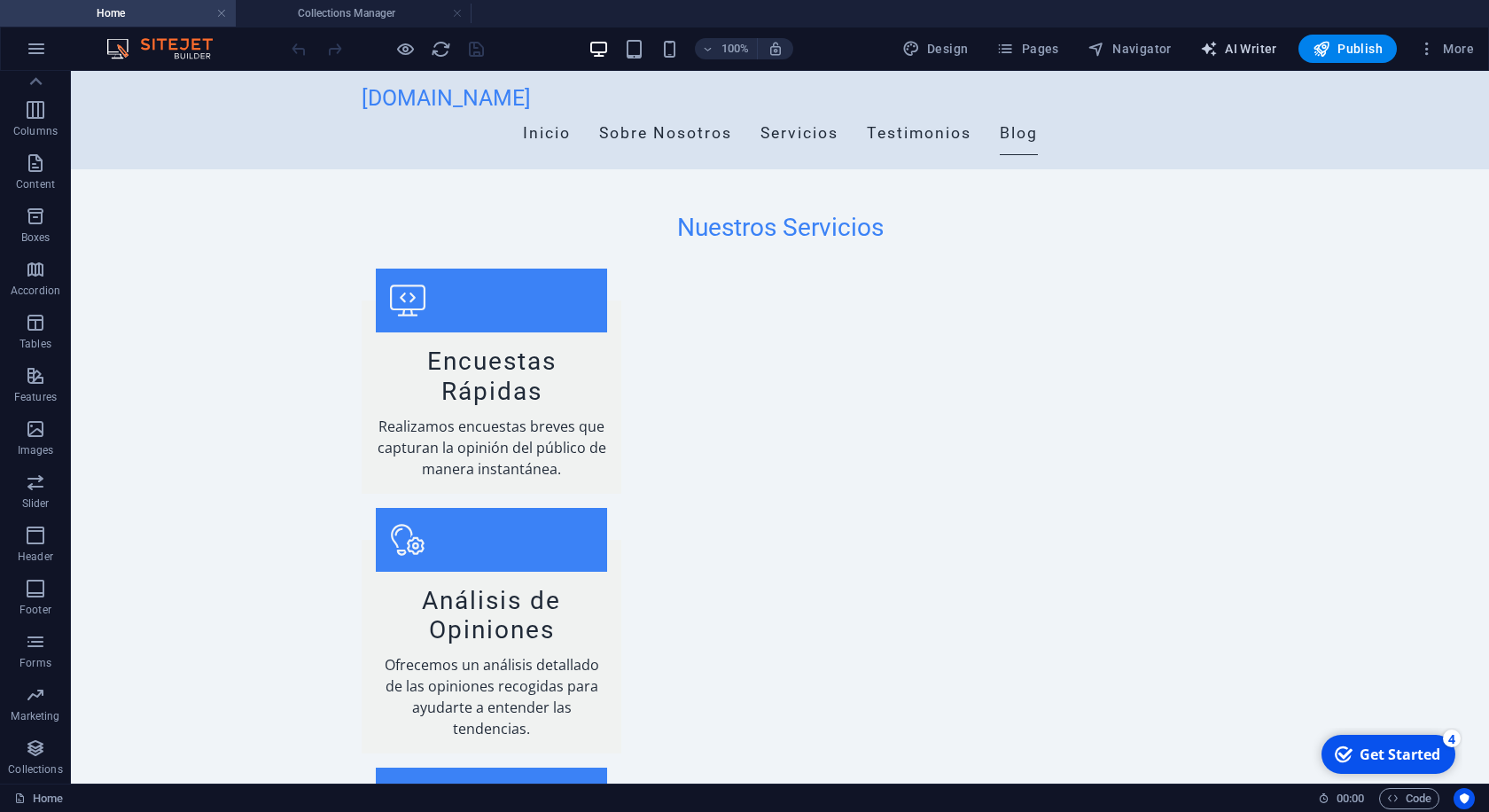
click at [1243, 47] on span "AI Writer" at bounding box center [1238, 49] width 77 height 18
select select "Spanish"
select select "Academic"
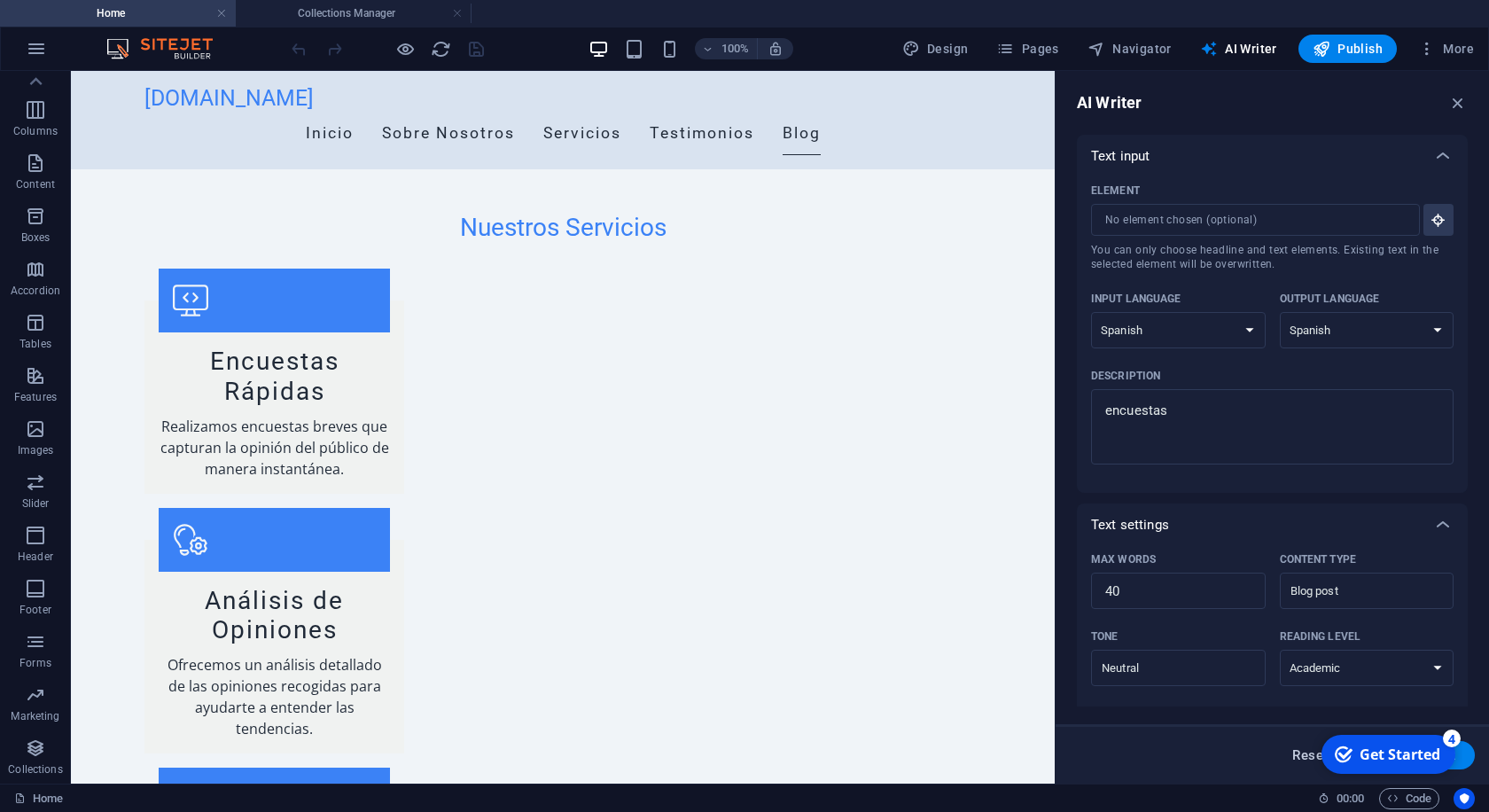
click at [1309, 757] on span "Reset" at bounding box center [1311, 755] width 36 height 14
select select "English"
type textarea "x"
type input "100"
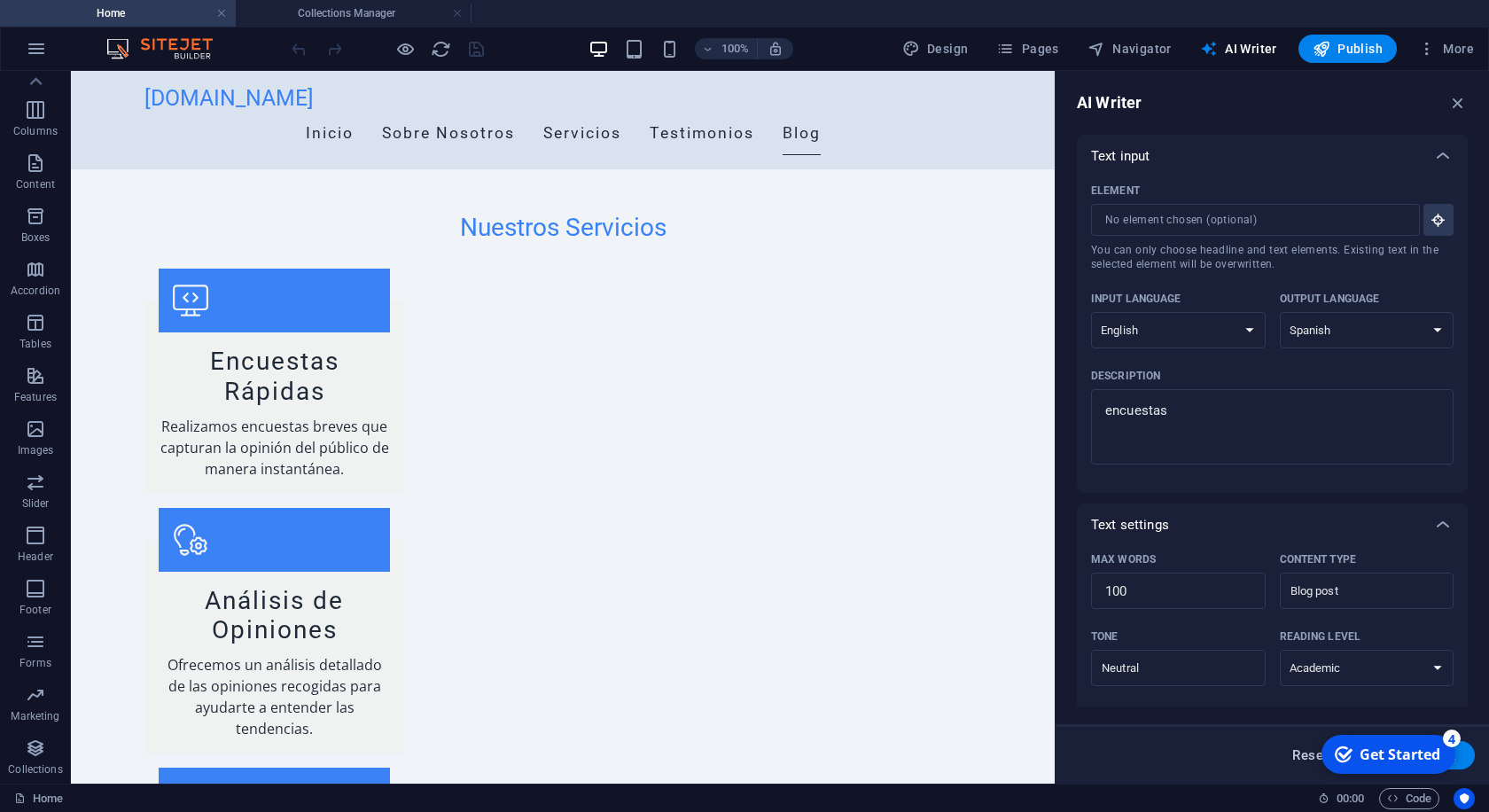
select select
type textarea "x"
click at [1309, 757] on span "Reset" at bounding box center [1311, 755] width 36 height 14
type textarea "x"
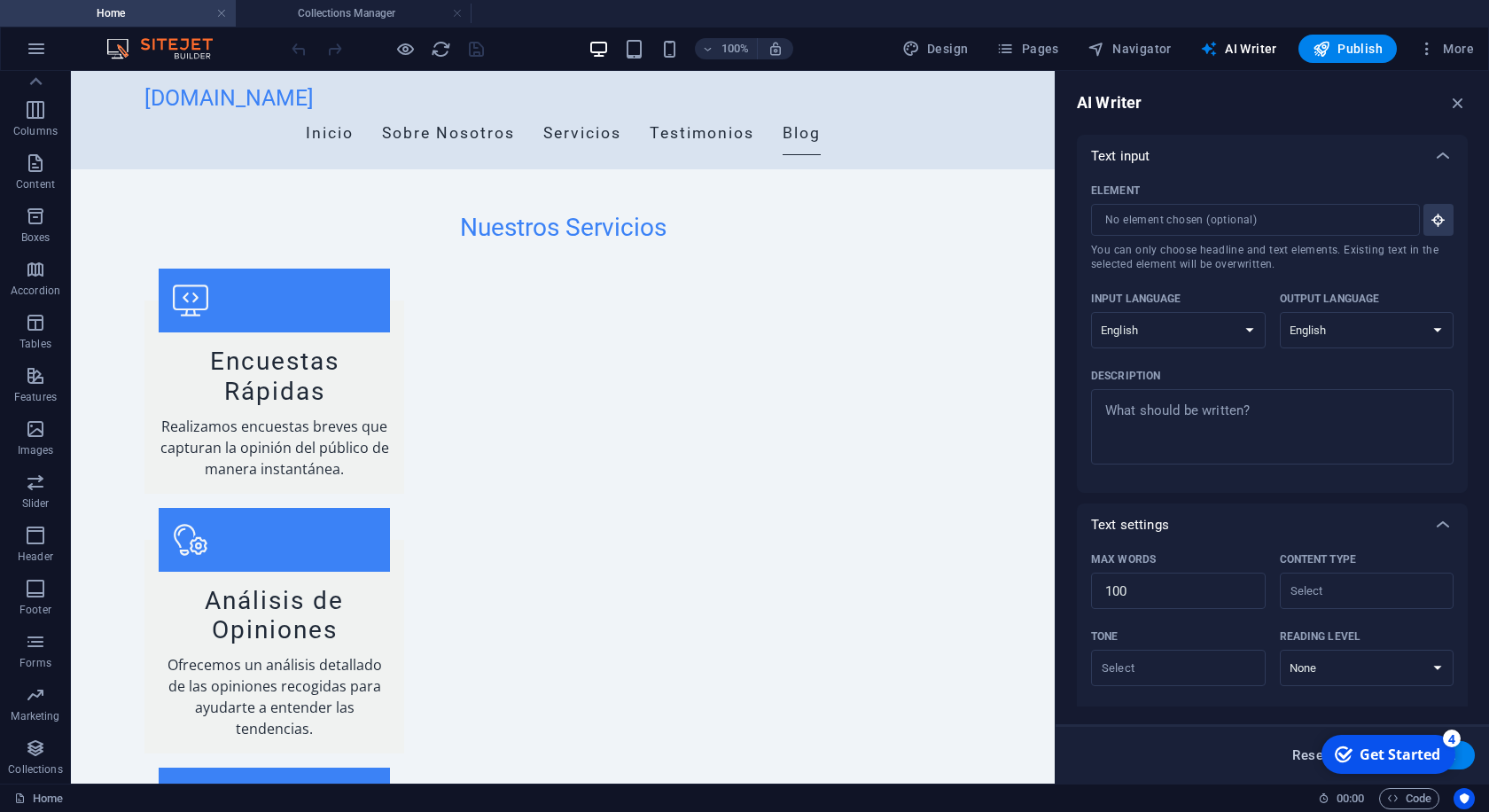
select select
type textarea "x"
click at [1449, 776] on div "checkmark Get Started 4 First Steps in the Editor Let's guide you through the t…" at bounding box center [1386, 753] width 150 height 53
click at [1449, 774] on div "checkmark Get Started 4 First Steps in the Editor Let's guide you through the t…" at bounding box center [1386, 753] width 150 height 53
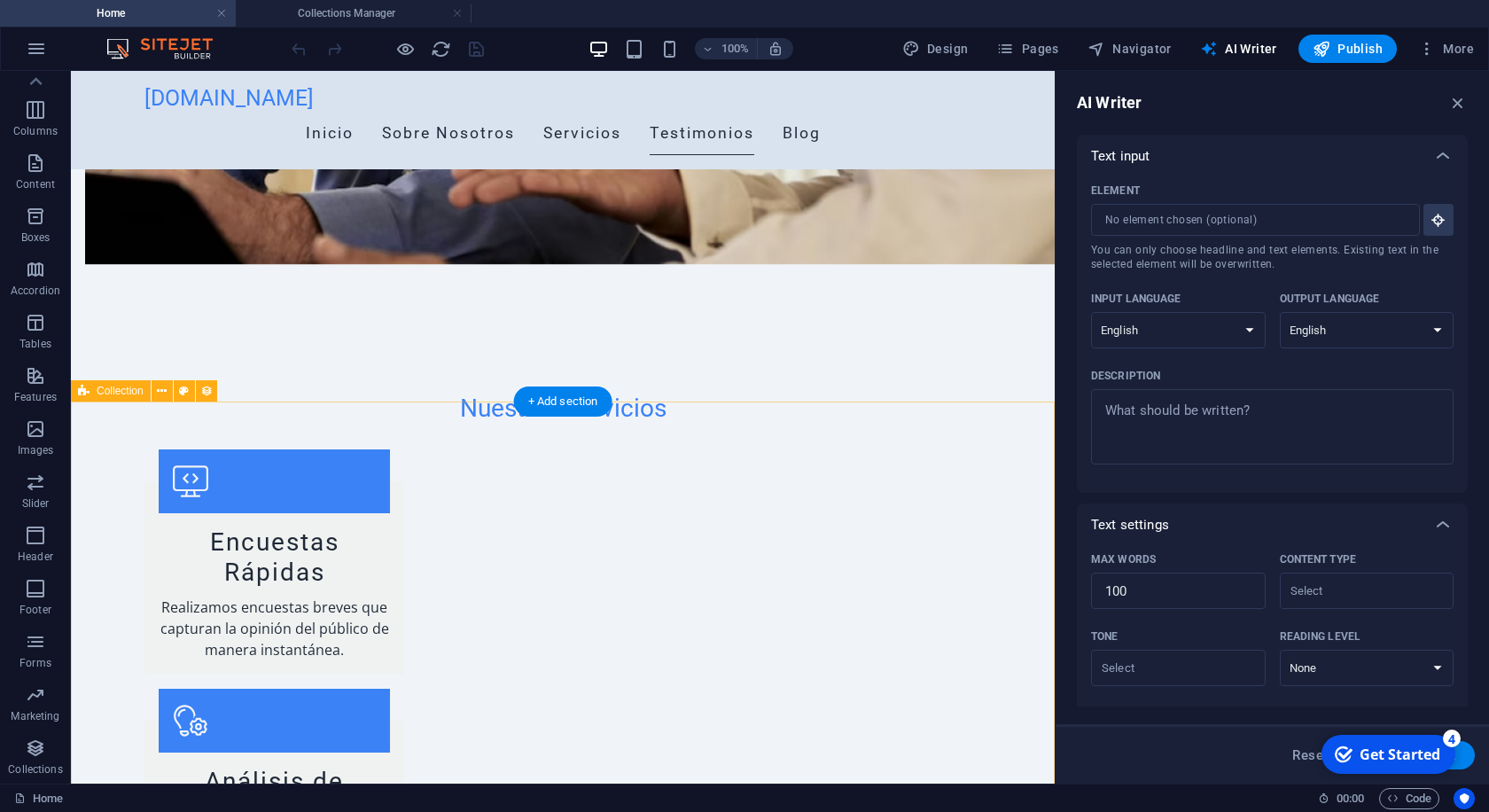
scroll to position [1845, 0]
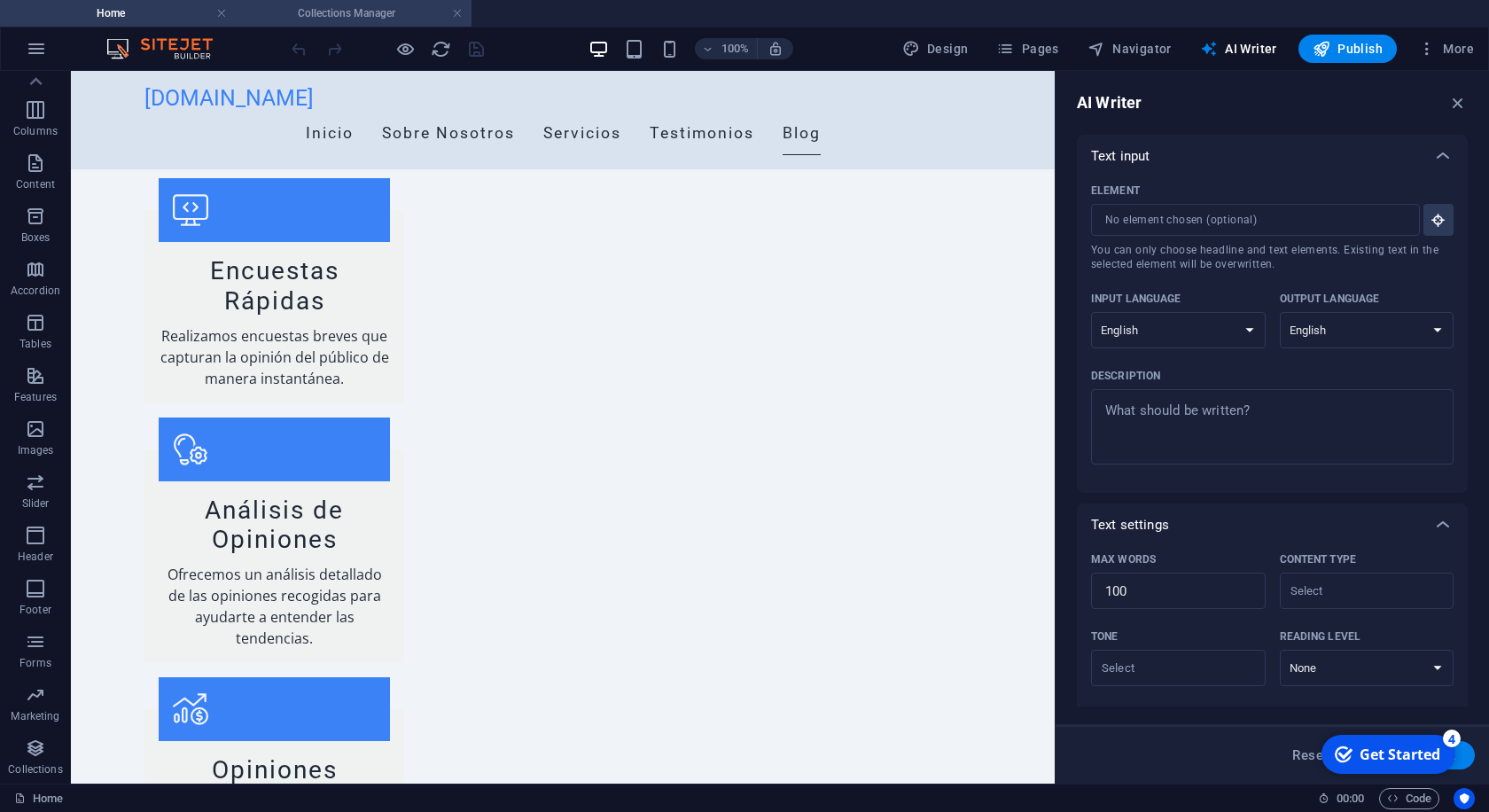
click at [330, 20] on h4 "Collections Manager" at bounding box center [353, 14] width 236 height 20
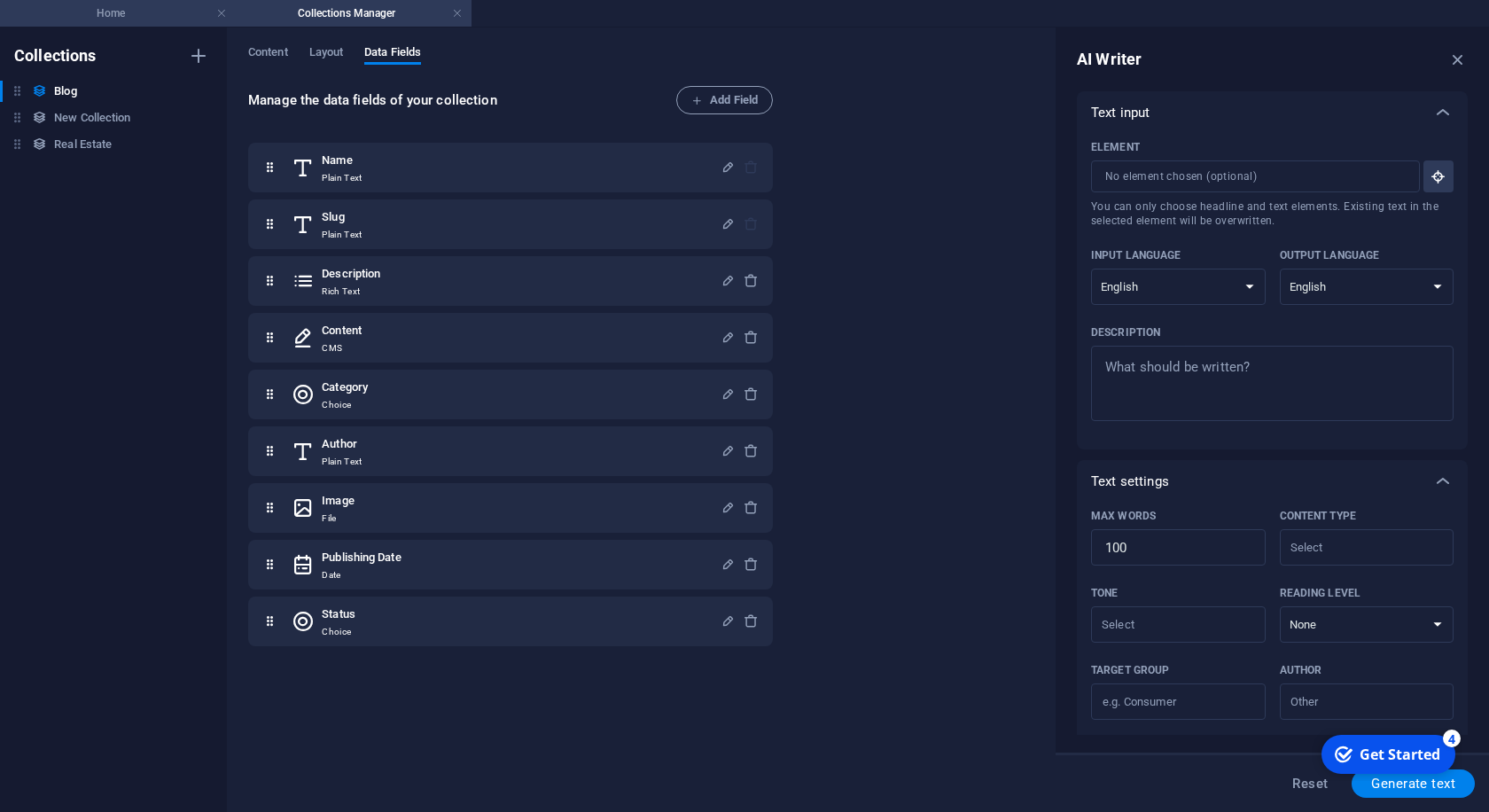
click at [116, 11] on h4 "Home" at bounding box center [117, 14] width 236 height 20
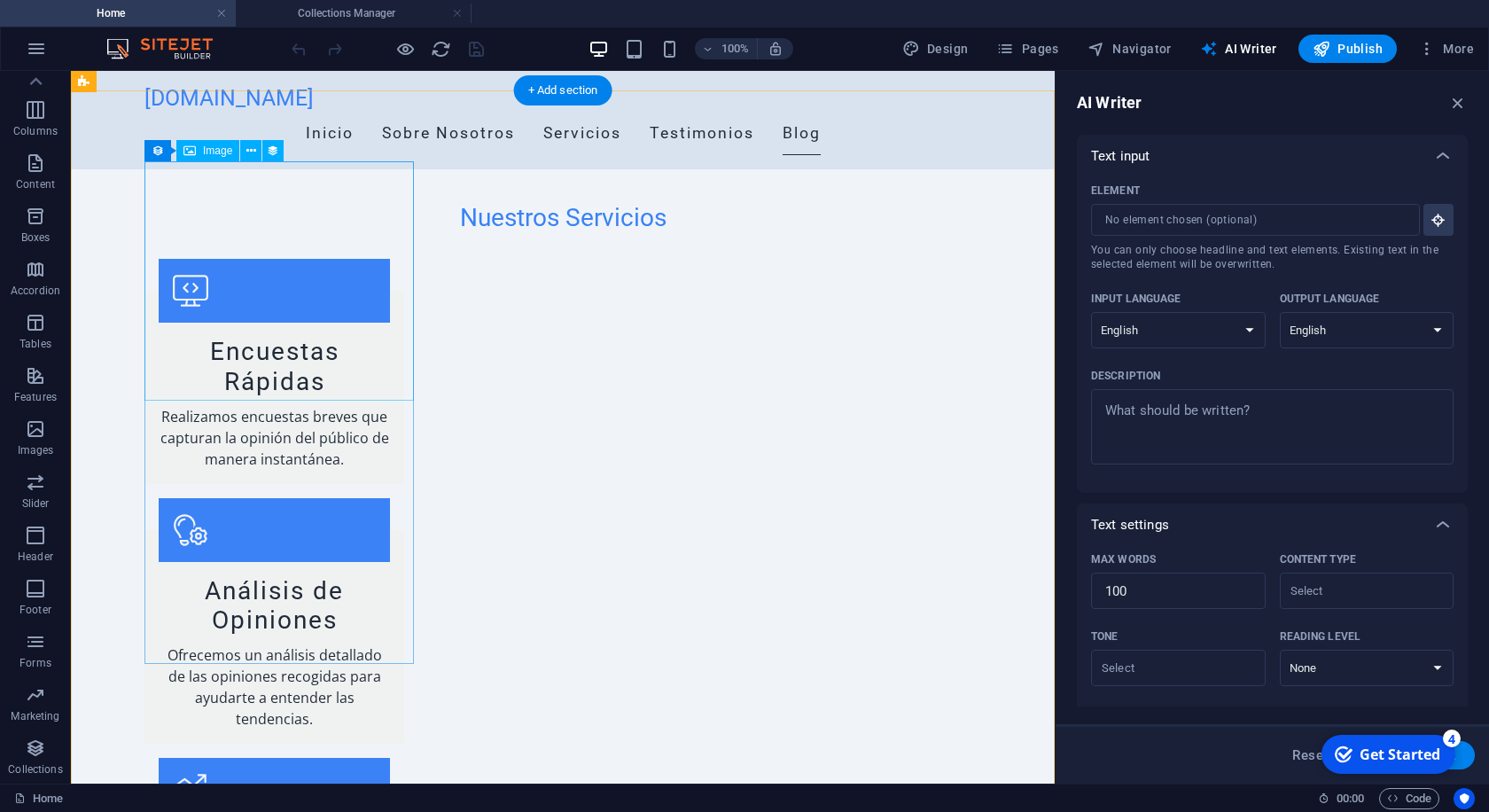
scroll to position [1759, 0]
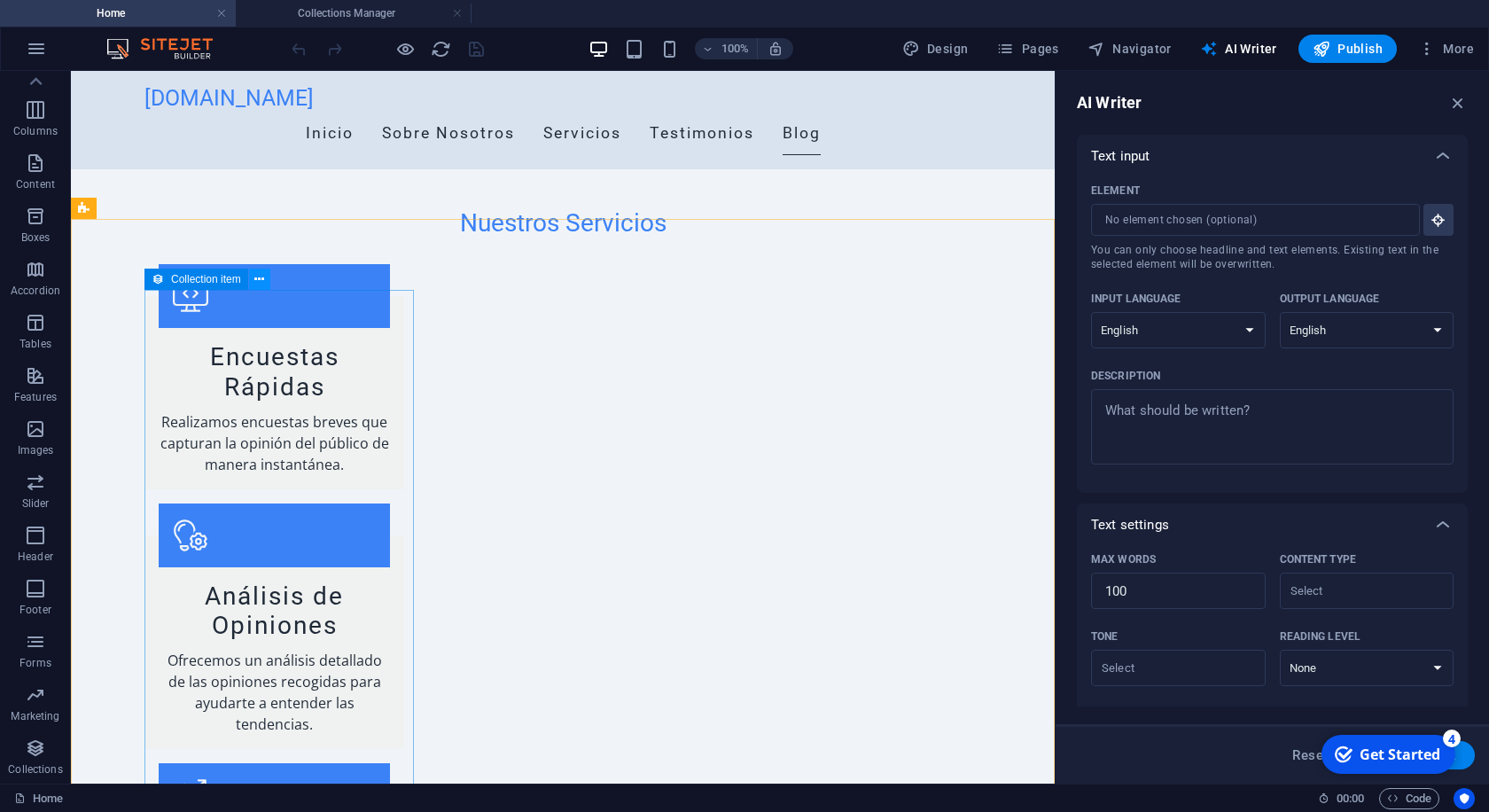
click at [258, 279] on icon at bounding box center [260, 280] width 10 height 19
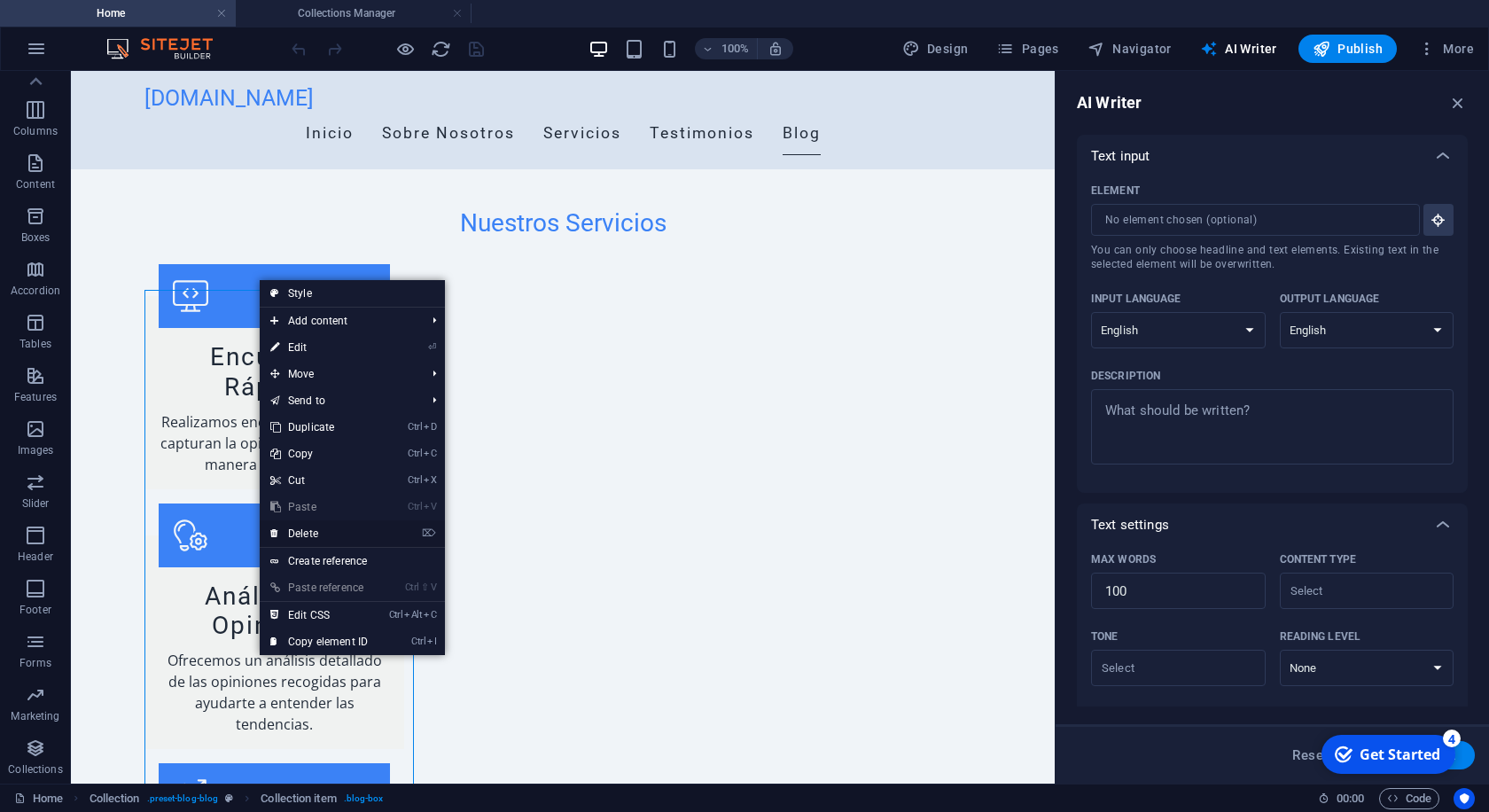
click at [320, 532] on link "⌦ Delete" at bounding box center [319, 533] width 118 height 27
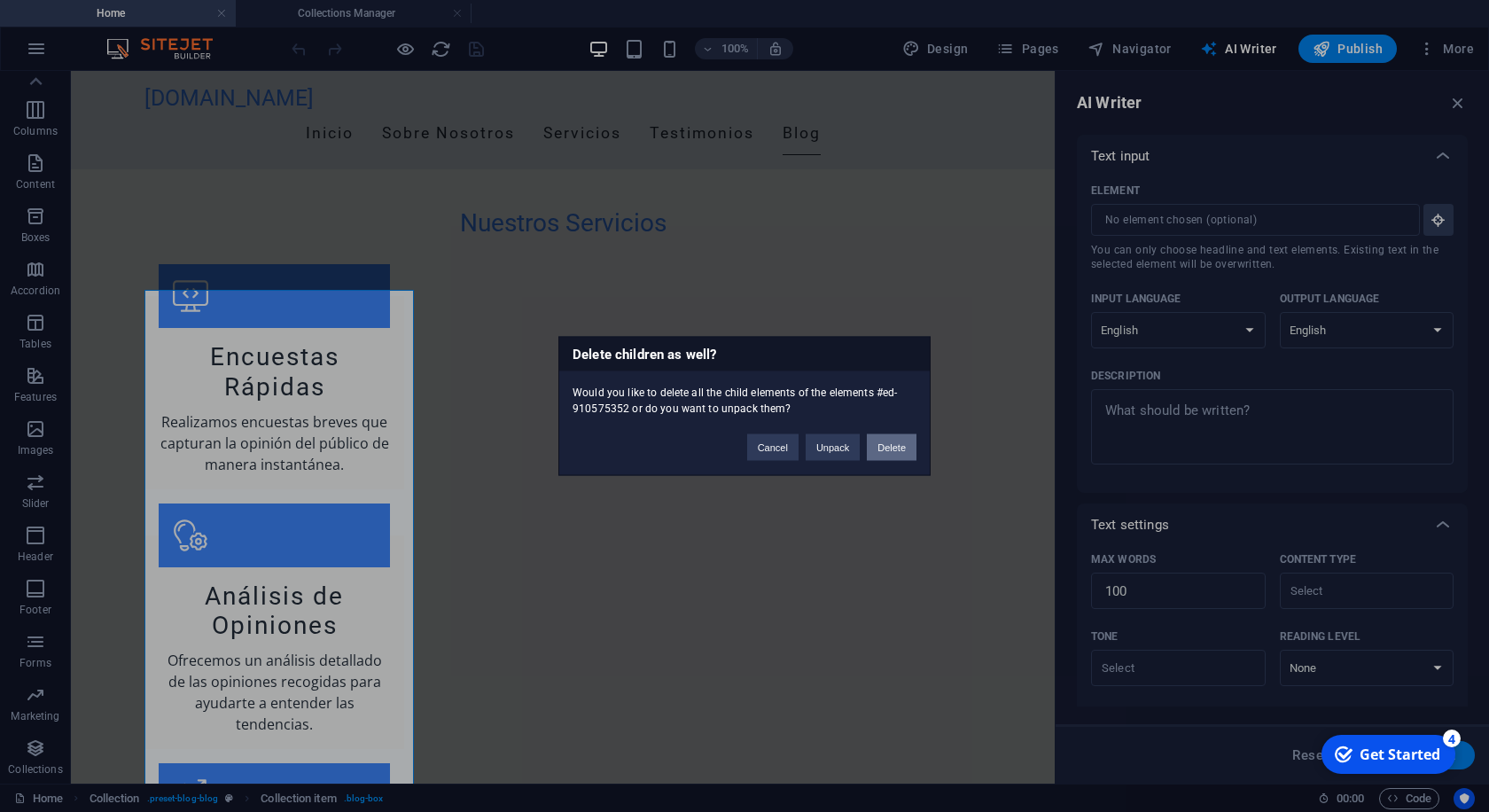
click at [885, 452] on button "Delete" at bounding box center [892, 447] width 50 height 27
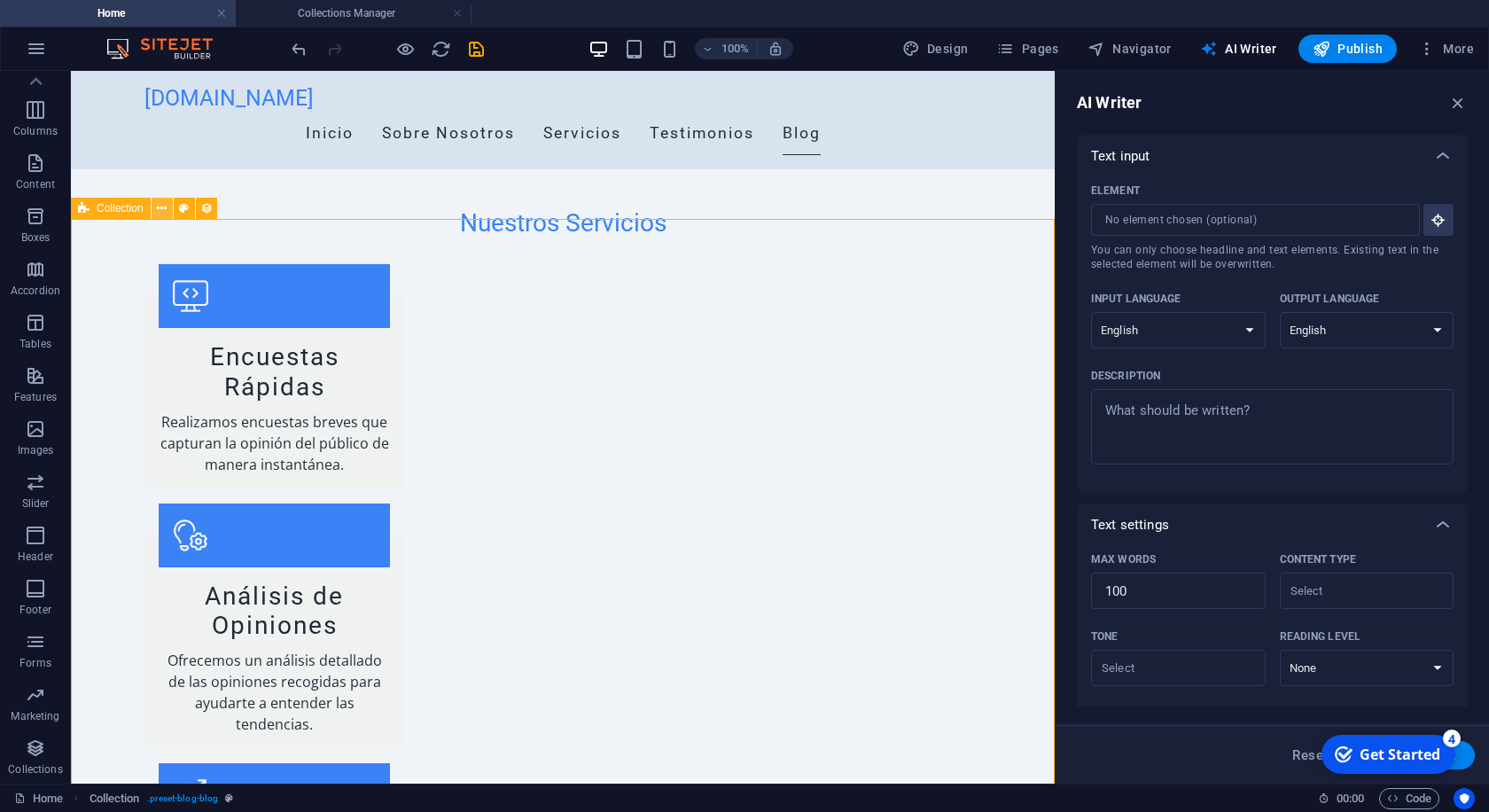
click at [159, 210] on icon at bounding box center [162, 208] width 10 height 19
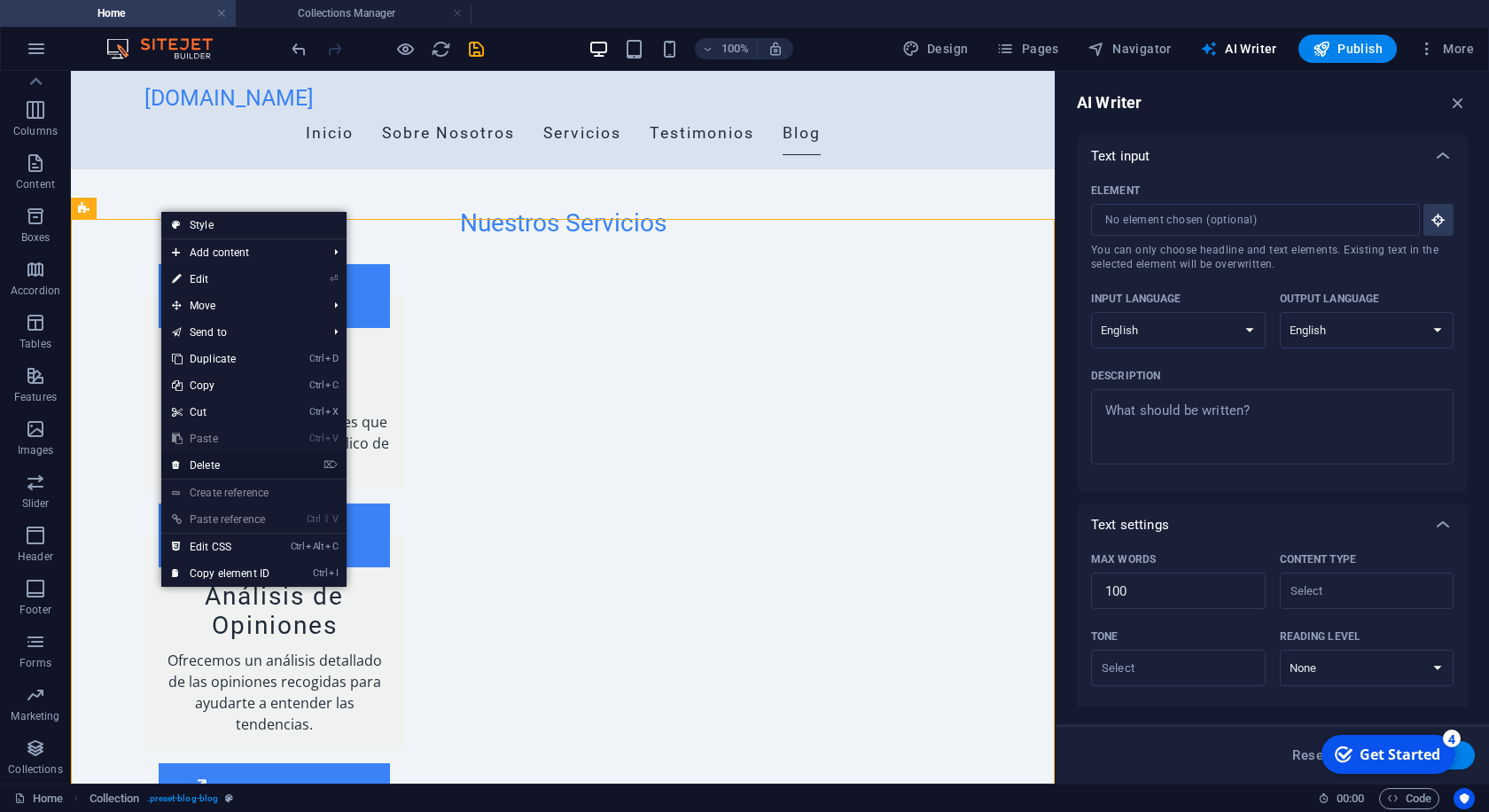
click at [207, 465] on link "⌦ Delete" at bounding box center [220, 465] width 118 height 27
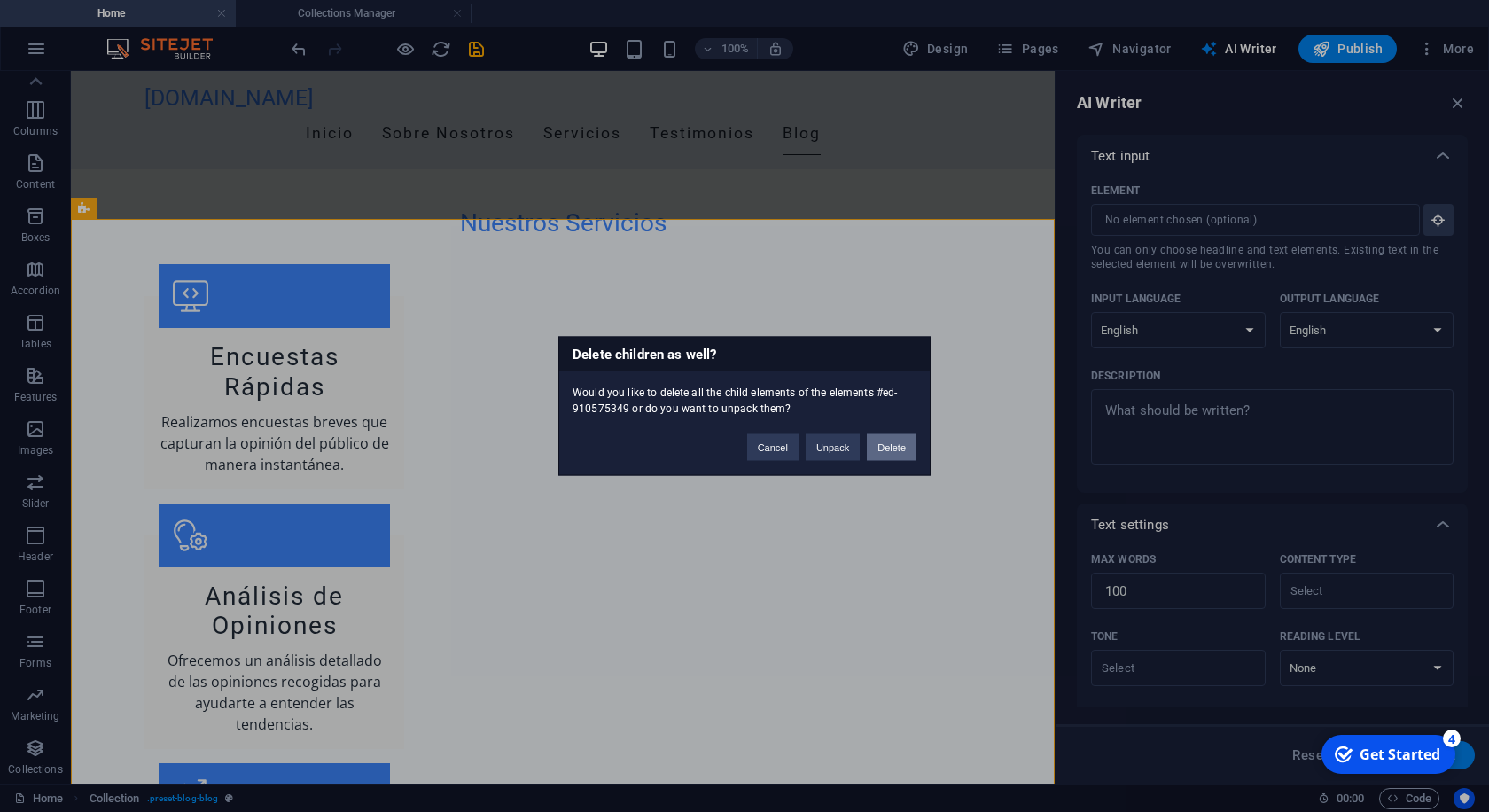
click at [891, 449] on button "Delete" at bounding box center [892, 447] width 50 height 27
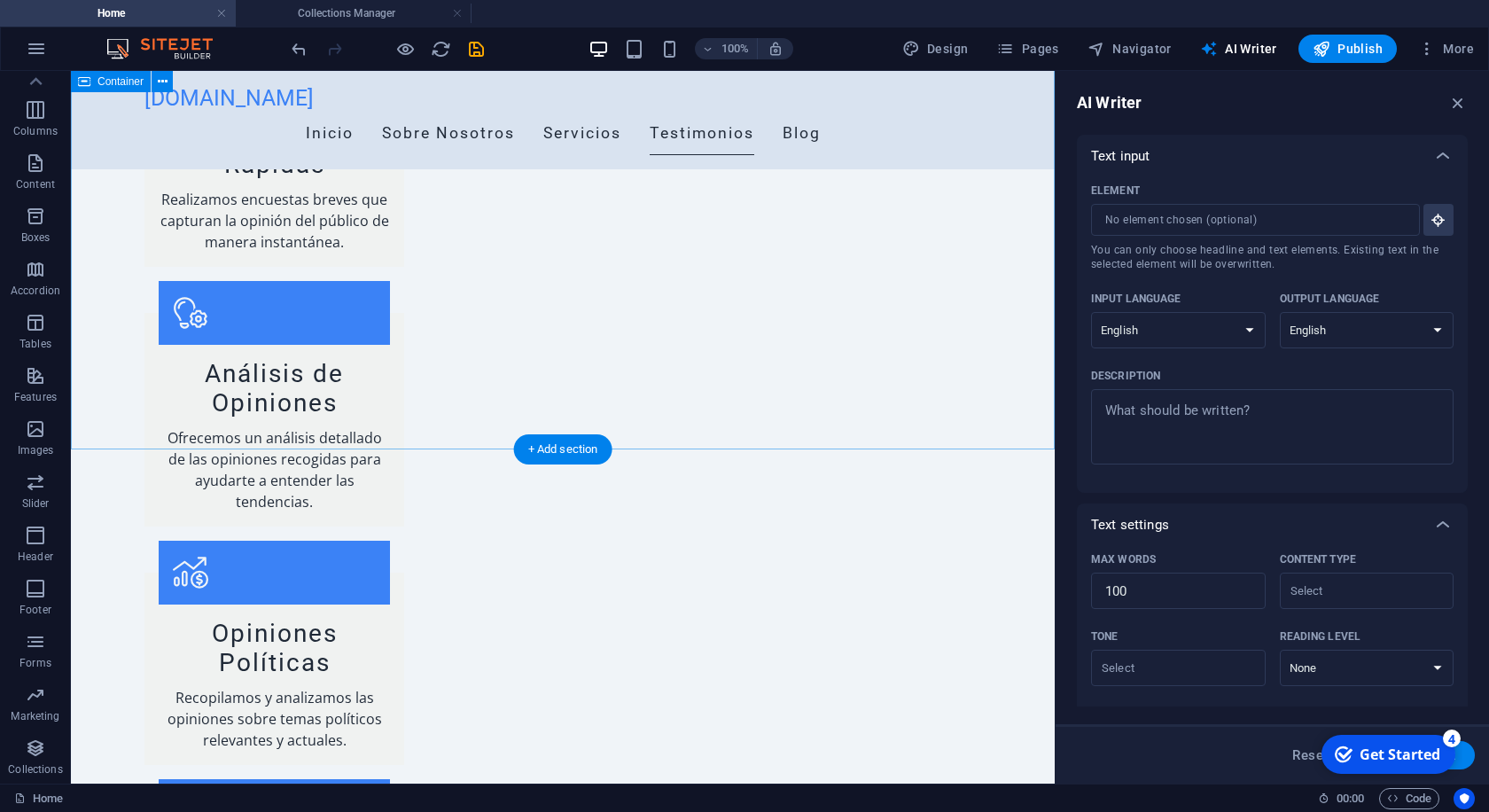
scroll to position [2015, 0]
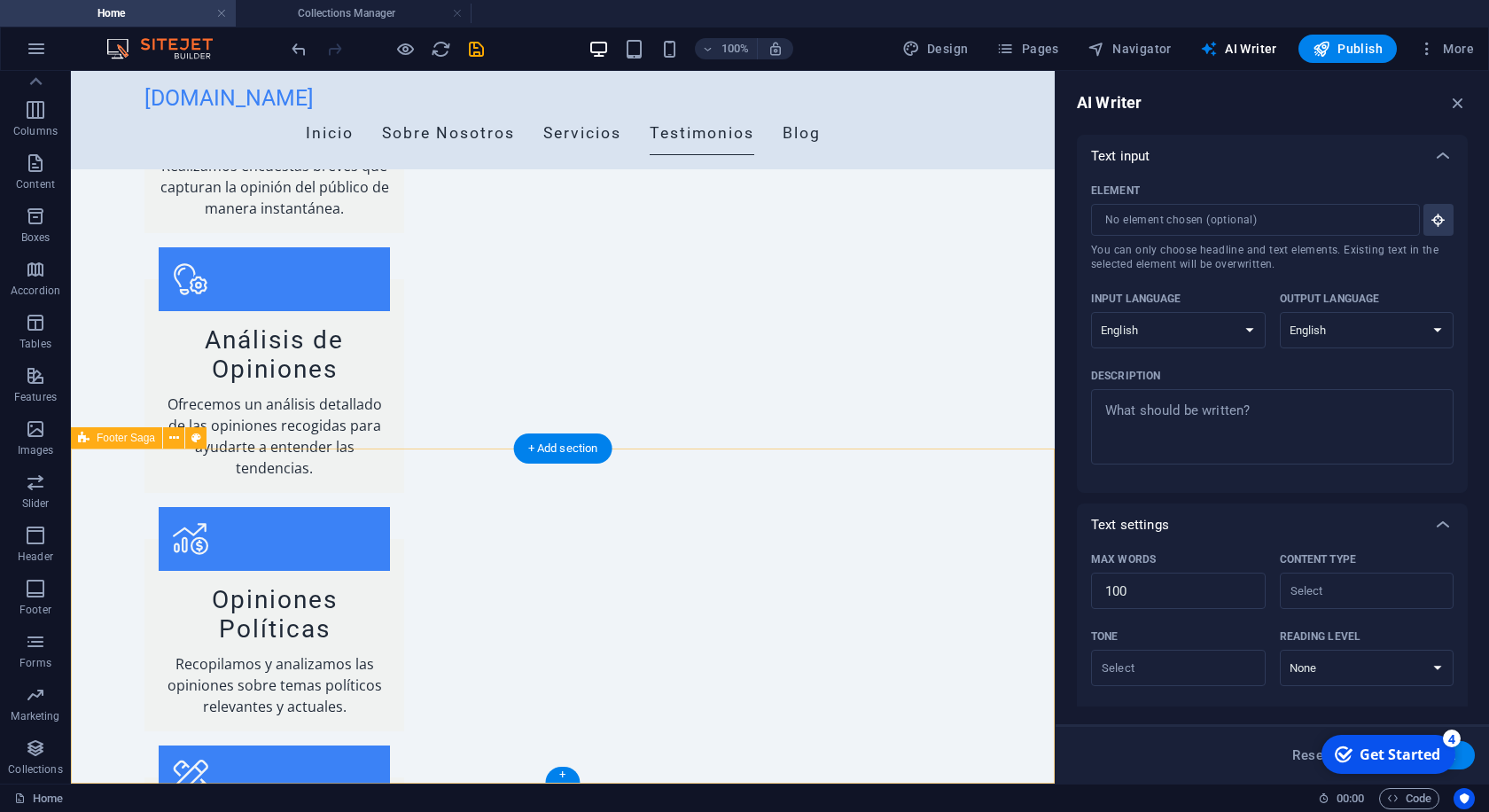
click at [173, 437] on icon at bounding box center [174, 438] width 10 height 19
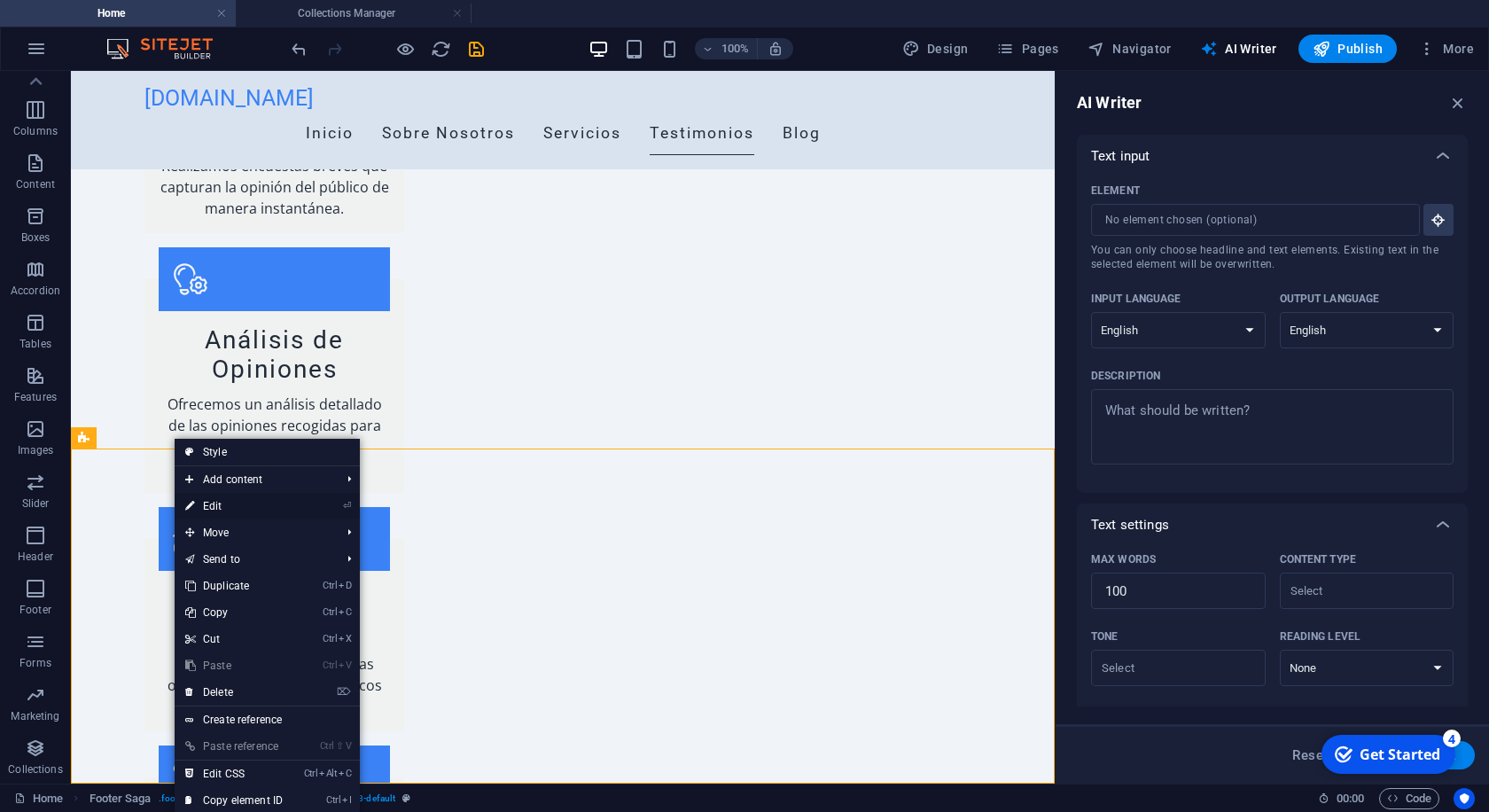
click at [246, 507] on link "⏎ Edit" at bounding box center [233, 506] width 118 height 27
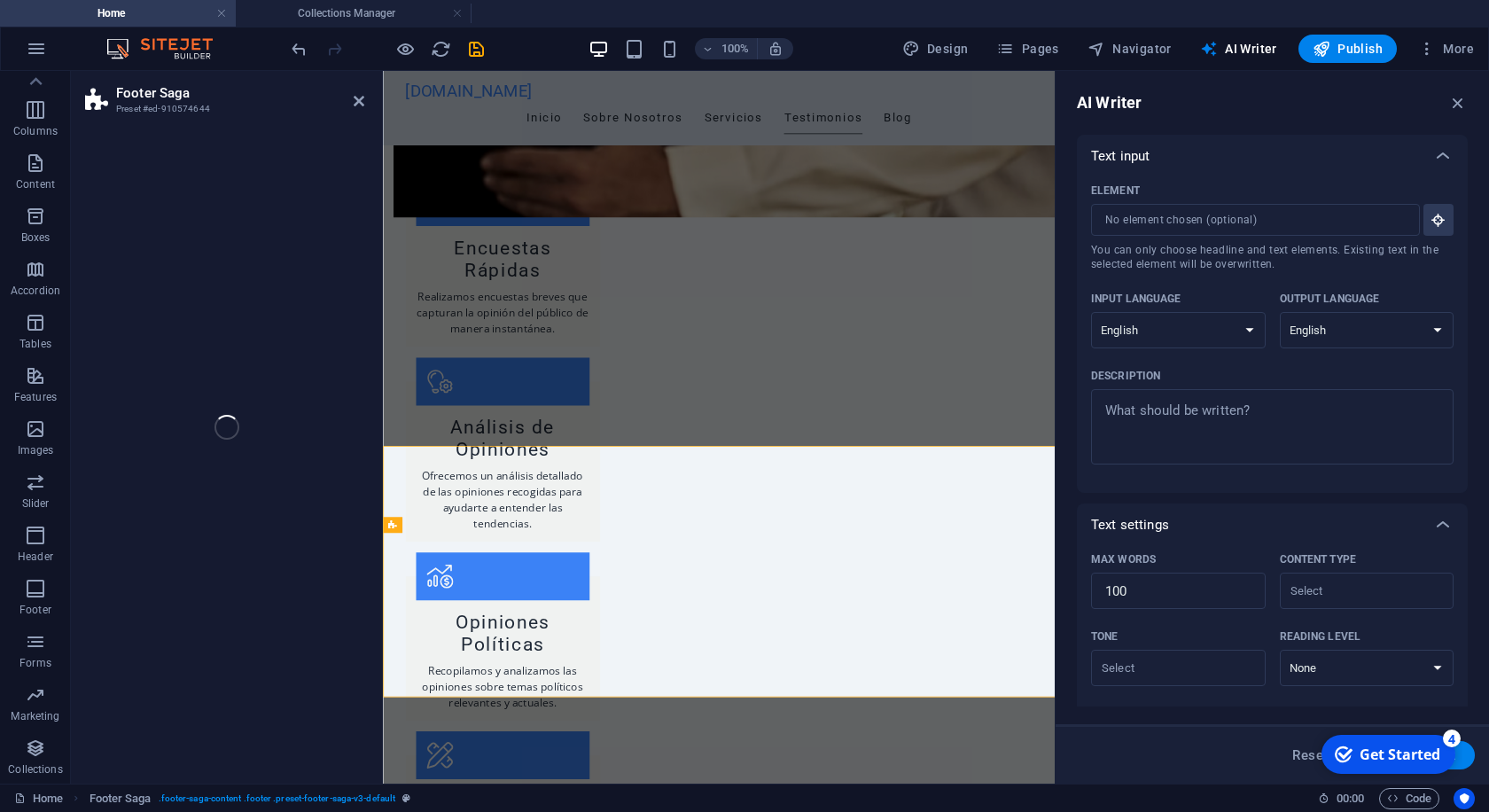
select select "footer"
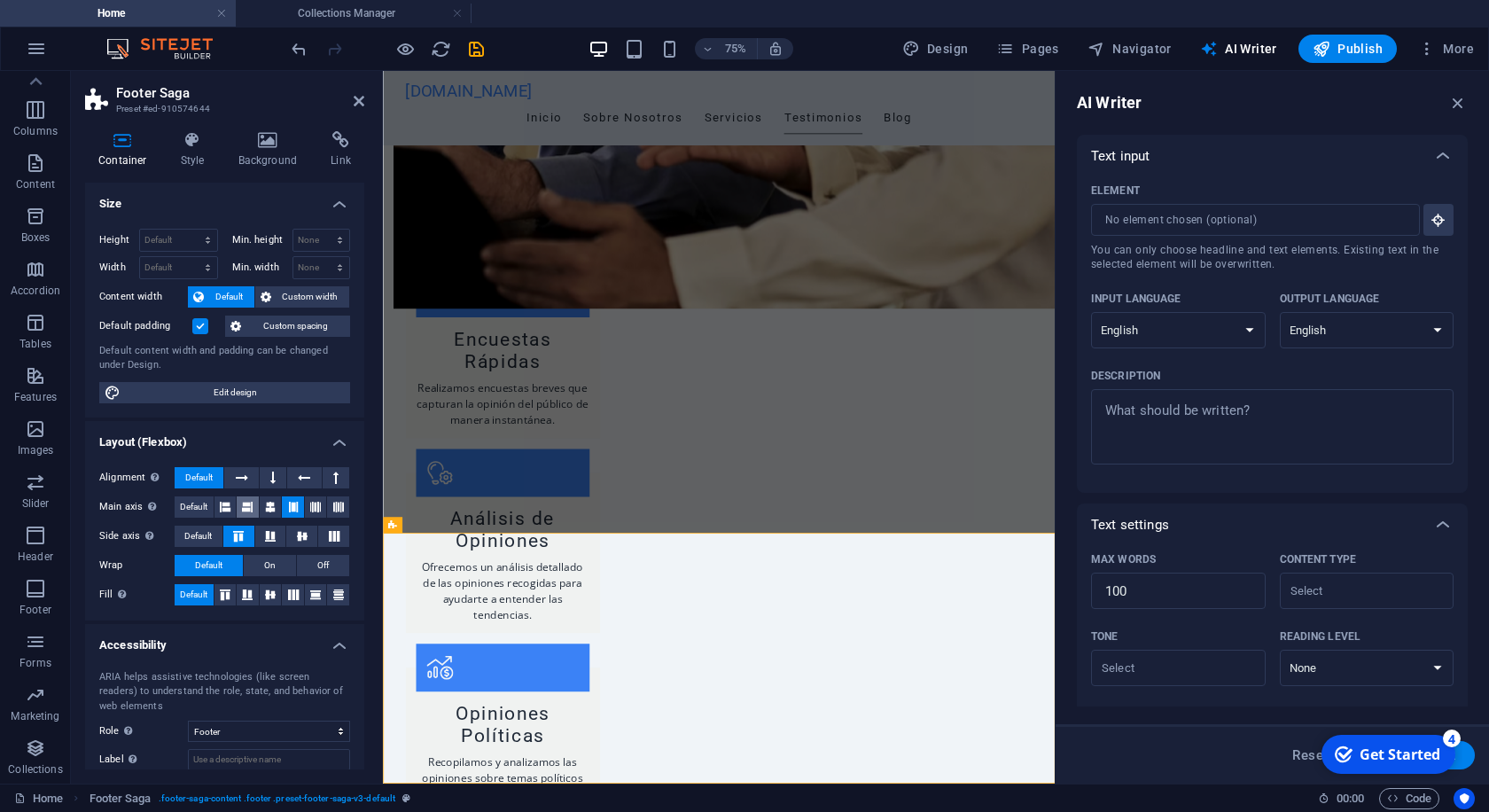
scroll to position [1893, 0]
click at [1361, 44] on span "Publish" at bounding box center [1348, 49] width 70 height 18
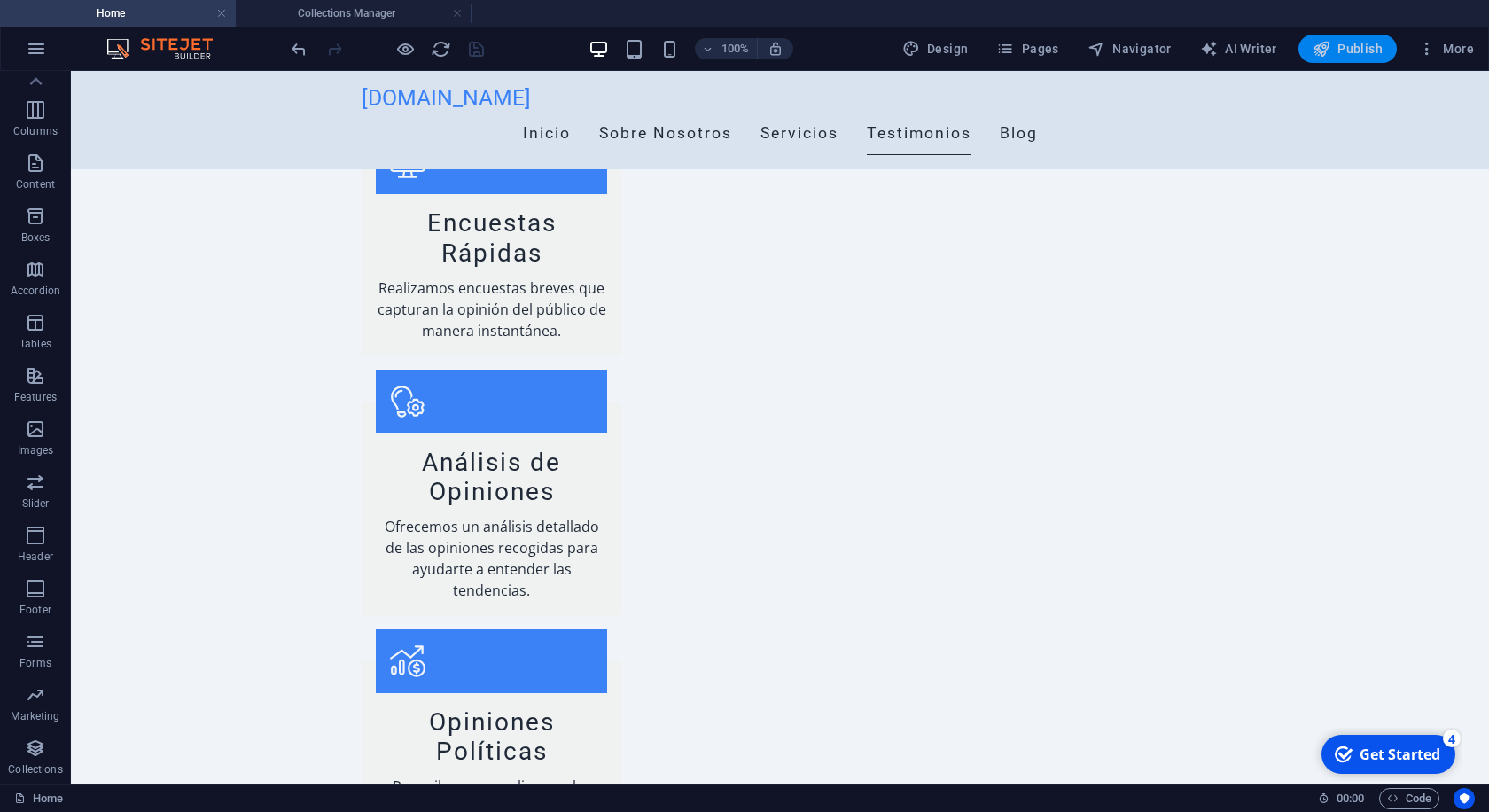
click at [1334, 50] on span "Publish" at bounding box center [1348, 49] width 70 height 18
